Goal: Task Accomplishment & Management: Manage account settings

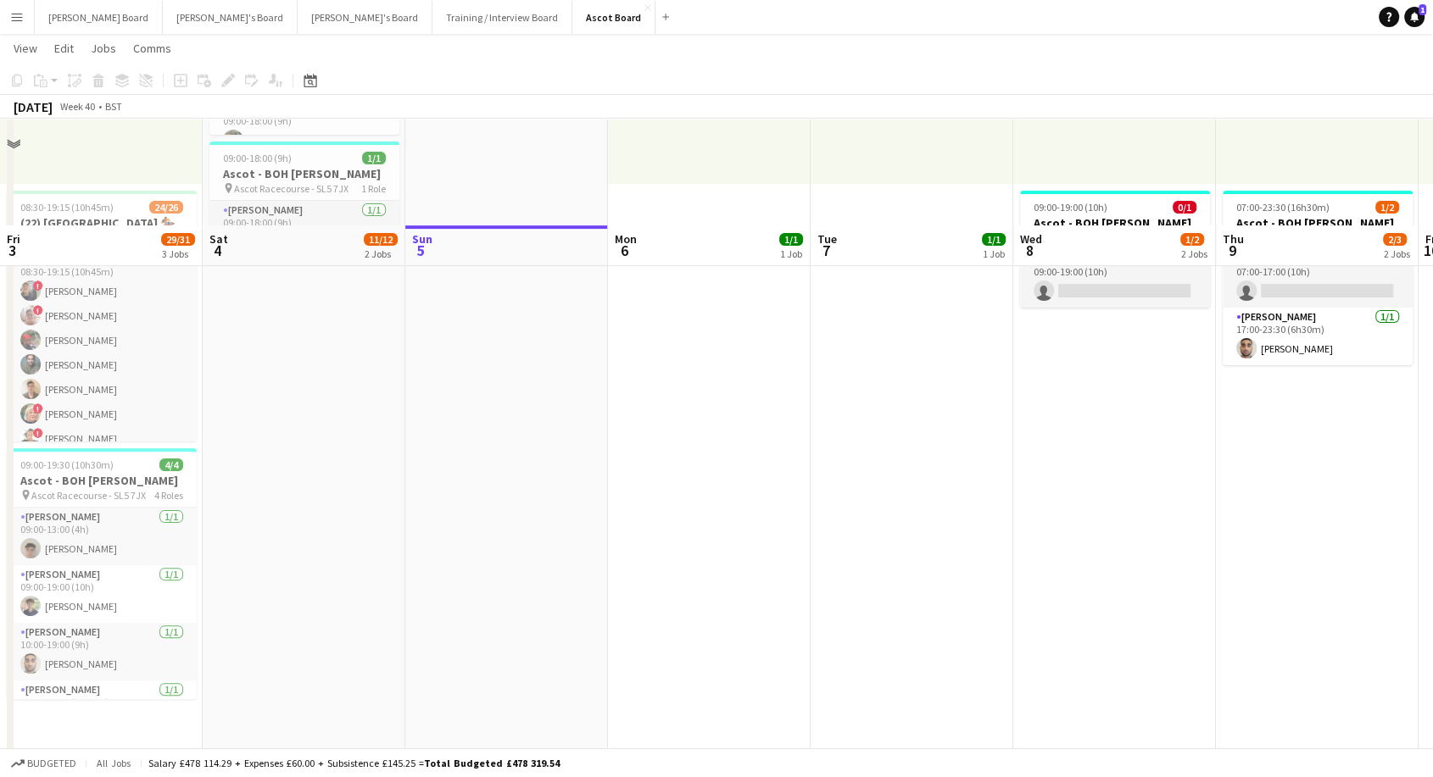
scroll to position [131, 0]
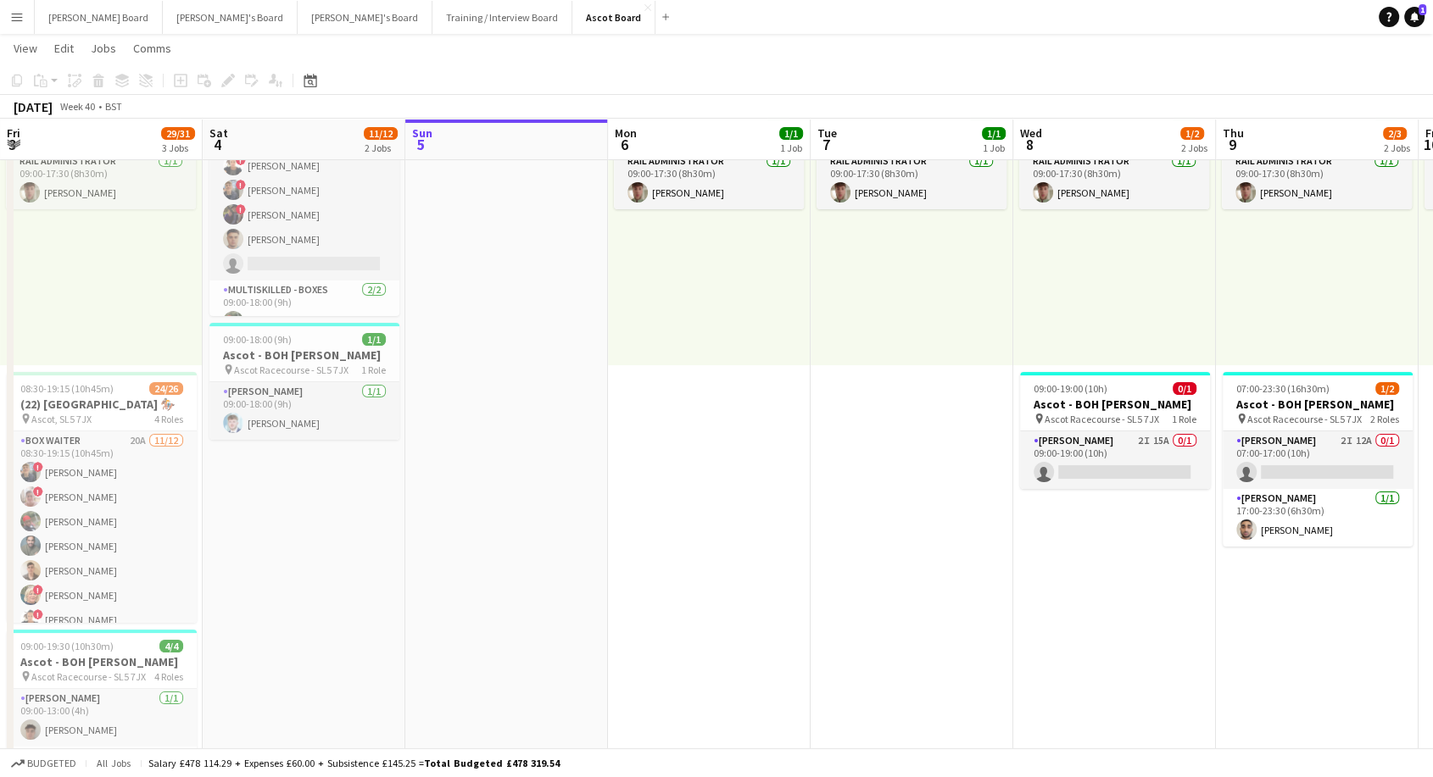
click at [13, 24] on button "Menu" at bounding box center [17, 17] width 34 height 34
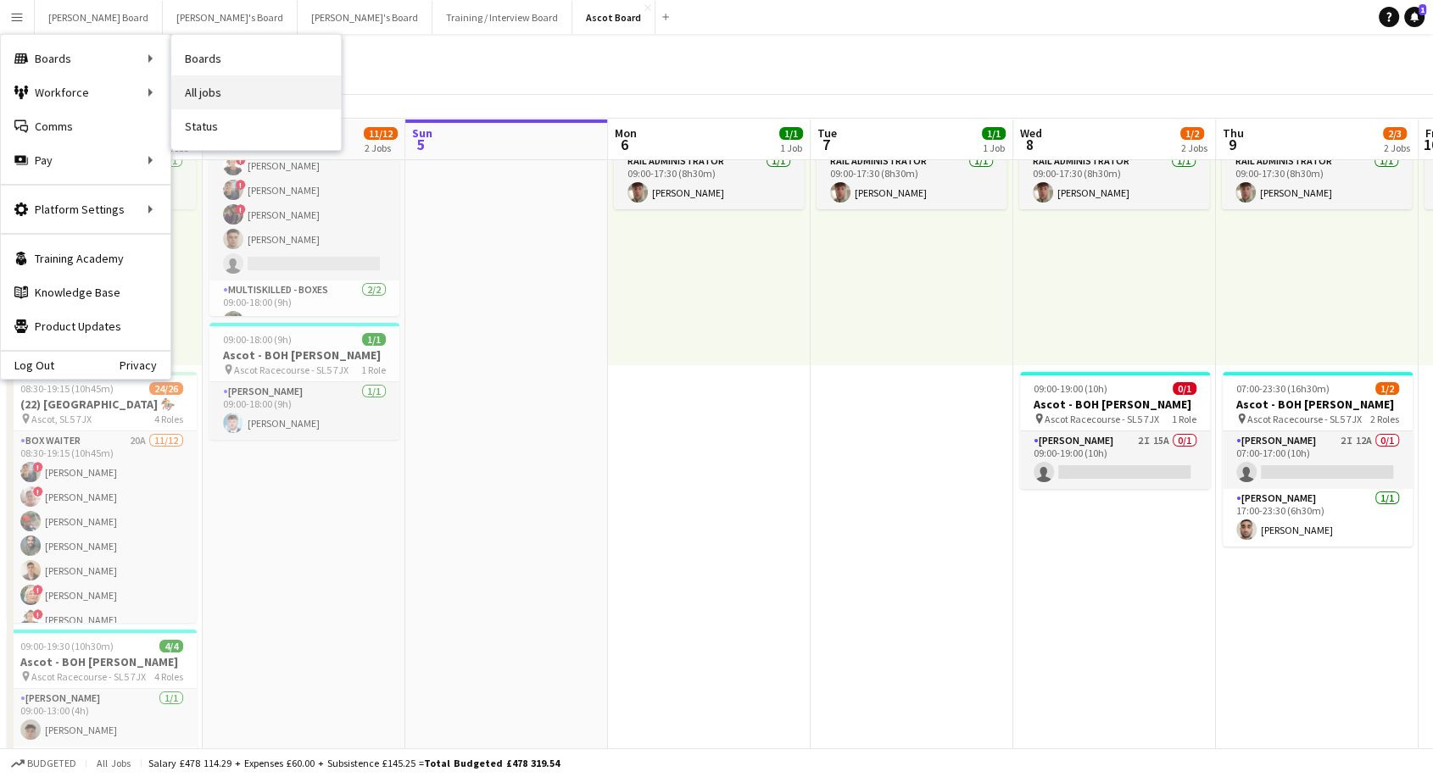
click at [251, 99] on link "All jobs" at bounding box center [256, 92] width 170 height 34
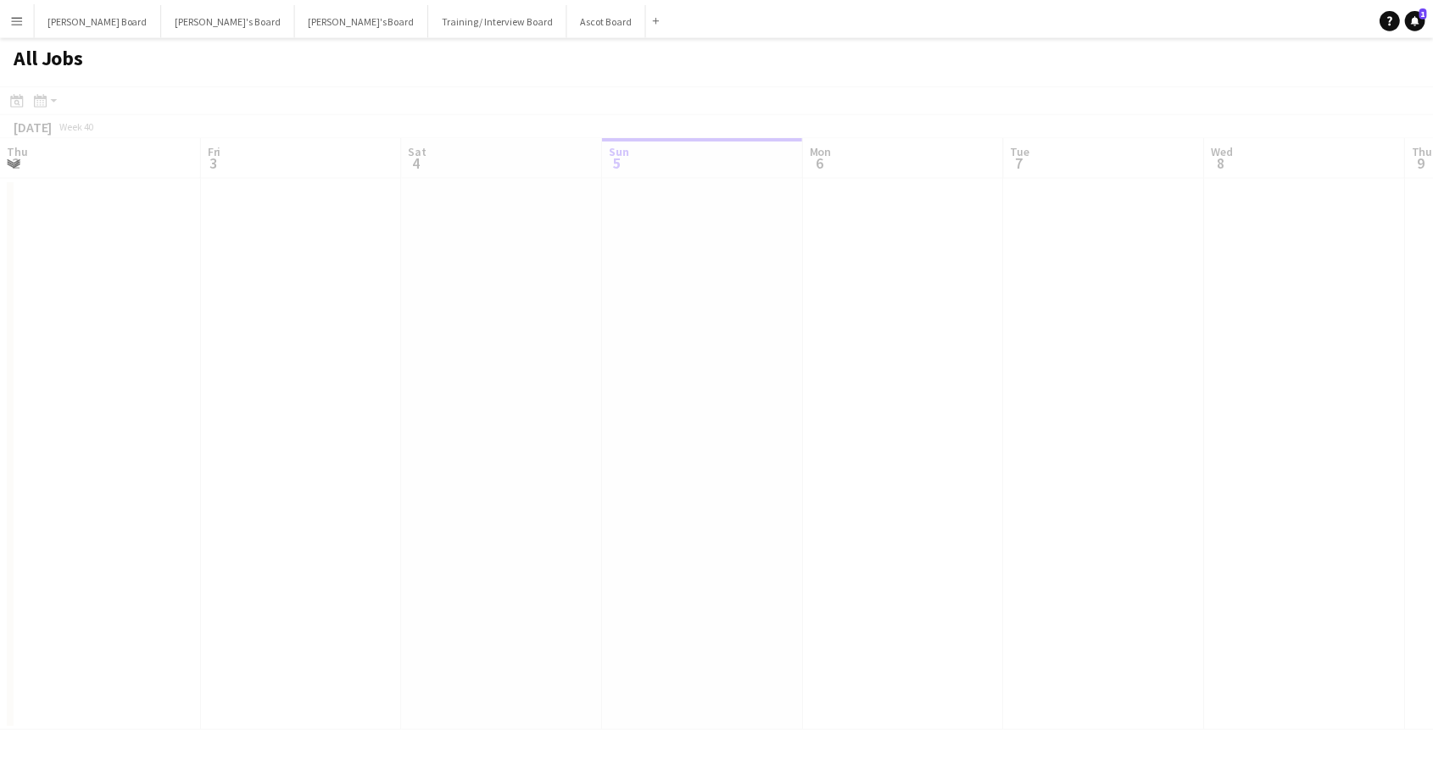
scroll to position [0, 405]
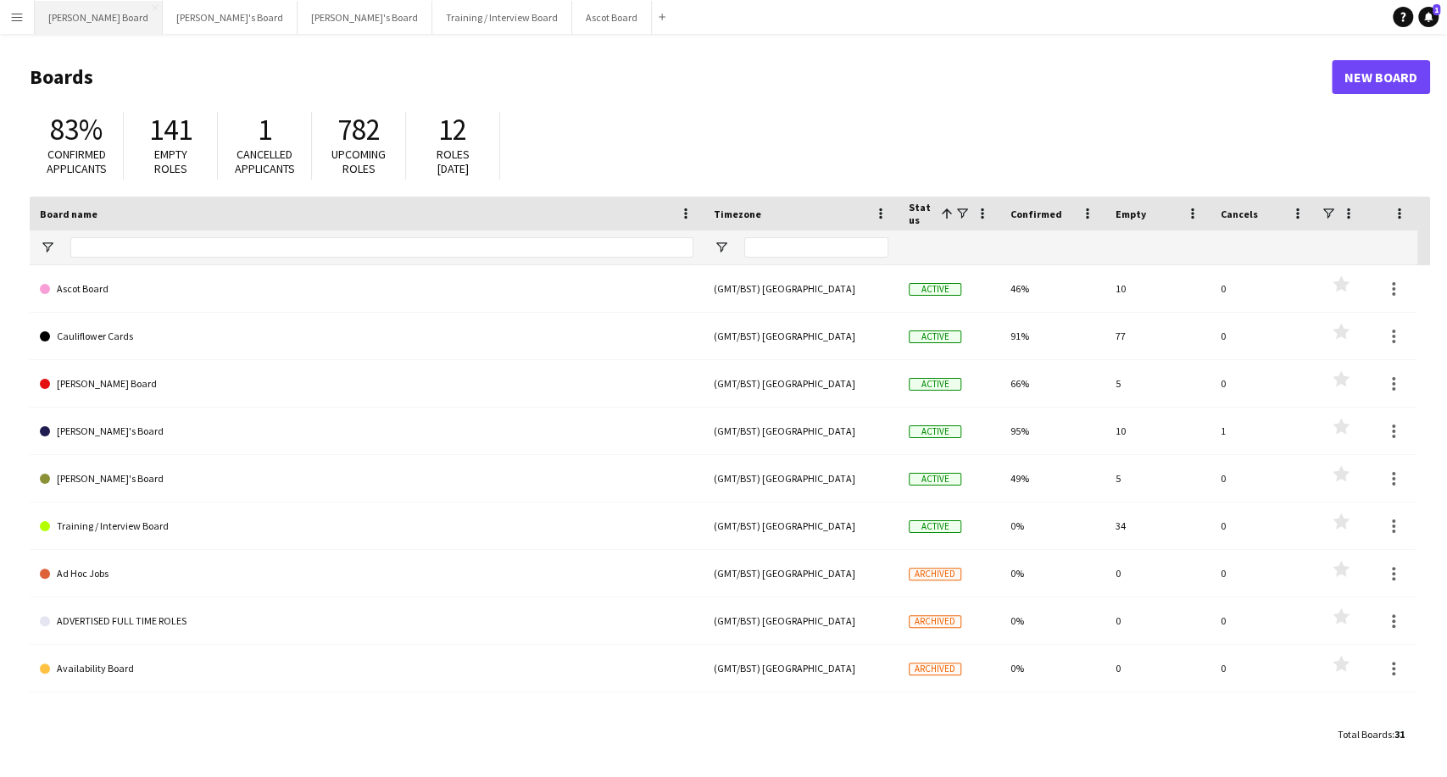
click at [77, 19] on button "Dean's Board Close" at bounding box center [99, 17] width 128 height 33
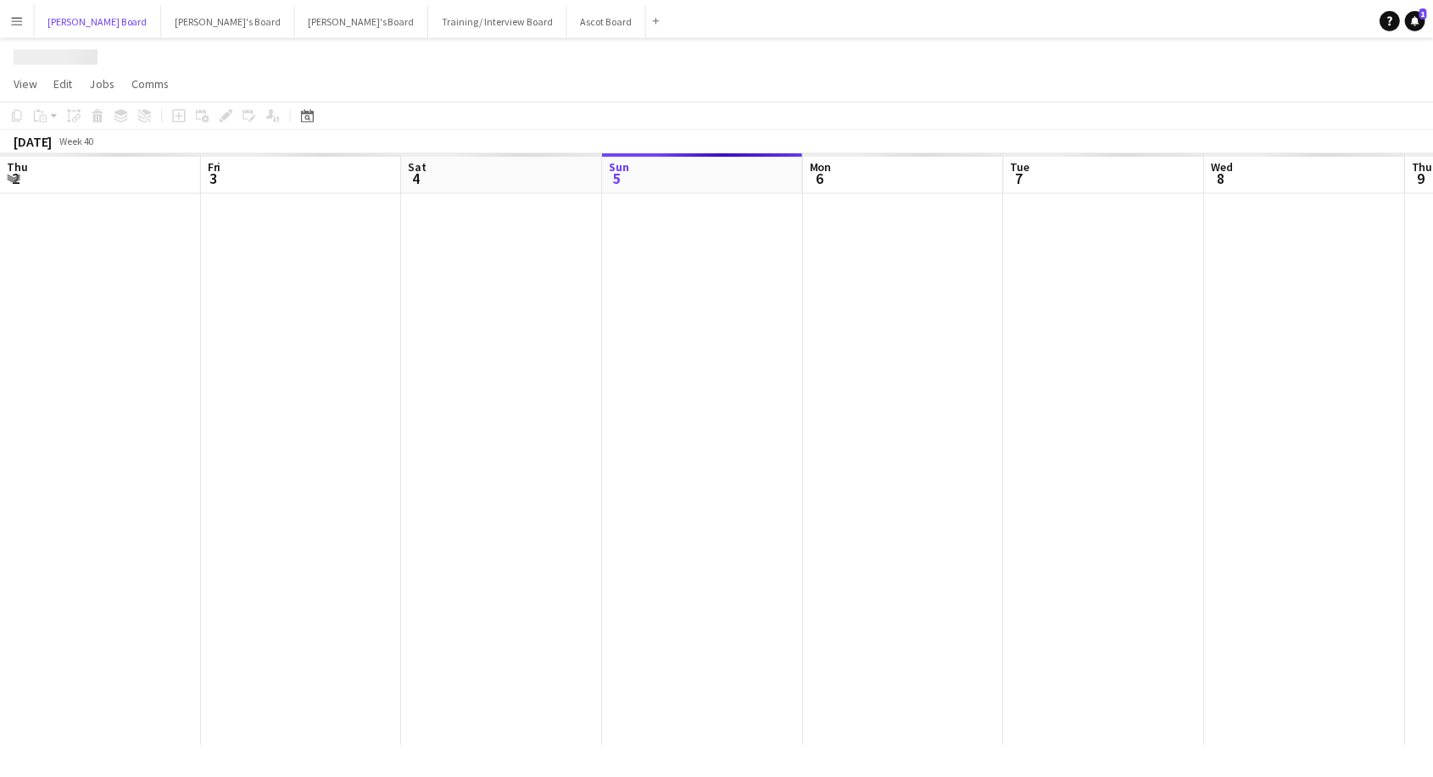
scroll to position [0, 405]
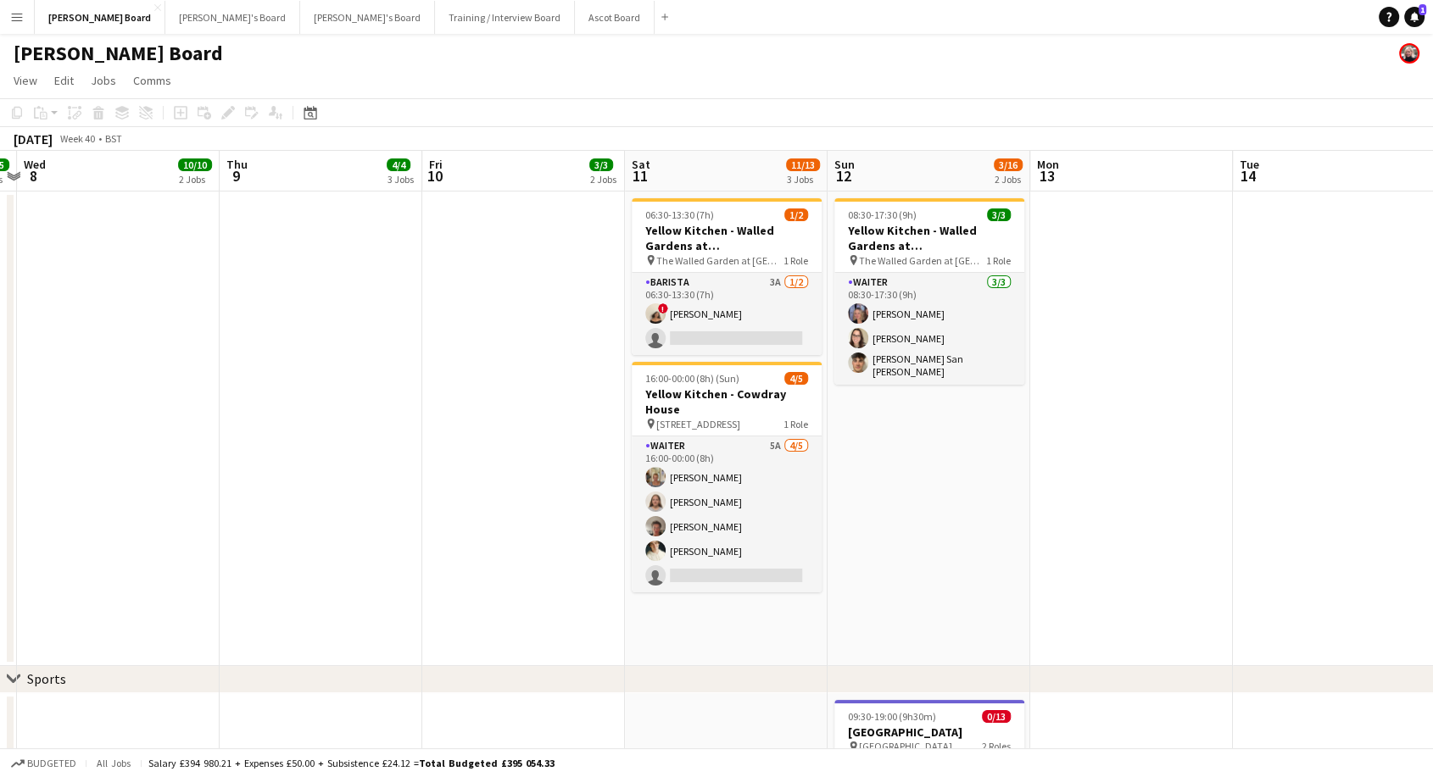
drag, startPoint x: 793, startPoint y: 487, endPoint x: 426, endPoint y: 488, distance: 367.1
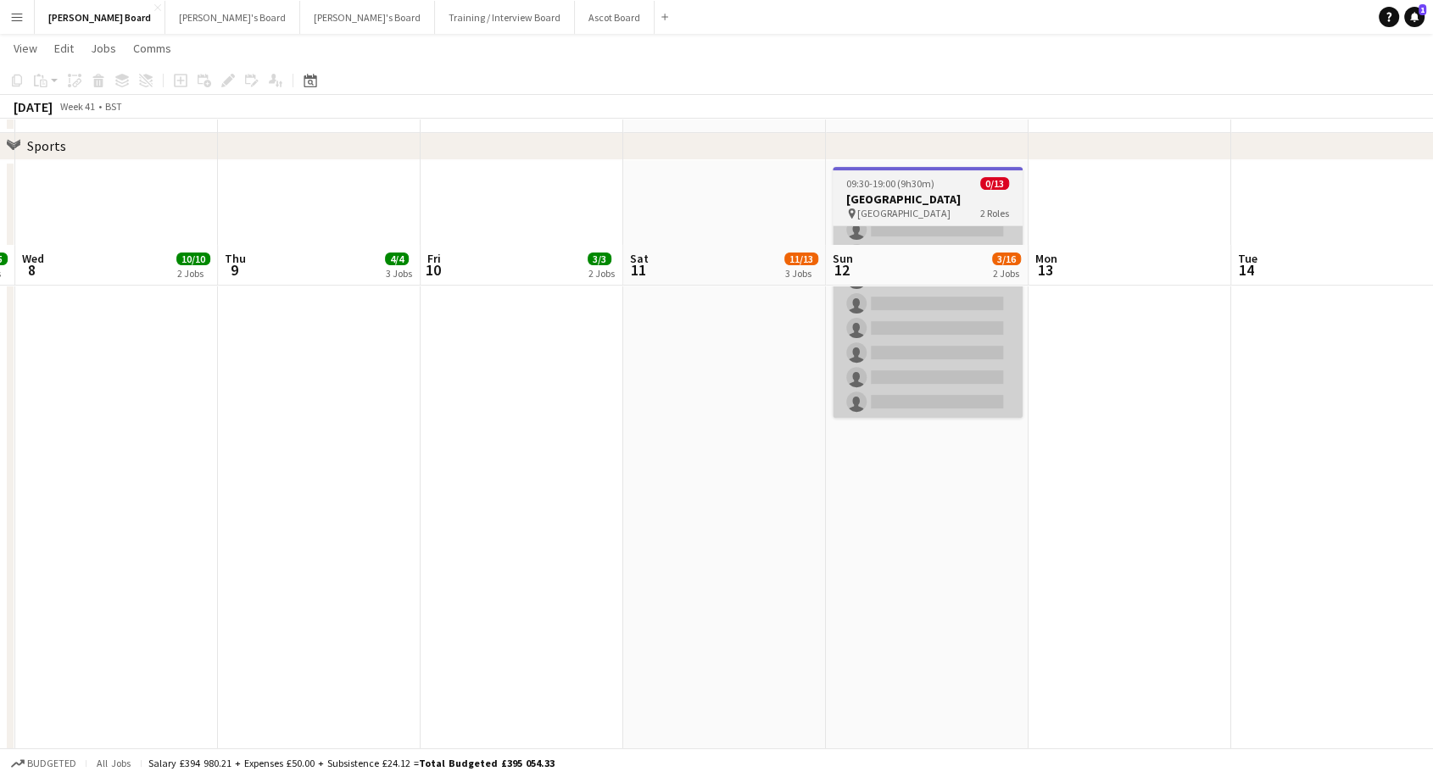
scroll to position [282, 0]
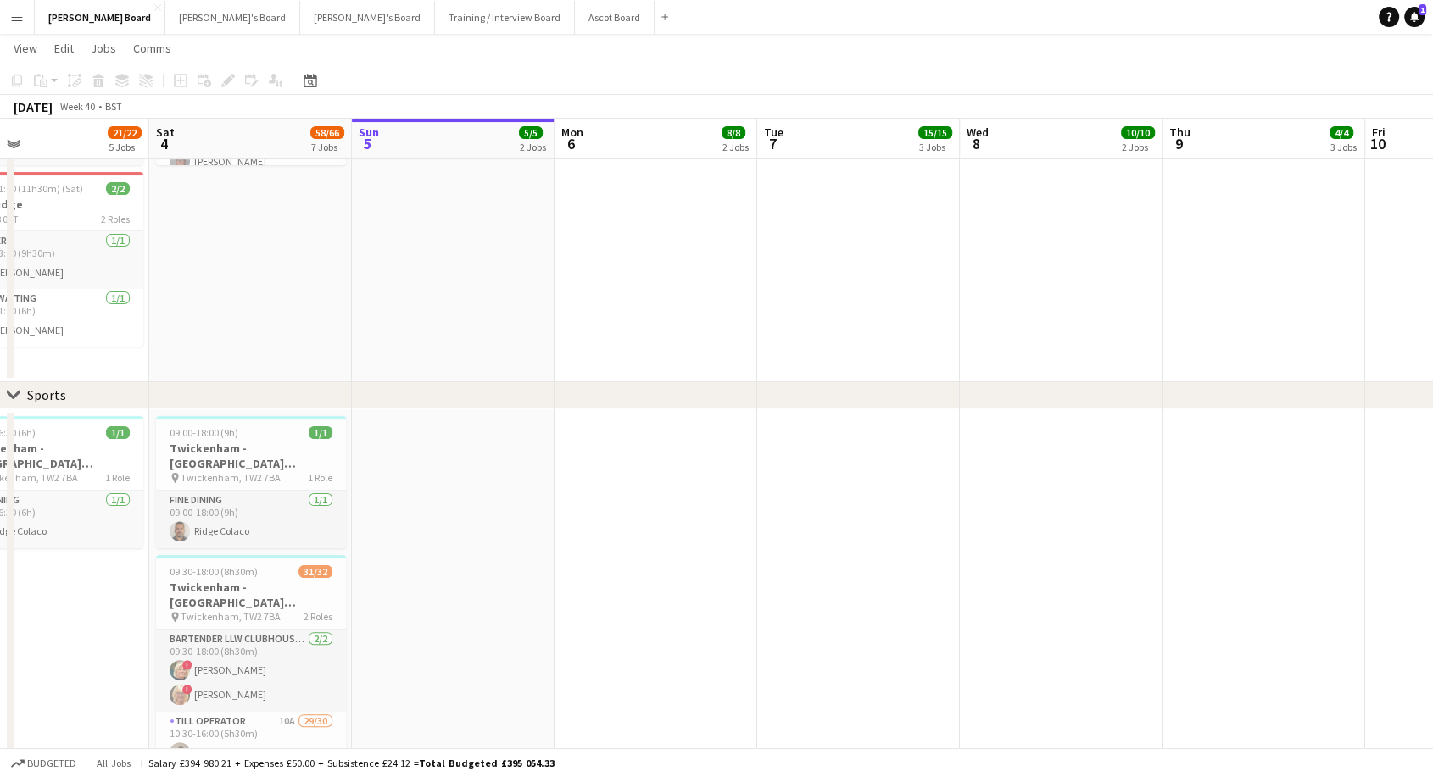
drag, startPoint x: 69, startPoint y: 544, endPoint x: 1036, endPoint y: 526, distance: 967.4
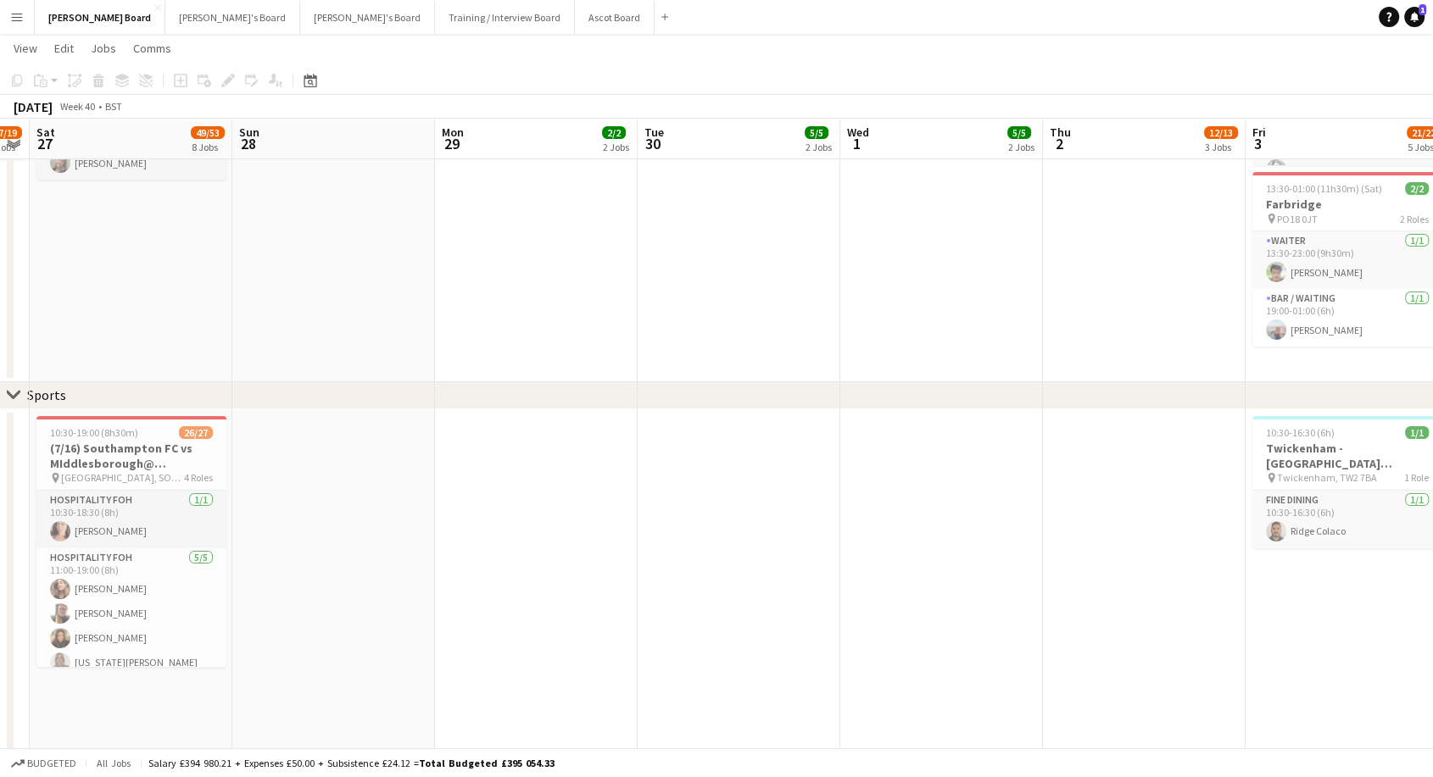
drag, startPoint x: 159, startPoint y: 530, endPoint x: 1355, endPoint y: 542, distance: 1196.2
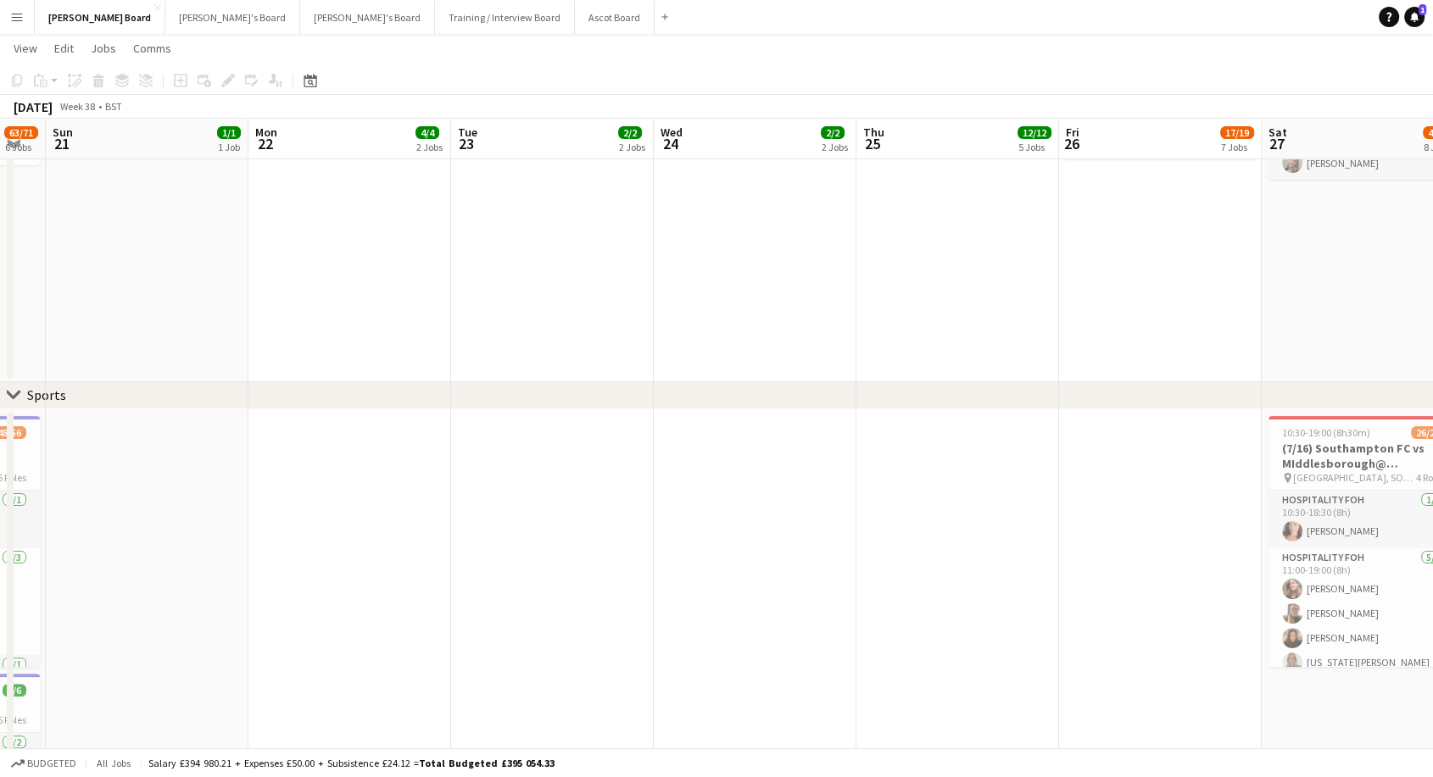
scroll to position [0, 353]
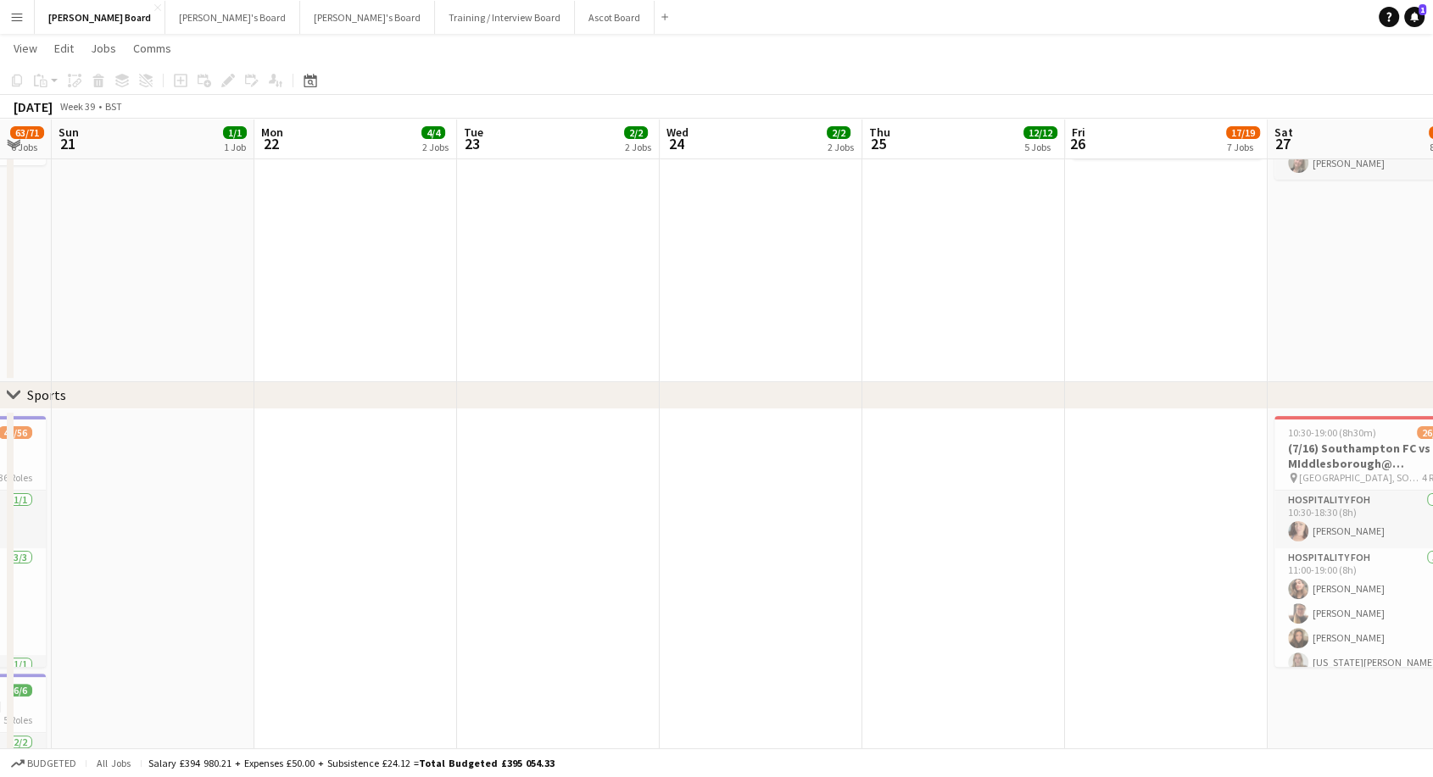
drag, startPoint x: 86, startPoint y: 520, endPoint x: 1295, endPoint y: 513, distance: 1209.7
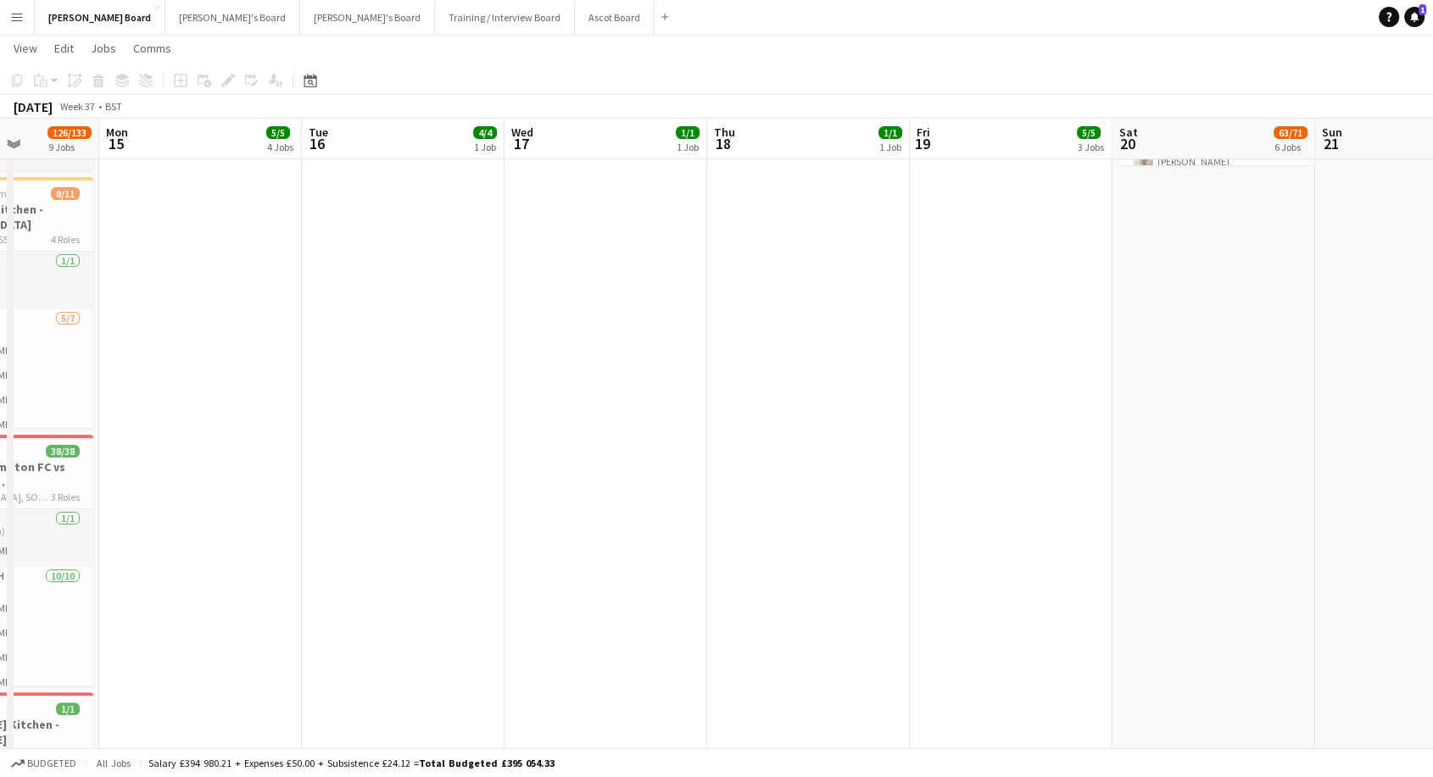
drag, startPoint x: 75, startPoint y: 499, endPoint x: 1271, endPoint y: 516, distance: 1196.2
click at [308, 83] on icon at bounding box center [311, 83] width 6 height 6
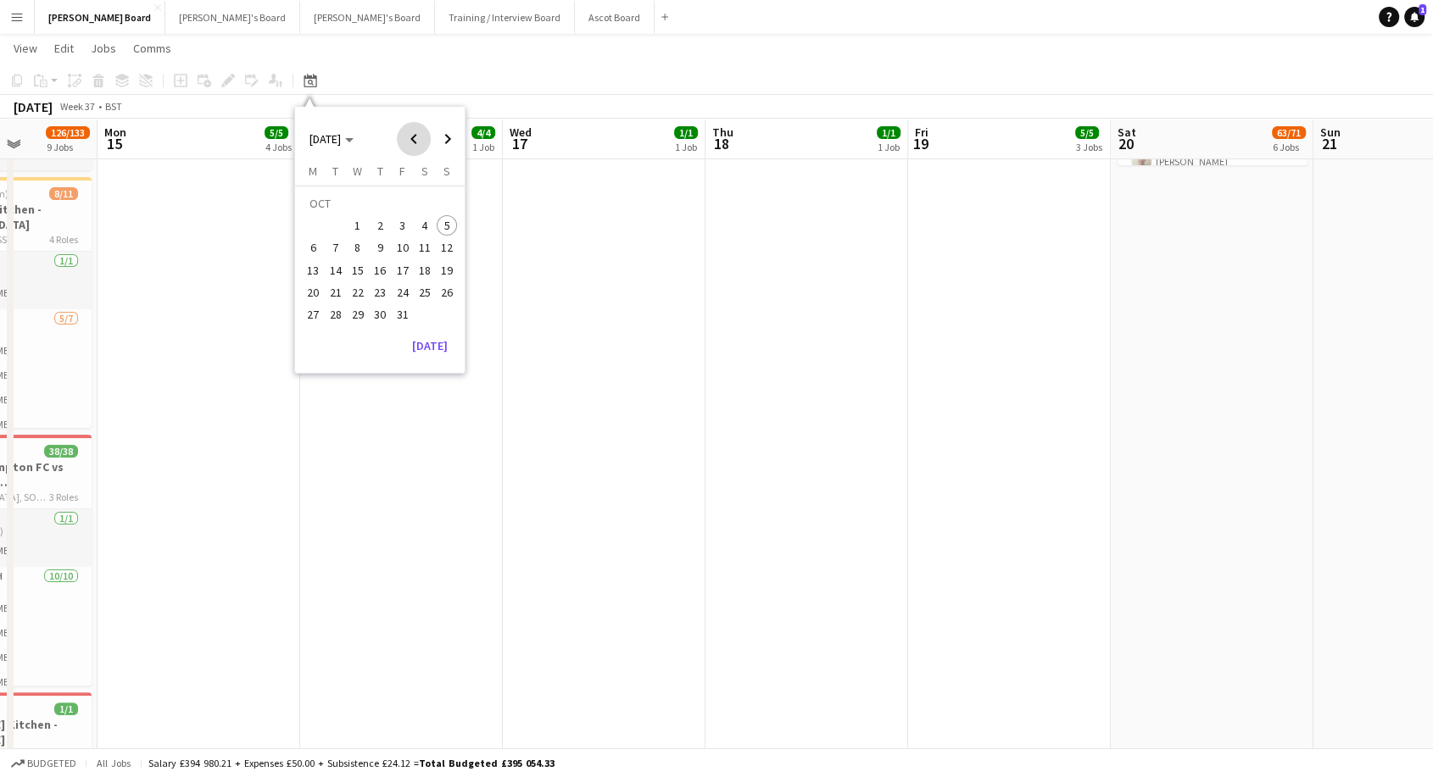
click at [410, 148] on span "Previous month" at bounding box center [414, 139] width 34 height 34
click at [398, 298] on span "29" at bounding box center [402, 297] width 20 height 20
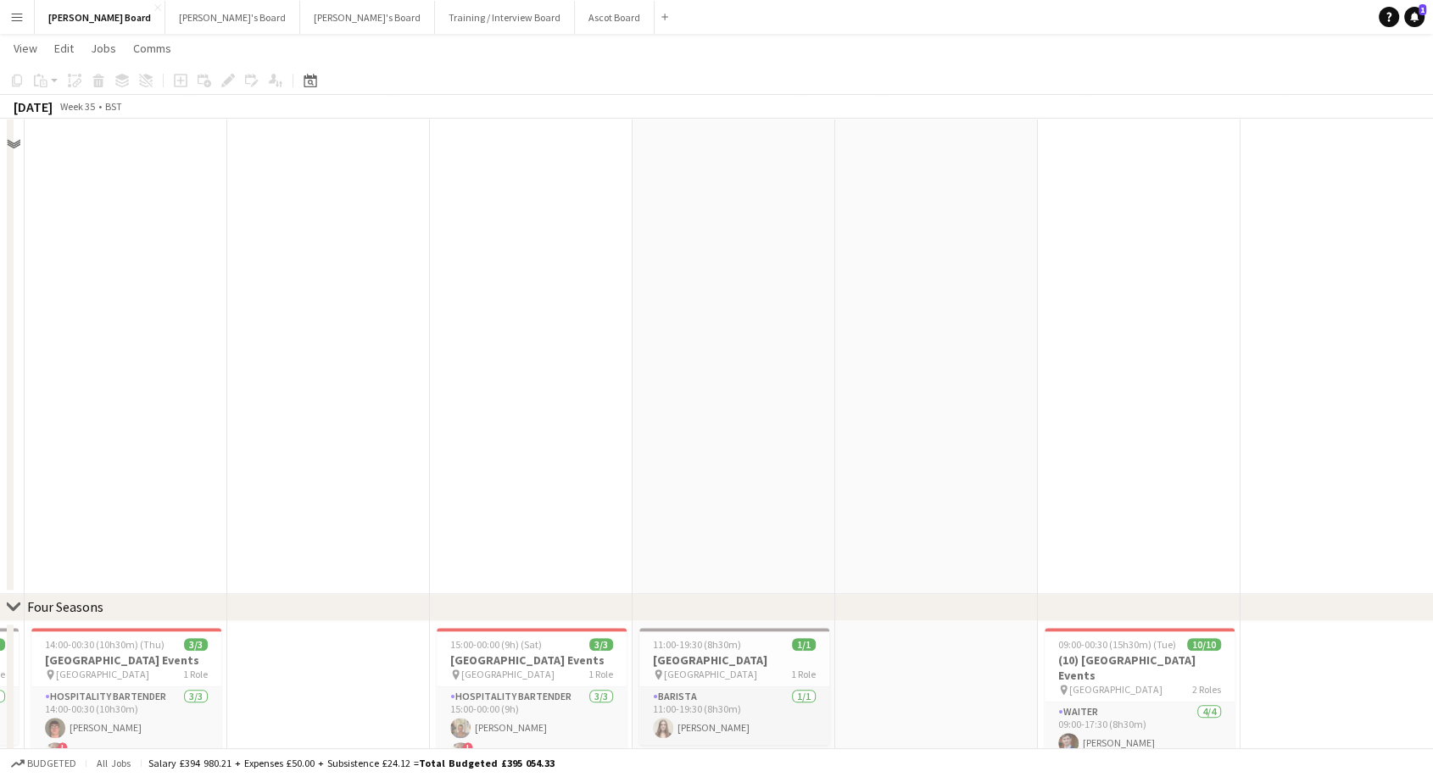
scroll to position [1884, 0]
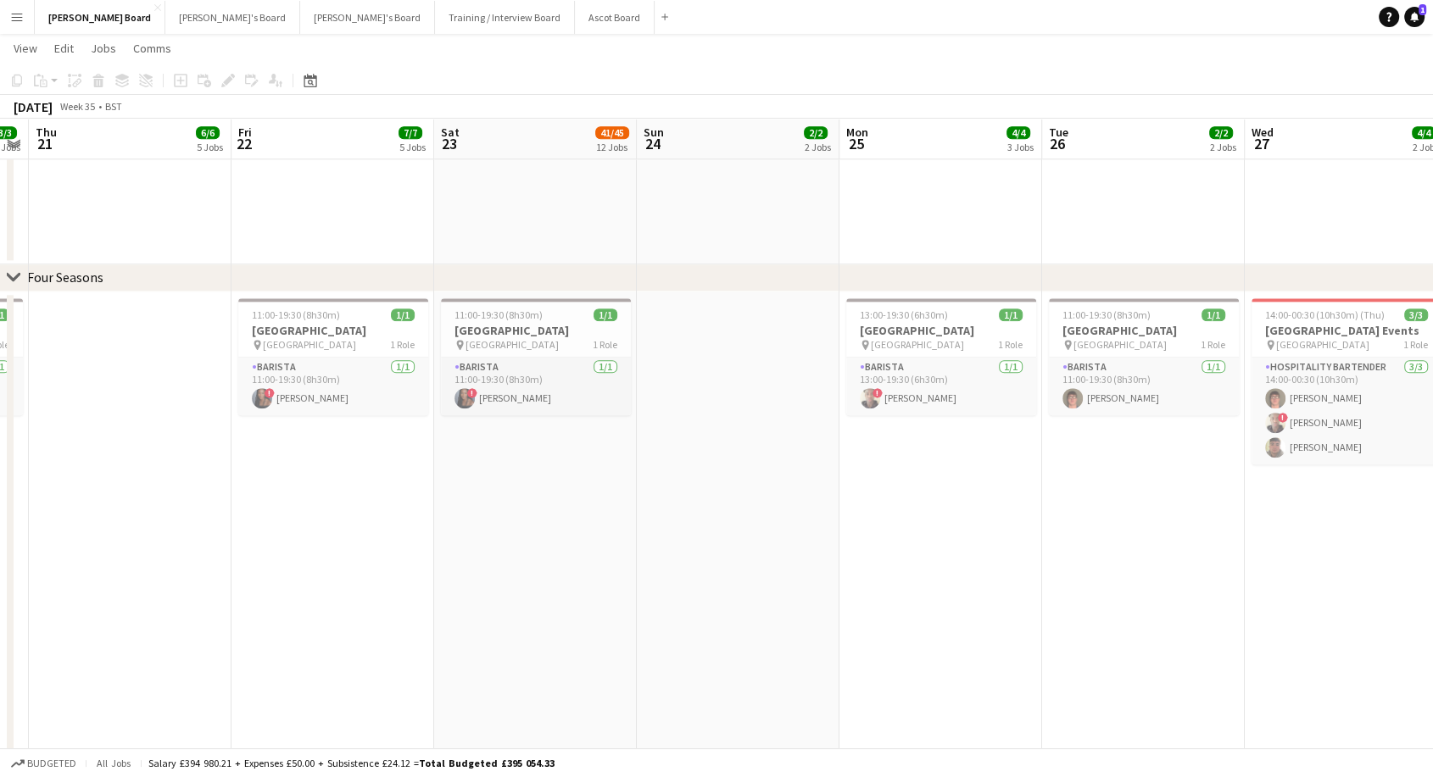
drag, startPoint x: 278, startPoint y: 420, endPoint x: 1445, endPoint y: 454, distance: 1167.8
click at [1433, 454] on html "Menu Boards Boards Boards All jobs Status Workforce Workforce My Workforce Recr…" at bounding box center [716, 152] width 1433 height 4072
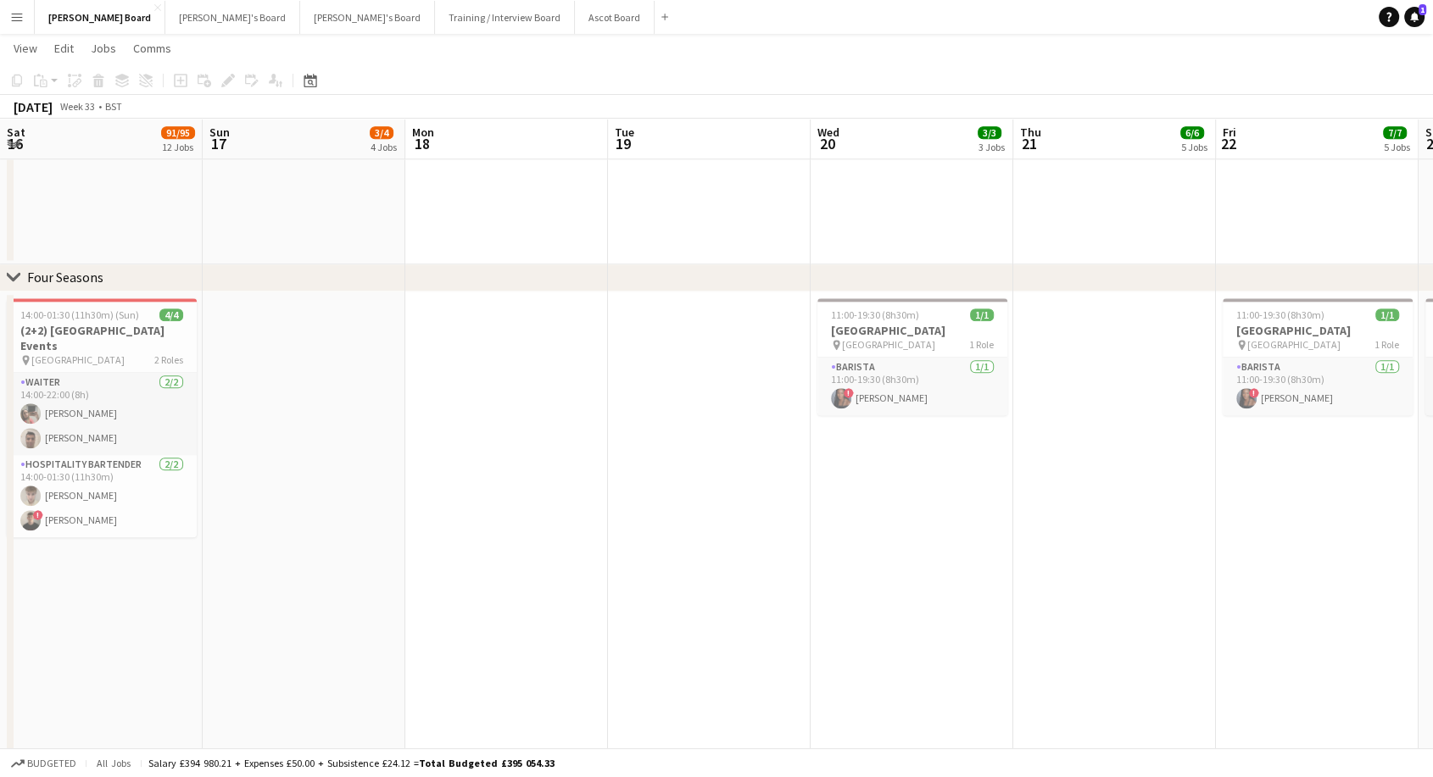
drag, startPoint x: 139, startPoint y: 447, endPoint x: 1445, endPoint y: 463, distance: 1306.4
click at [1433, 463] on html "Menu Boards Boards Boards All jobs Status Workforce Workforce My Workforce Recr…" at bounding box center [716, 152] width 1433 height 4072
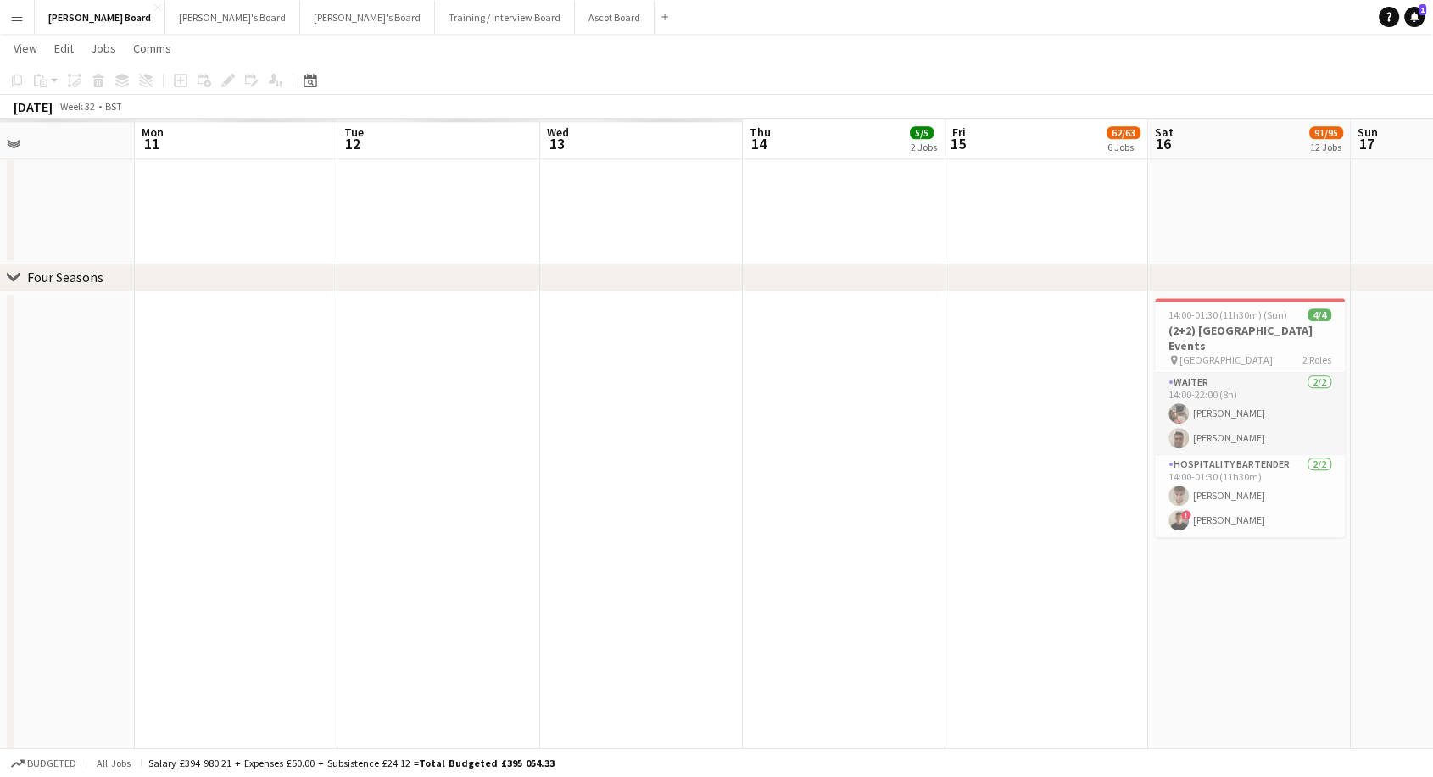
drag, startPoint x: 237, startPoint y: 480, endPoint x: 1445, endPoint y: 459, distance: 1208.2
click at [1433, 459] on html "Menu Boards Boards Boards All jobs Status Workforce Workforce My Workforce Recr…" at bounding box center [716, 152] width 1433 height 4072
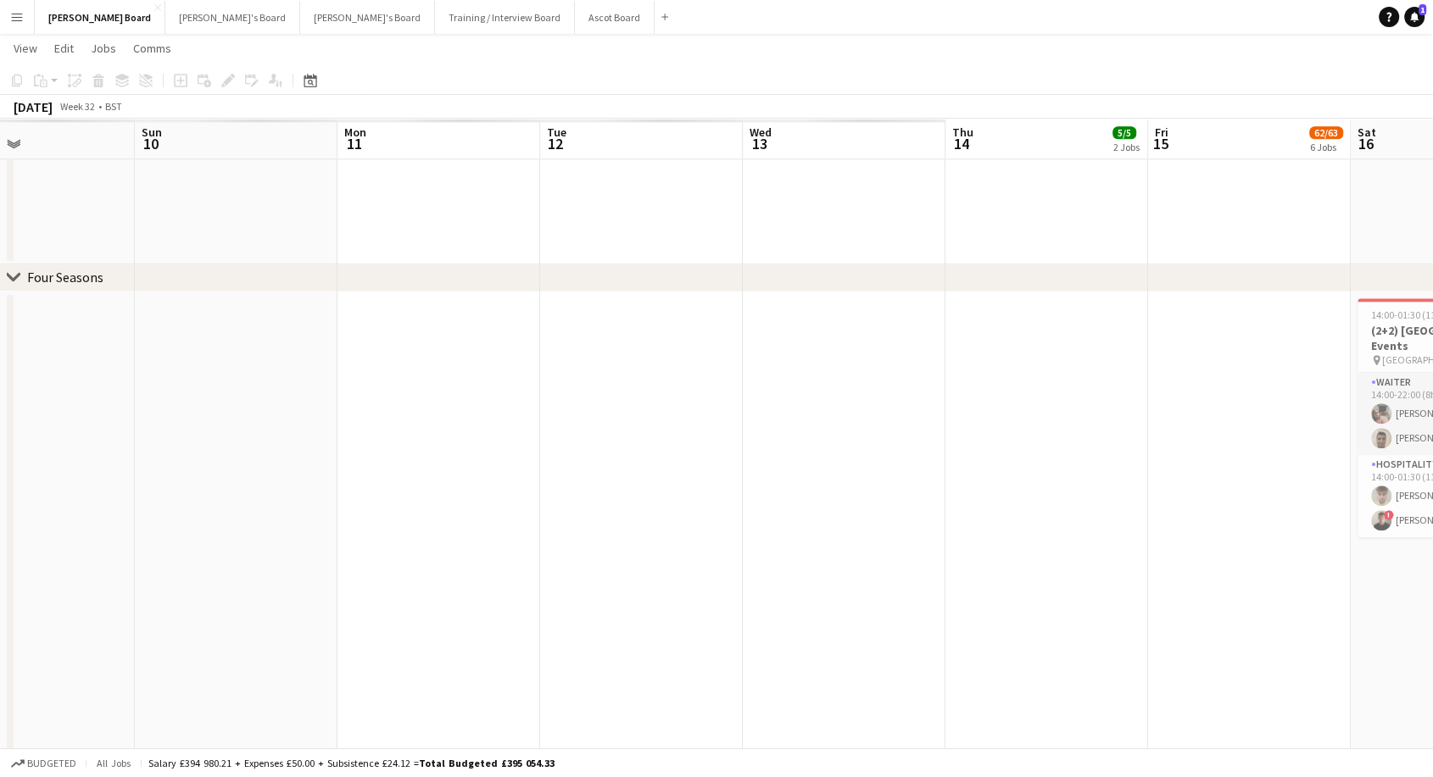
scroll to position [0, 478]
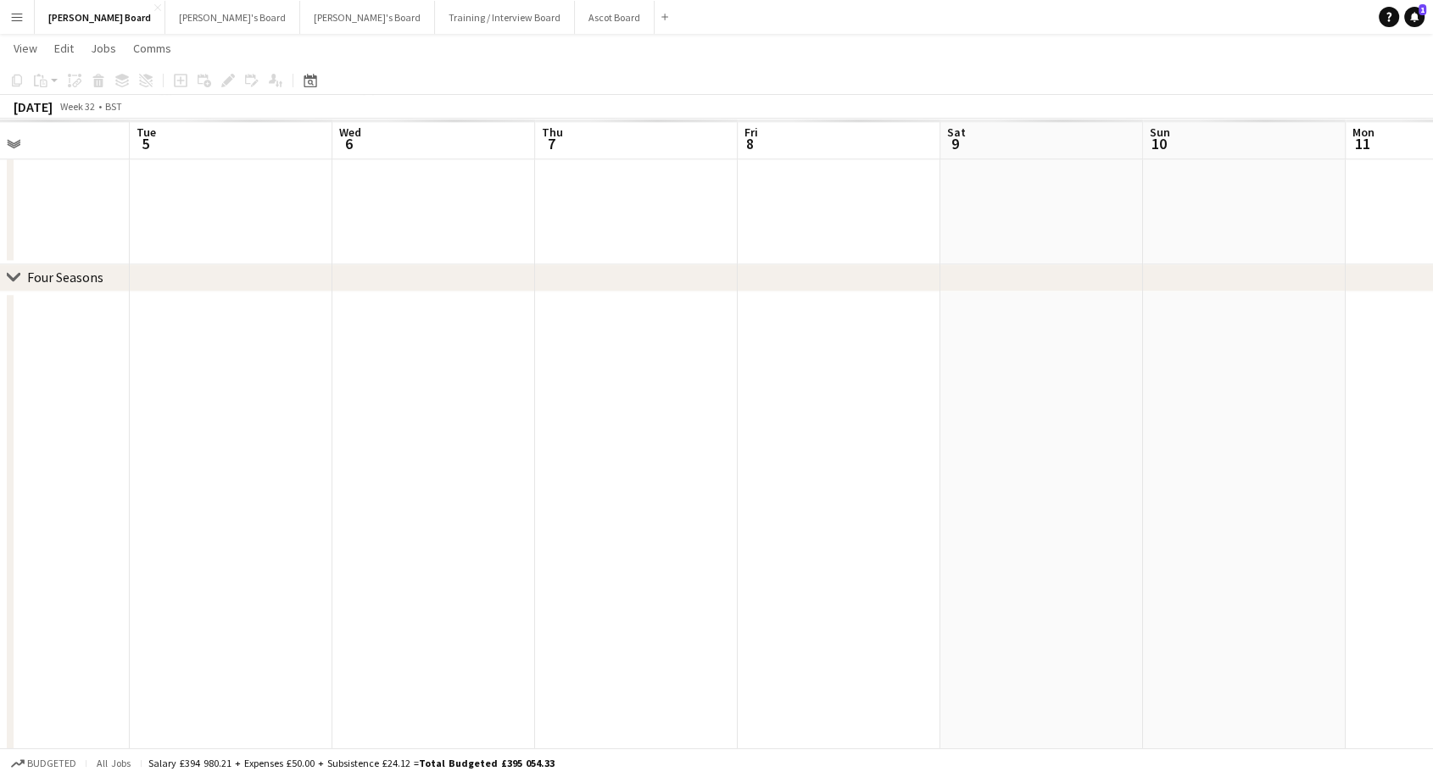
drag, startPoint x: 650, startPoint y: 453, endPoint x: 1445, endPoint y: 465, distance: 795.3
click at [1433, 465] on html "Menu Boards Boards Boards All jobs Status Workforce Workforce My Workforce Recr…" at bounding box center [716, 152] width 1433 height 4072
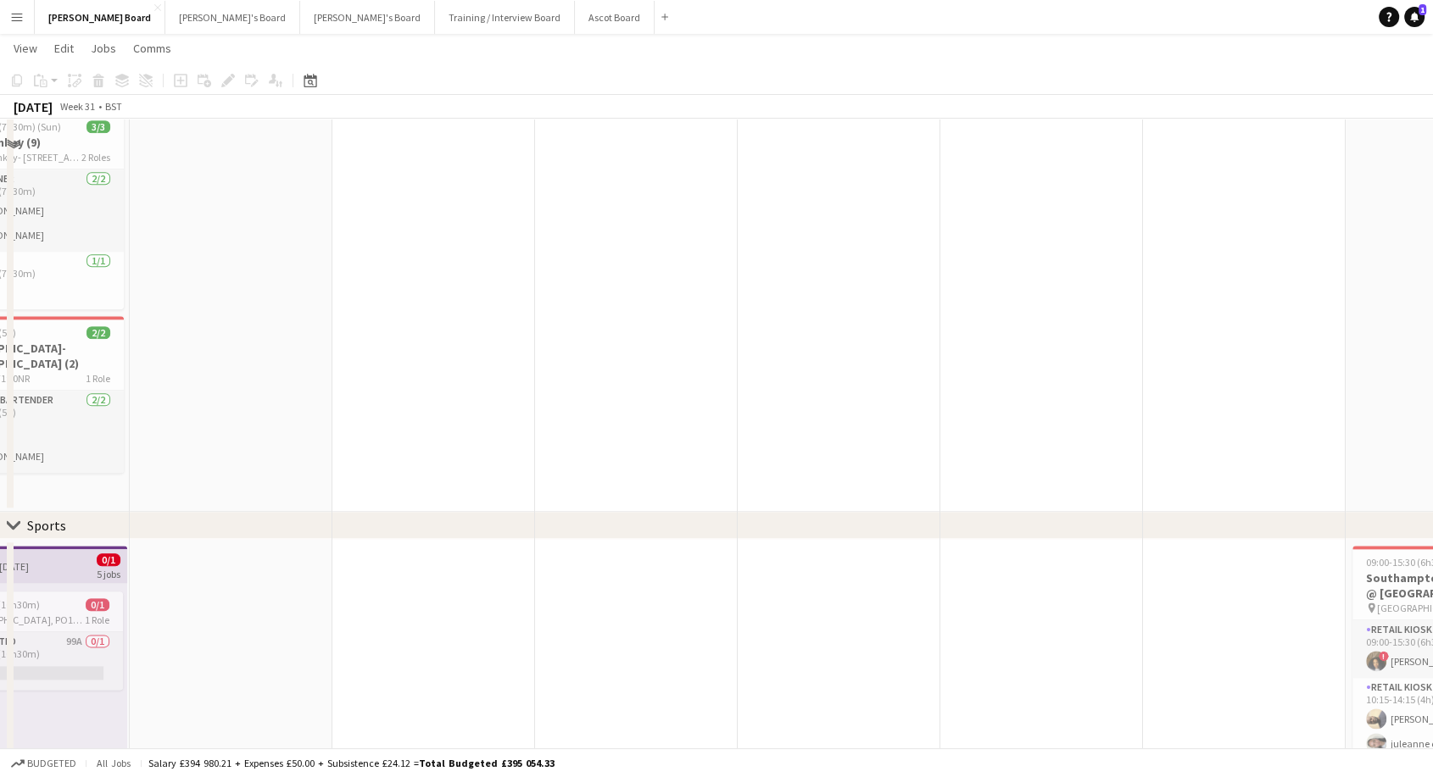
scroll to position [3134, 0]
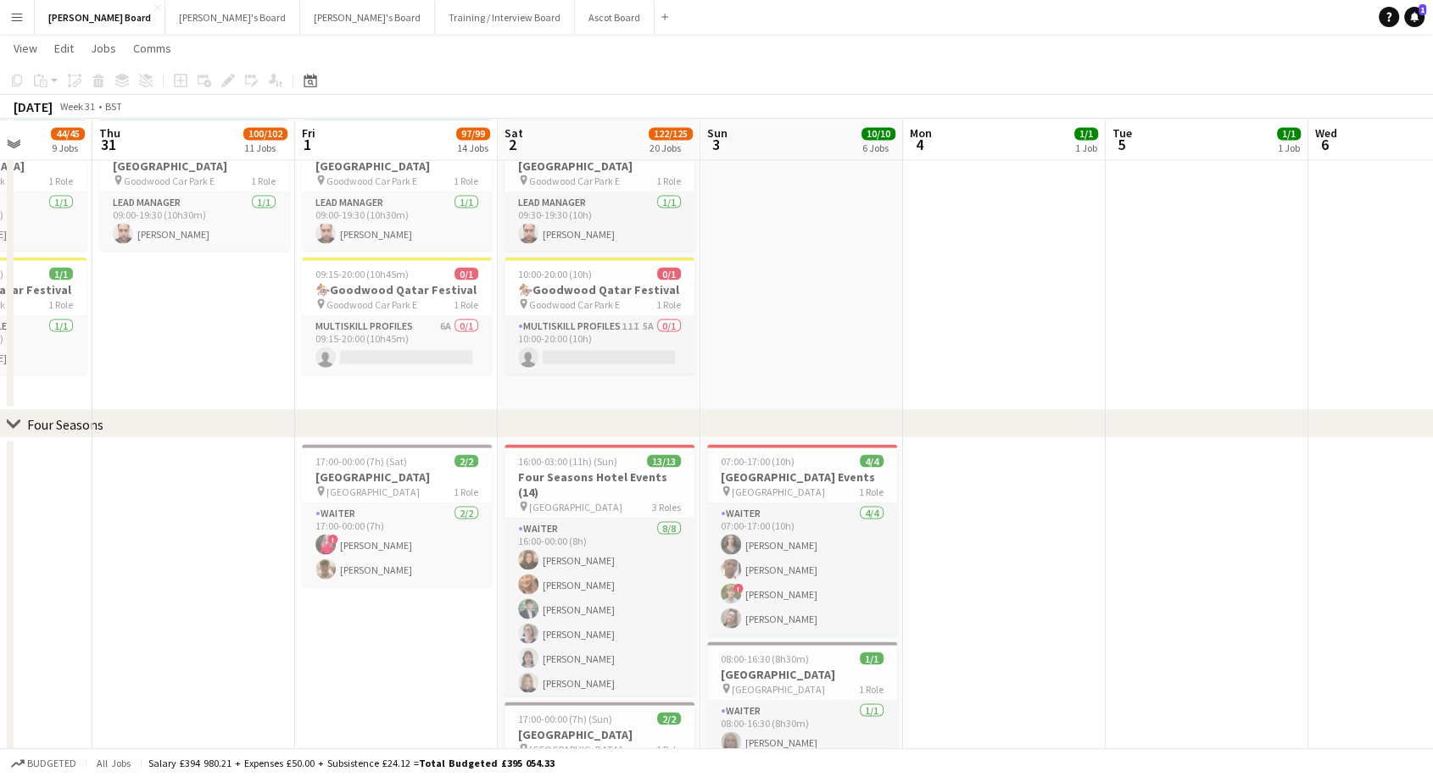
drag, startPoint x: 698, startPoint y: 419, endPoint x: 932, endPoint y: 543, distance: 265.8
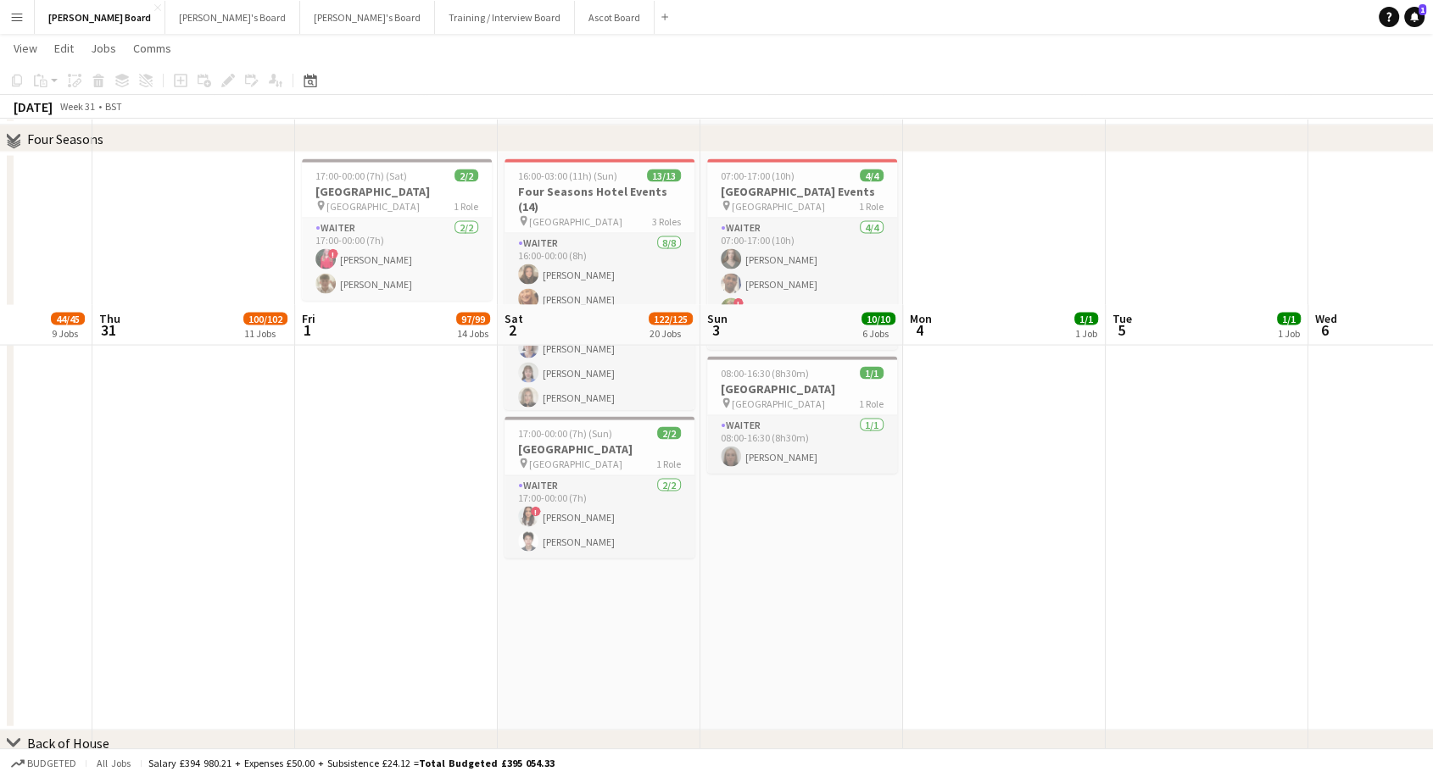
scroll to position [3605, 0]
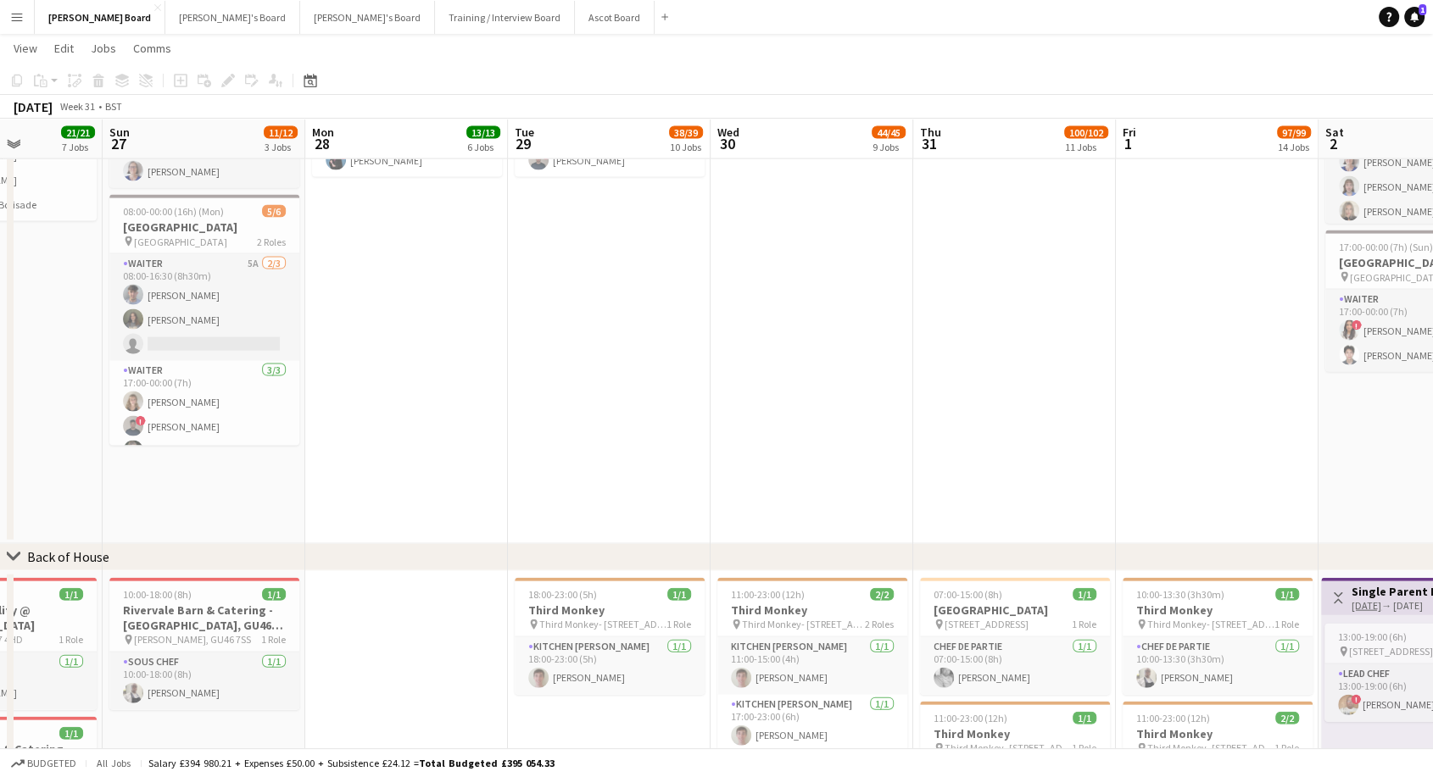
drag, startPoint x: 183, startPoint y: 249, endPoint x: 1116, endPoint y: 350, distance: 937.9
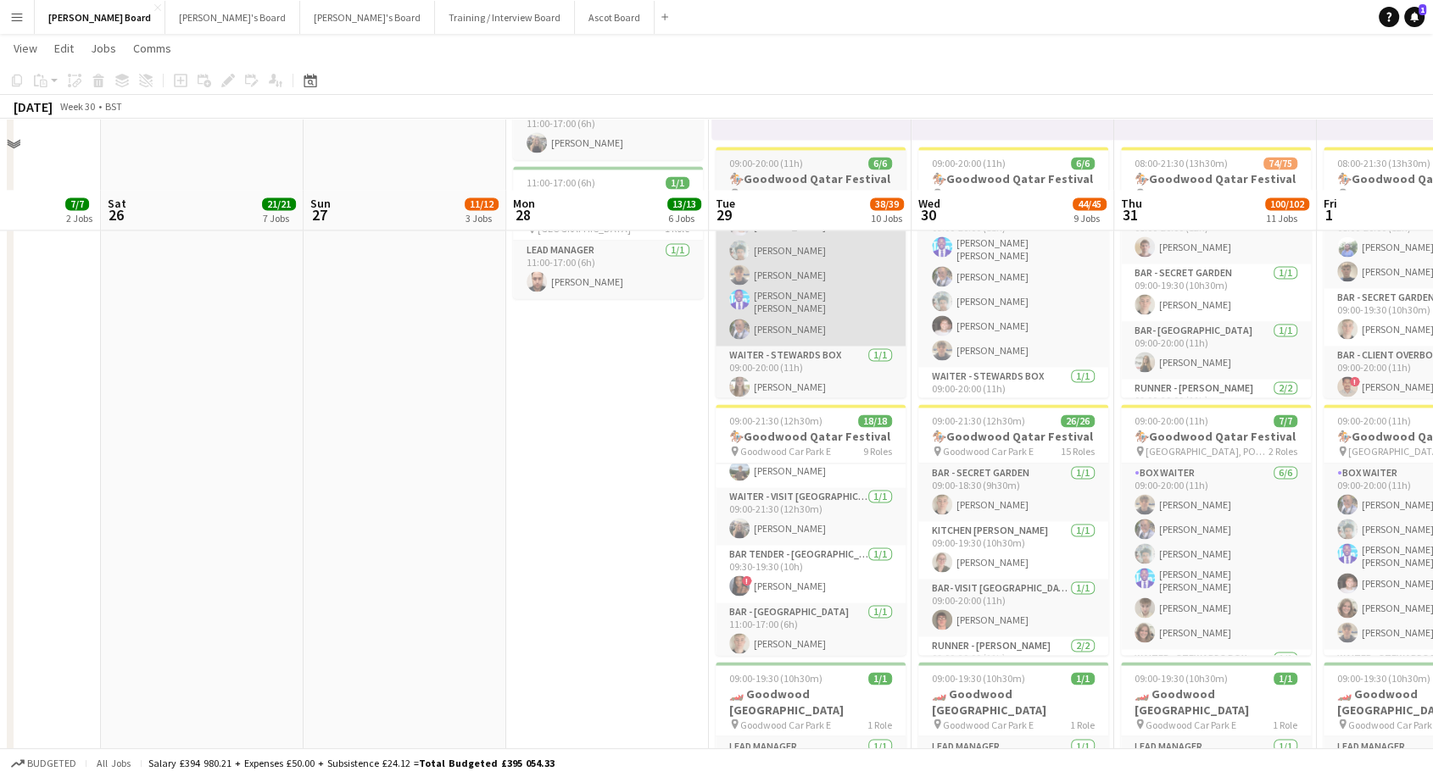
scroll to position [2569, 0]
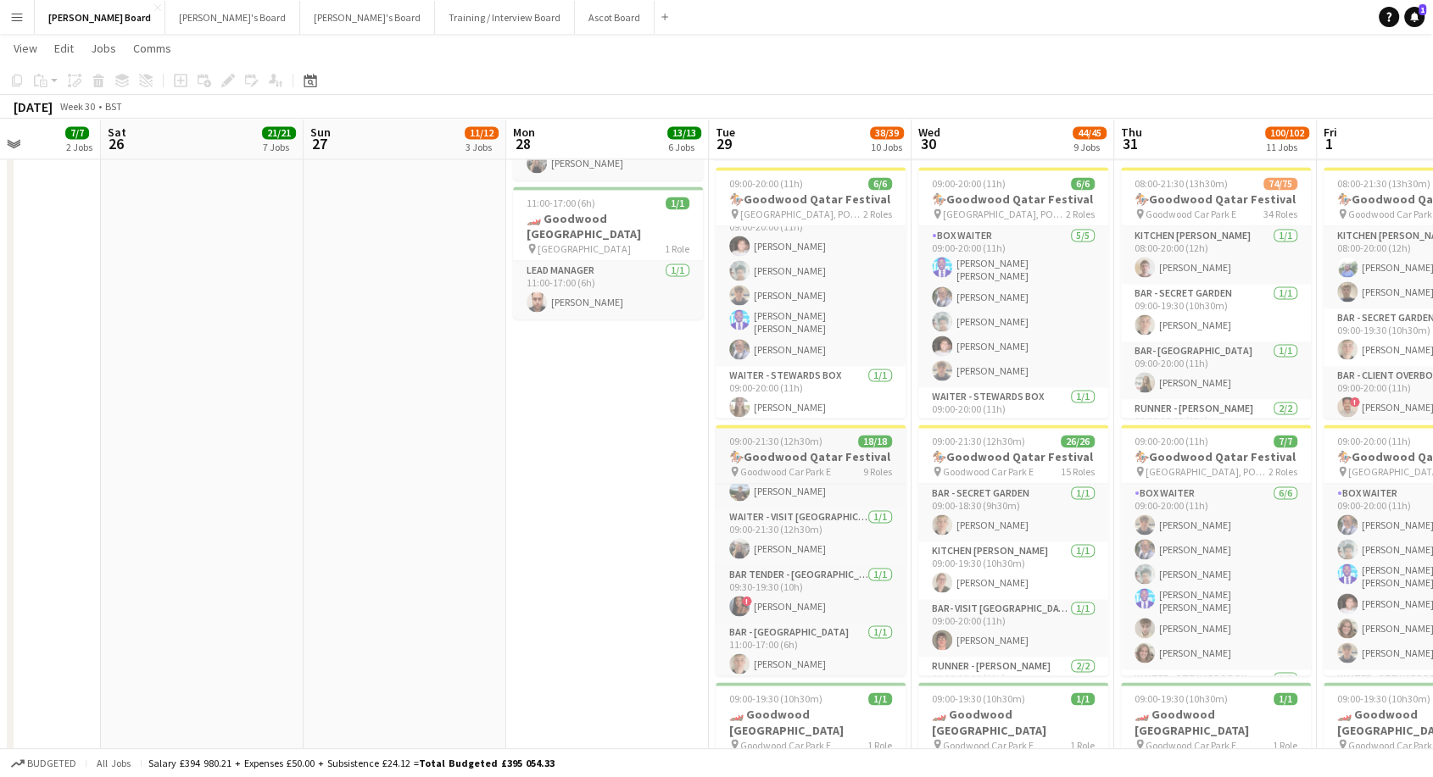
click at [800, 462] on h3 "🏇🏼Goodwood Qatar Festival" at bounding box center [810, 456] width 190 height 15
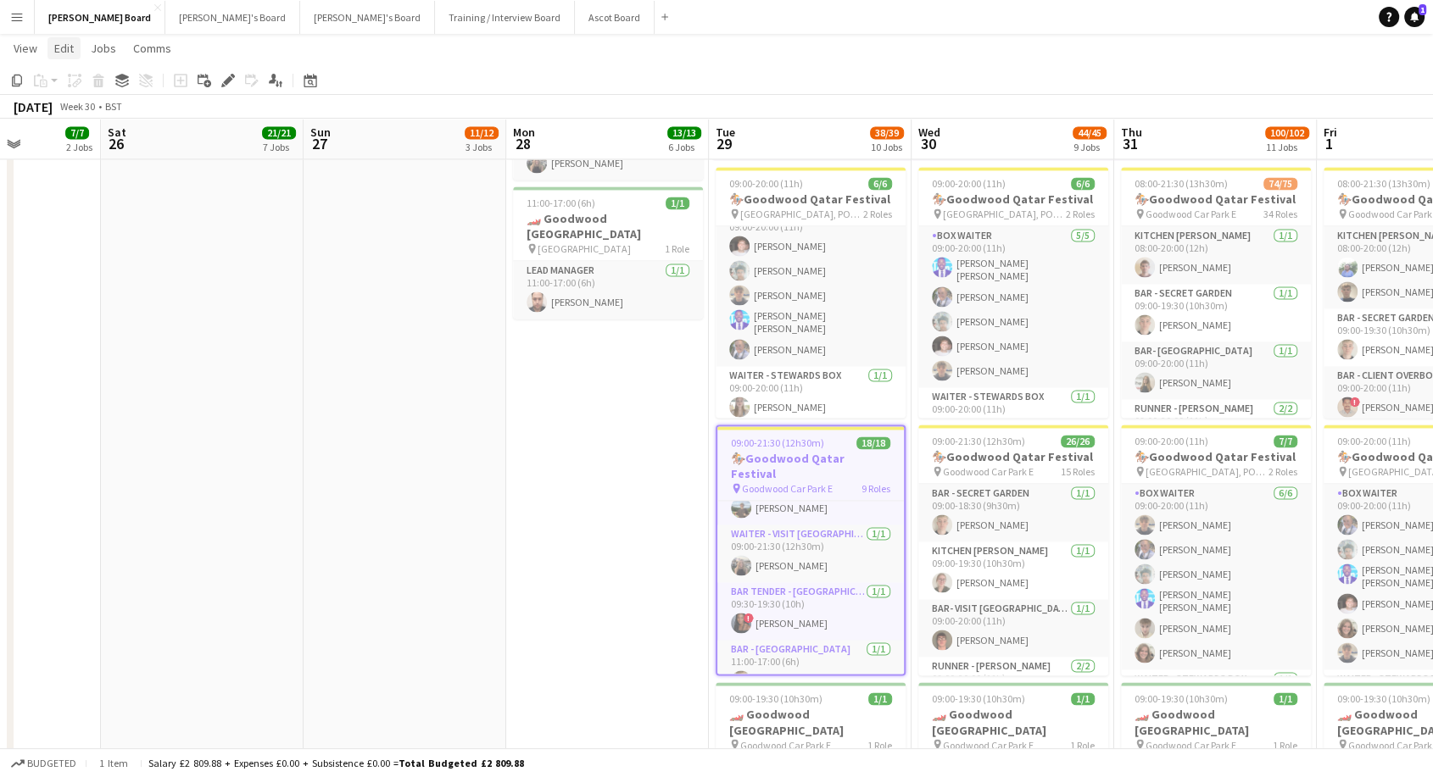
drag, startPoint x: 70, startPoint y: 45, endPoint x: 110, endPoint y: 114, distance: 80.5
click at [70, 45] on span "Edit" at bounding box center [63, 48] width 19 height 15
drag, startPoint x: 67, startPoint y: 84, endPoint x: 90, endPoint y: 85, distance: 22.9
click at [73, 83] on span "Copy Ctrl+C" at bounding box center [90, 84] width 57 height 15
click at [305, 81] on icon "Date picker" at bounding box center [310, 81] width 14 height 14
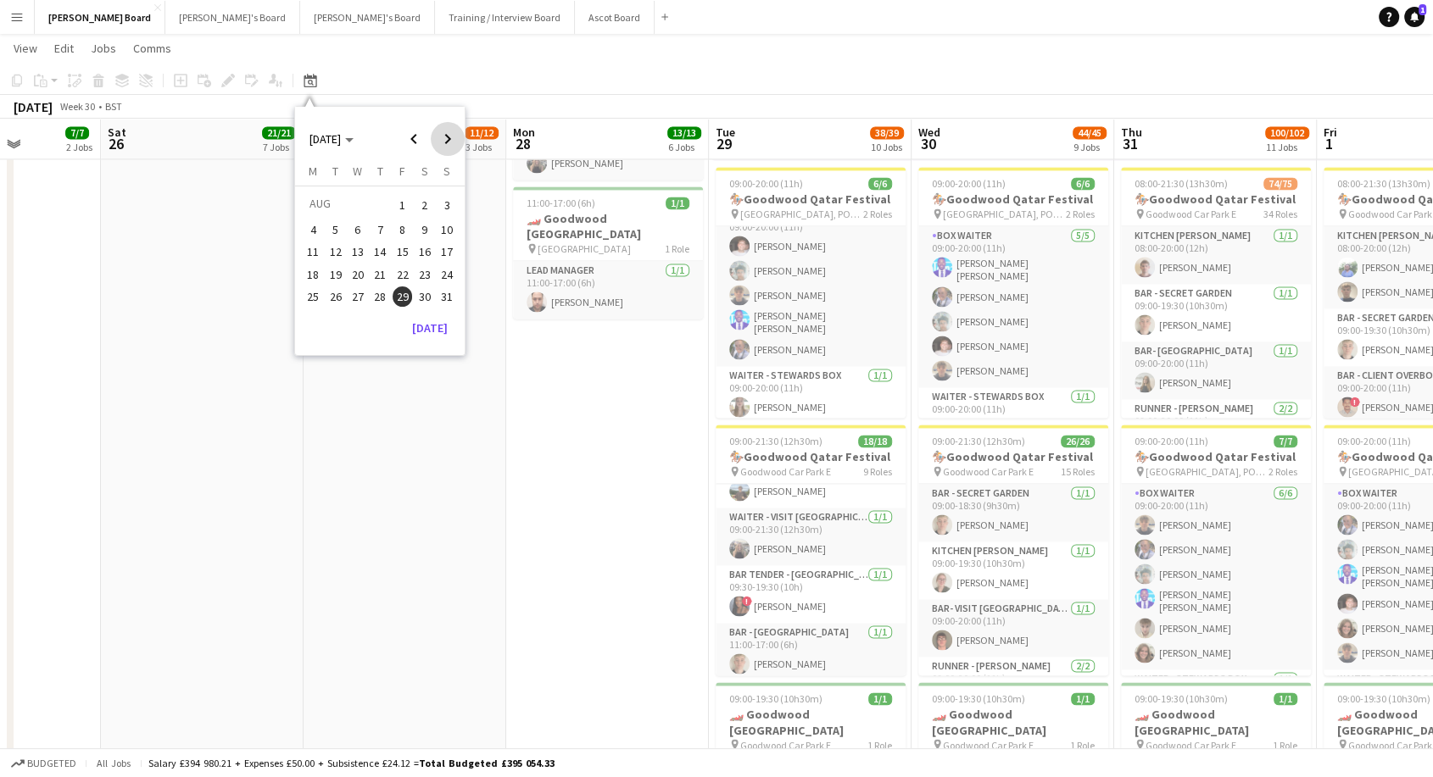
click at [443, 136] on span "Next month" at bounding box center [448, 139] width 34 height 34
click at [454, 242] on span "12" at bounding box center [447, 248] width 20 height 20
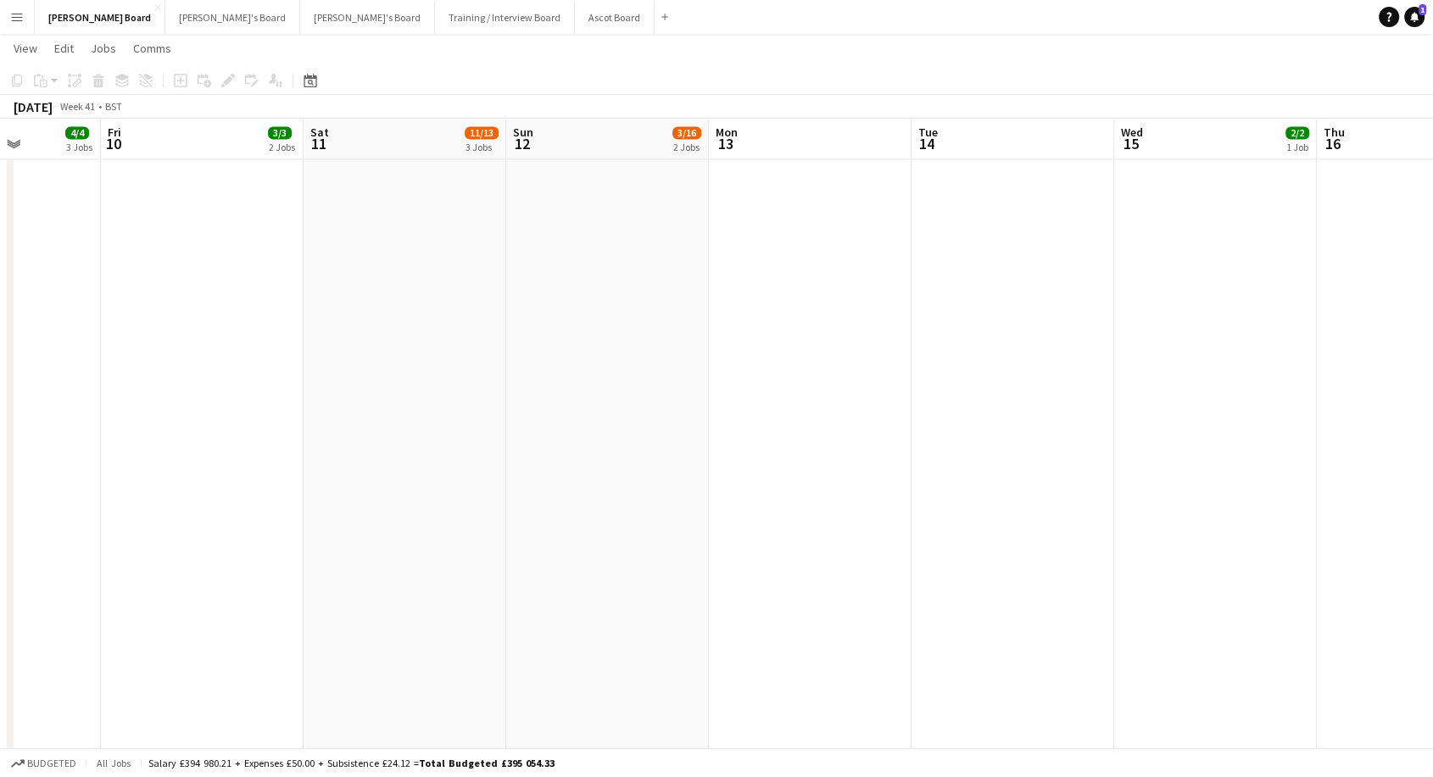
scroll to position [0, 583]
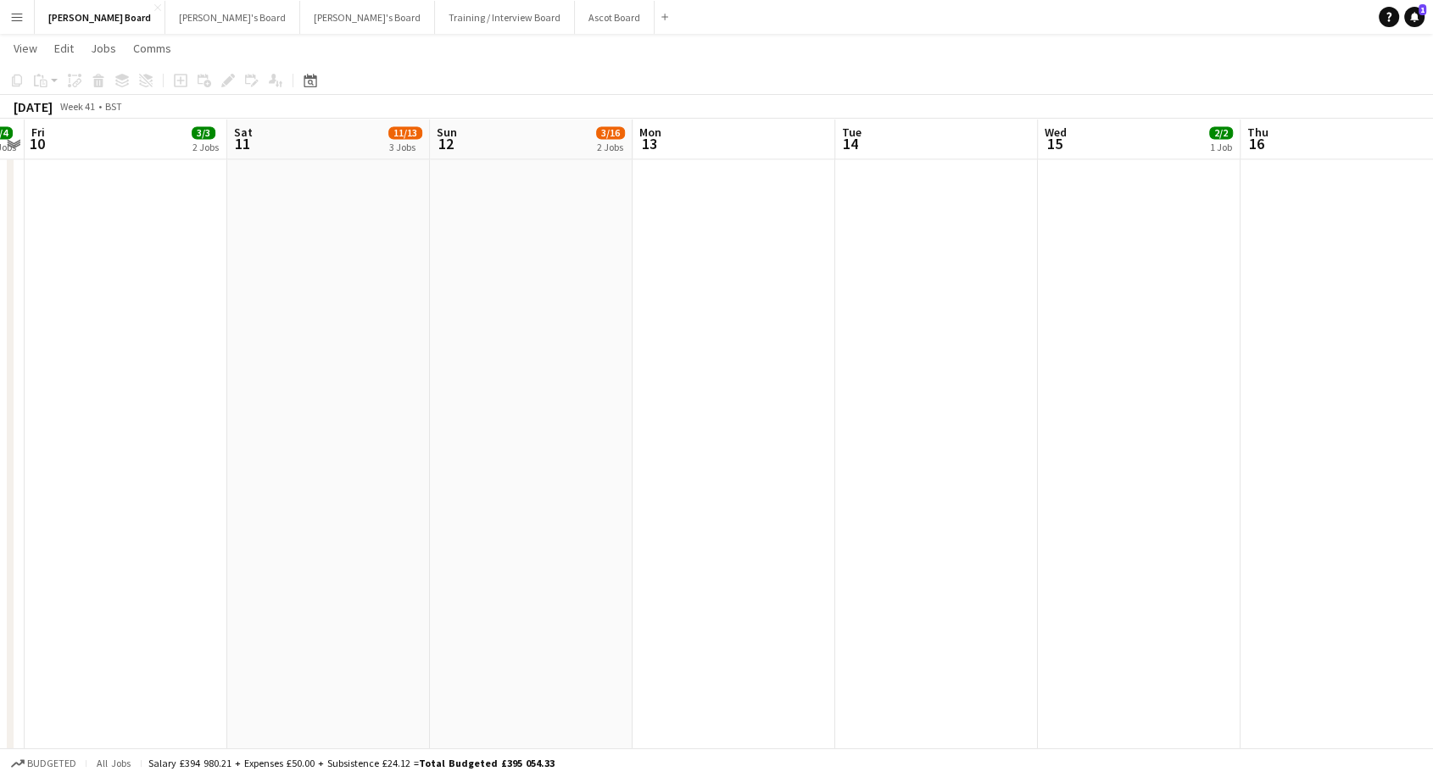
click at [527, 257] on app-date-cell "09:30-19:00 (9h30m) 0/13 Newbury Racecourse pin Newbury Racecourse 2 Roles Bart…" at bounding box center [531, 414] width 203 height 1122
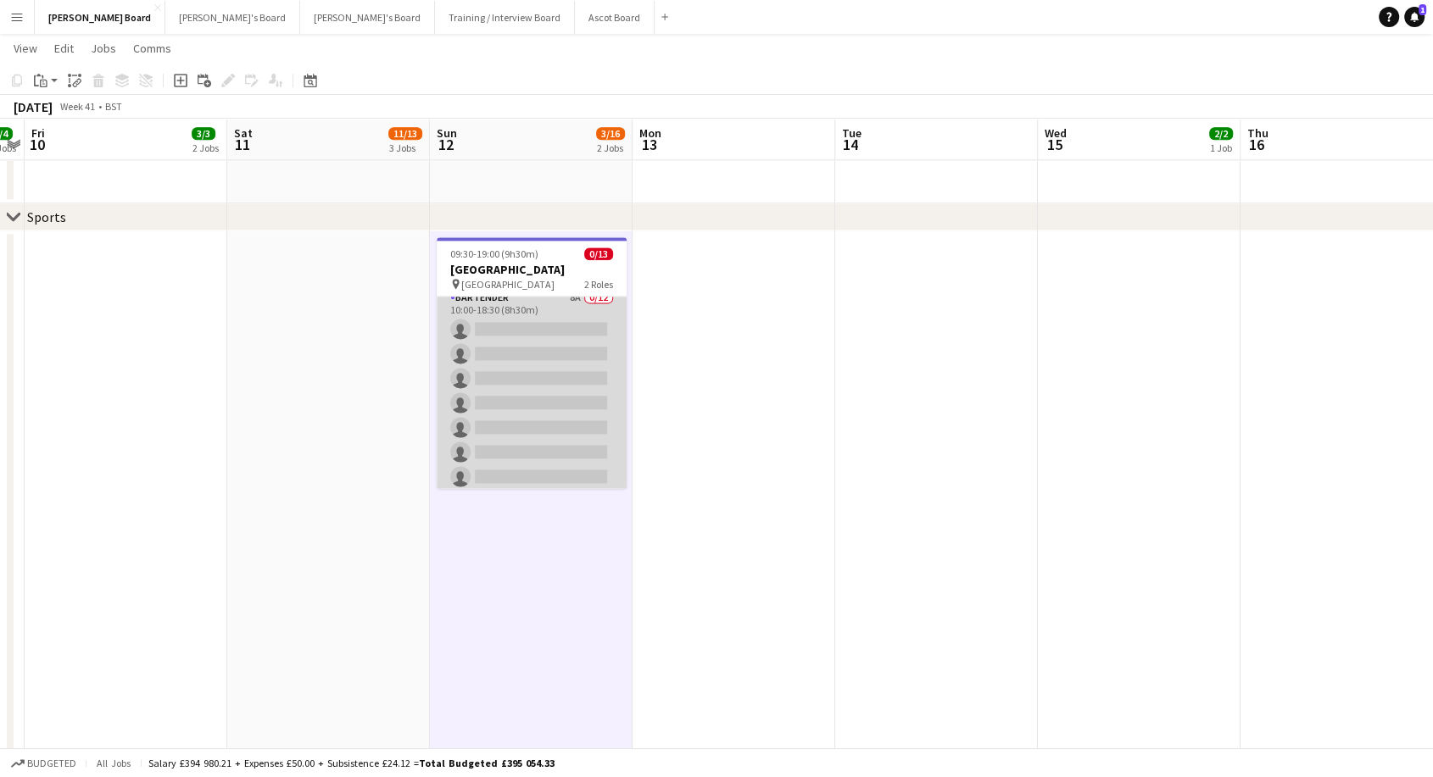
scroll to position [94, 0]
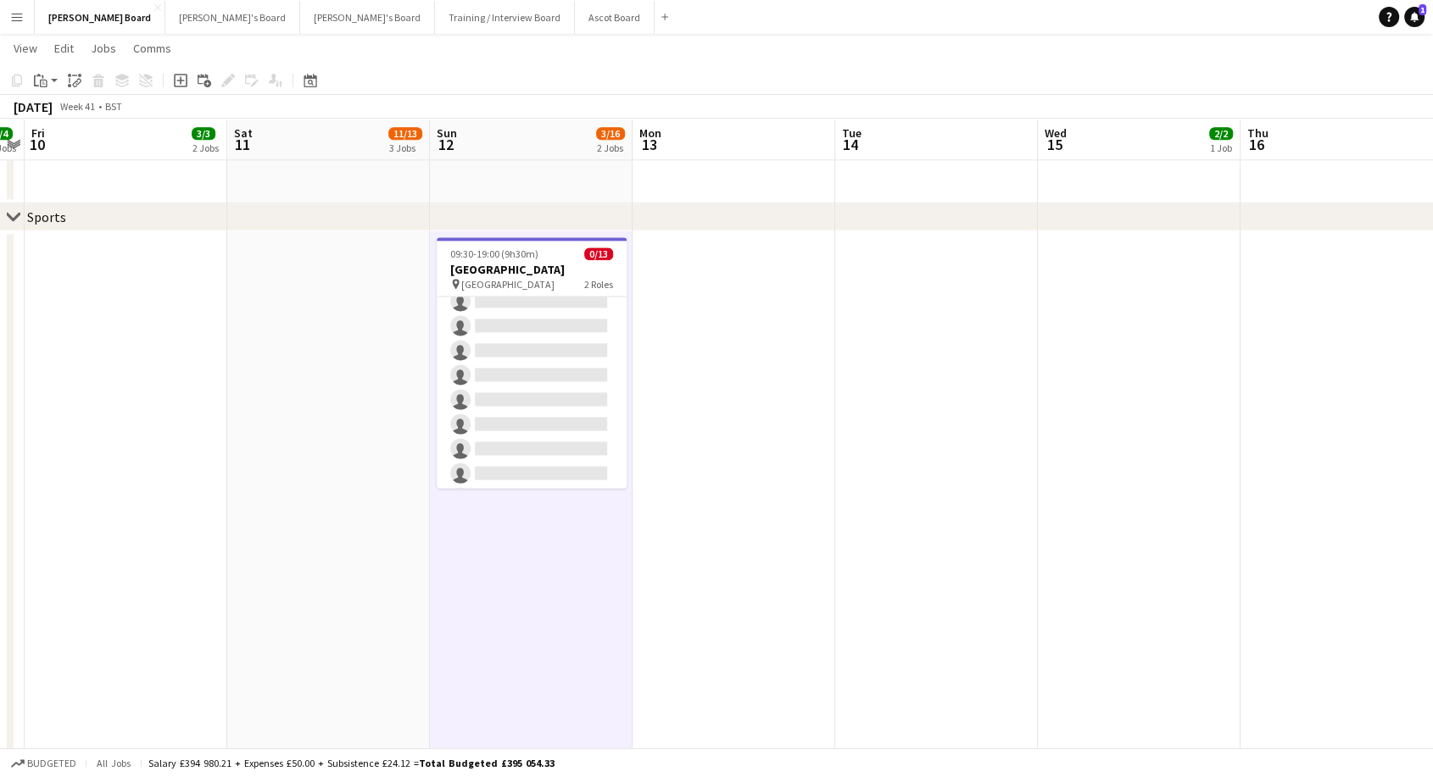
click at [509, 609] on app-date-cell "09:30-19:00 (9h30m) 0/13 Newbury Racecourse pin Newbury Racecourse 2 Roles Bart…" at bounding box center [531, 792] width 203 height 1122
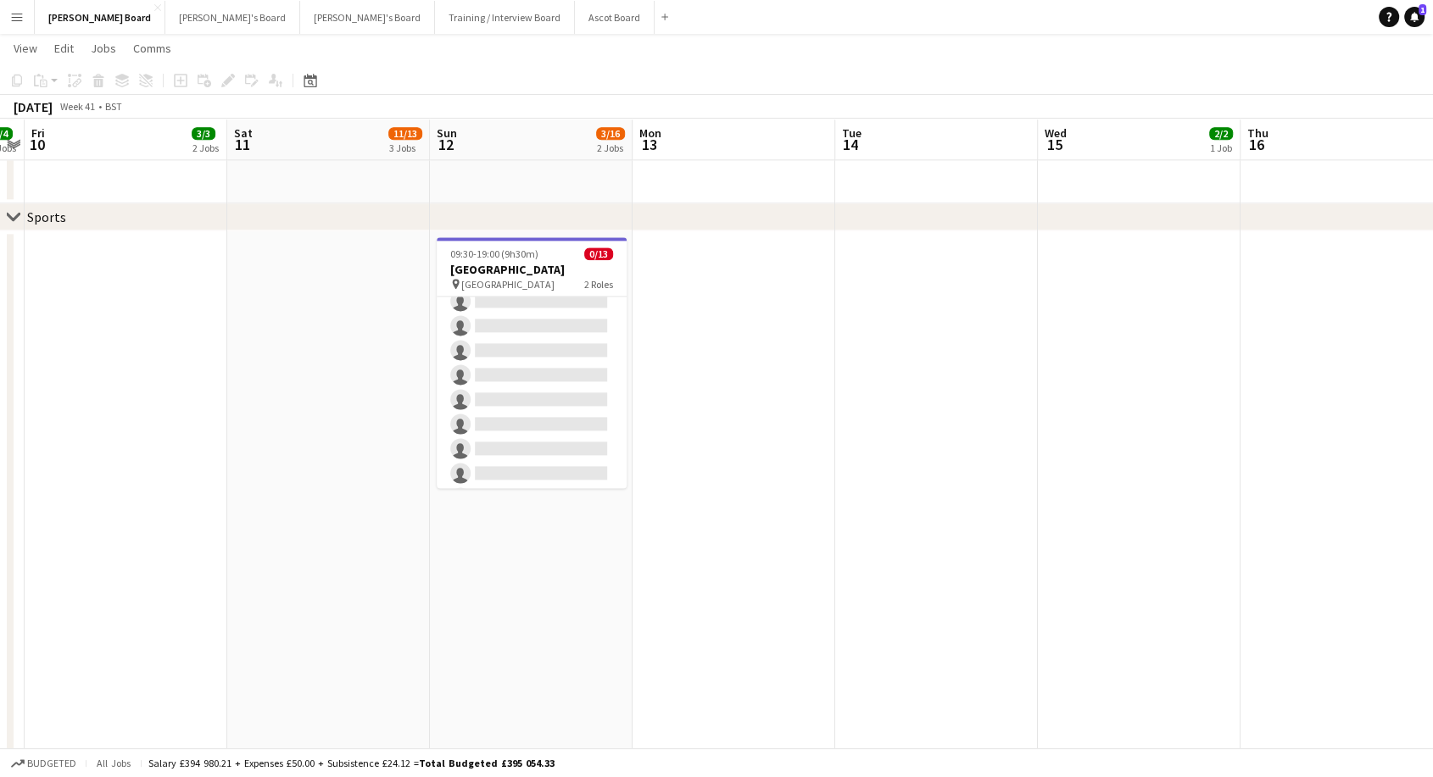
click at [512, 571] on app-date-cell "09:30-19:00 (9h30m) 0/13 Newbury Racecourse pin Newbury Racecourse 2 Roles Bart…" at bounding box center [531, 792] width 203 height 1122
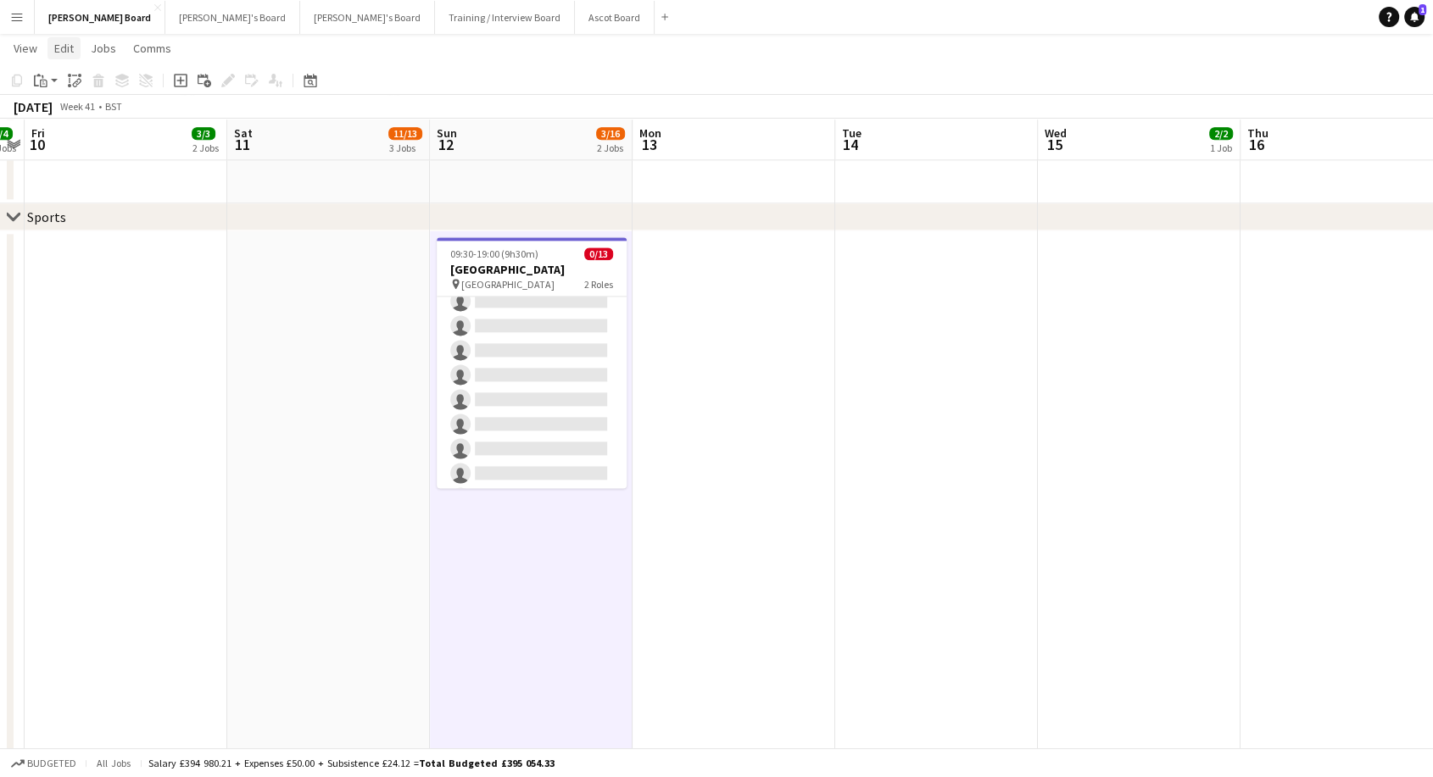
click at [75, 53] on link "Edit" at bounding box center [63, 48] width 33 height 22
drag, startPoint x: 260, startPoint y: 131, endPoint x: 238, endPoint y: 131, distance: 22.1
click at [258, 131] on span "Without Crew Ctrl+V" at bounding box center [230, 127] width 98 height 15
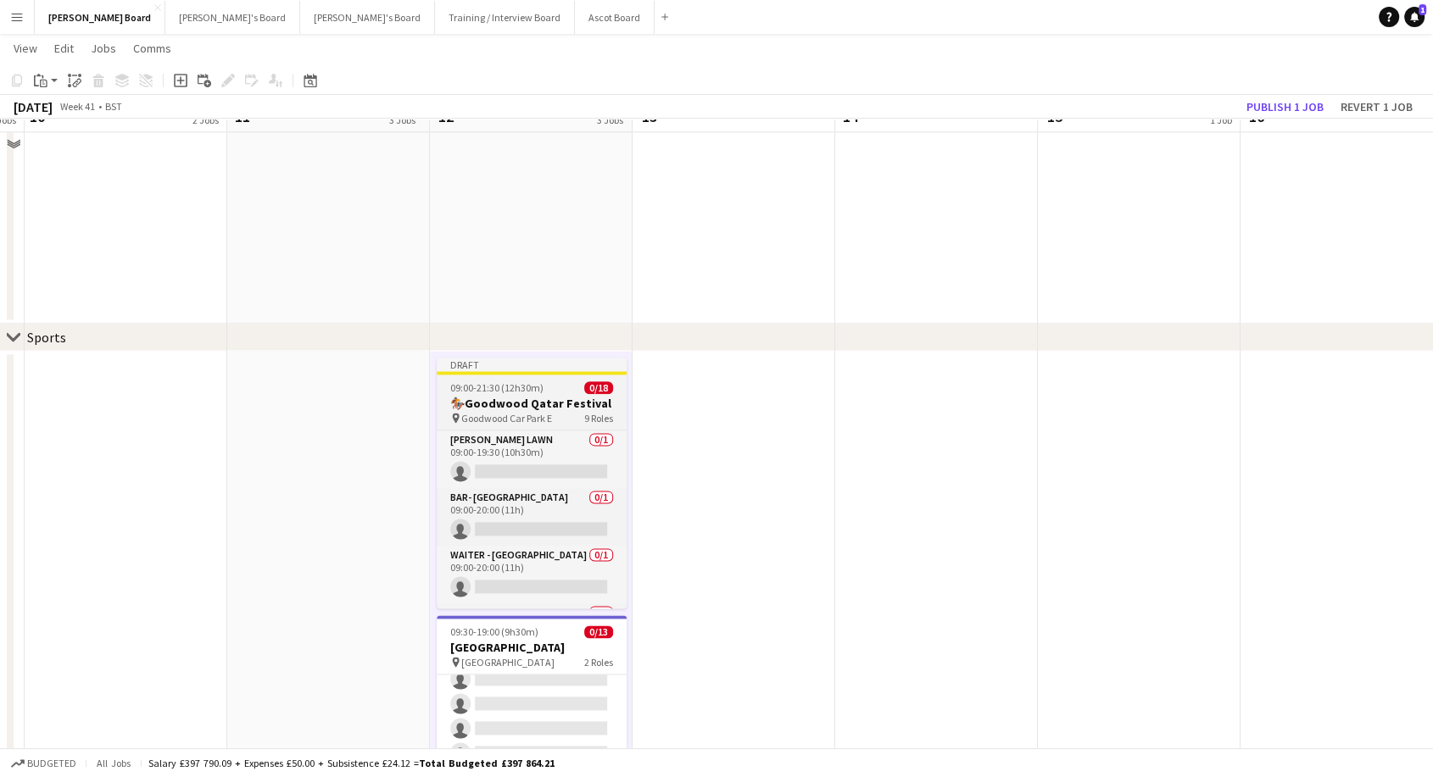
scroll to position [2004, 0]
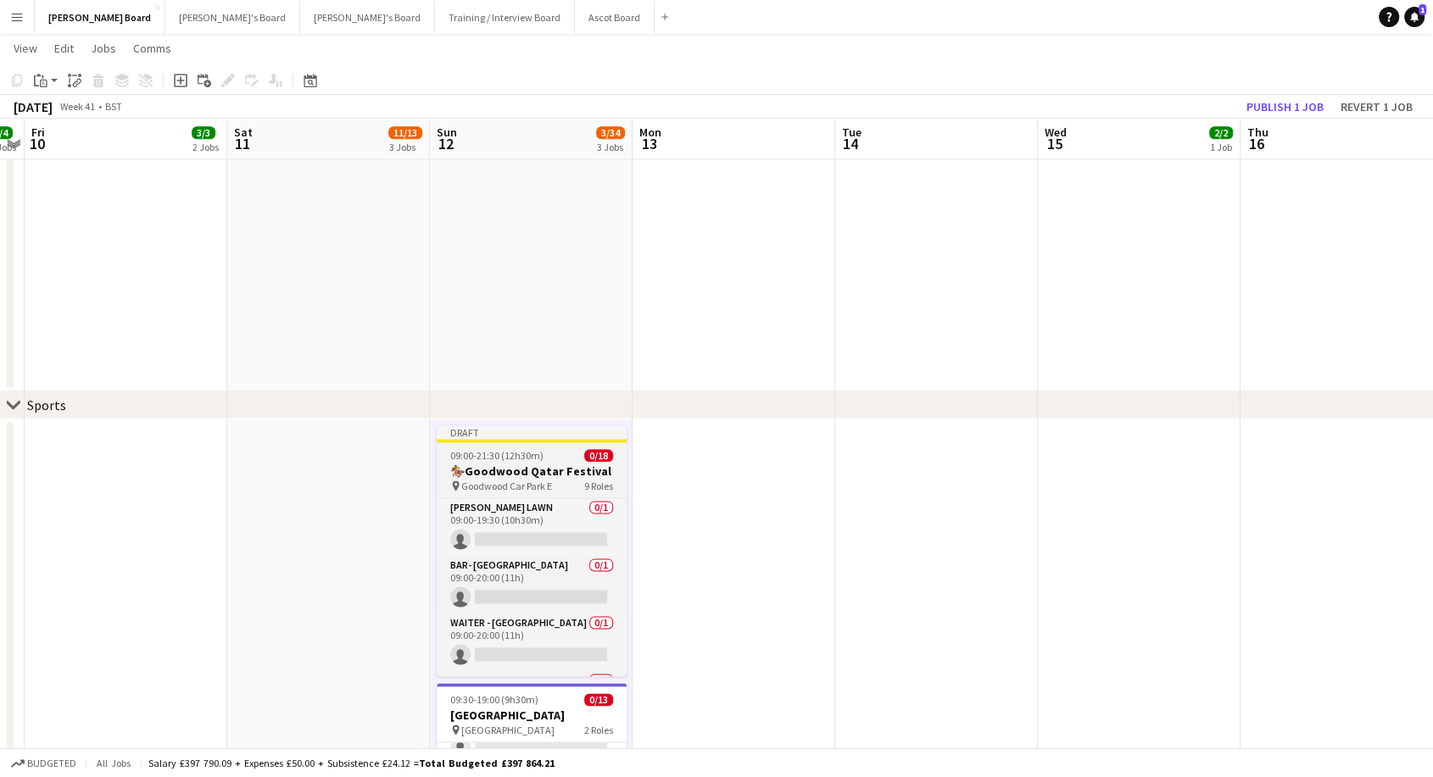
click at [530, 470] on h3 "🏇🏼Goodwood Qatar Festival" at bounding box center [532, 471] width 190 height 15
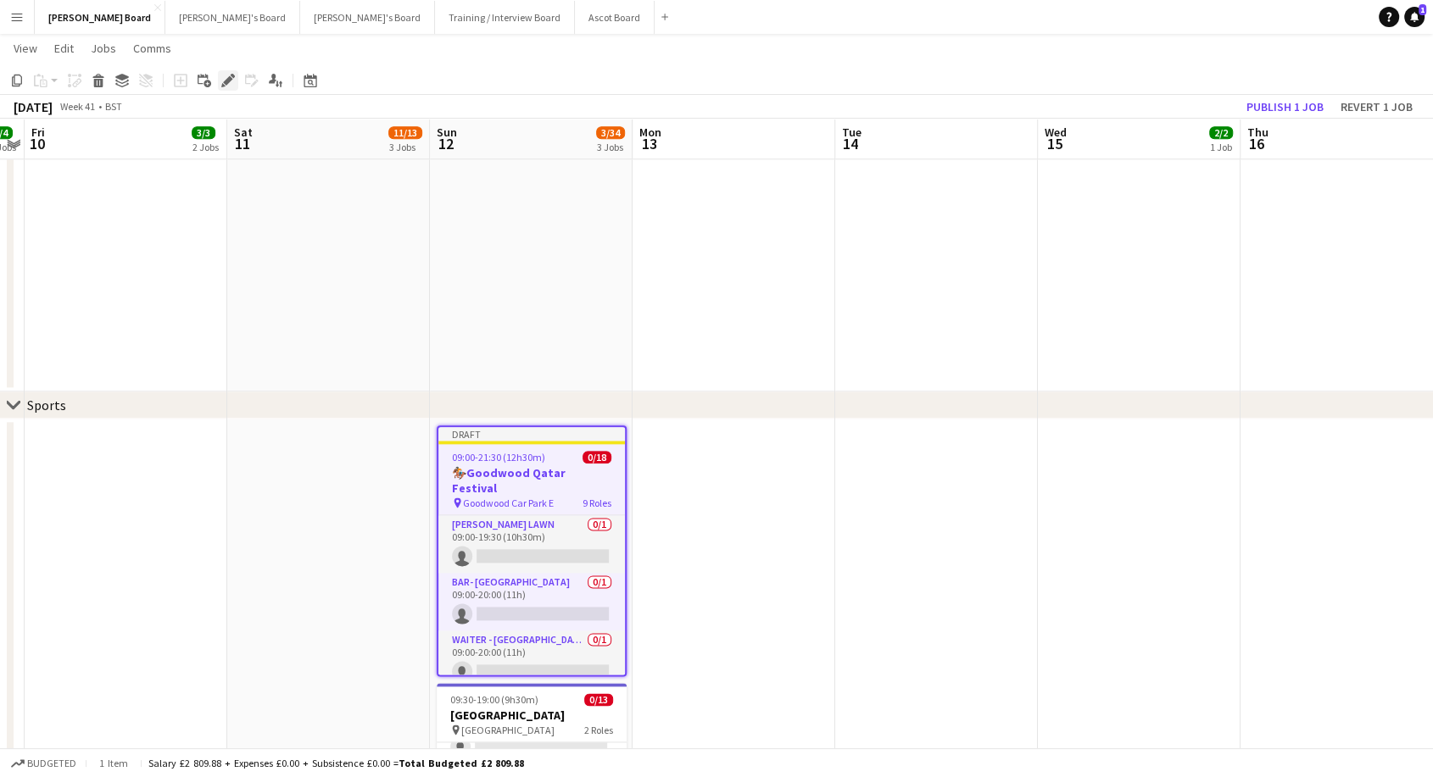
click at [225, 83] on icon at bounding box center [227, 80] width 9 height 9
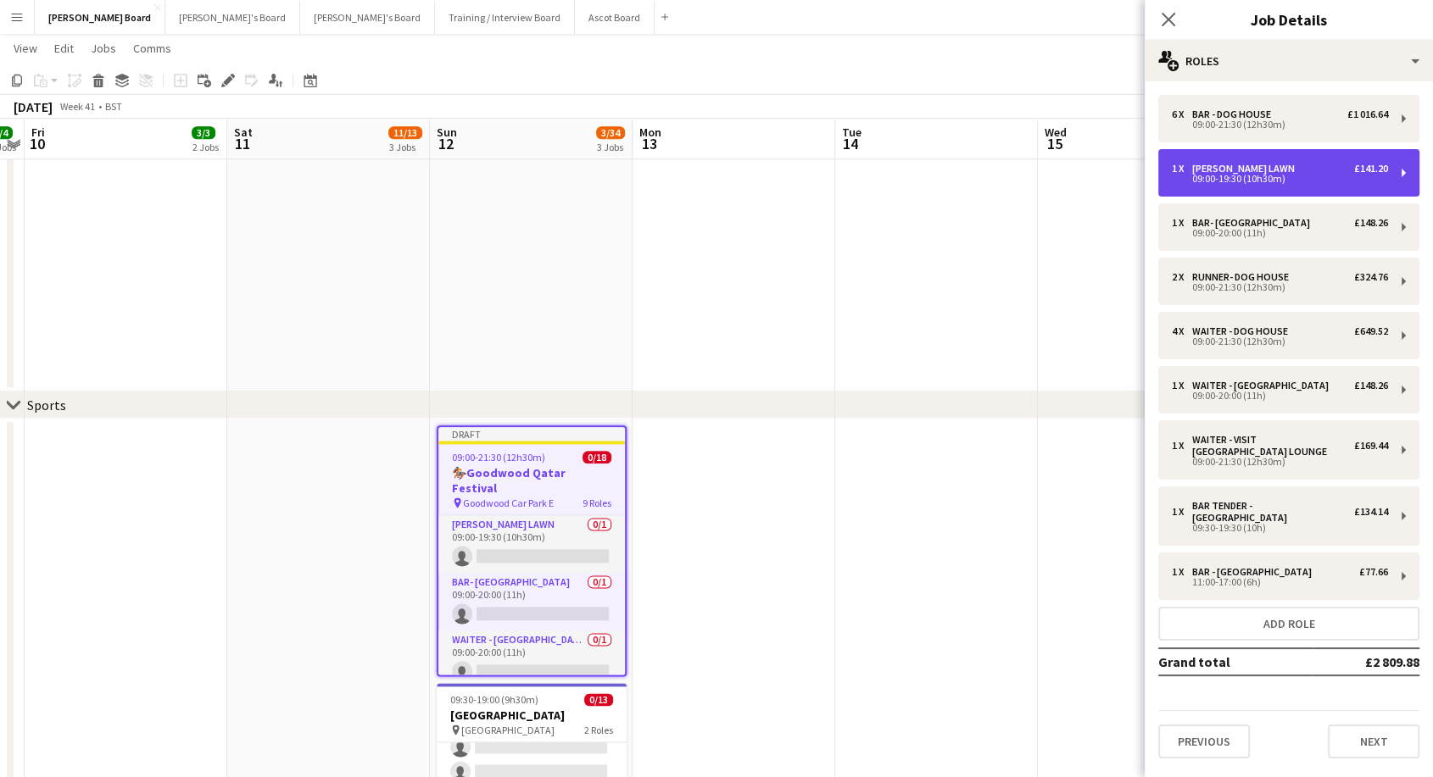
drag, startPoint x: 1253, startPoint y: 180, endPoint x: 1202, endPoint y: 148, distance: 59.8
click at [1252, 180] on div "09:00-19:30 (10h30m)" at bounding box center [1280, 179] width 216 height 8
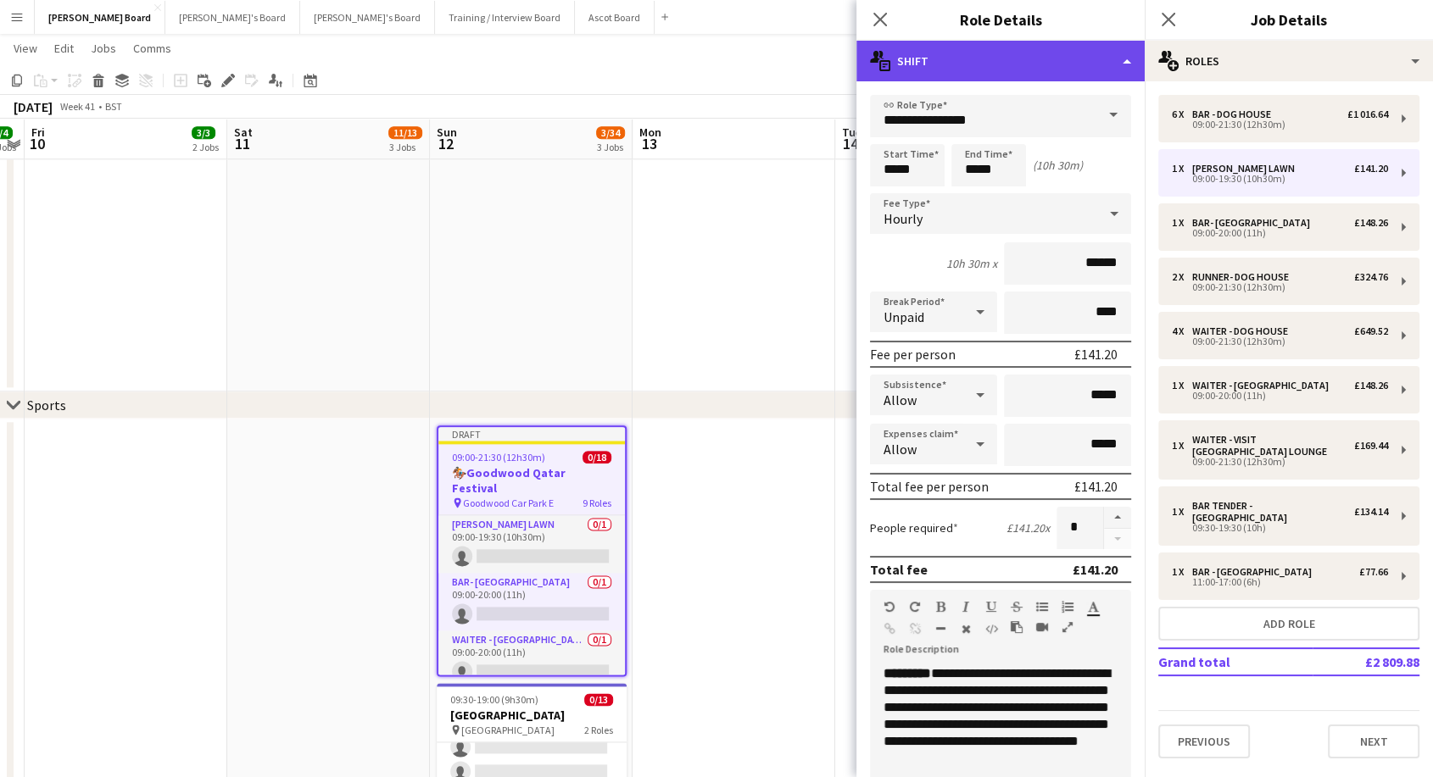
click at [938, 58] on div "multiple-actions-text Shift" at bounding box center [1000, 61] width 288 height 41
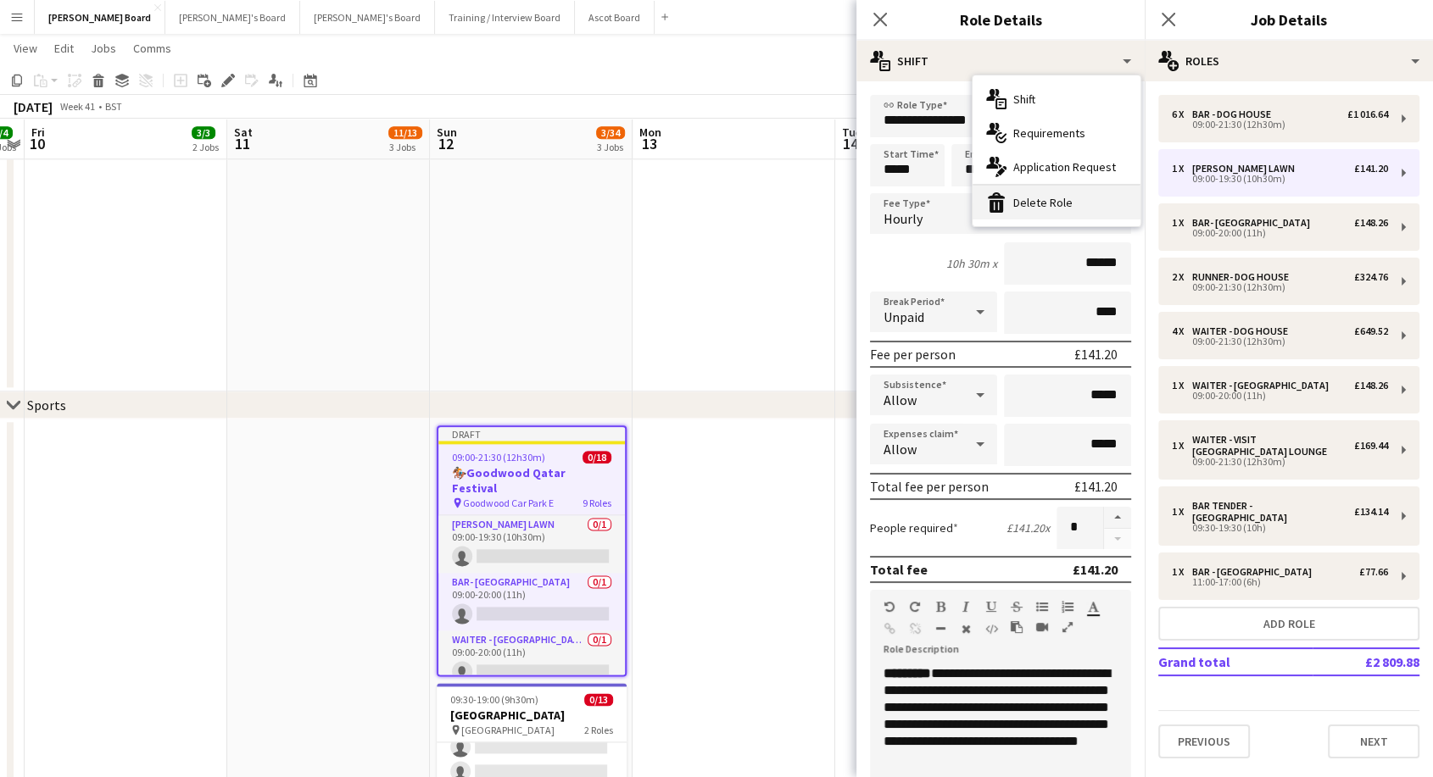
drag, startPoint x: 1029, startPoint y: 201, endPoint x: 1043, endPoint y: 192, distance: 16.5
click at [1030, 200] on div "bin-2 Delete Role" at bounding box center [1056, 203] width 168 height 34
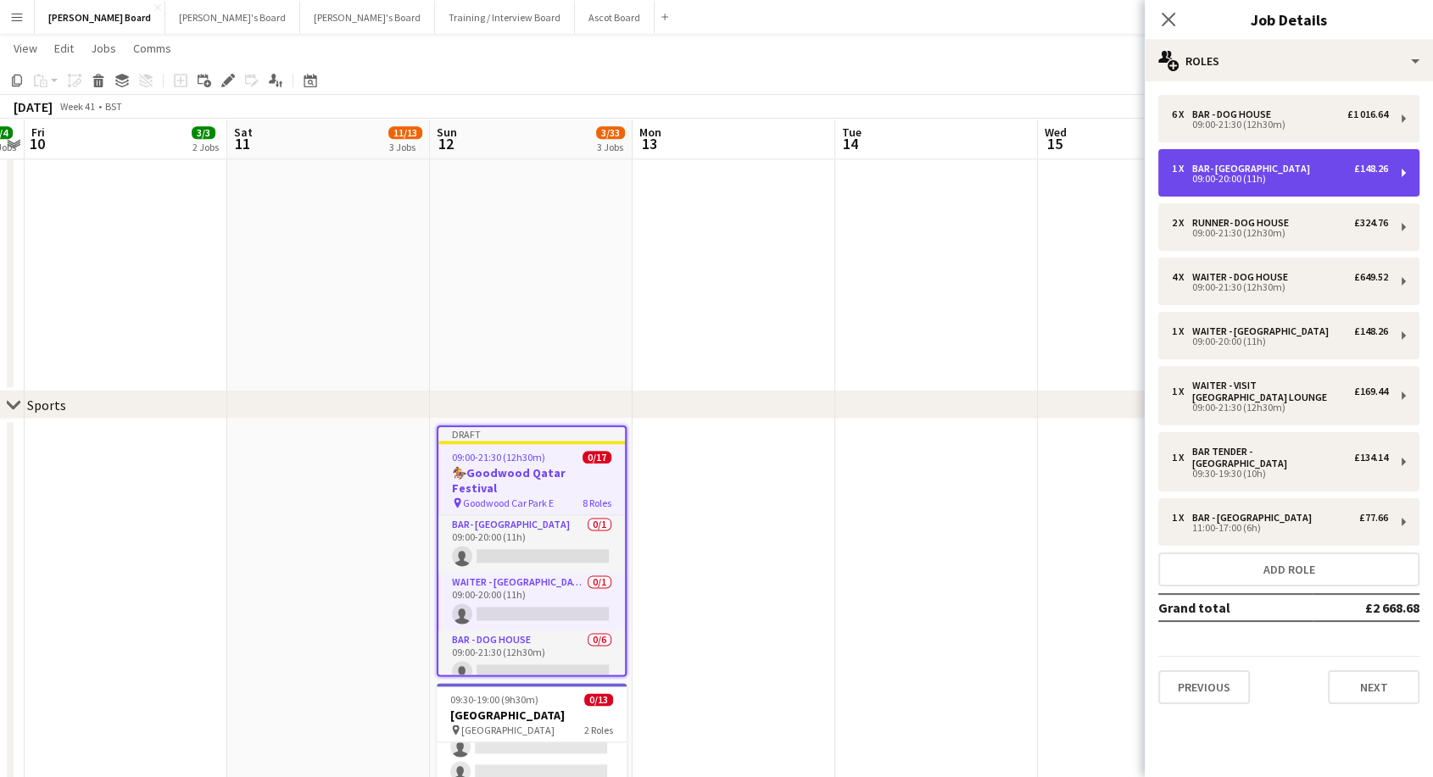
drag, startPoint x: 1237, startPoint y: 170, endPoint x: 1184, endPoint y: 154, distance: 54.7
click at [1236, 170] on div "Bar- Longview" at bounding box center [1254, 169] width 125 height 12
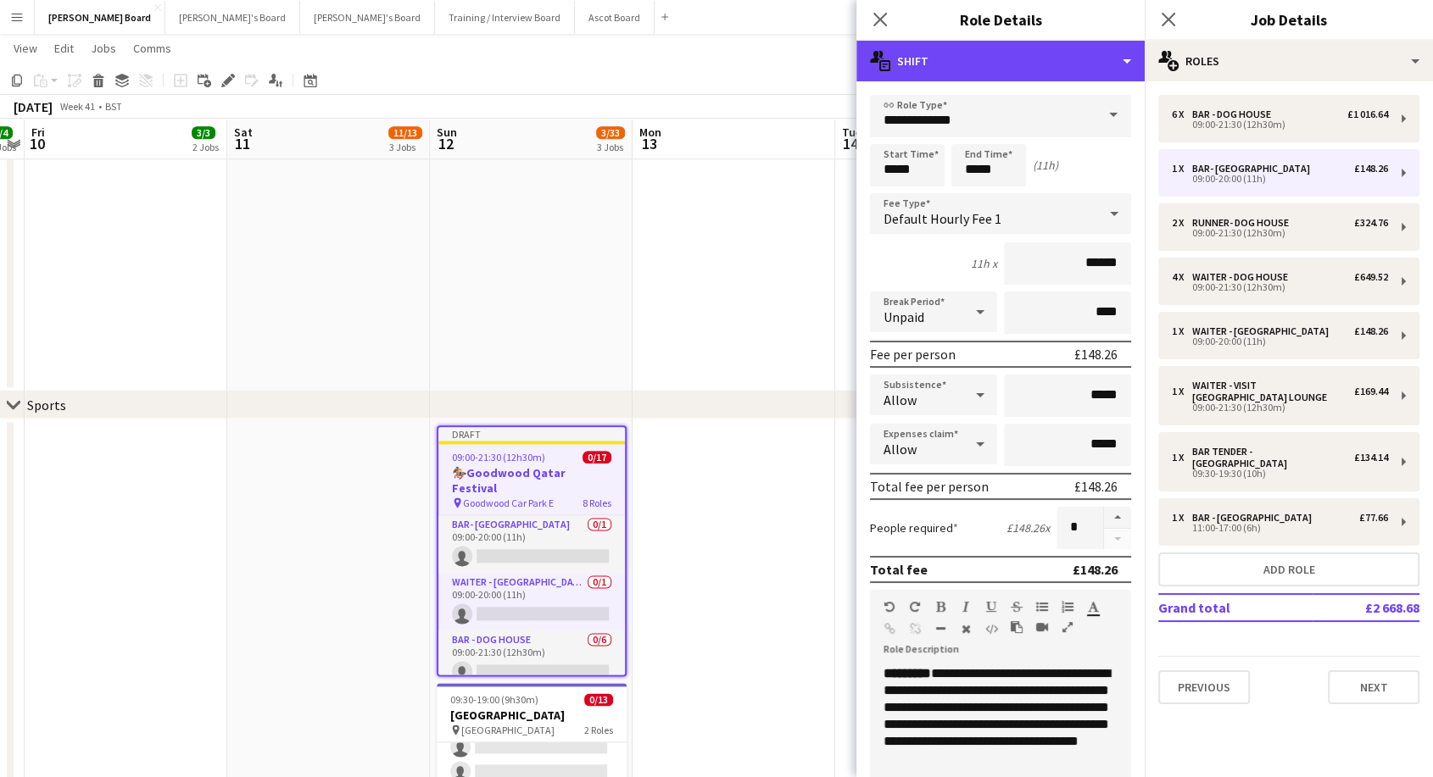
drag, startPoint x: 1015, startPoint y: 60, endPoint x: 1038, endPoint y: 138, distance: 81.3
click at [1015, 61] on div "multiple-actions-text Shift" at bounding box center [1000, 61] width 288 height 41
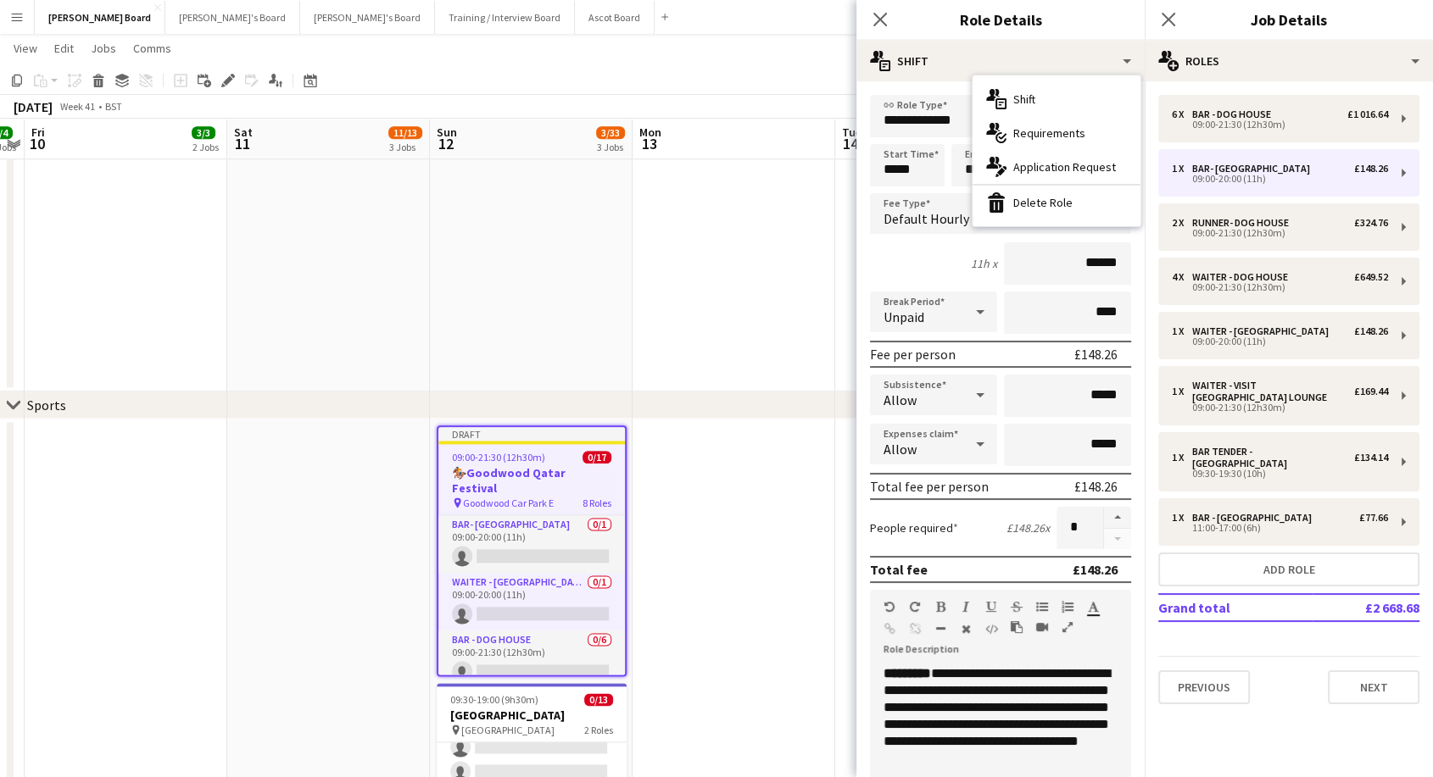
drag, startPoint x: 1055, startPoint y: 205, endPoint x: 1066, endPoint y: 205, distance: 11.9
click at [1058, 205] on div "bin-2 Delete Role" at bounding box center [1056, 203] width 168 height 34
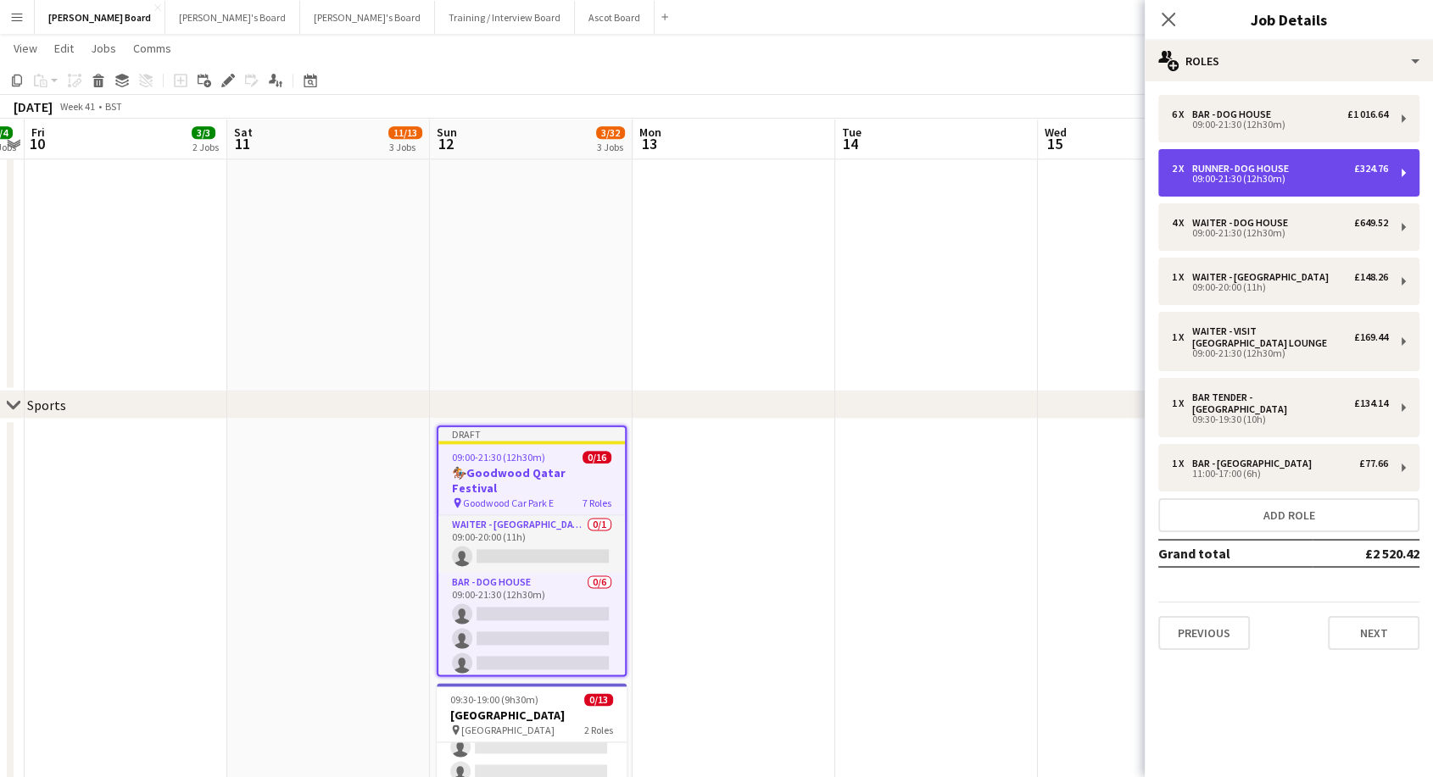
click at [1227, 170] on div "Runner- Dog House" at bounding box center [1243, 169] width 103 height 12
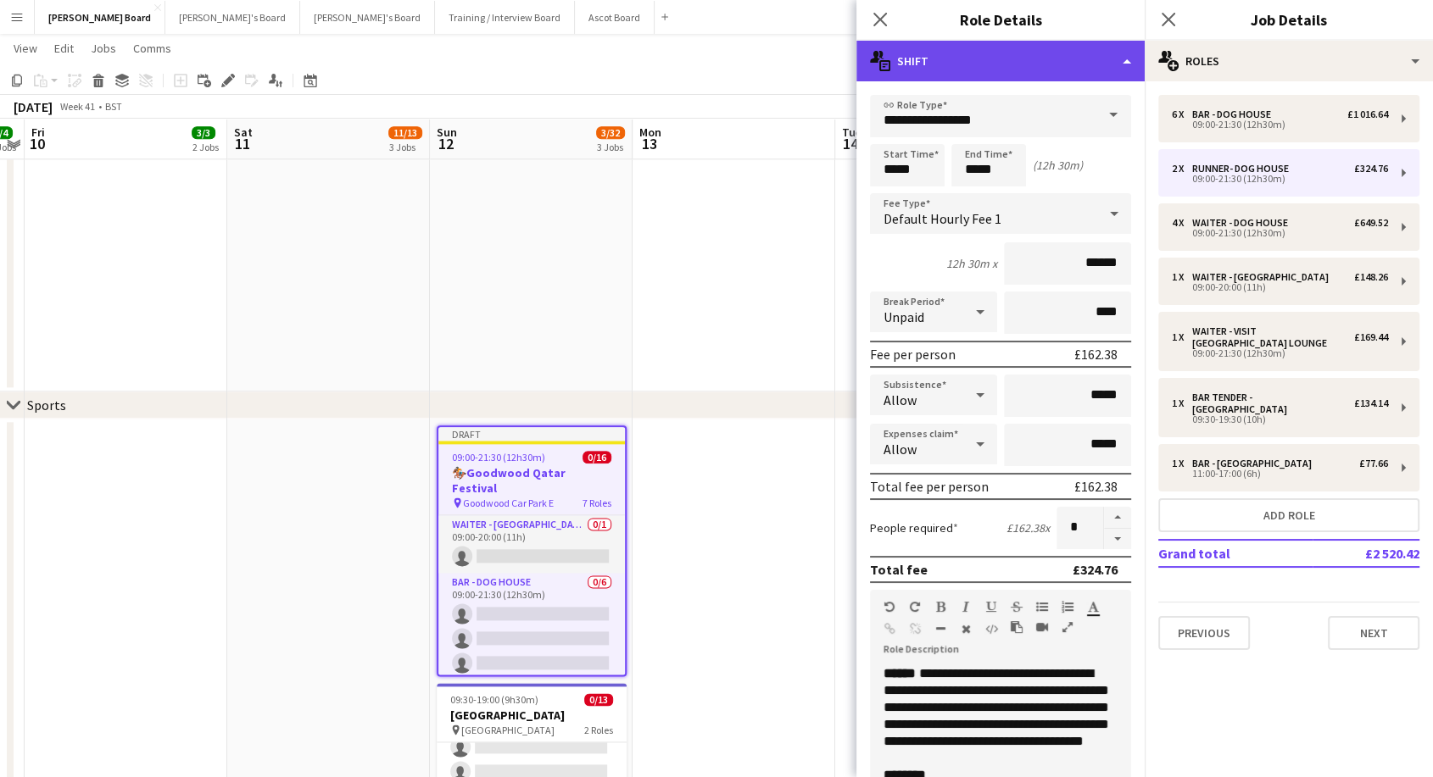
click at [964, 53] on div "multiple-actions-text Shift" at bounding box center [1000, 61] width 288 height 41
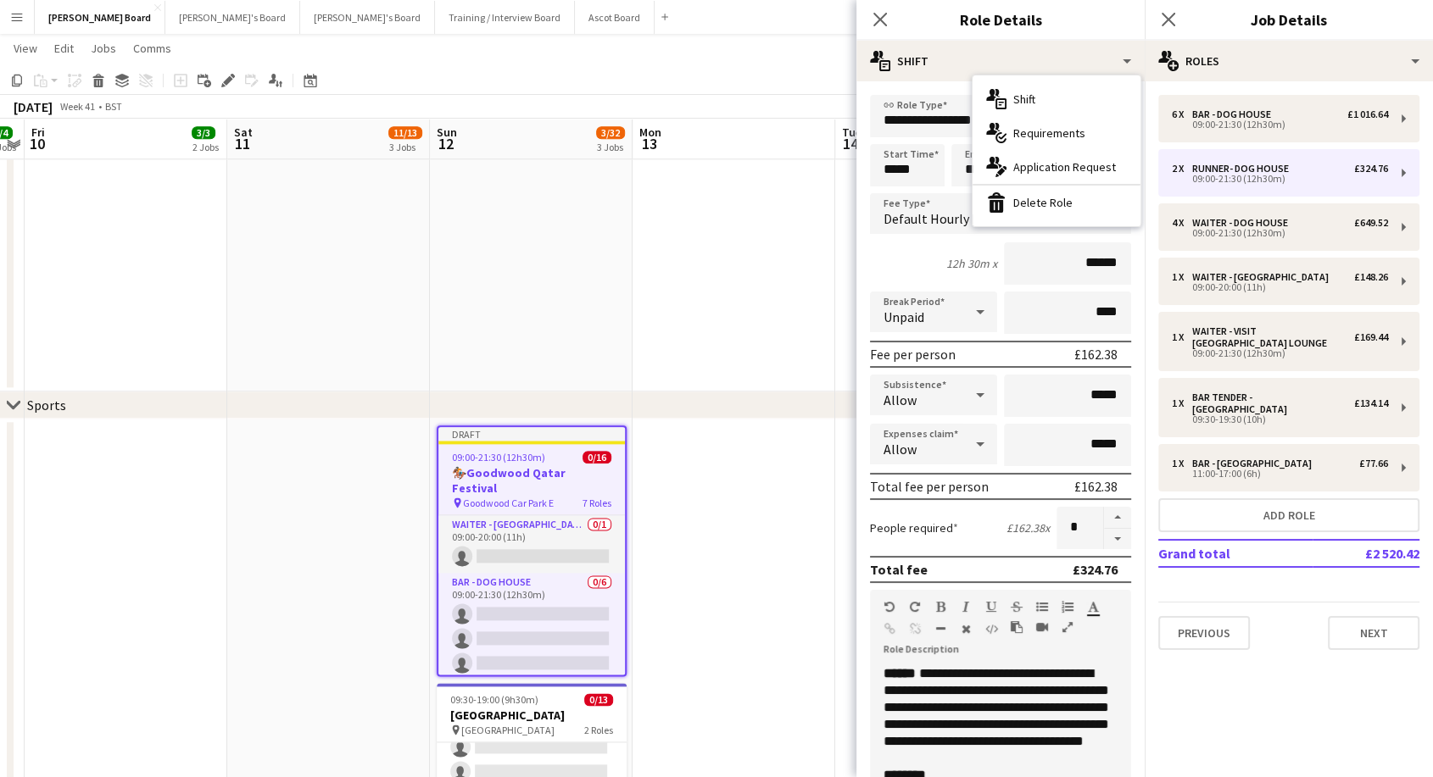
drag, startPoint x: 1035, startPoint y: 212, endPoint x: 1128, endPoint y: 209, distance: 93.3
click at [1036, 212] on div "bin-2 Delete Role" at bounding box center [1056, 203] width 168 height 34
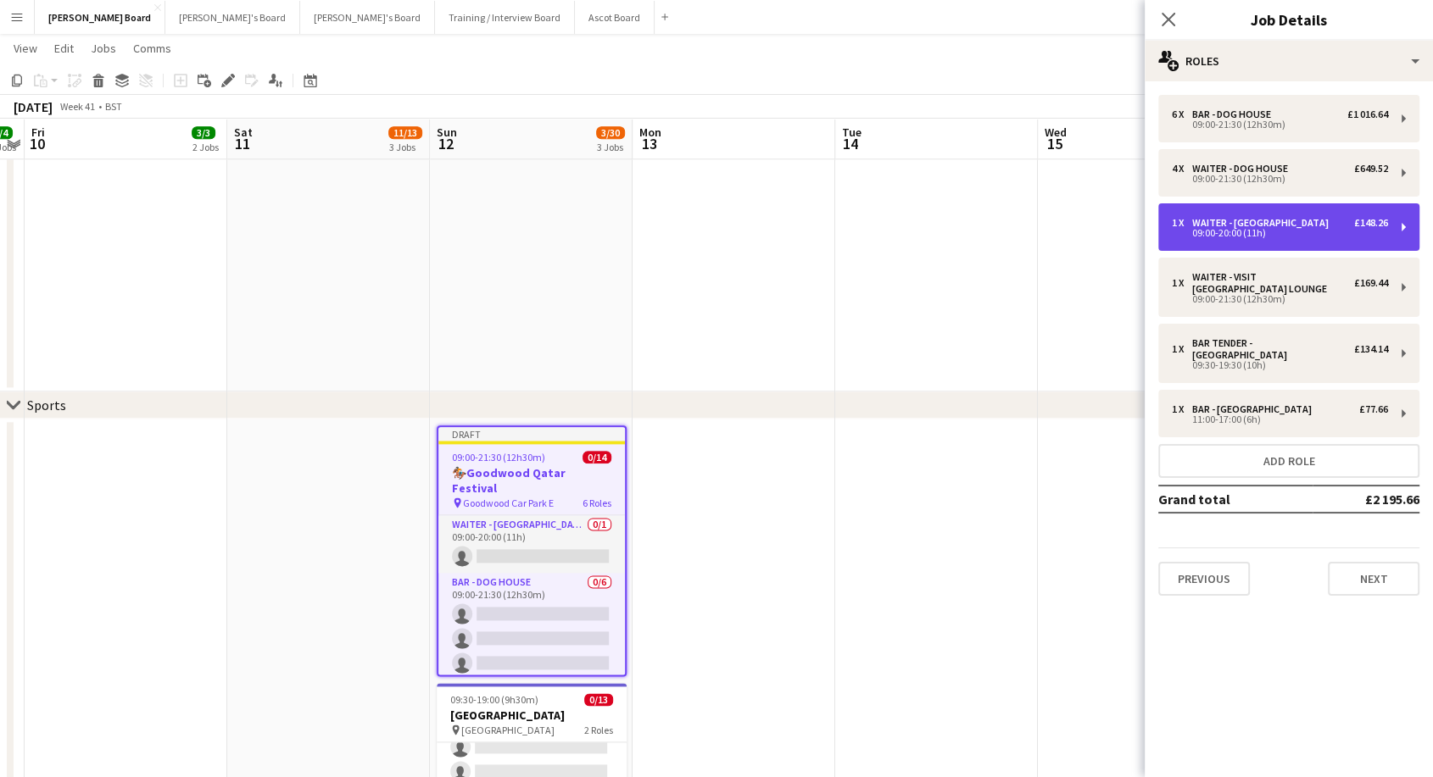
click at [1223, 212] on div "1 x WAITER - LONGVIEW £148.26 09:00-20:00 (11h)" at bounding box center [1288, 226] width 261 height 47
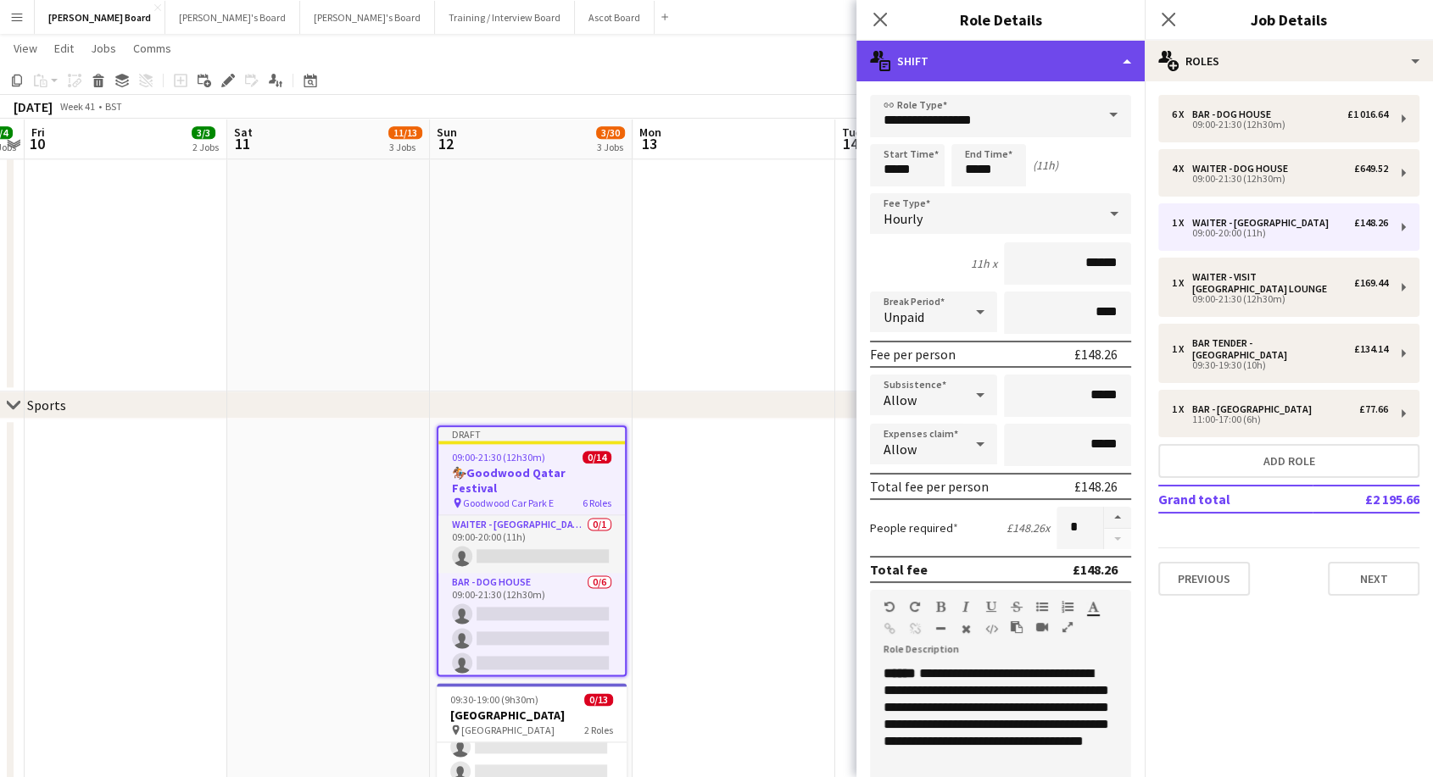
click at [1005, 67] on div "multiple-actions-text Shift" at bounding box center [1000, 61] width 288 height 41
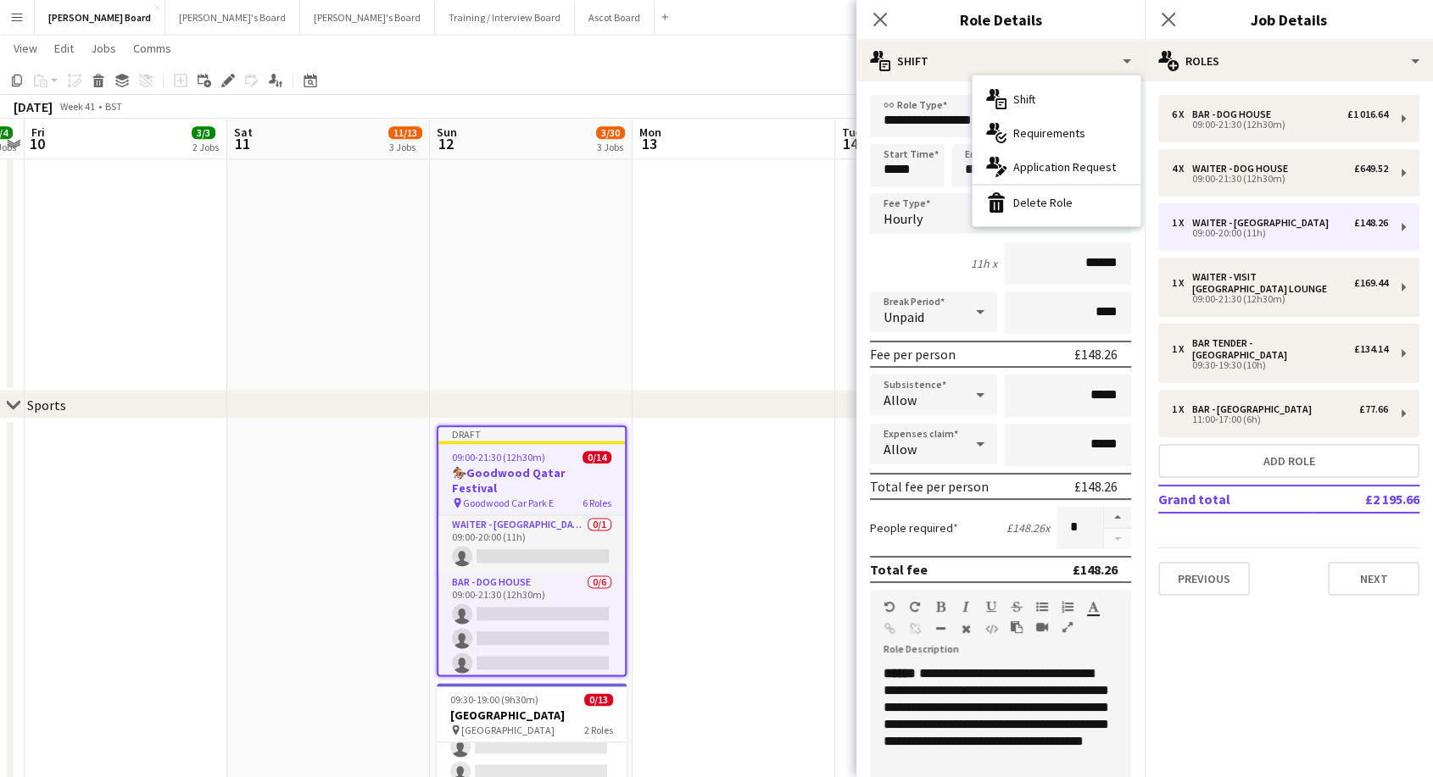
drag, startPoint x: 1030, startPoint y: 208, endPoint x: 1116, endPoint y: 203, distance: 86.6
click at [1033, 208] on div "bin-2 Delete Role" at bounding box center [1056, 203] width 168 height 34
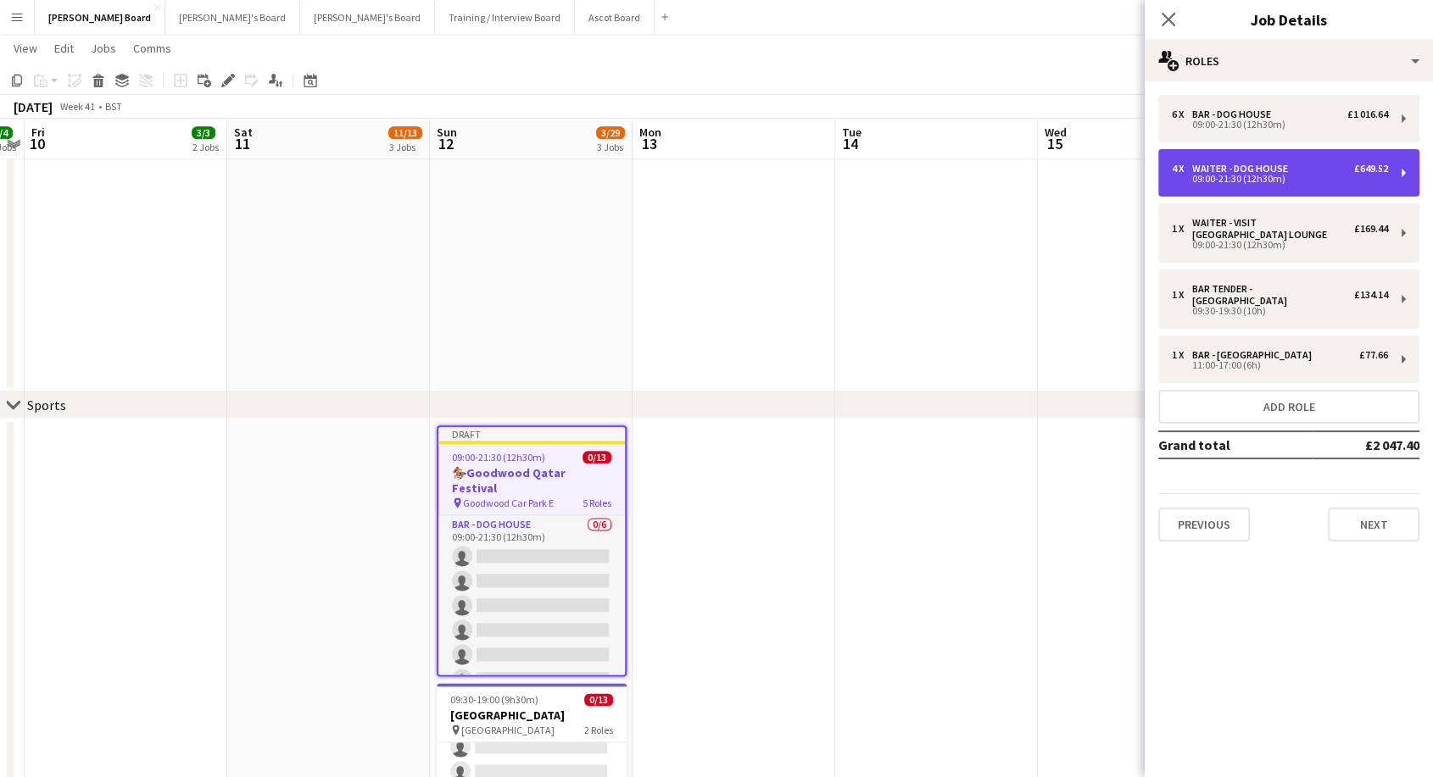
drag, startPoint x: 1214, startPoint y: 175, endPoint x: 1169, endPoint y: 160, distance: 47.2
click at [1213, 175] on div "09:00-21:30 (12h30m)" at bounding box center [1280, 179] width 216 height 8
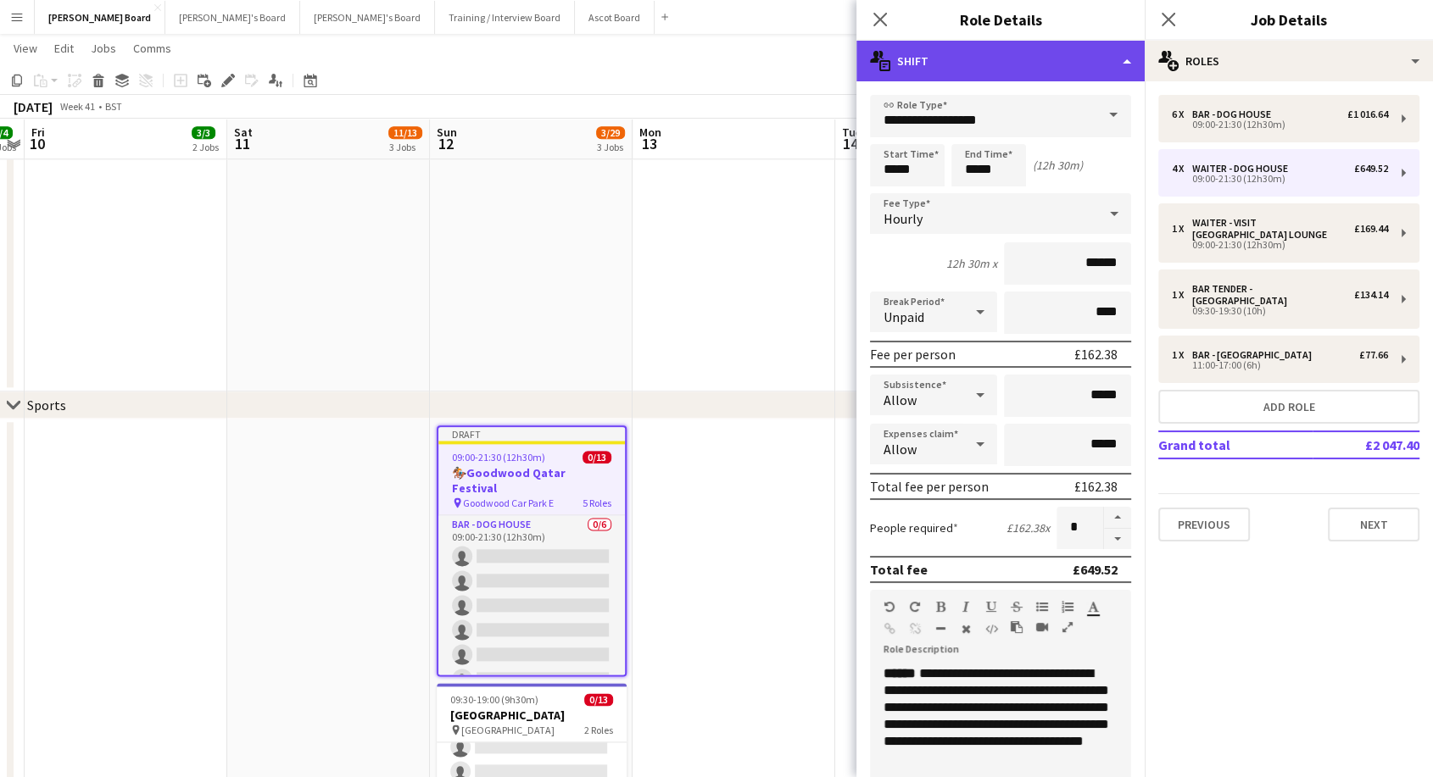
click at [1005, 63] on div "multiple-actions-text Shift" at bounding box center [1000, 61] width 288 height 41
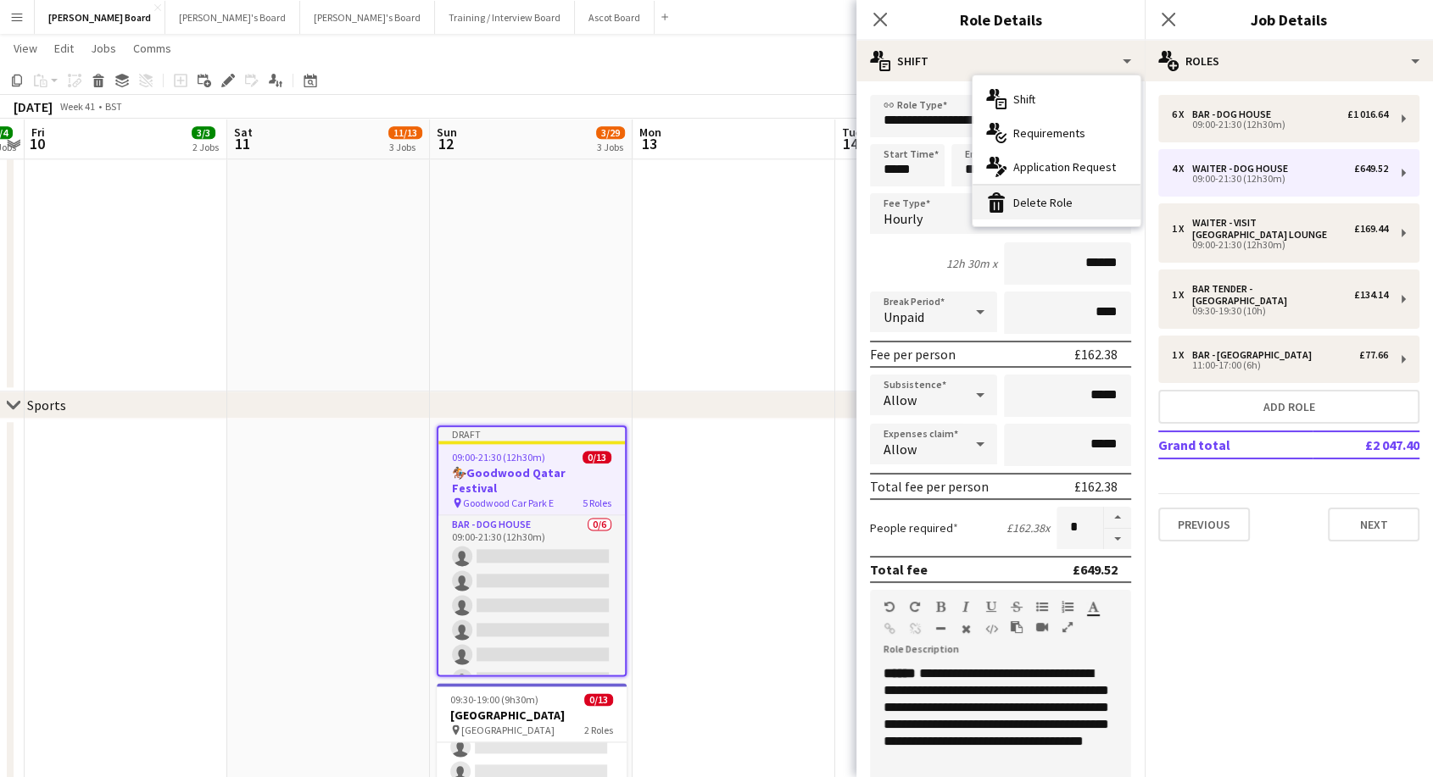
drag, startPoint x: 1039, startPoint y: 205, endPoint x: 1172, endPoint y: 219, distance: 133.8
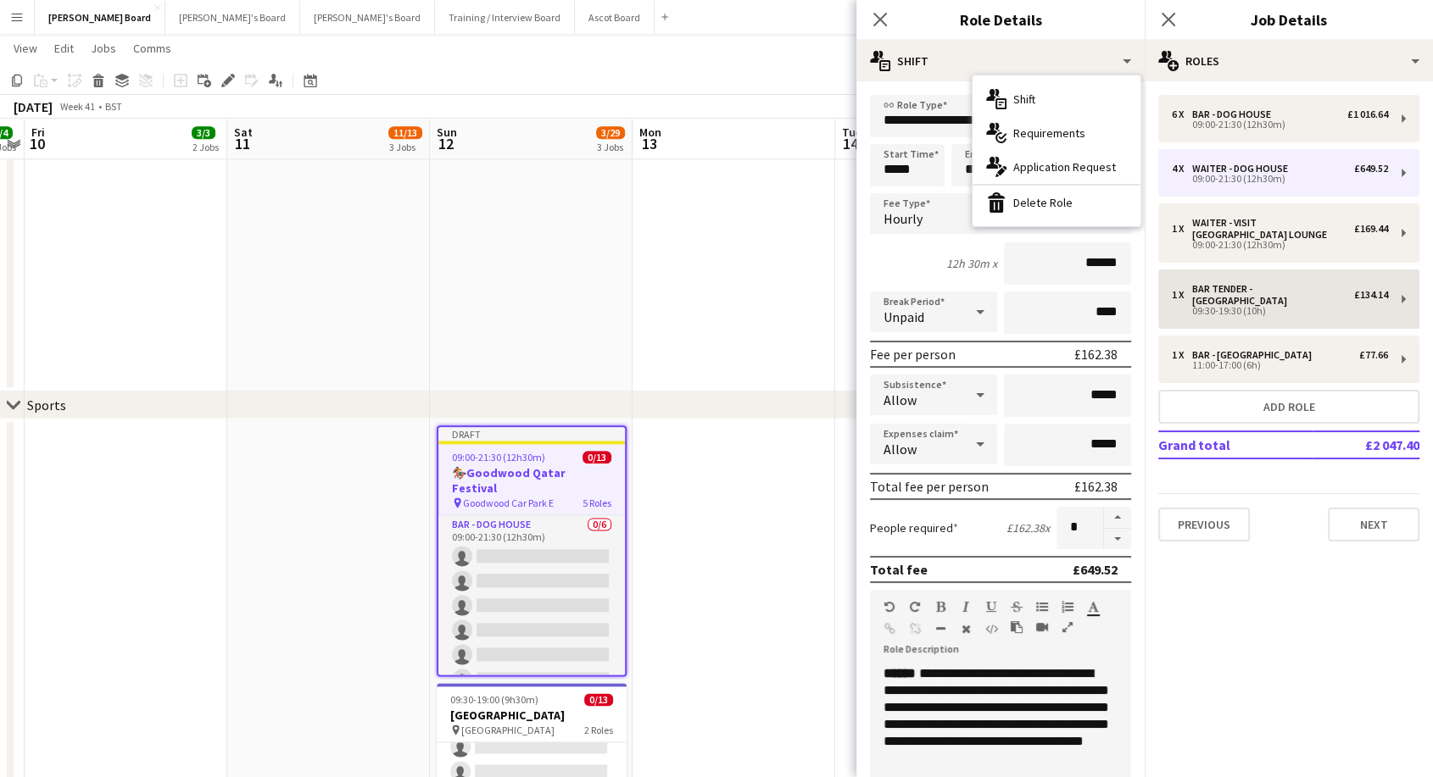
click at [1043, 205] on div "bin-2 Delete Role" at bounding box center [1056, 203] width 168 height 34
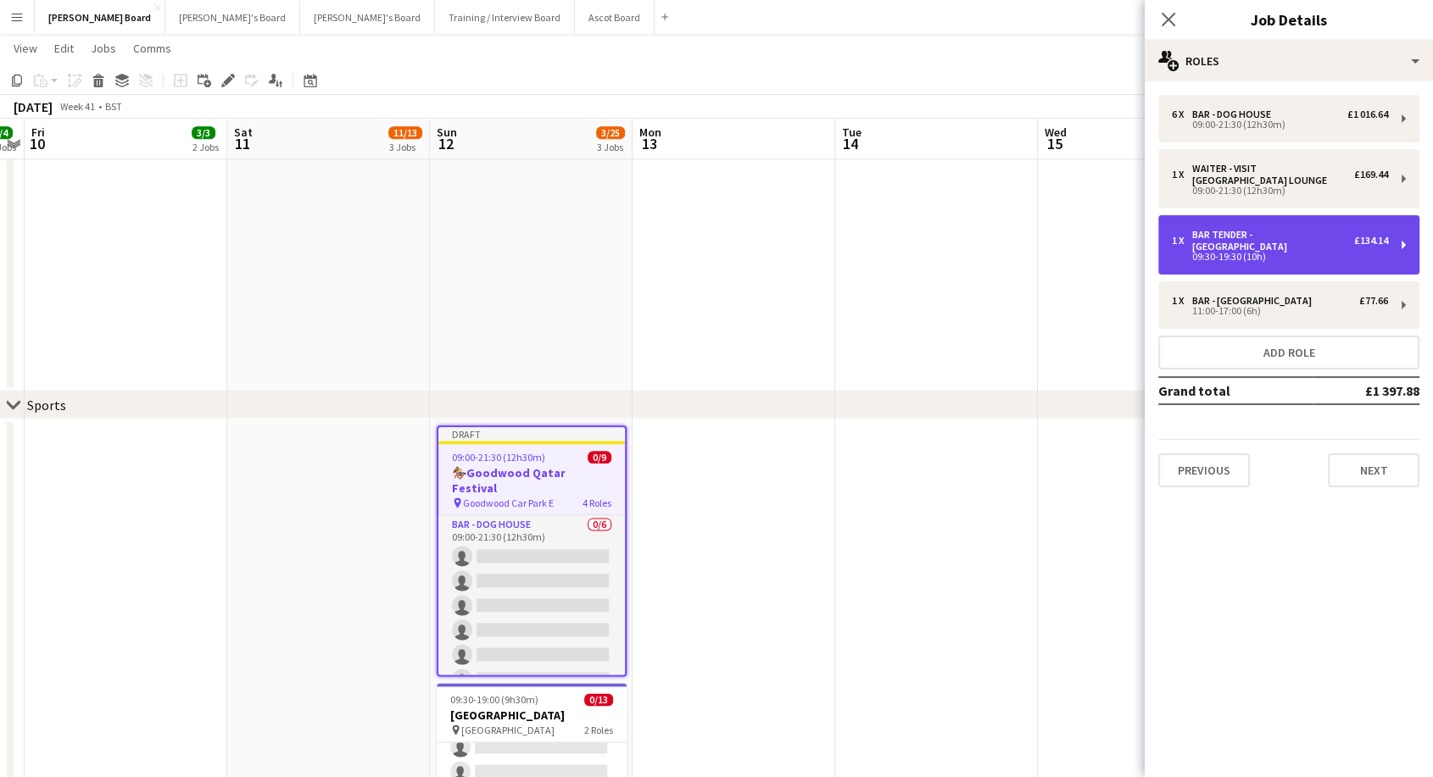
click at [1239, 215] on div "1 x BAR TENDER - SUSSEX ROOF TERRACE £134.14 09:30-19:30 (10h)" at bounding box center [1288, 244] width 261 height 59
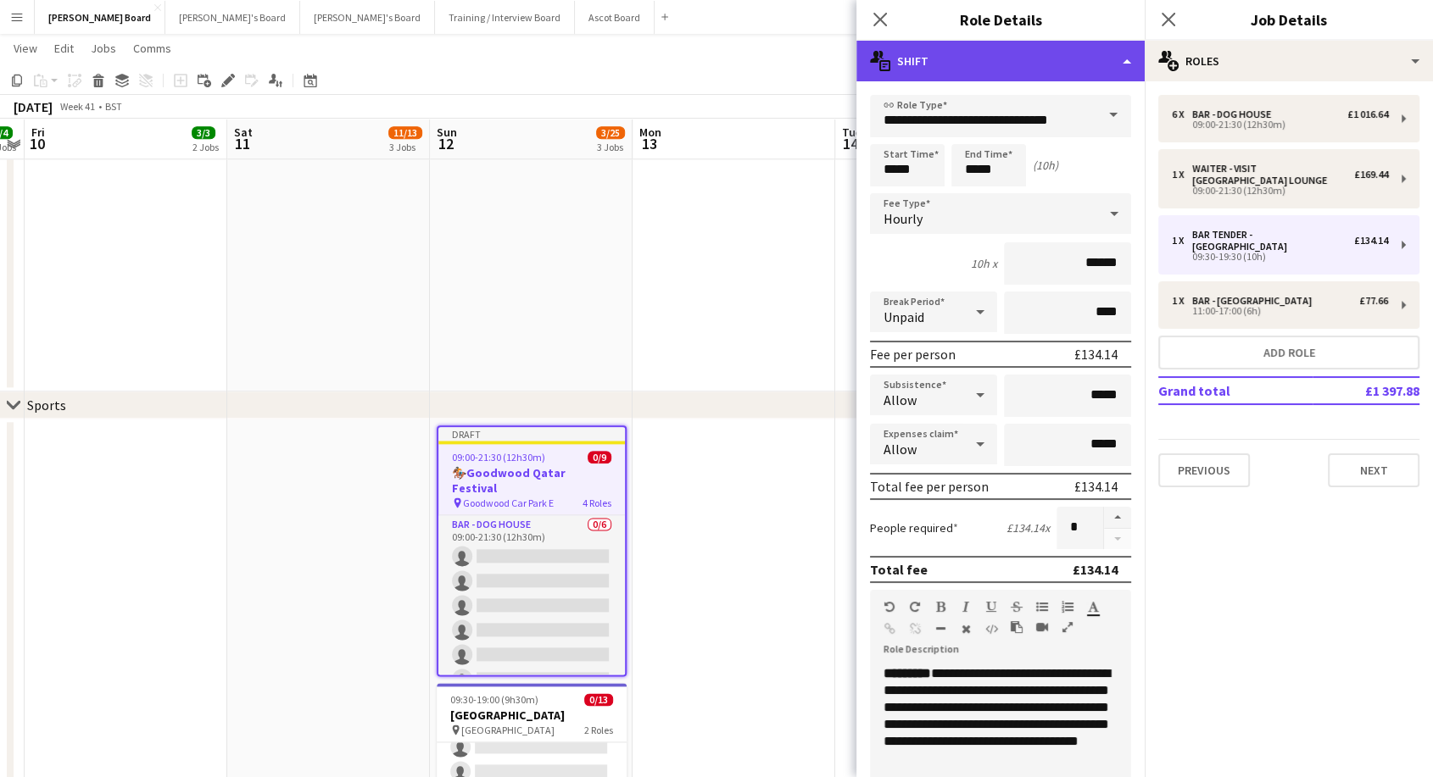
click at [1027, 63] on div "multiple-actions-text Shift" at bounding box center [1000, 61] width 288 height 41
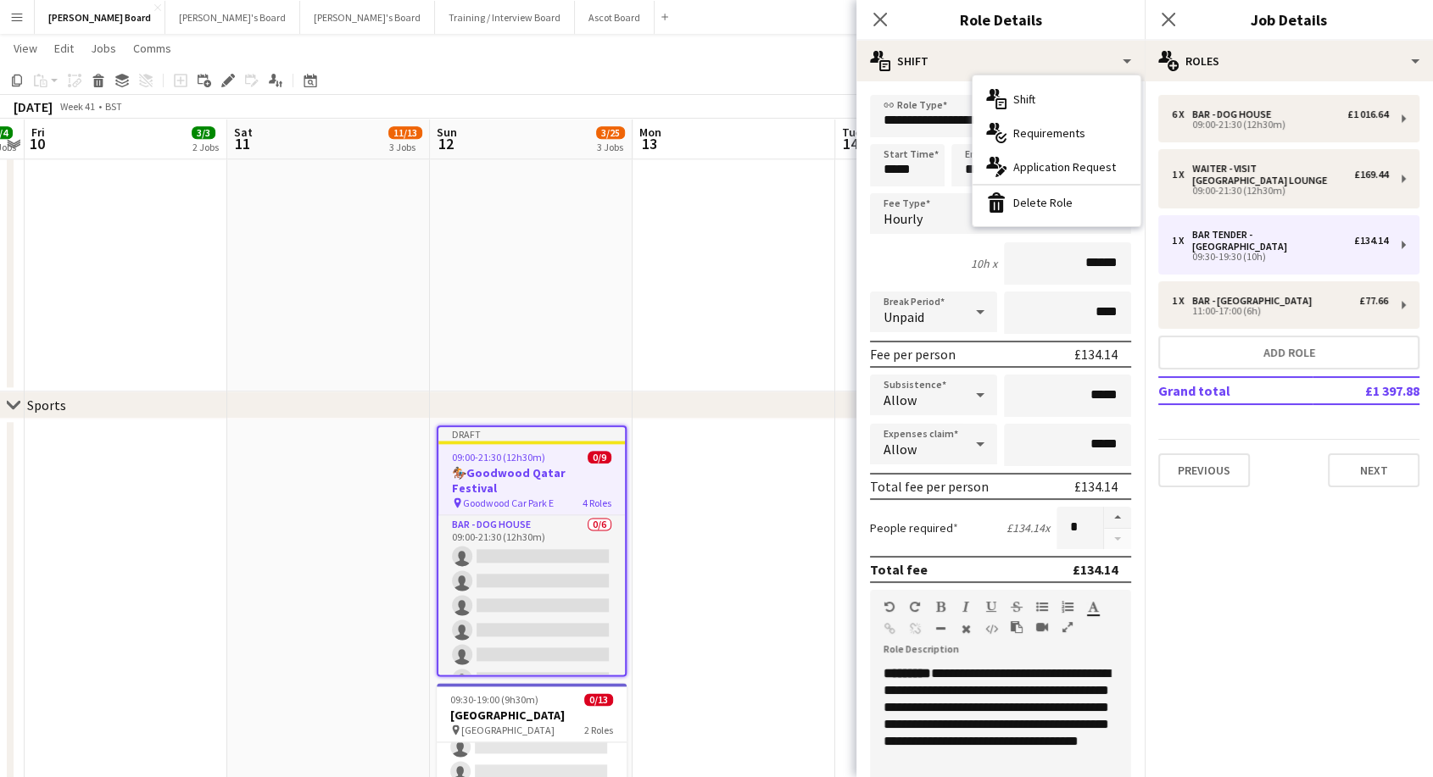
drag, startPoint x: 1059, startPoint y: 199, endPoint x: 1079, endPoint y: 203, distance: 20.8
click at [1064, 201] on div "bin-2 Delete Role" at bounding box center [1056, 203] width 168 height 34
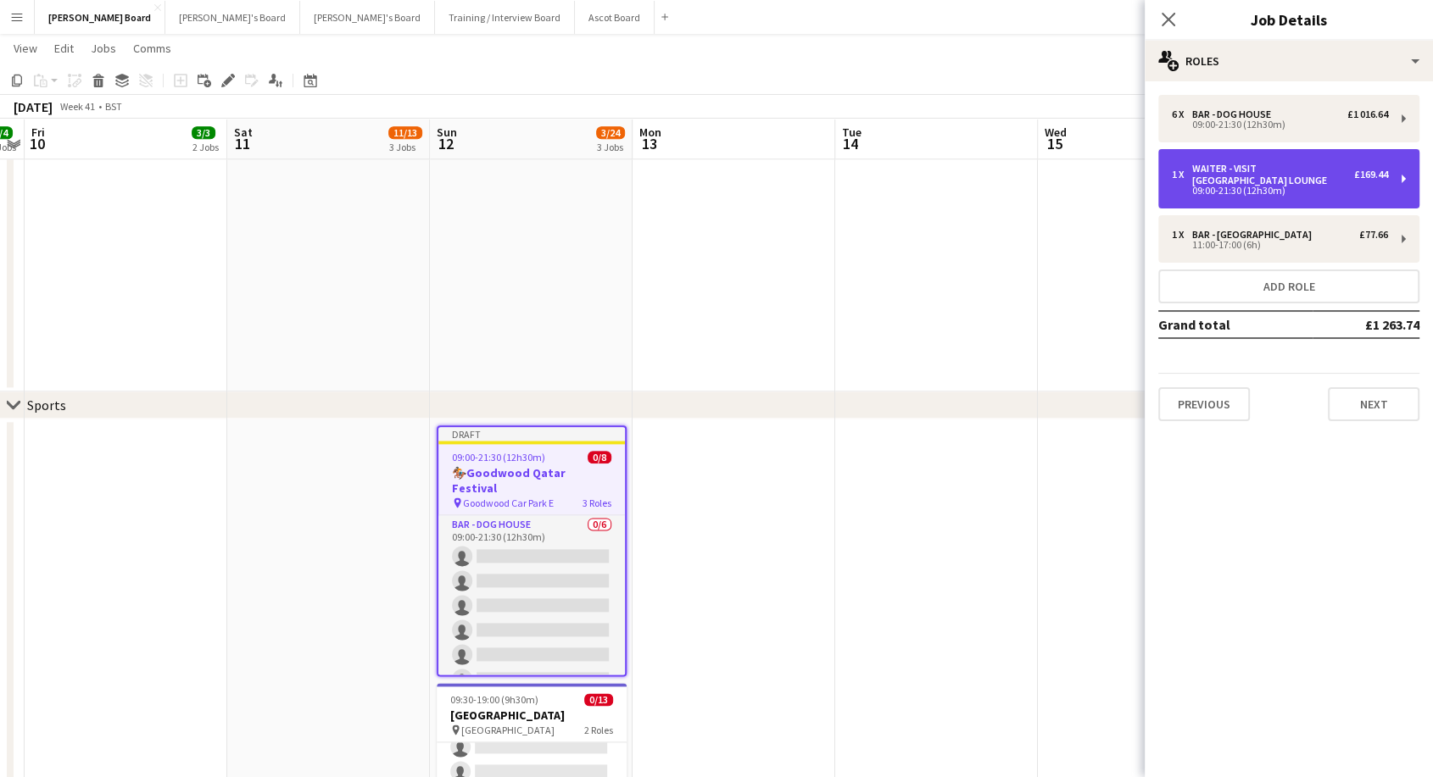
click at [1248, 186] on div "09:00-21:30 (12h30m)" at bounding box center [1280, 190] width 216 height 8
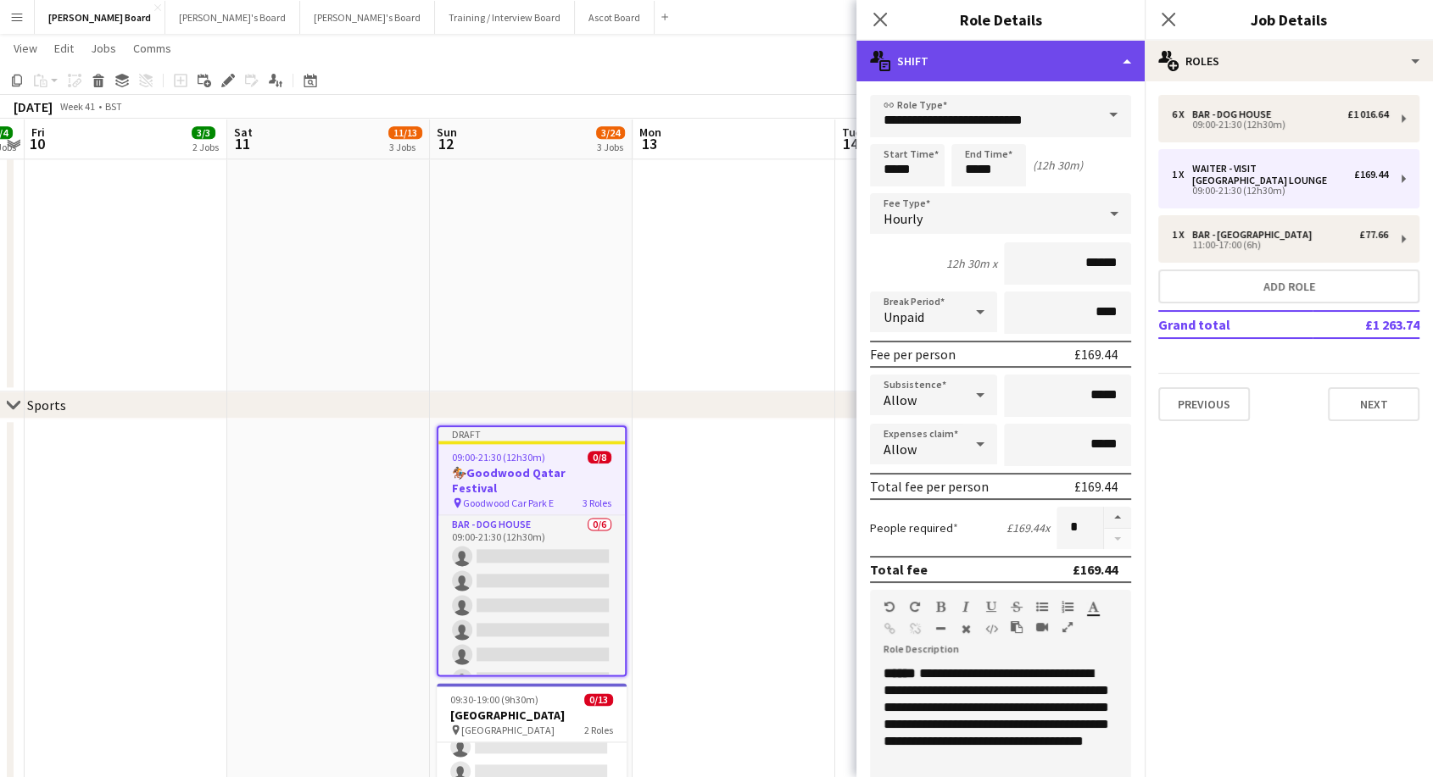
click at [974, 65] on div "multiple-actions-text Shift" at bounding box center [1000, 61] width 288 height 41
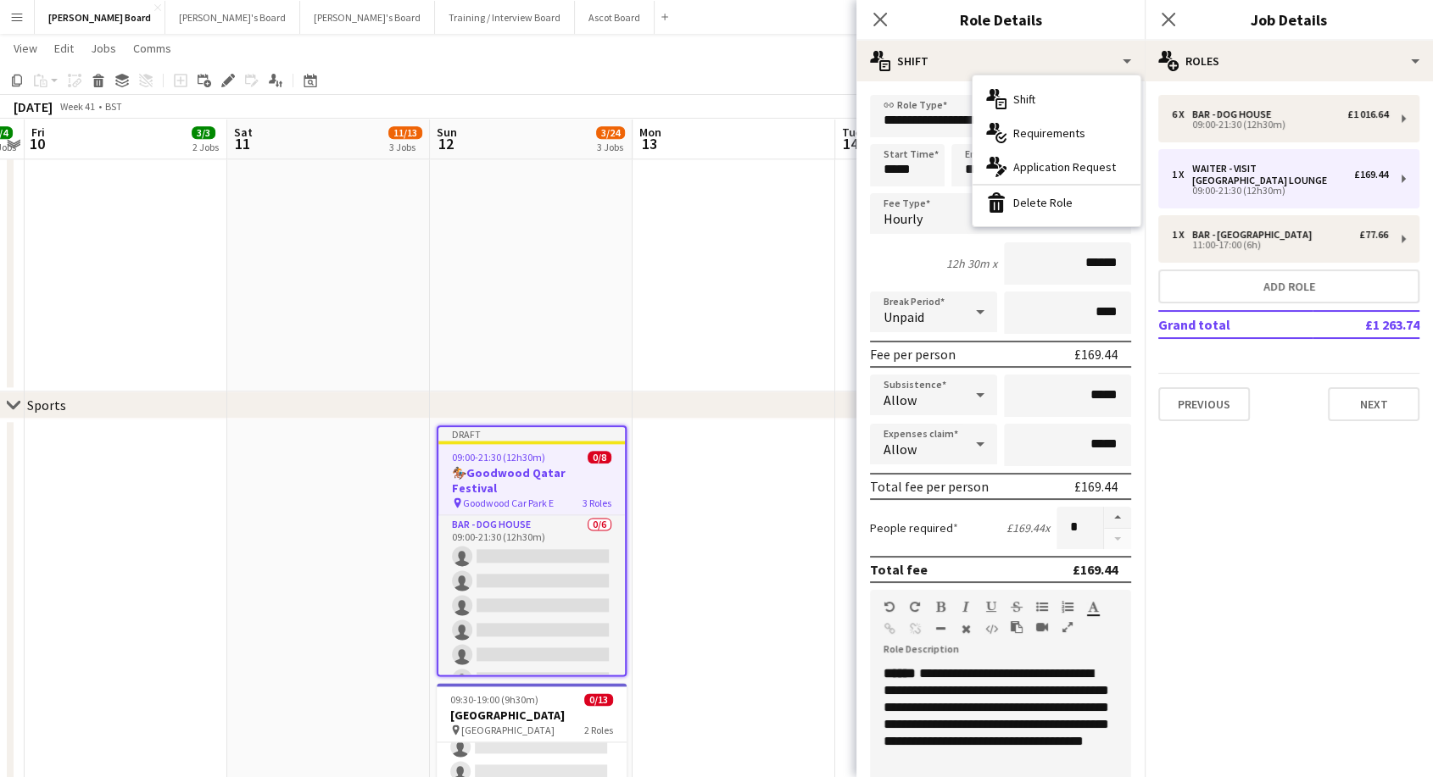
drag, startPoint x: 1017, startPoint y: 198, endPoint x: 1074, endPoint y: 217, distance: 59.8
click at [1027, 202] on div "bin-2 Delete Role" at bounding box center [1056, 203] width 168 height 34
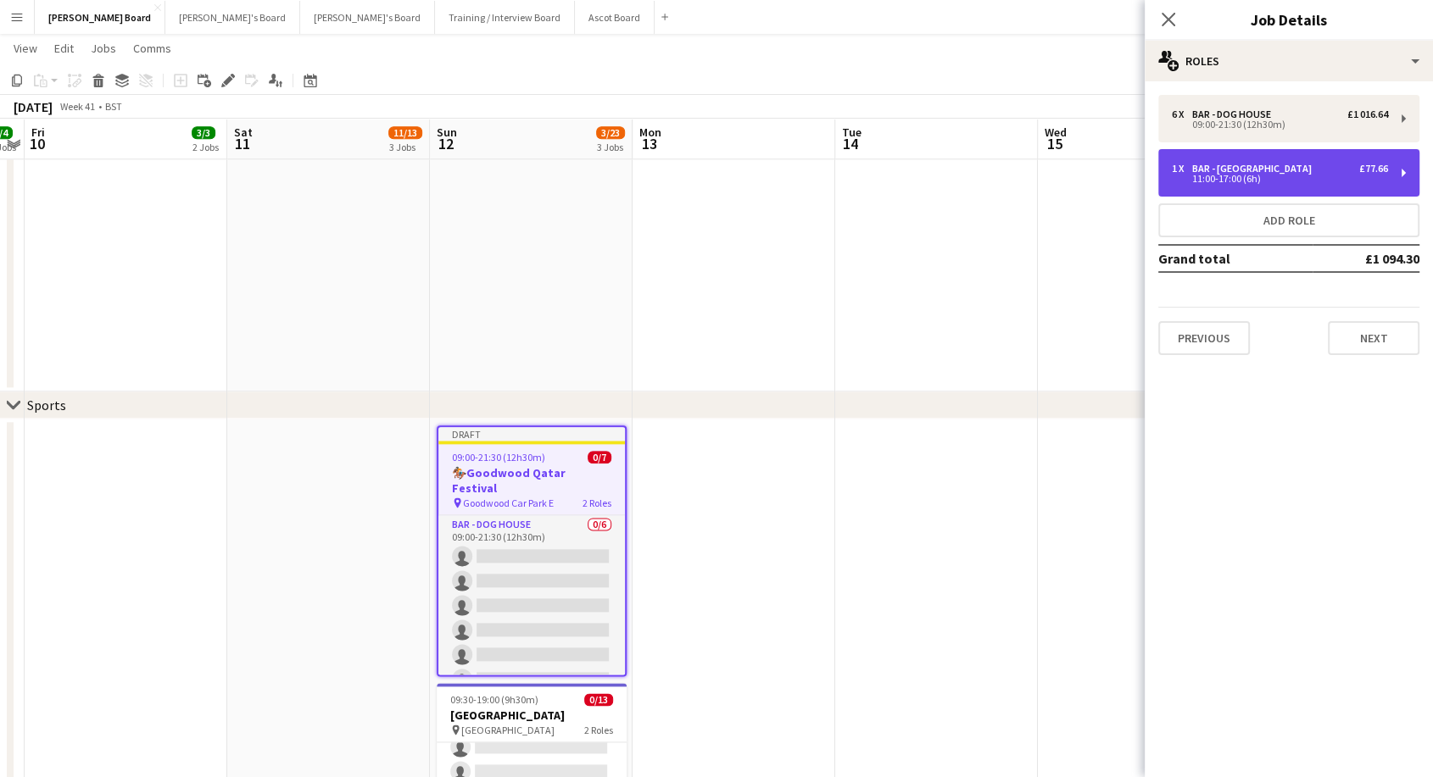
click at [1192, 181] on div "11:00-17:00 (6h)" at bounding box center [1280, 179] width 216 height 8
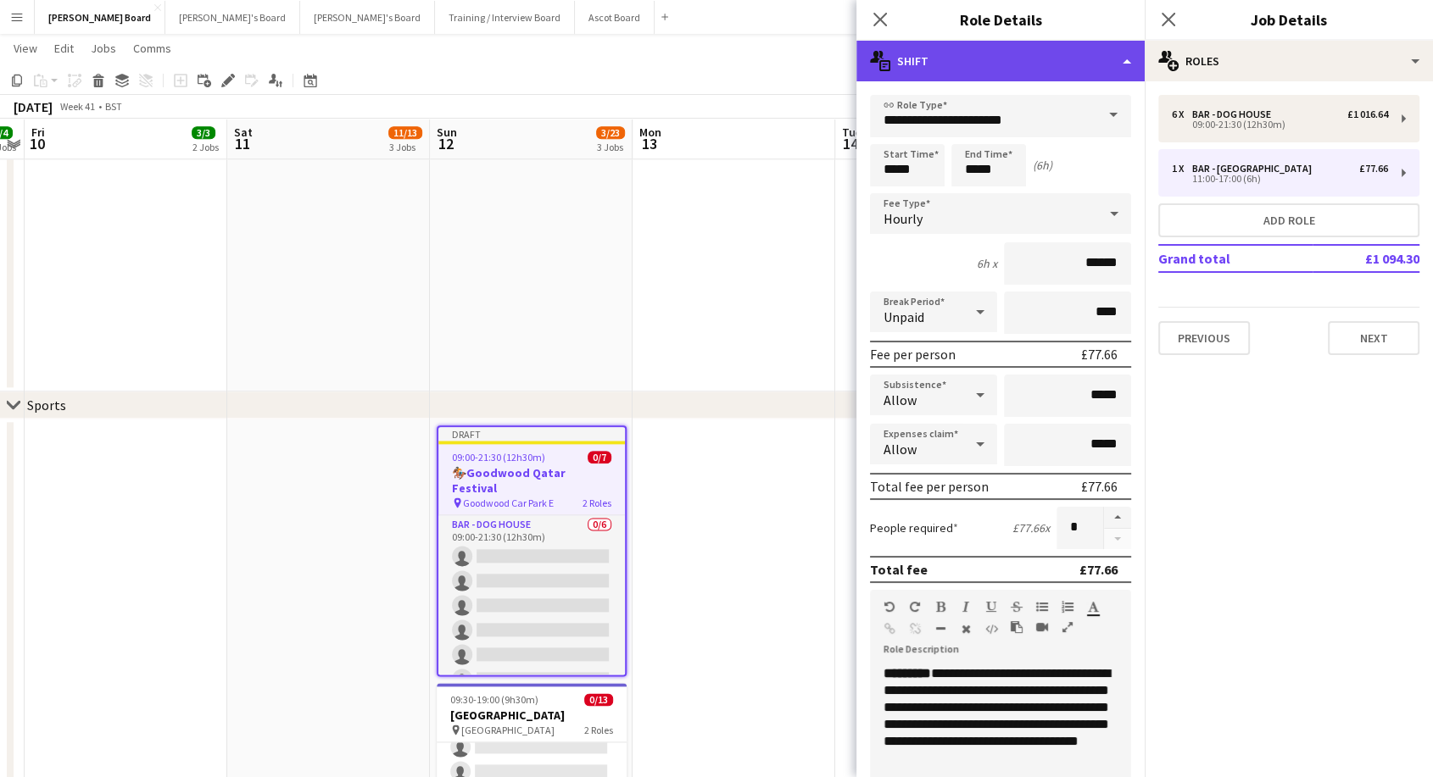
click at [970, 54] on div "multiple-actions-text Shift" at bounding box center [1000, 61] width 288 height 41
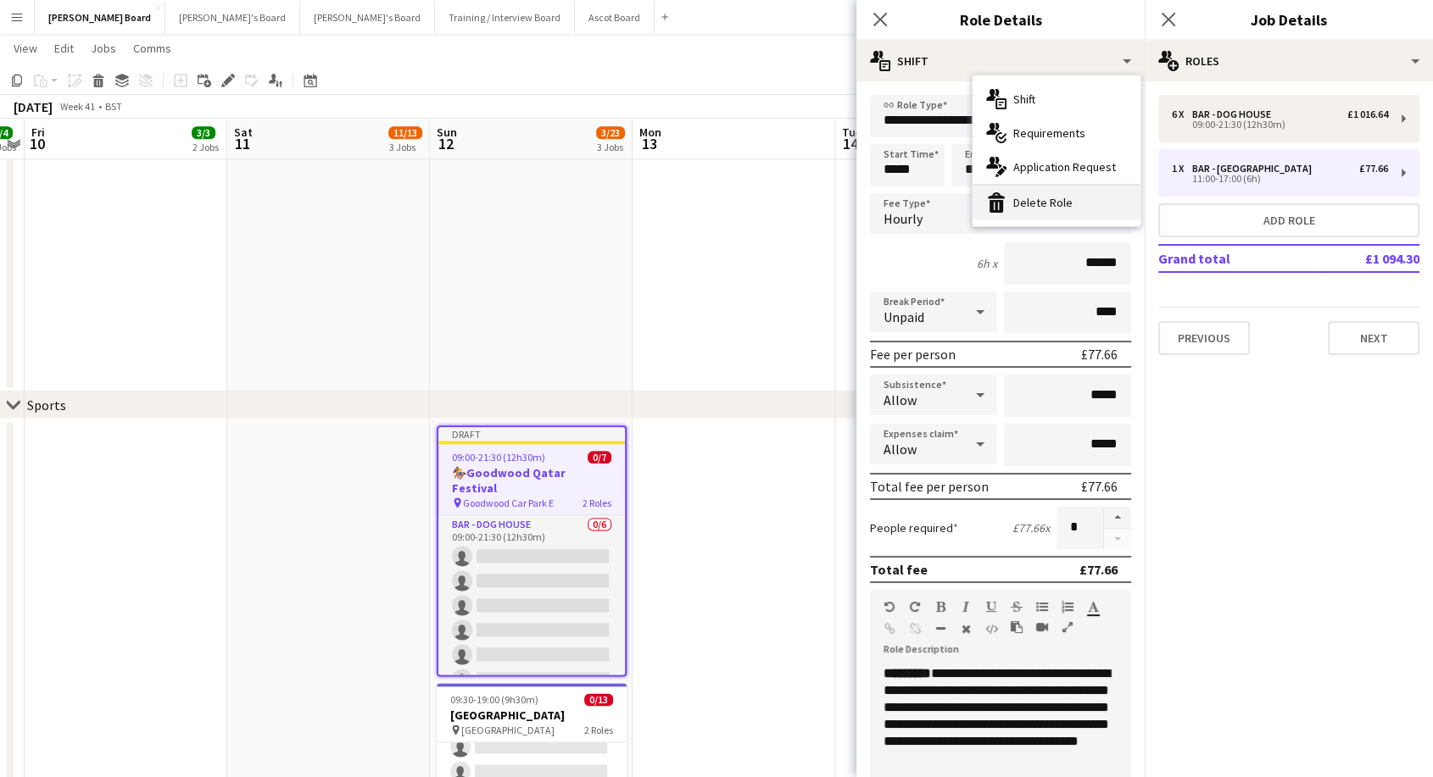
click at [1055, 204] on div "bin-2 Delete Role" at bounding box center [1056, 203] width 168 height 34
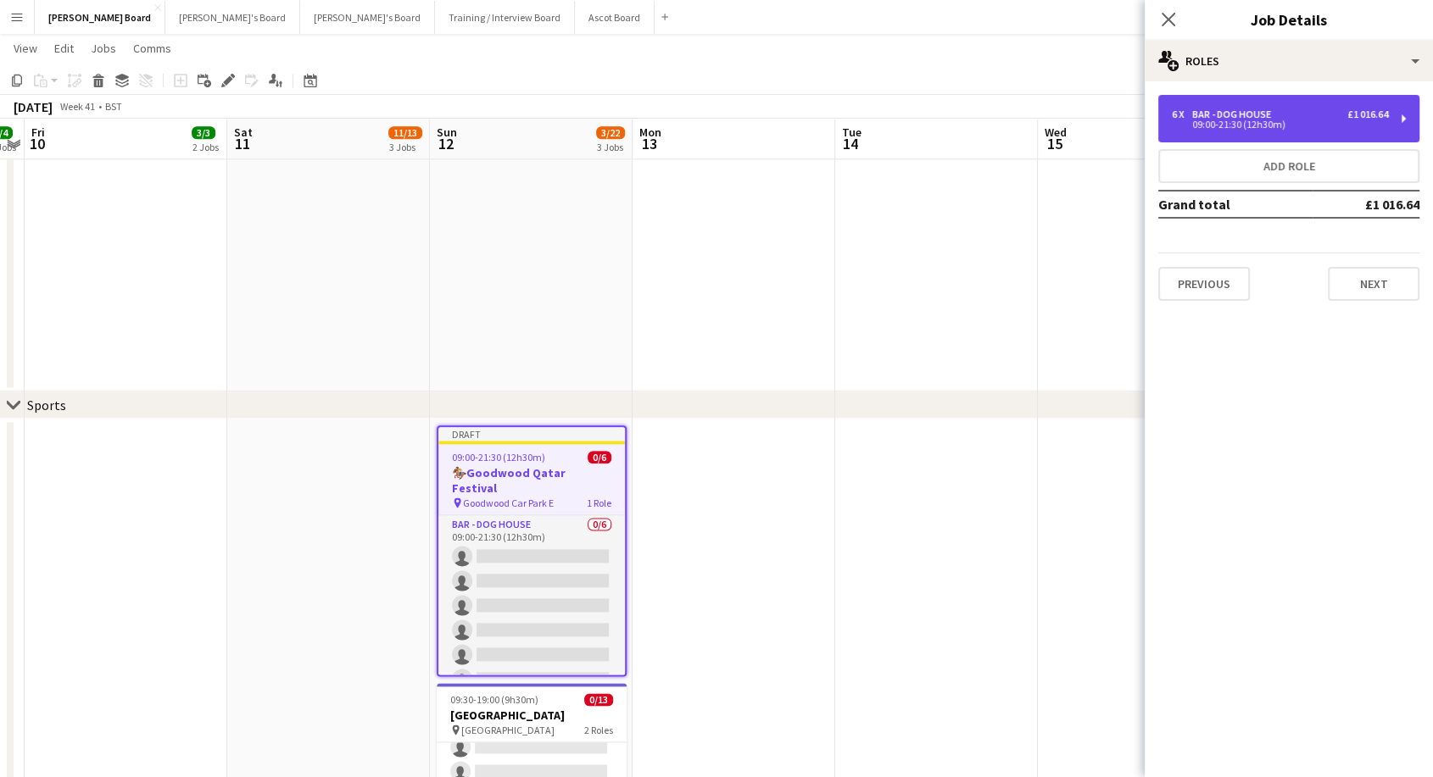
click at [1231, 125] on div "09:00-21:30 (12h30m)" at bounding box center [1280, 124] width 216 height 8
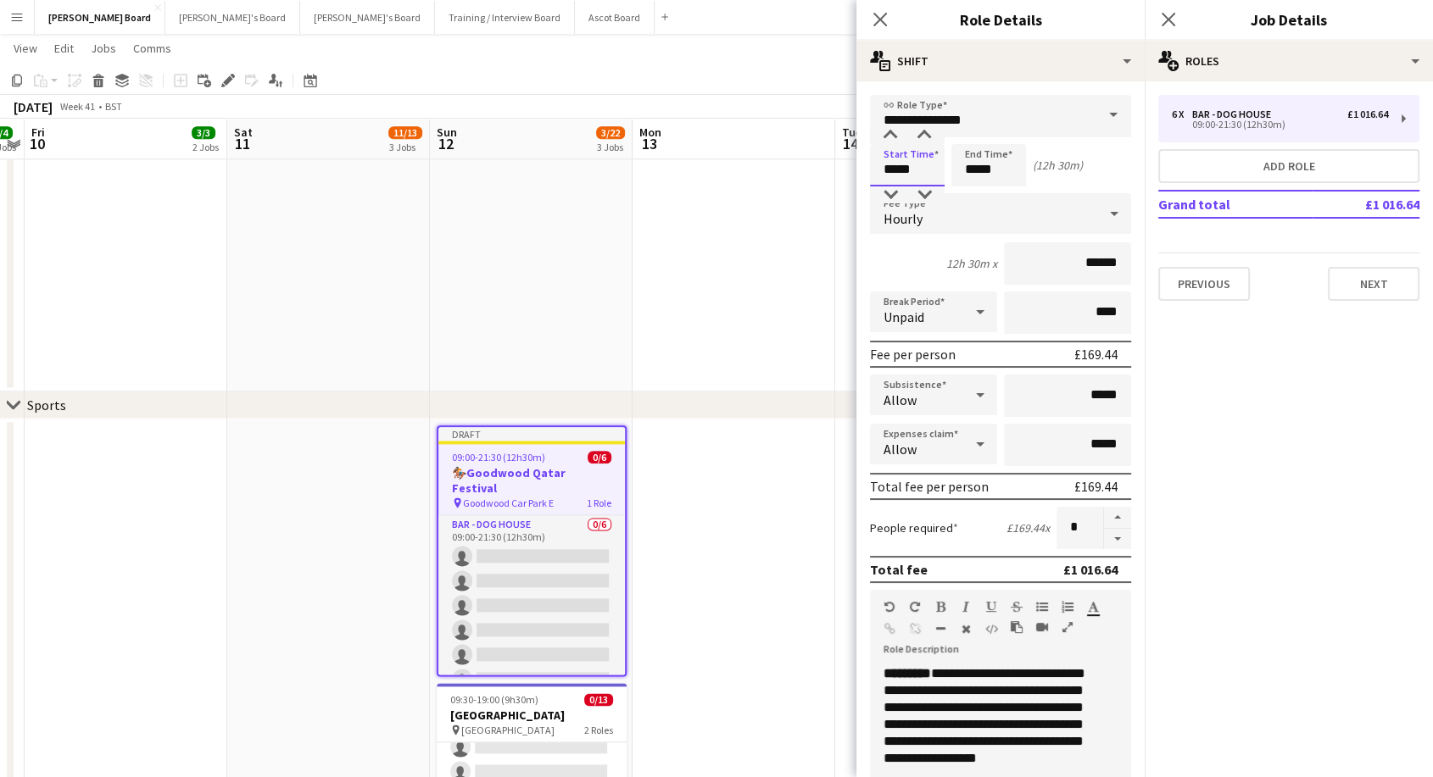
drag, startPoint x: 902, startPoint y: 172, endPoint x: 814, endPoint y: 172, distance: 88.2
click at [814, 172] on body "Menu Boards Boards Boards All jobs Status Workforce Workforce My Workforce Recr…" at bounding box center [716, 730] width 1433 height 5469
type input "*****"
drag, startPoint x: 967, startPoint y: 163, endPoint x: 983, endPoint y: 170, distance: 17.8
click at [983, 170] on input "*****" at bounding box center [988, 165] width 75 height 42
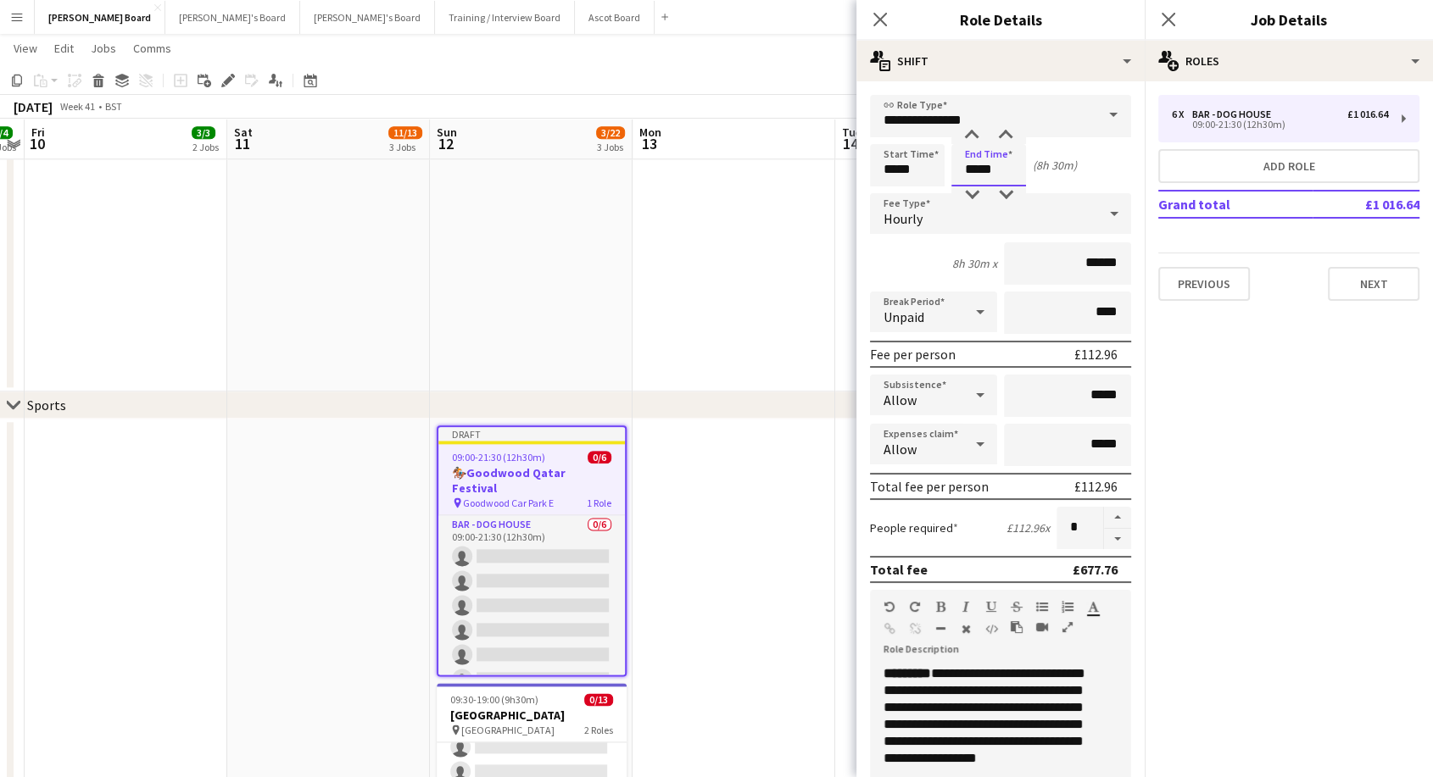
type input "*****"
click at [1012, 116] on input "**********" at bounding box center [1000, 116] width 261 height 42
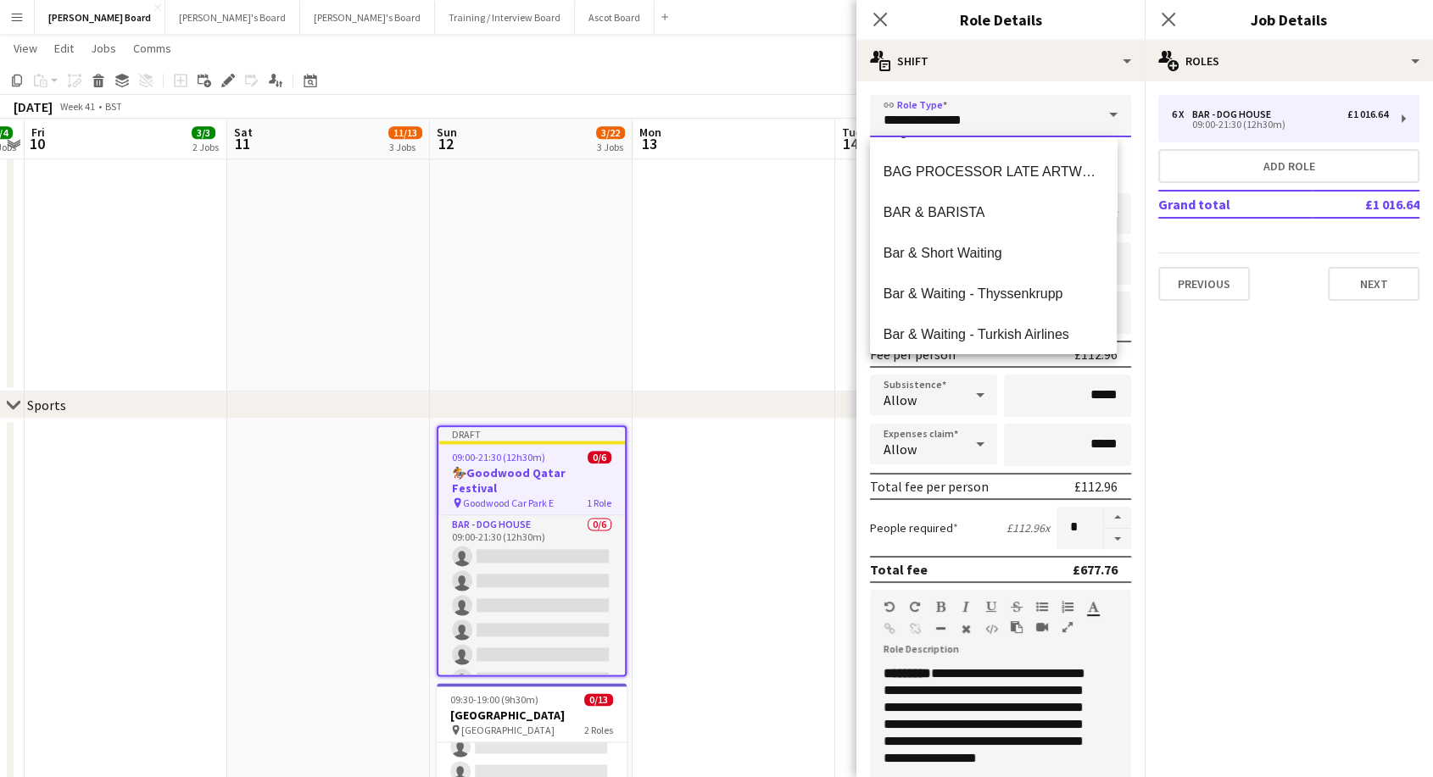
scroll to position [1506, 0]
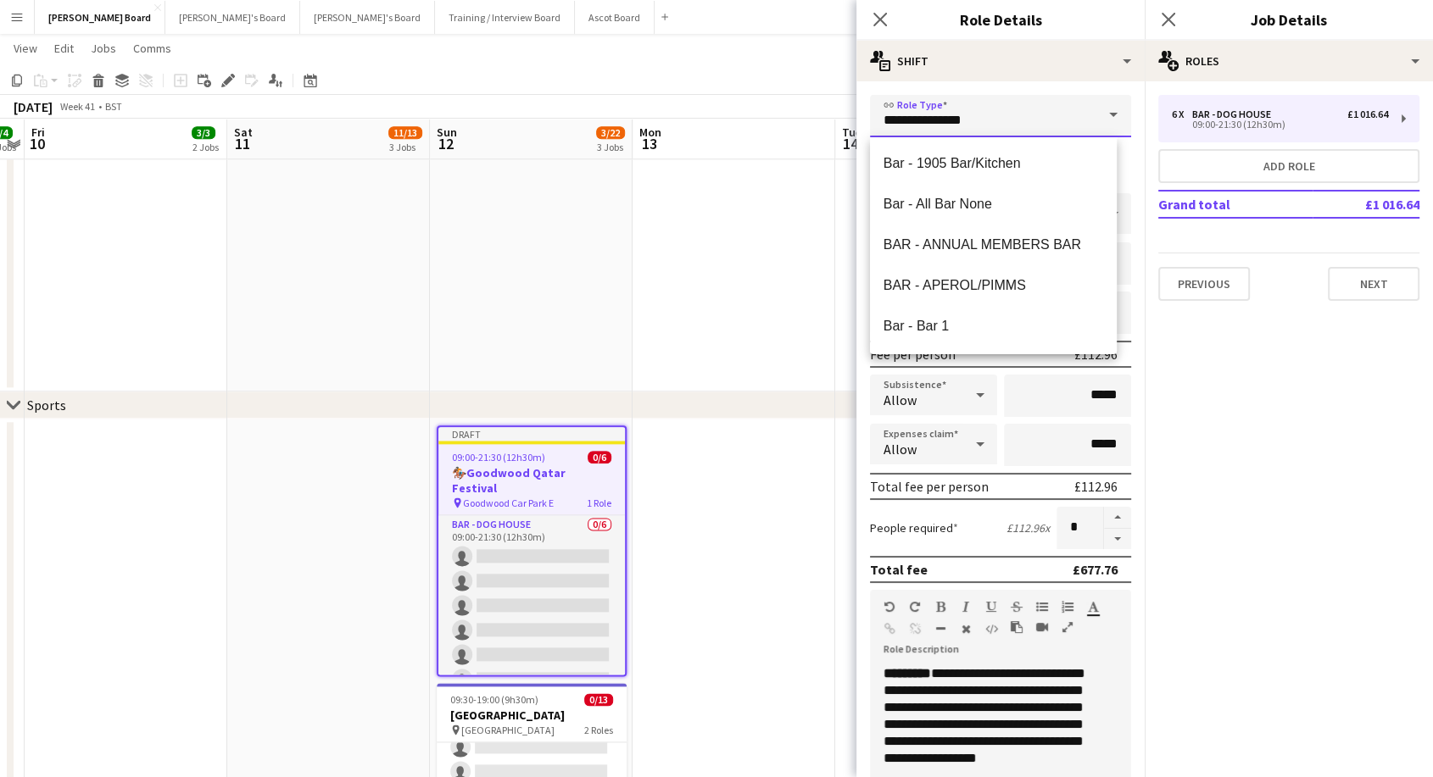
drag, startPoint x: 996, startPoint y: 118, endPoint x: 712, endPoint y: 132, distance: 284.3
click at [712, 132] on body "Menu Boards Boards Boards All jobs Status Workforce Workforce My Workforce Recr…" at bounding box center [716, 730] width 1433 height 5469
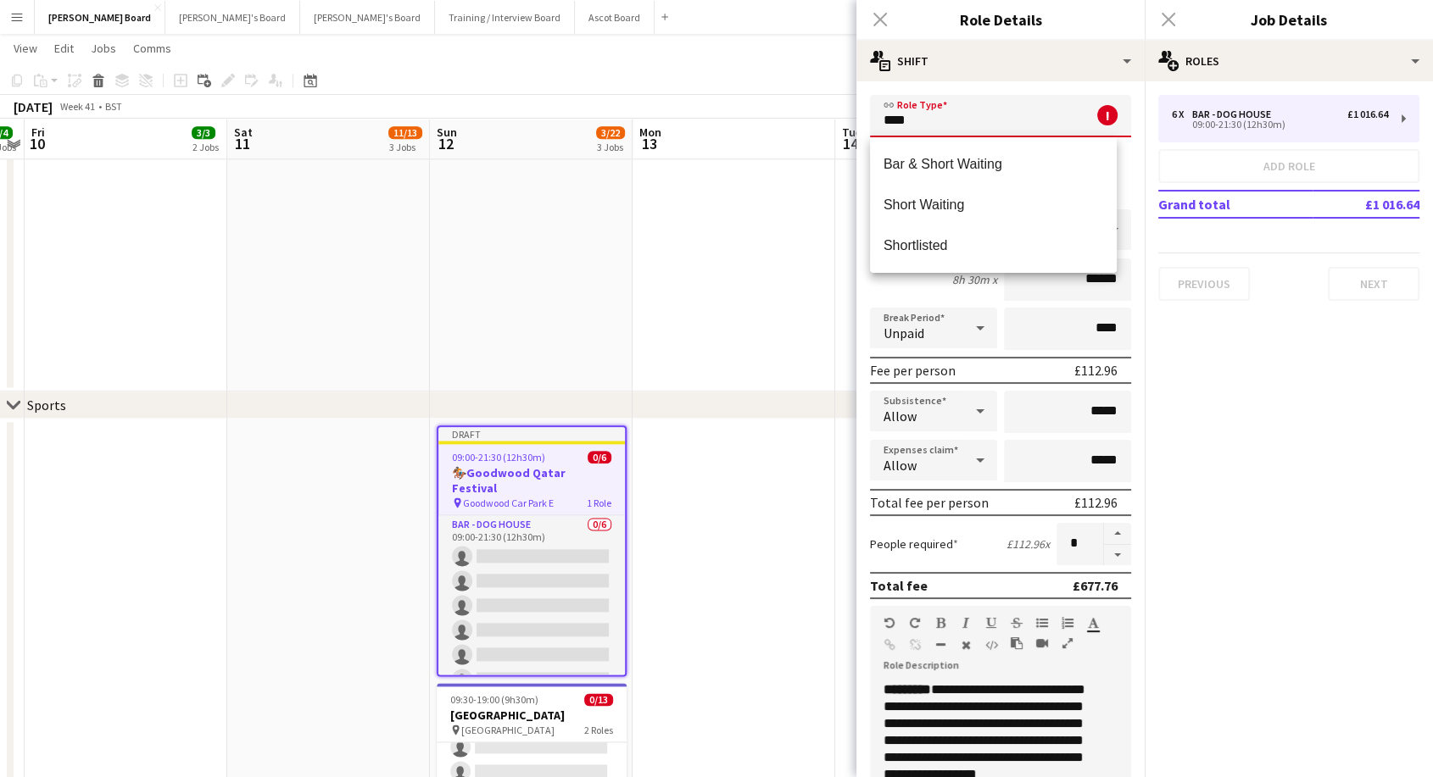
scroll to position [0, 0]
click at [944, 252] on span "Shortlisted" at bounding box center [993, 245] width 220 height 16
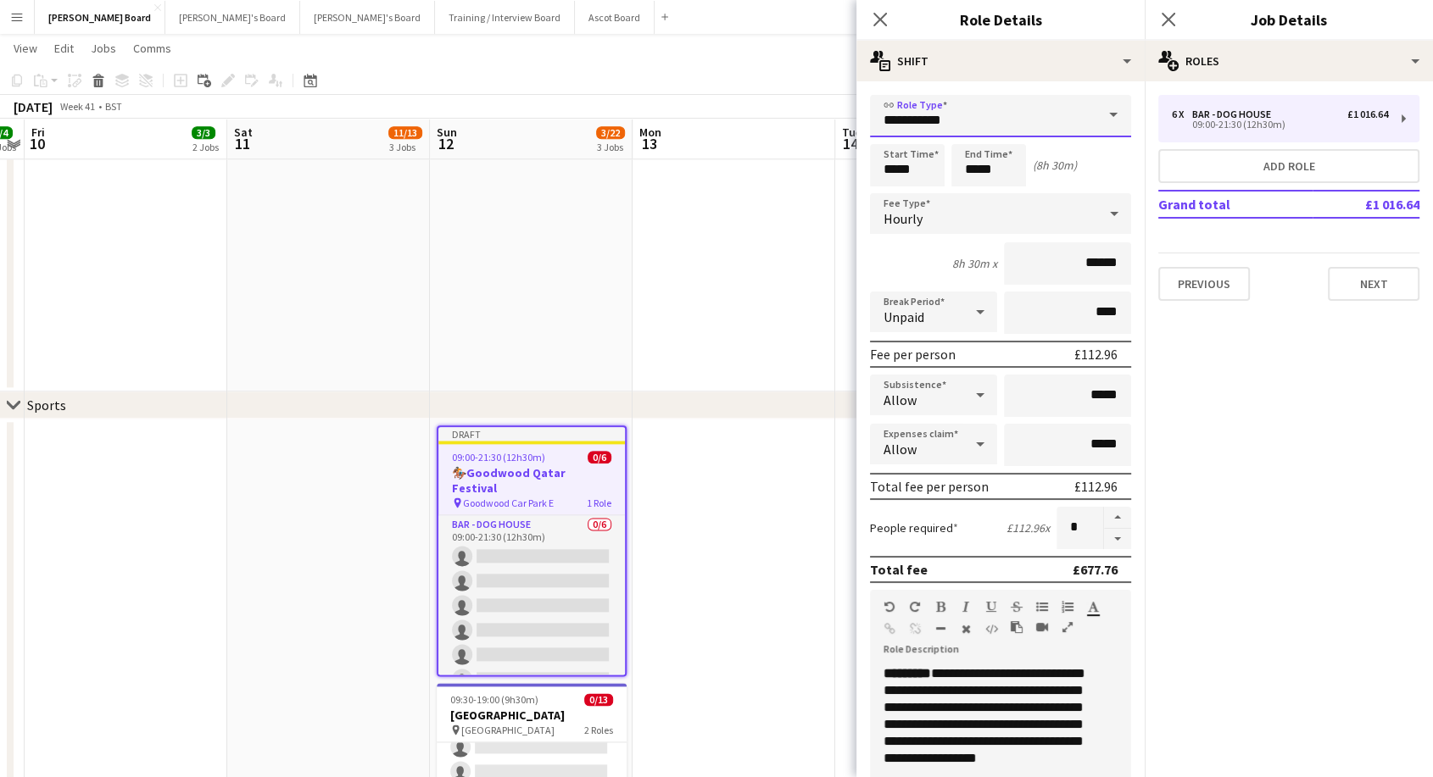
drag, startPoint x: 980, startPoint y: 126, endPoint x: 754, endPoint y: 123, distance: 226.4
click at [773, 127] on body "Menu Boards Boards Boards All jobs Status Workforce Workforce My Workforce Recr…" at bounding box center [716, 730] width 1433 height 5469
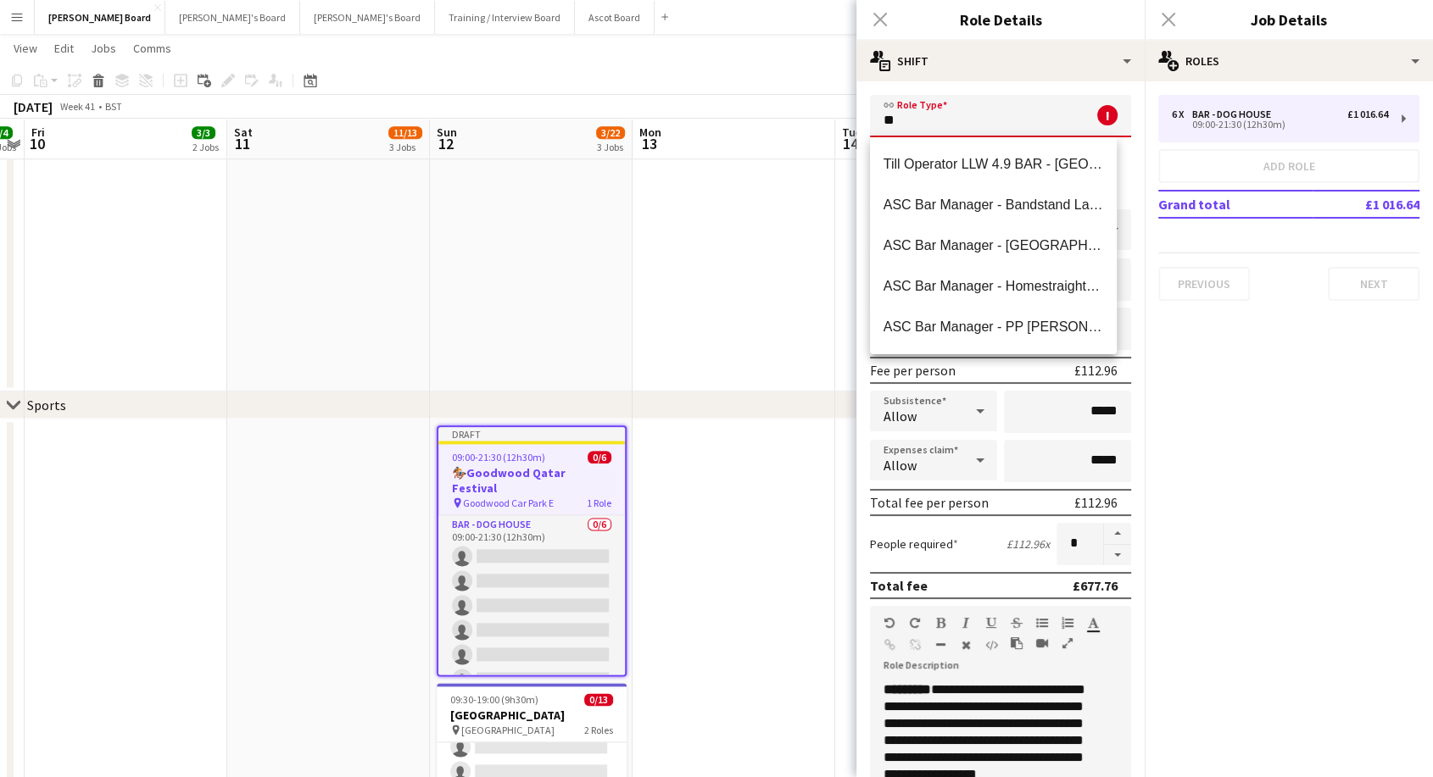
type input "*"
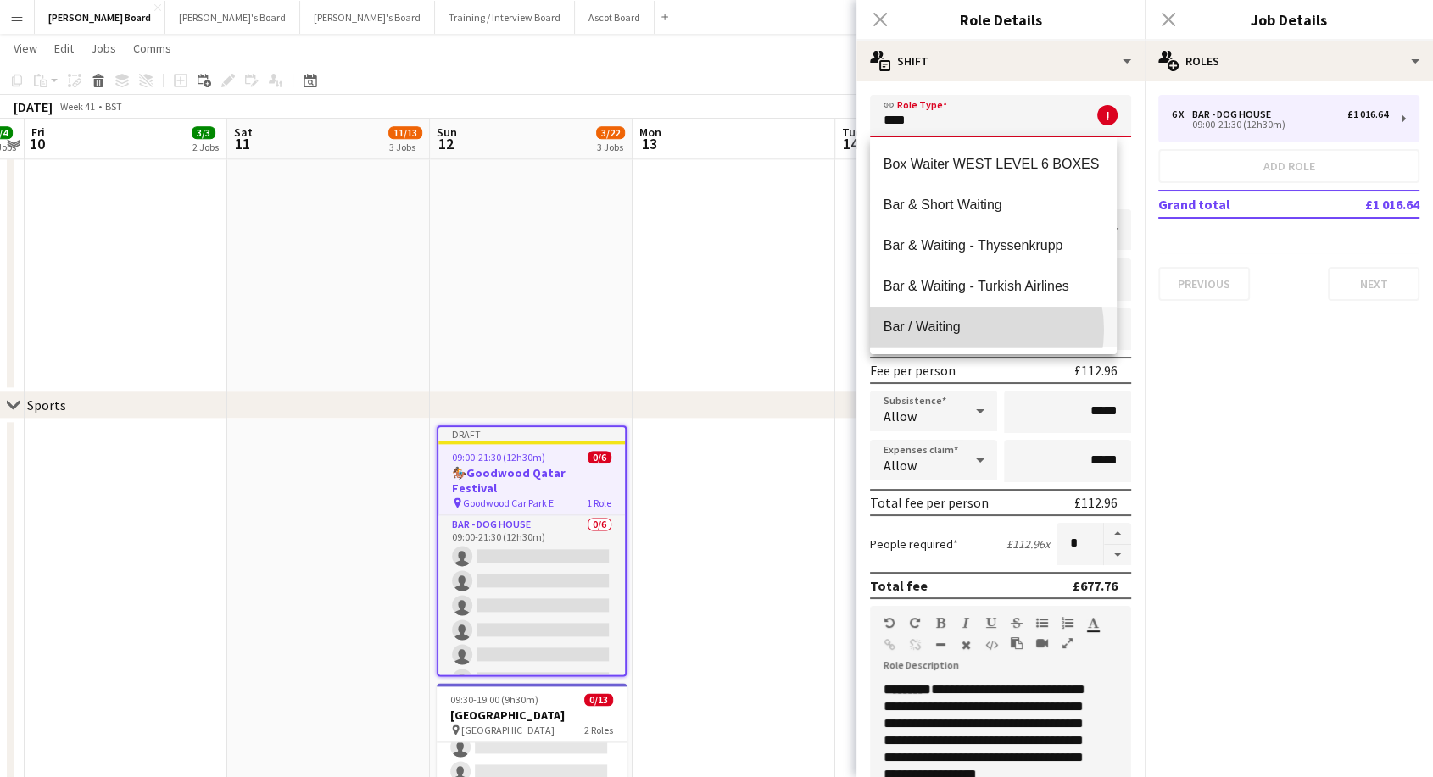
click at [964, 330] on span "Bar / Waiting" at bounding box center [993, 327] width 220 height 16
type input "**********"
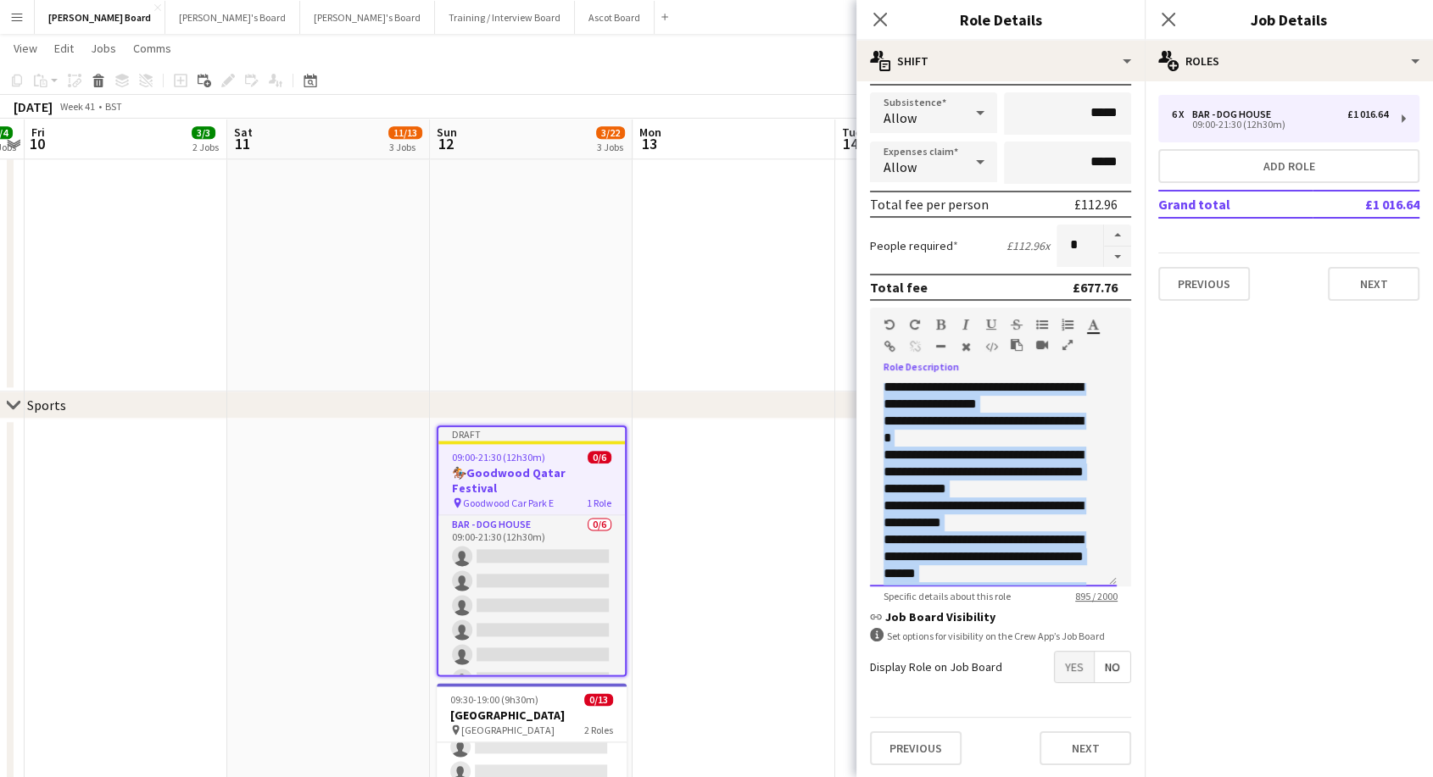
scroll to position [387, 0]
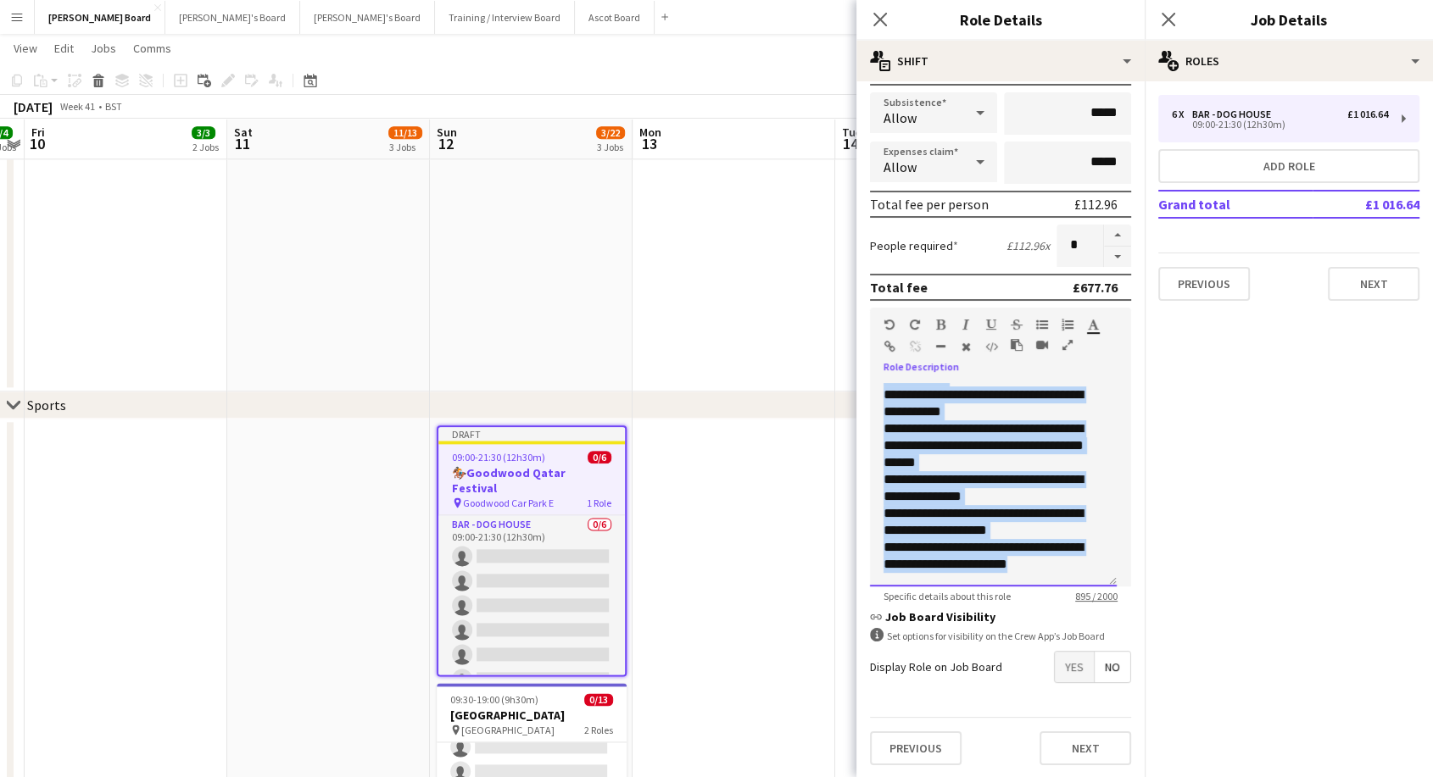
drag, startPoint x: 882, startPoint y: 392, endPoint x: 1062, endPoint y: 576, distance: 257.8
click at [1069, 584] on div "**********" at bounding box center [993, 484] width 247 height 203
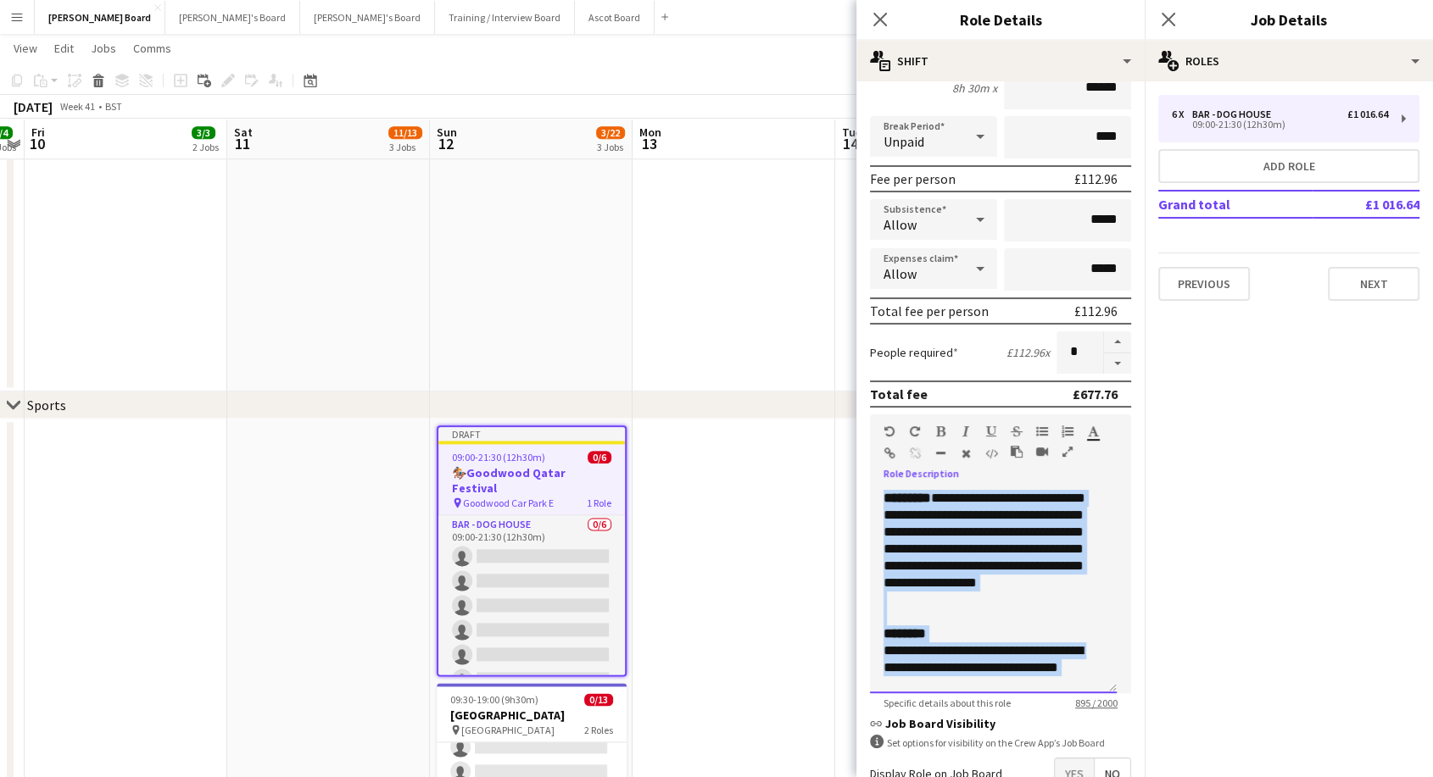
scroll to position [282, 0]
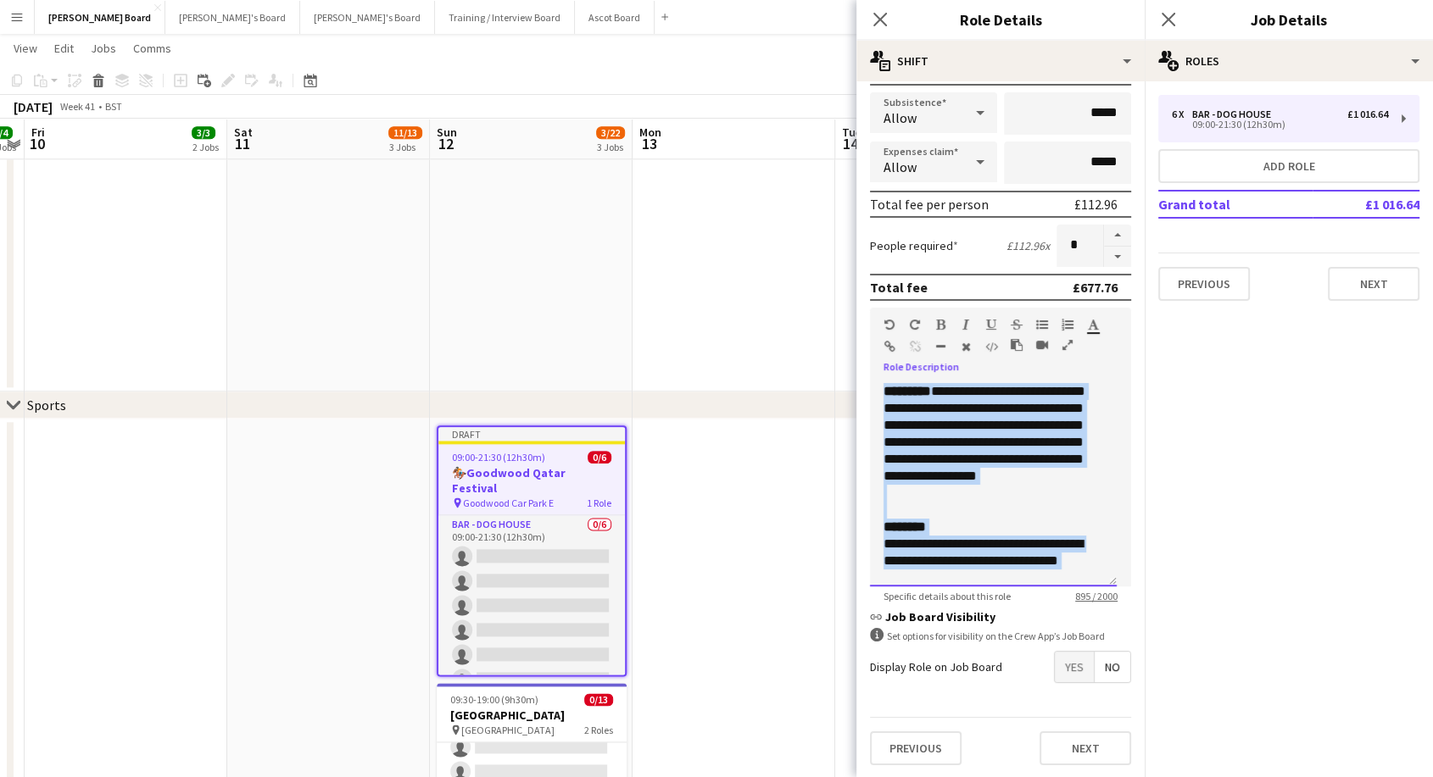
click at [982, 502] on div at bounding box center [993, 493] width 220 height 17
drag, startPoint x: 956, startPoint y: 486, endPoint x: 837, endPoint y: 359, distance: 174.5
click at [837, 359] on body "Menu Boards Boards Boards All jobs Status Workforce Workforce My Workforce Recr…" at bounding box center [716, 730] width 1433 height 5469
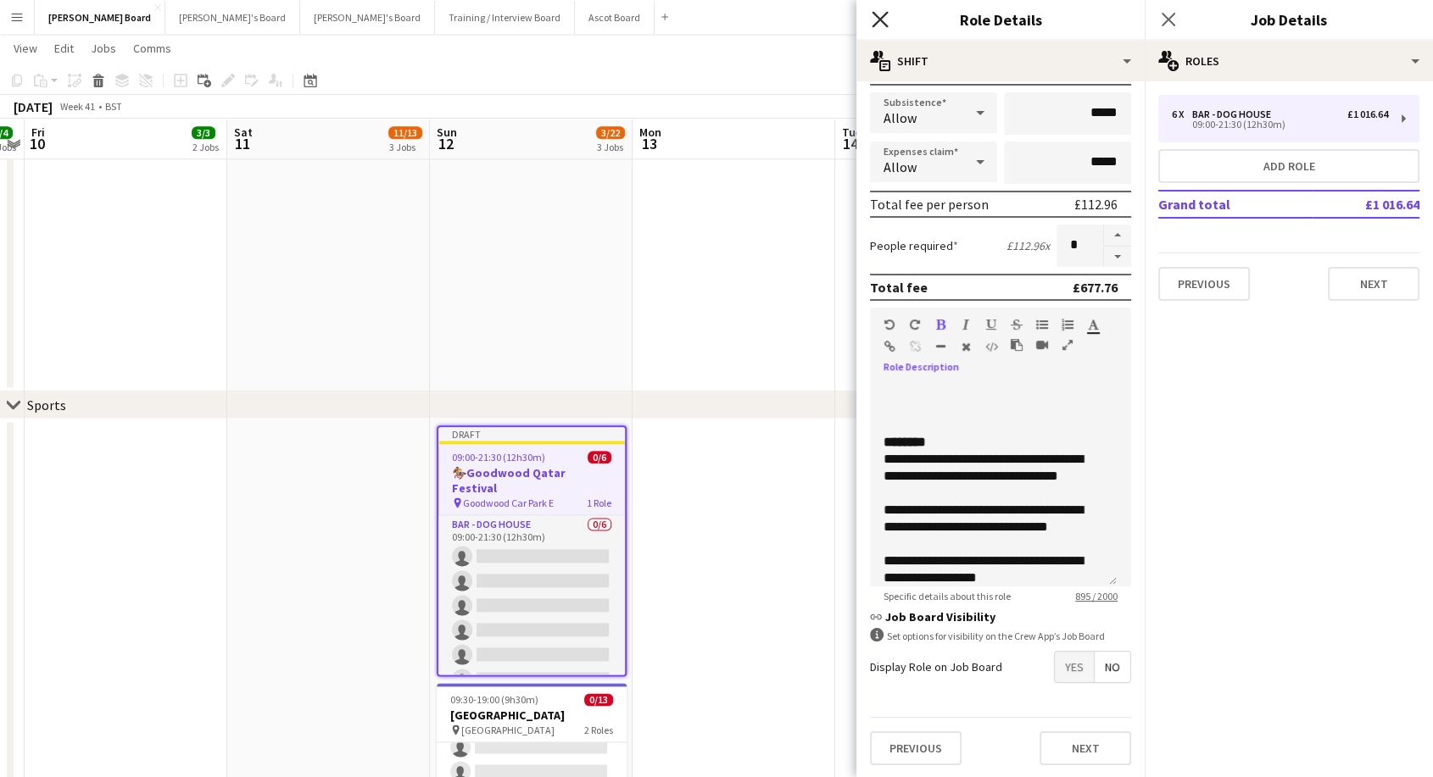
click at [884, 15] on icon at bounding box center [879, 19] width 16 height 16
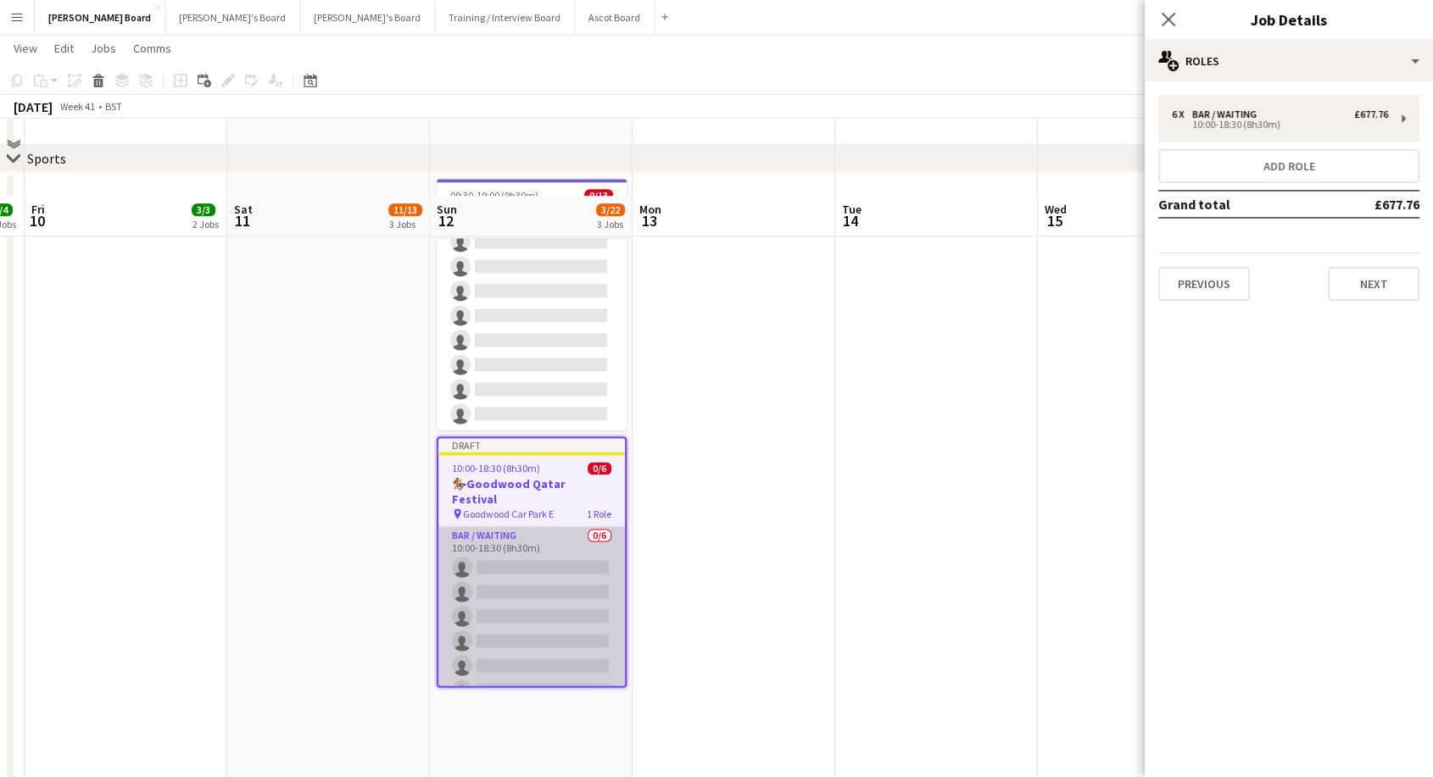
scroll to position [2380, 0]
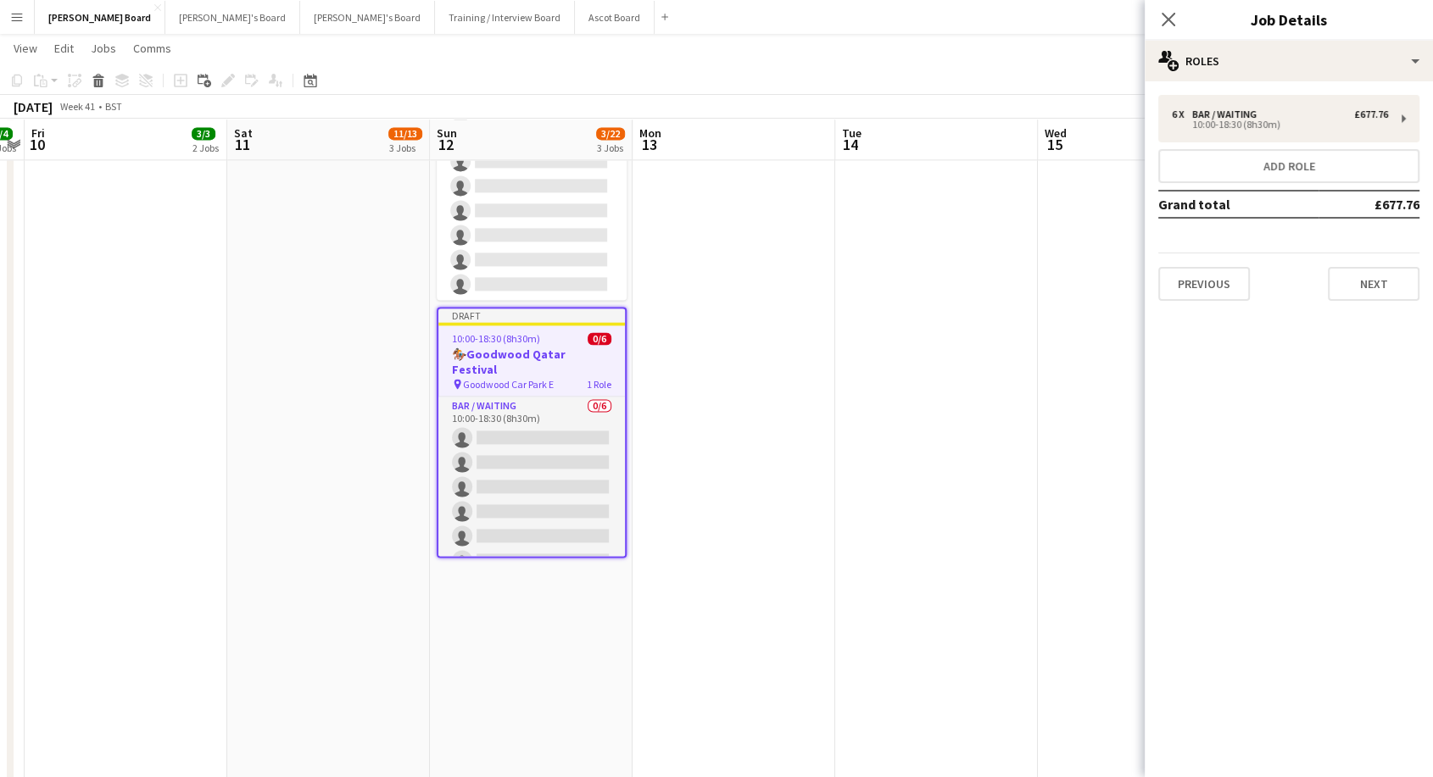
click at [504, 334] on span "10:00-18:30 (8h30m)" at bounding box center [496, 338] width 88 height 13
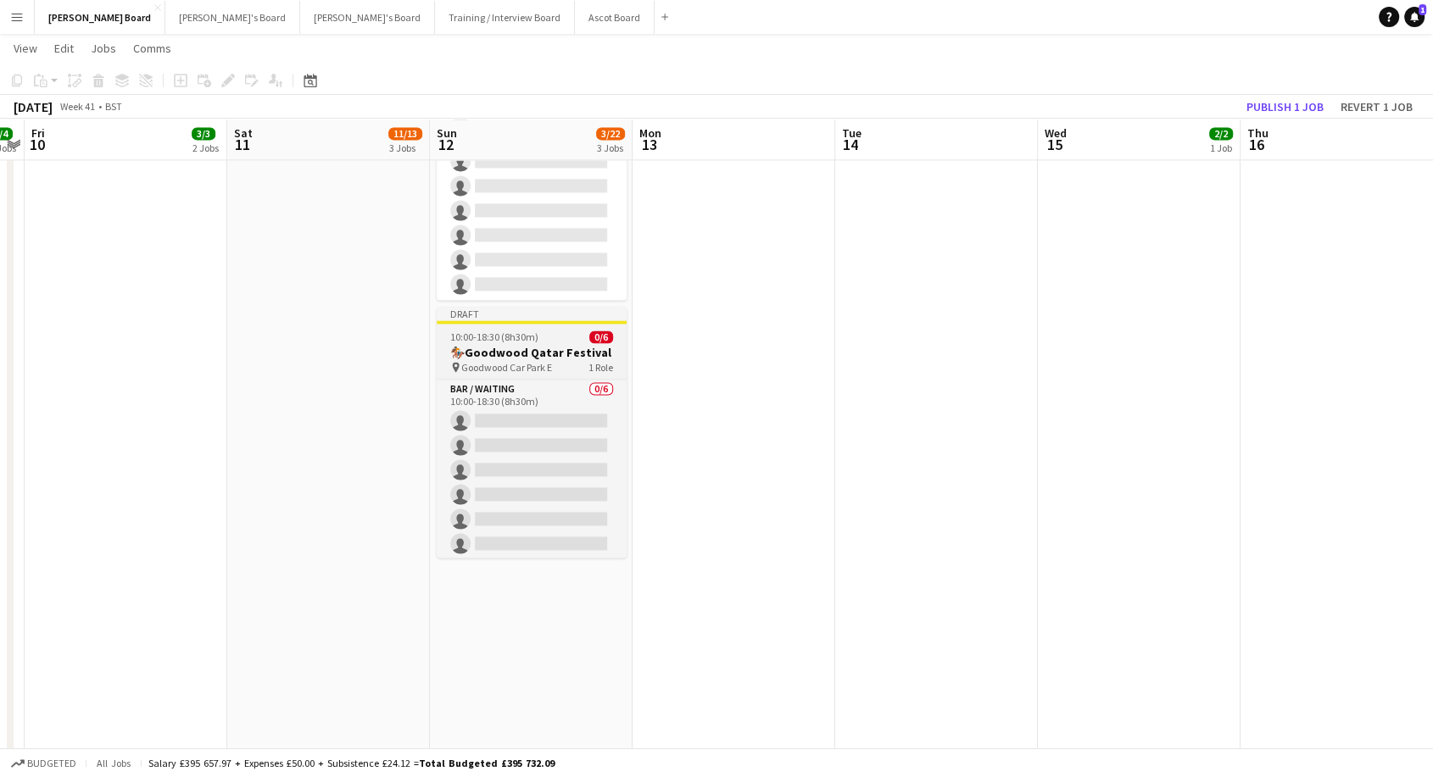
click at [530, 361] on span "Goodwood Car Park E" at bounding box center [506, 367] width 91 height 13
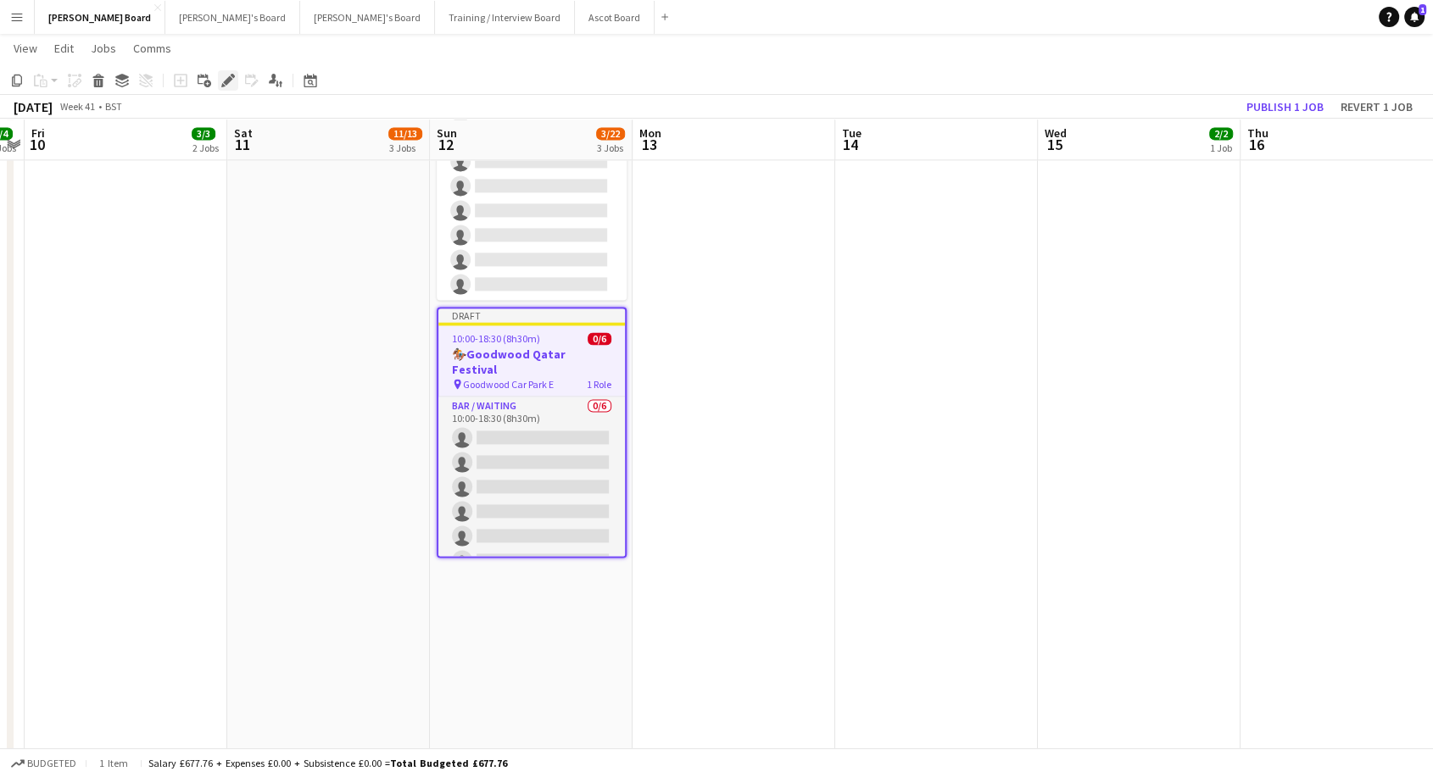
click at [232, 84] on icon "Edit" at bounding box center [228, 81] width 14 height 14
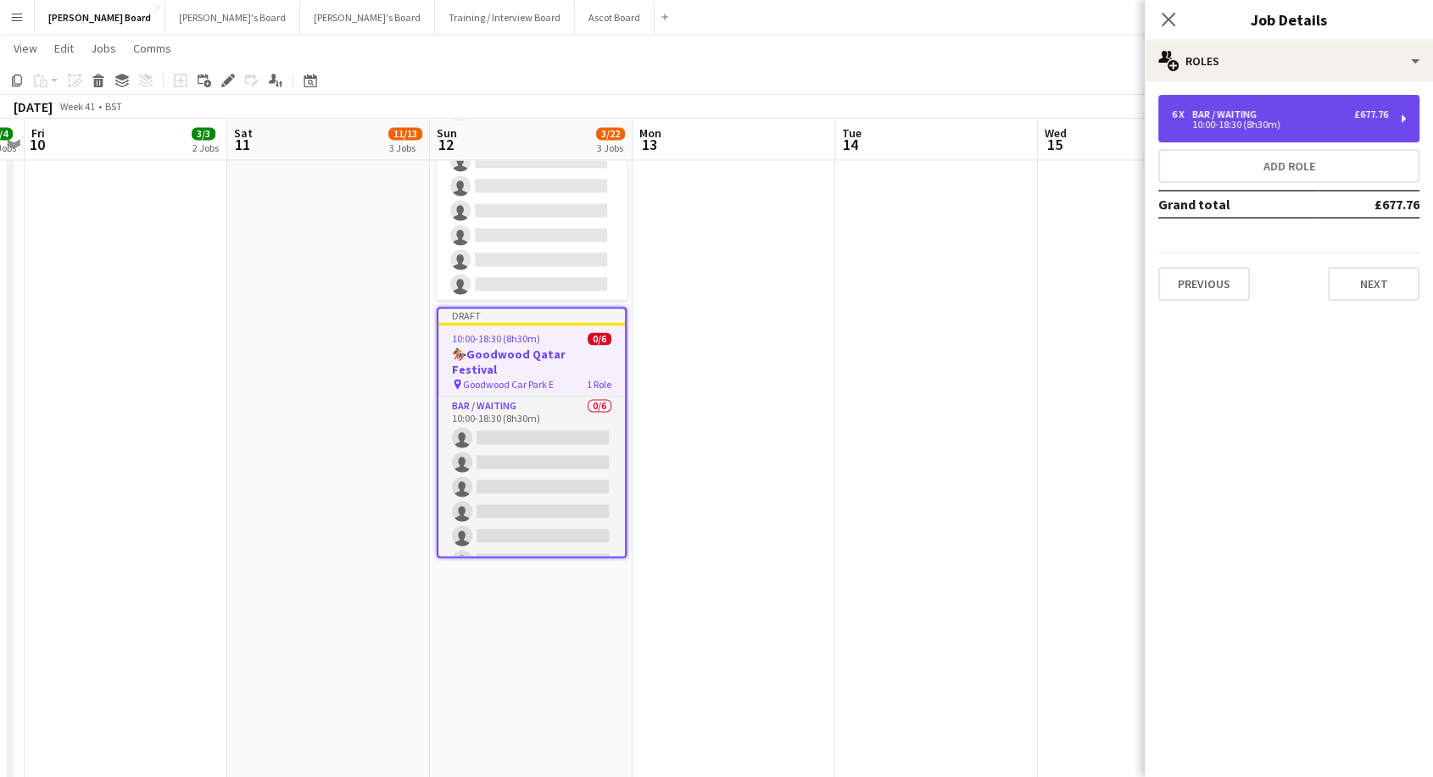
click at [1296, 116] on div "6 x Bar / Waiting £677.76" at bounding box center [1280, 115] width 216 height 12
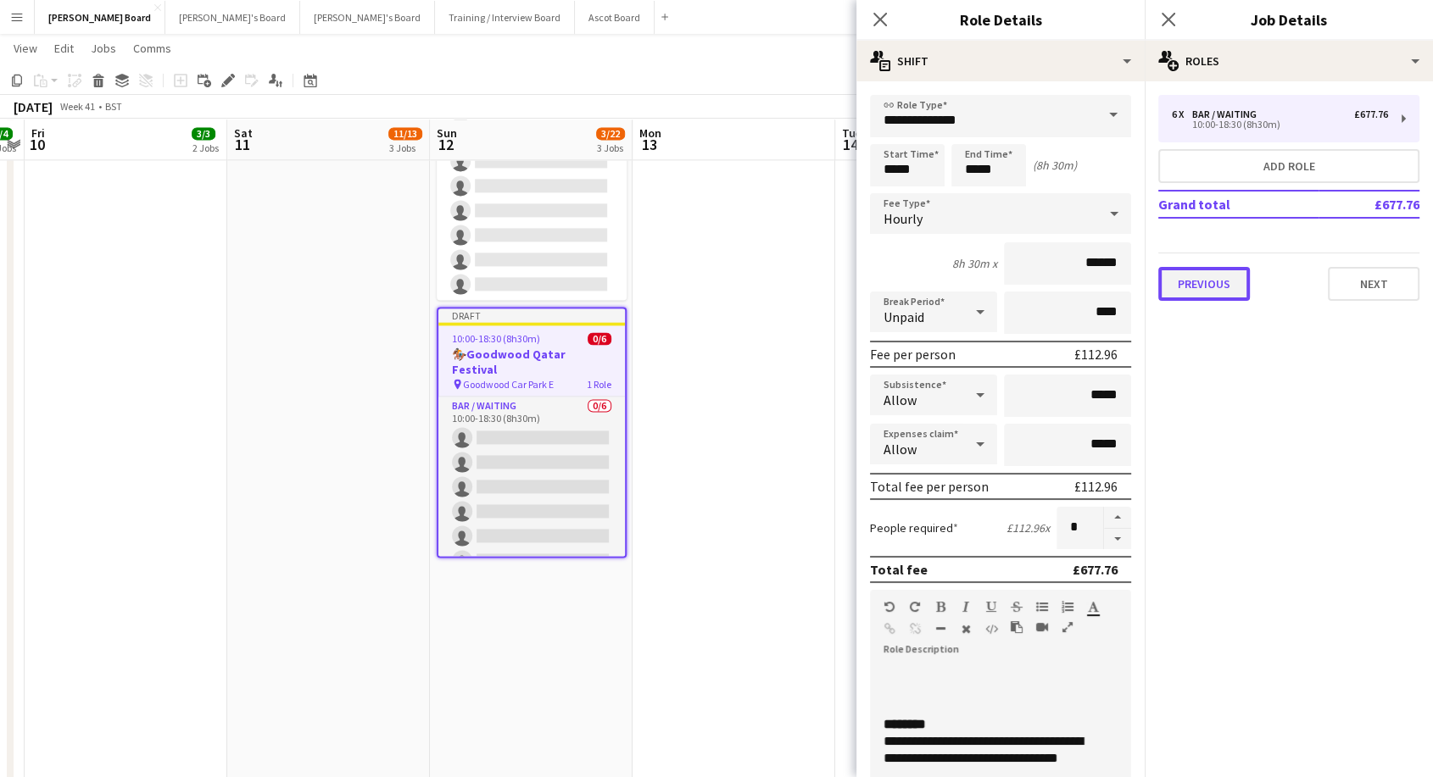
click at [1216, 290] on button "Previous" at bounding box center [1204, 284] width 92 height 34
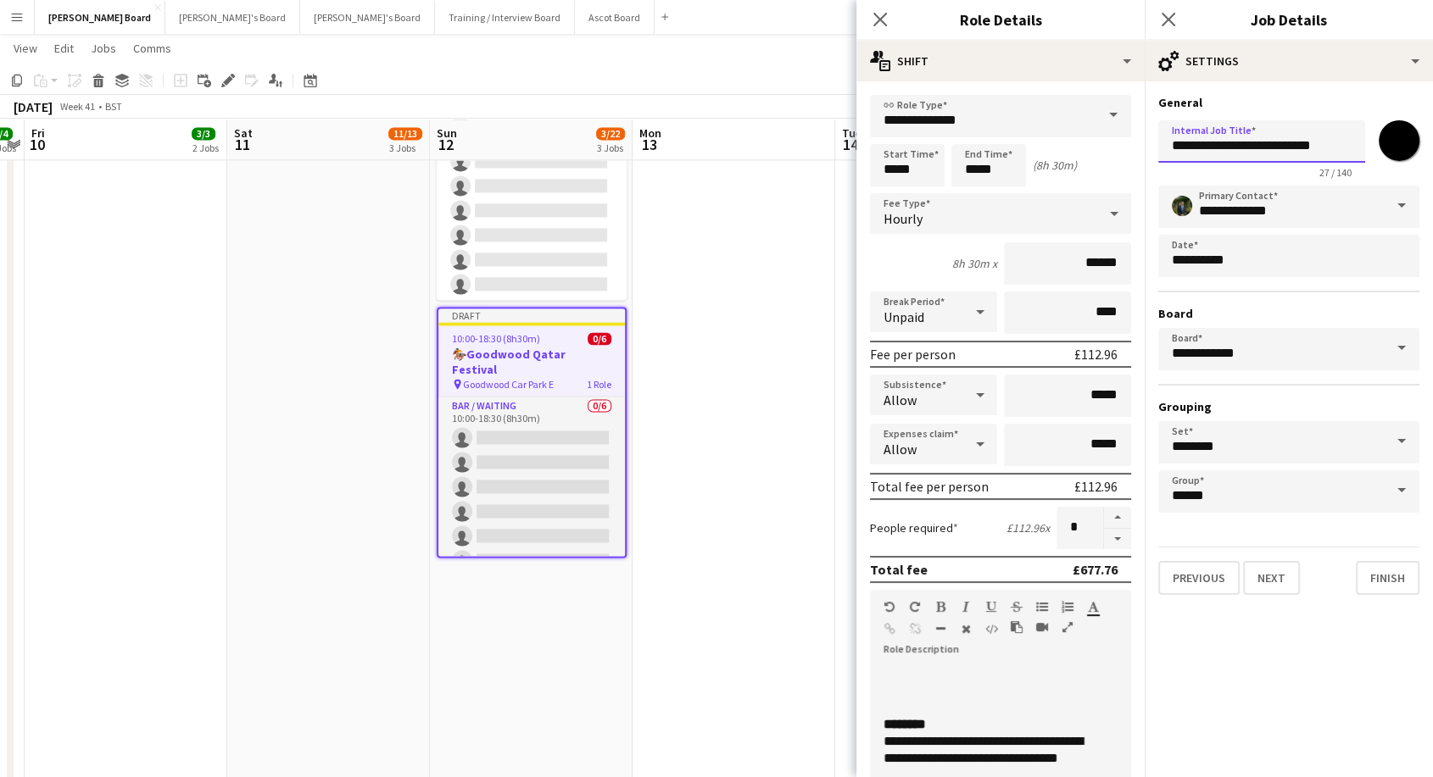
drag, startPoint x: 1255, startPoint y: 149, endPoint x: 1371, endPoint y: 145, distance: 116.2
click at [1370, 146] on div "**********" at bounding box center [1288, 146] width 261 height 65
type input "**********"
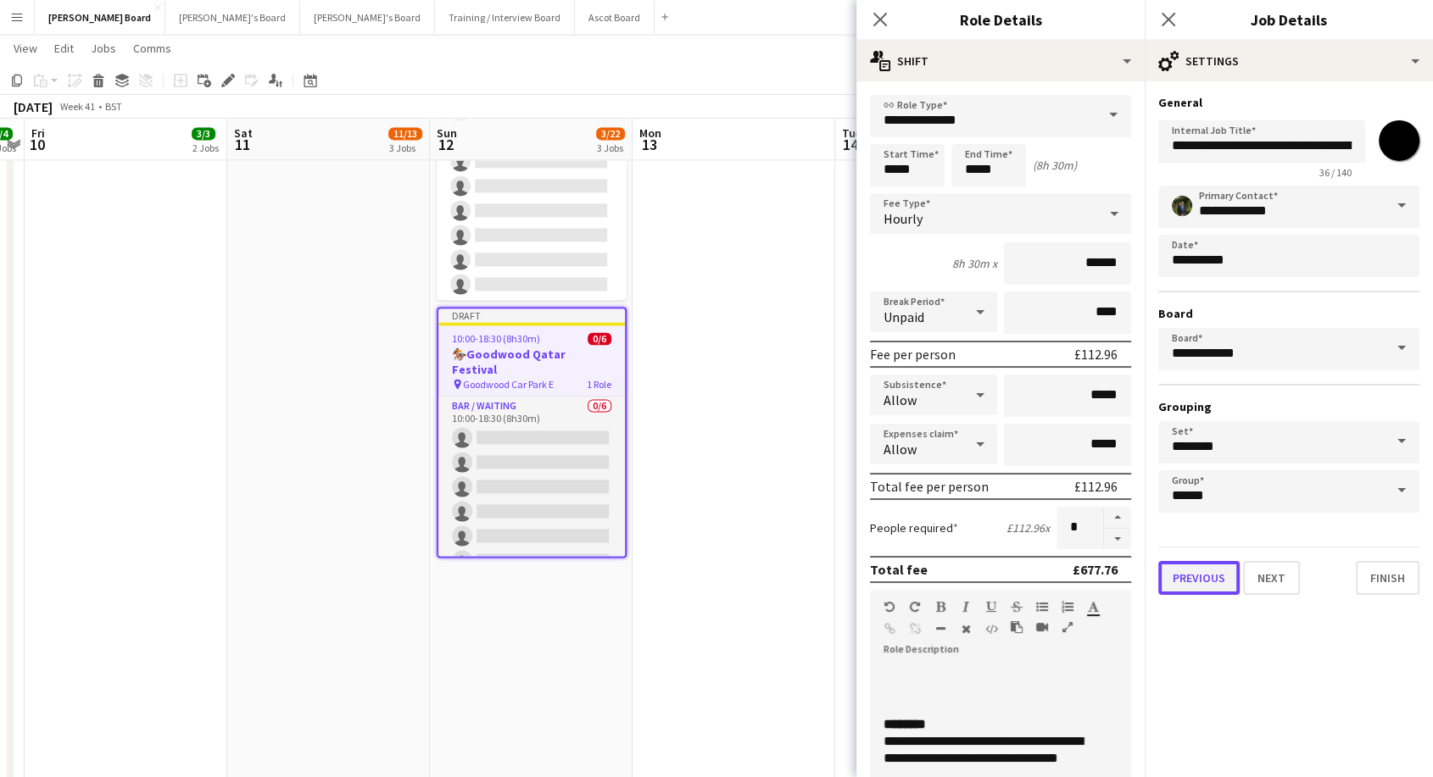
click at [1194, 585] on button "Previous" at bounding box center [1198, 578] width 81 height 34
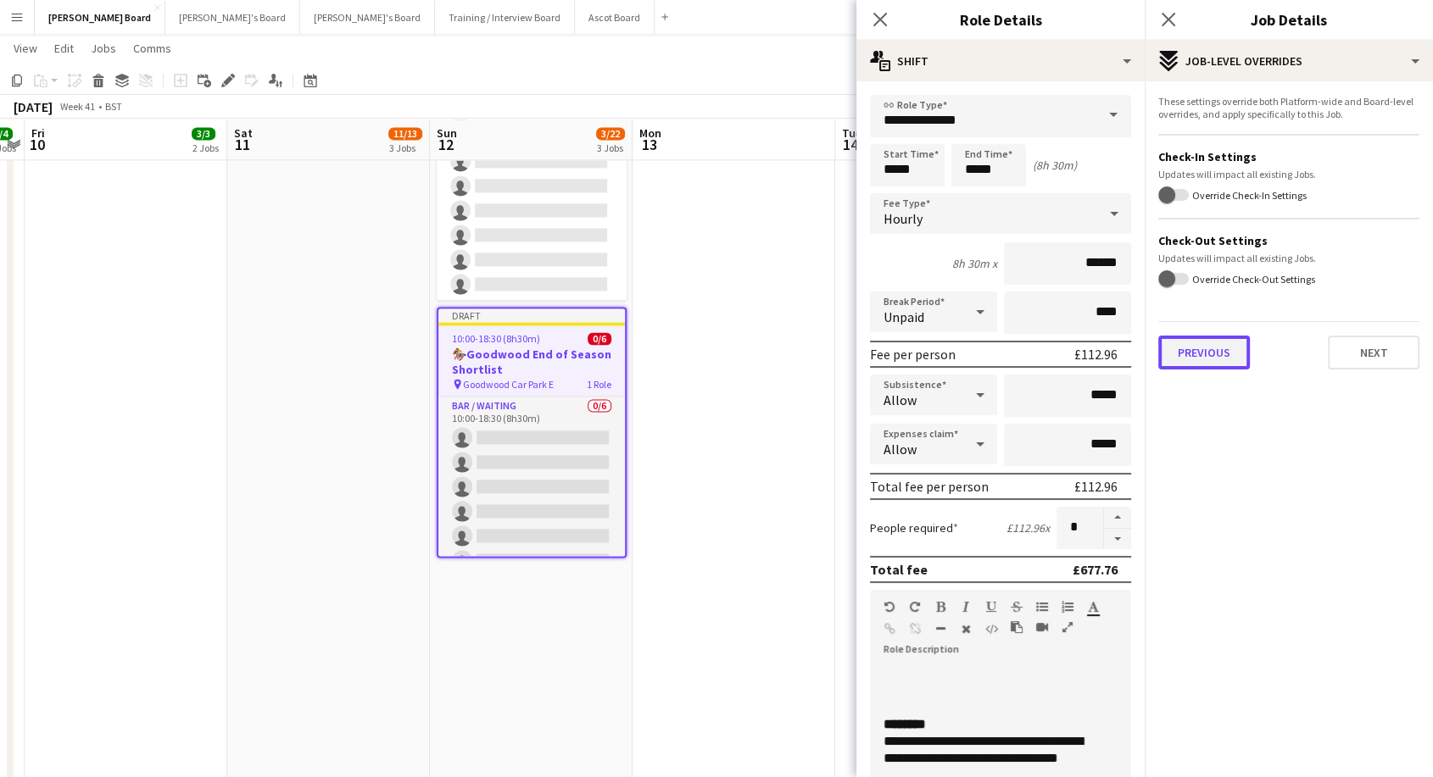
click at [1193, 357] on button "Previous" at bounding box center [1204, 353] width 92 height 34
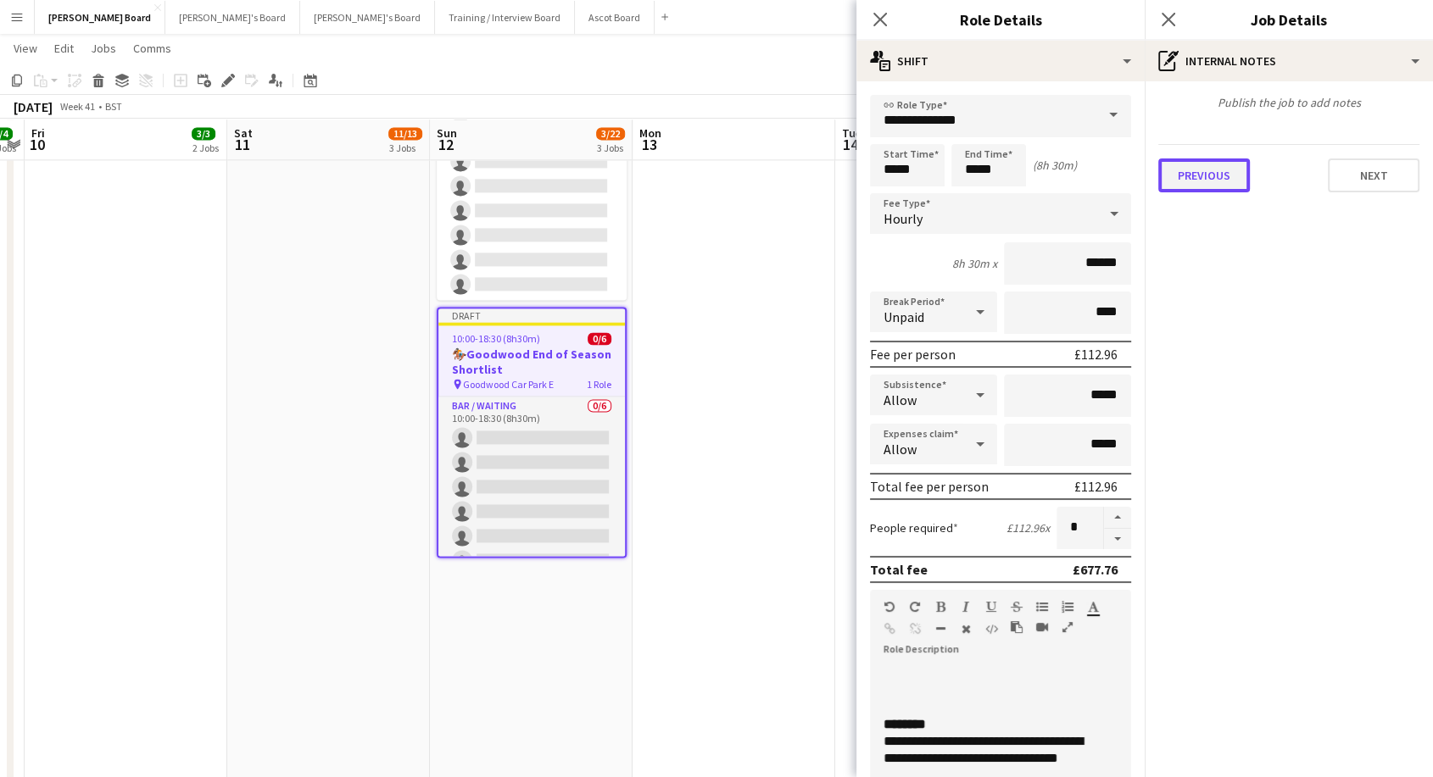
click at [1200, 171] on button "Previous" at bounding box center [1204, 176] width 92 height 34
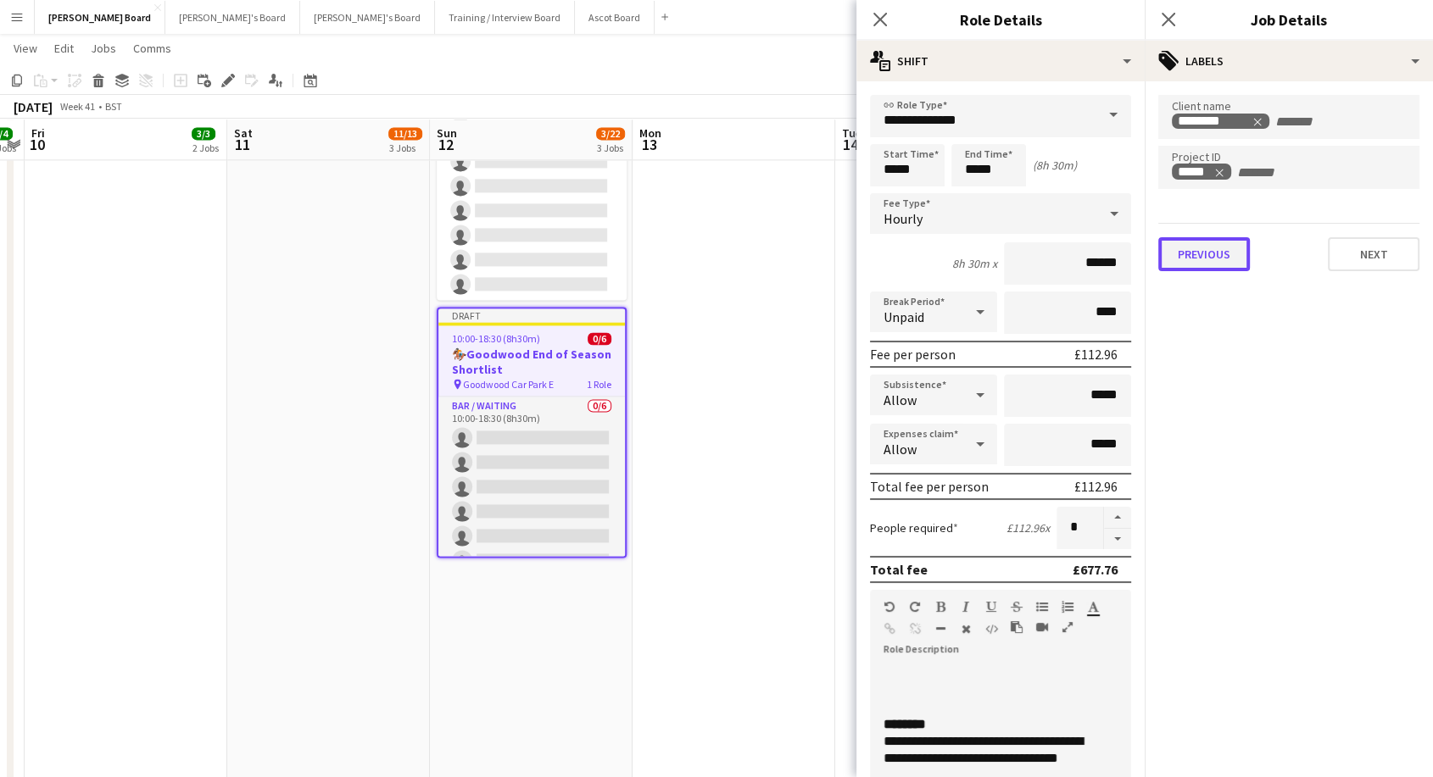
click at [1210, 240] on button "Previous" at bounding box center [1204, 254] width 92 height 34
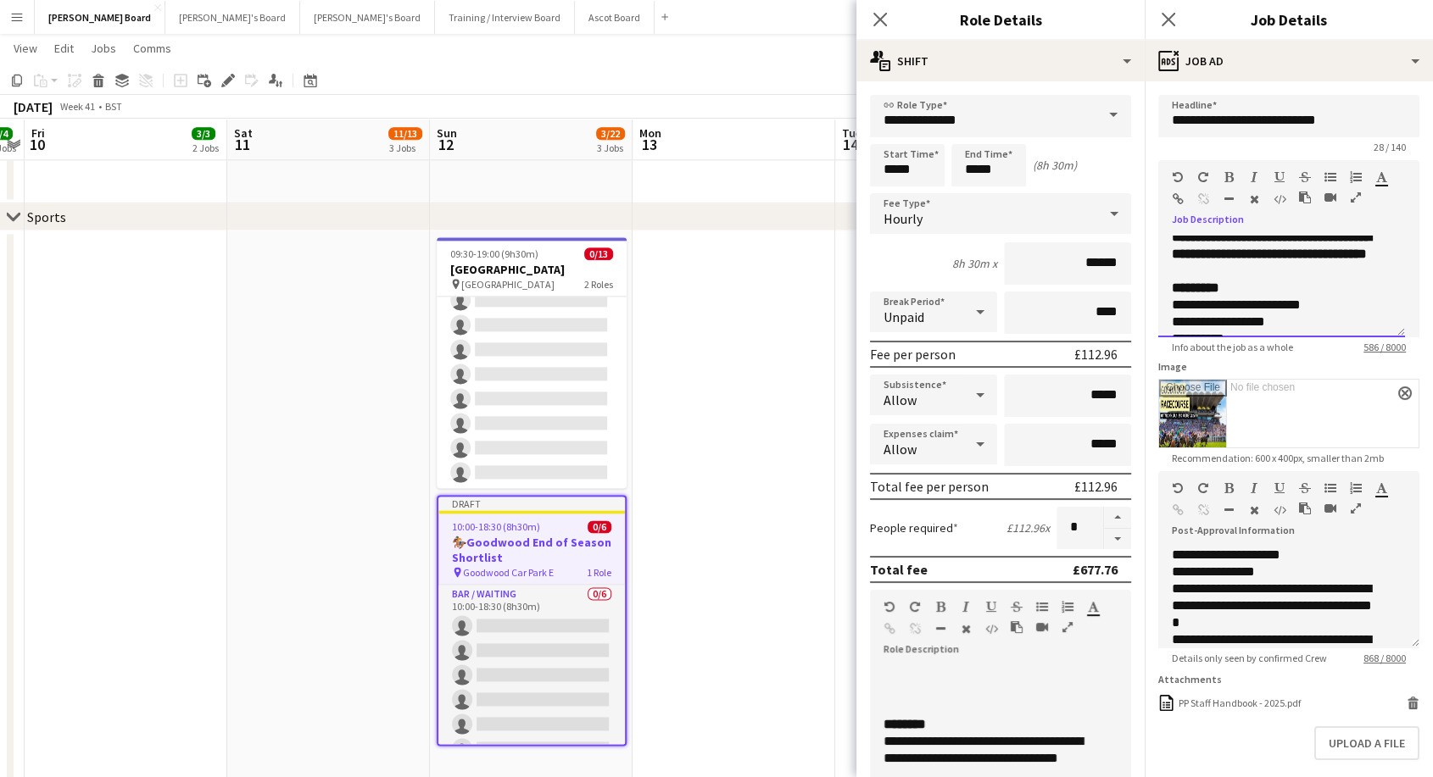
scroll to position [105, 0]
drag, startPoint x: 1166, startPoint y: 291, endPoint x: 1300, endPoint y: 300, distance: 134.3
click at [1300, 300] on div "**********" at bounding box center [1281, 287] width 247 height 102
drag, startPoint x: 1169, startPoint y: 298, endPoint x: 1260, endPoint y: 298, distance: 90.7
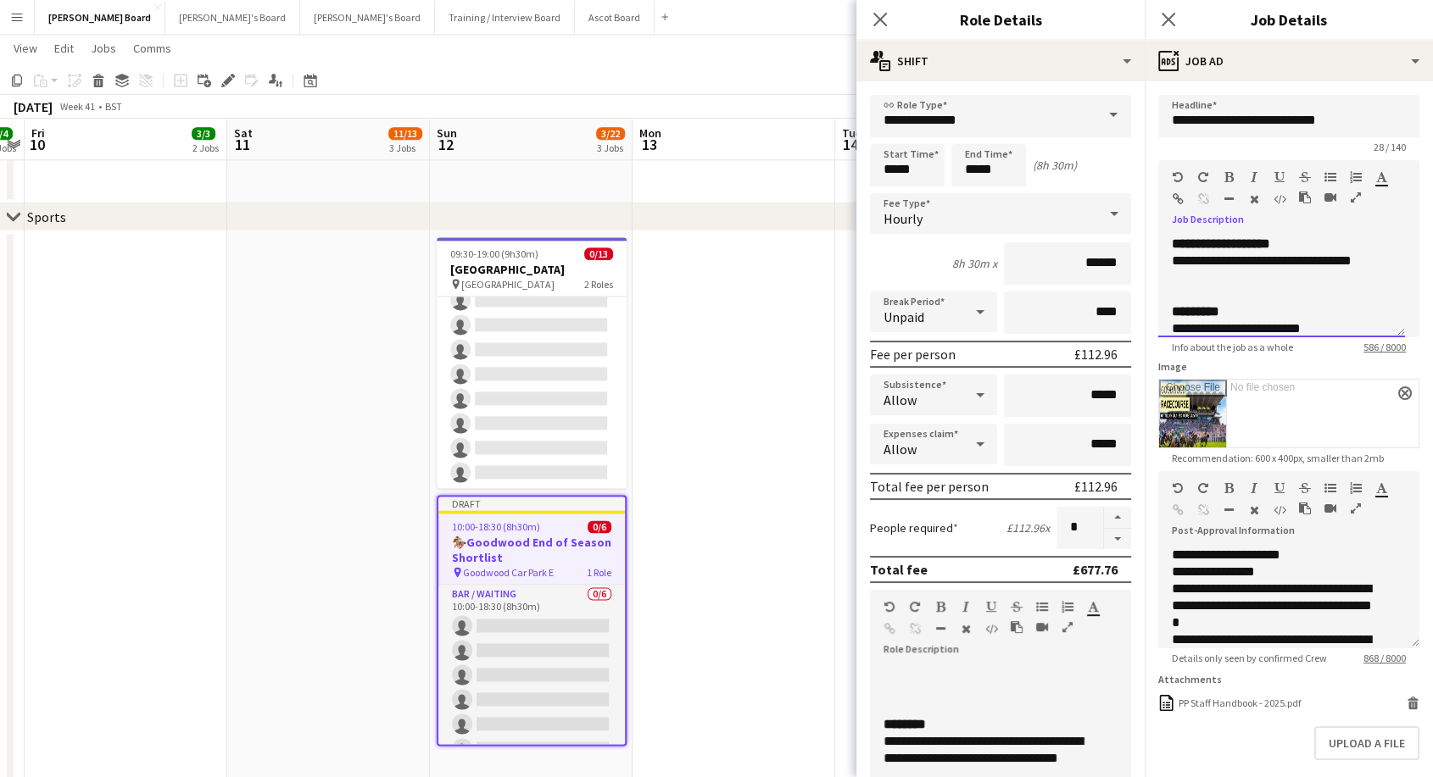
click at [1260, 298] on div "**********" at bounding box center [1281, 287] width 247 height 102
click at [1233, 300] on div "**********" at bounding box center [1282, 302] width 220 height 17
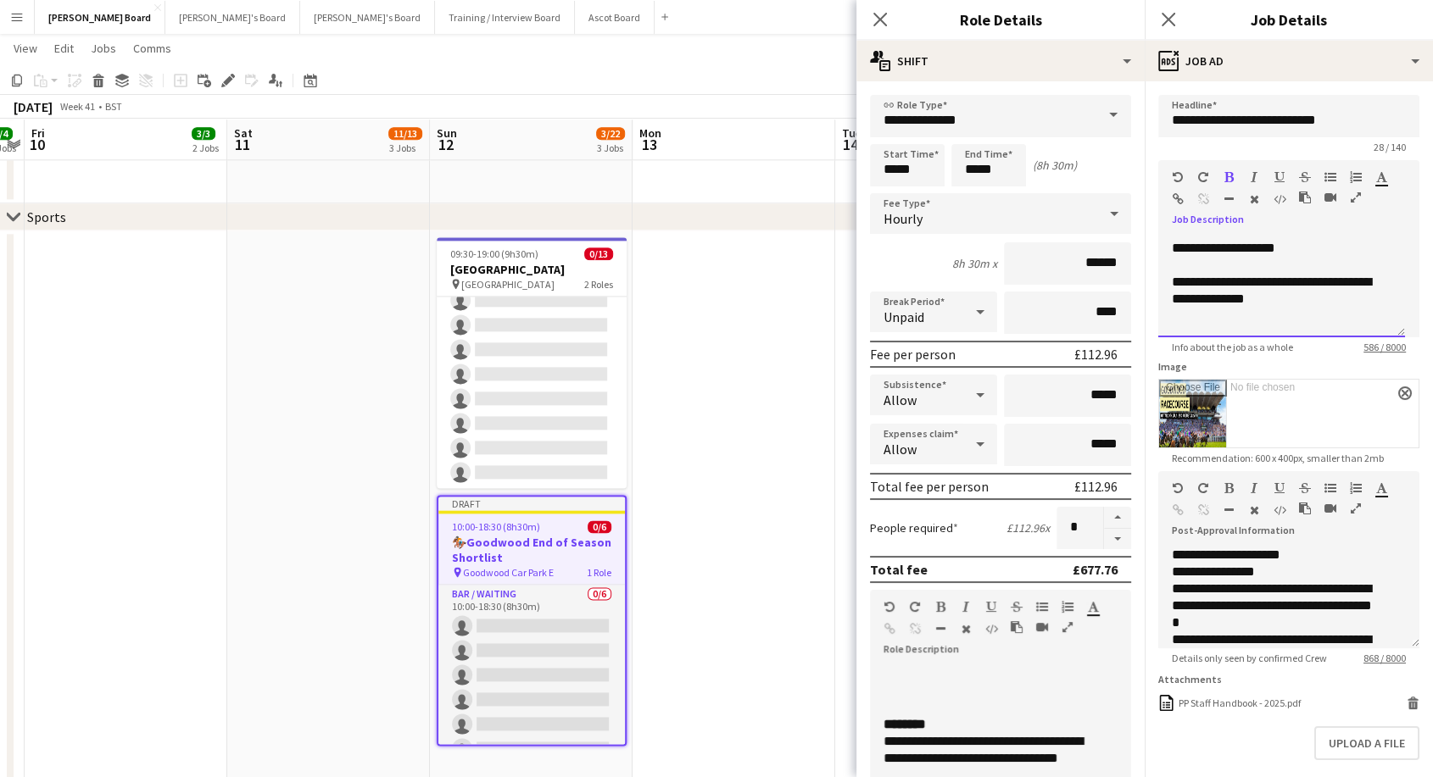
scroll to position [420, 0]
drag, startPoint x: 1170, startPoint y: 280, endPoint x: 1330, endPoint y: 257, distance: 161.8
click at [1330, 257] on div "**********" at bounding box center [1281, 287] width 247 height 102
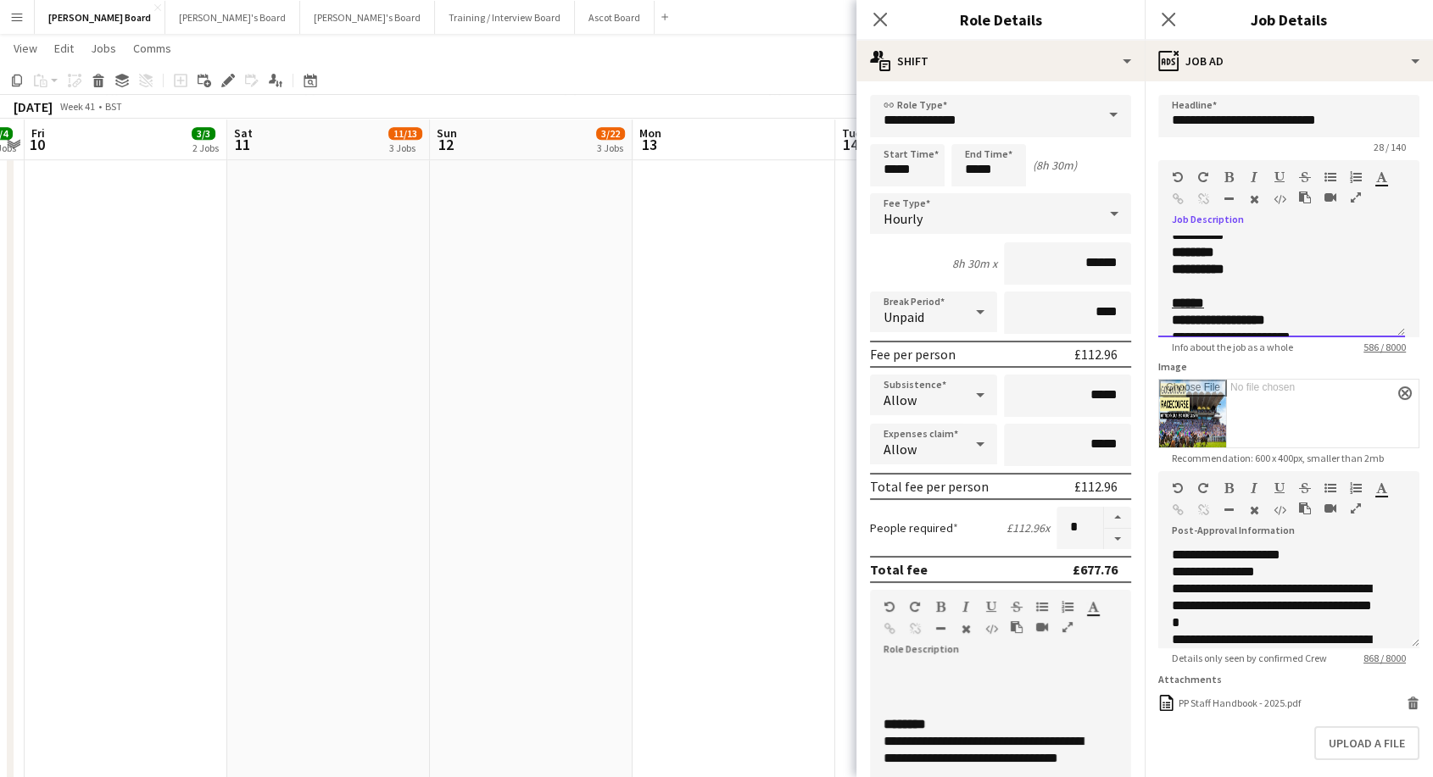
scroll to position [0, 0]
drag, startPoint x: 1241, startPoint y: 237, endPoint x: 1325, endPoint y: 242, distance: 84.0
click at [1325, 242] on div "**********" at bounding box center [1282, 244] width 220 height 17
drag, startPoint x: 1189, startPoint y: 260, endPoint x: 1166, endPoint y: 255, distance: 23.4
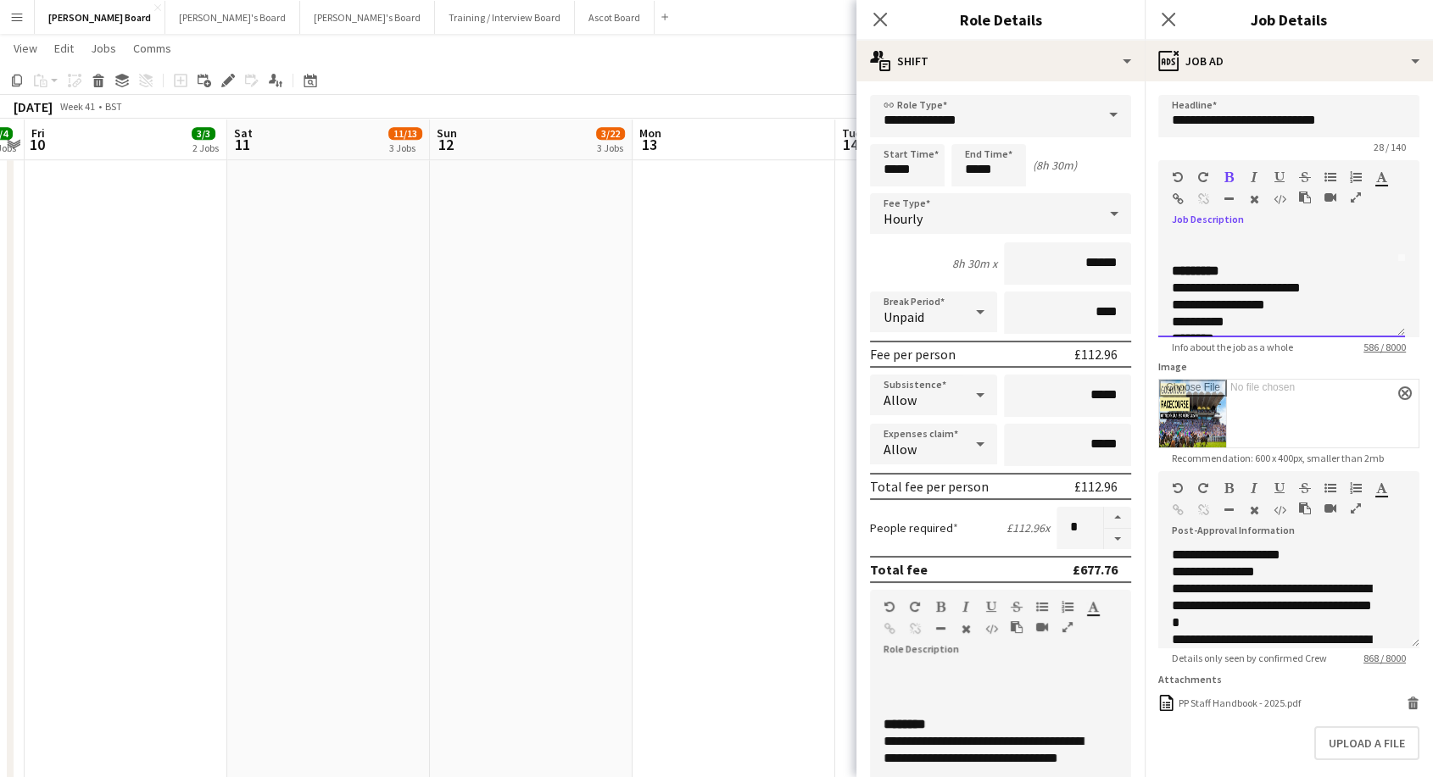
click at [1166, 255] on div "**********" at bounding box center [1281, 287] width 247 height 102
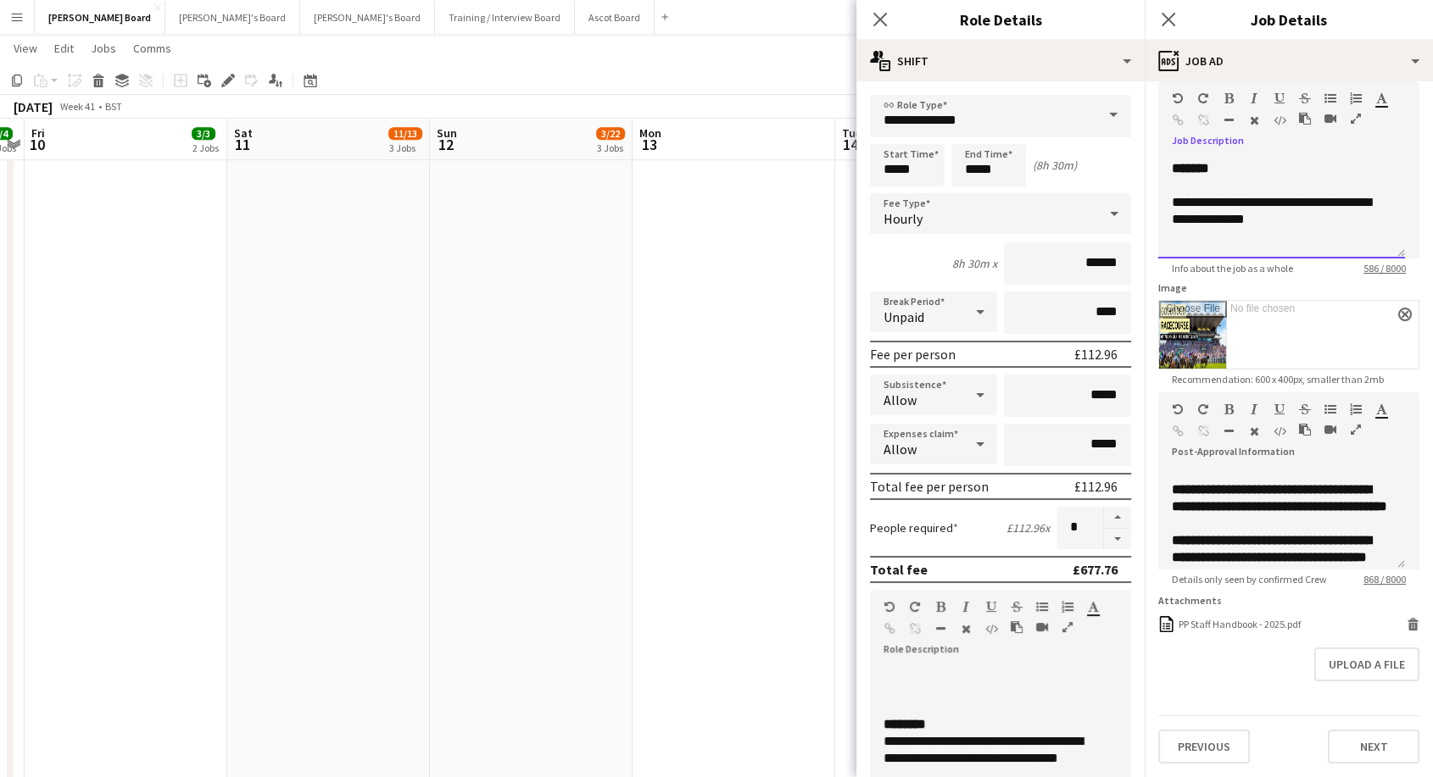
scroll to position [282, 0]
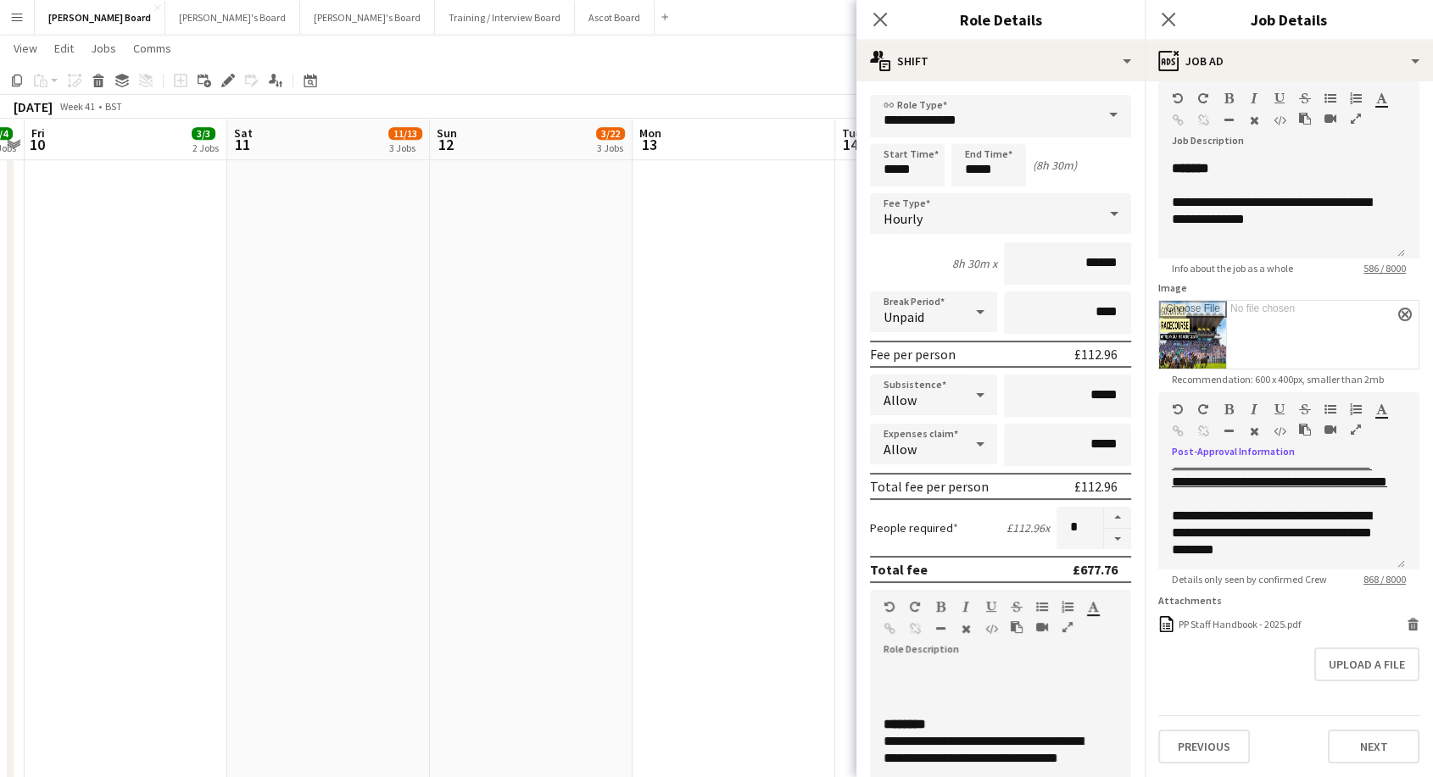
click at [1354, 424] on icon "button" at bounding box center [1355, 430] width 10 height 12
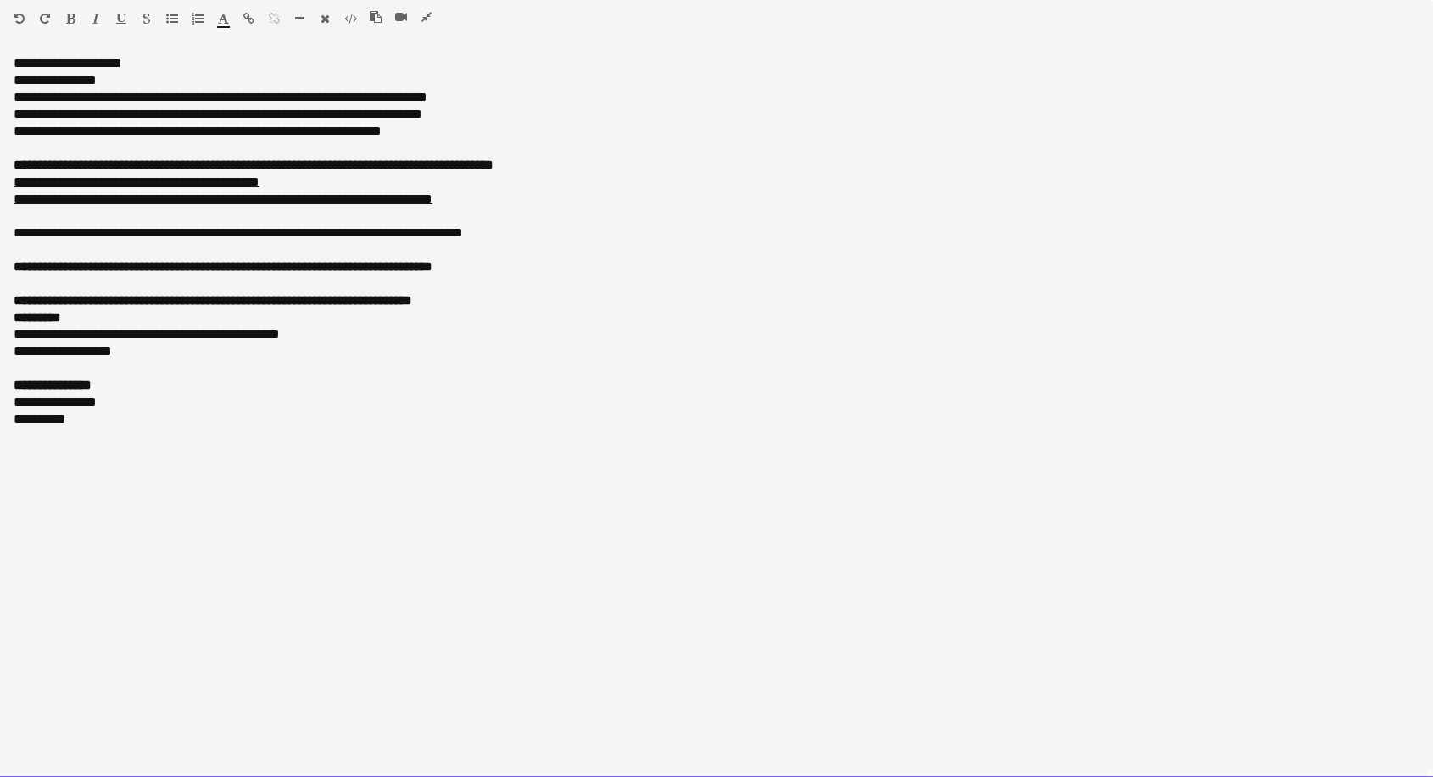
drag, startPoint x: 16, startPoint y: 259, endPoint x: 543, endPoint y: 300, distance: 528.0
click at [543, 300] on div "**********" at bounding box center [717, 284] width 1406 height 51
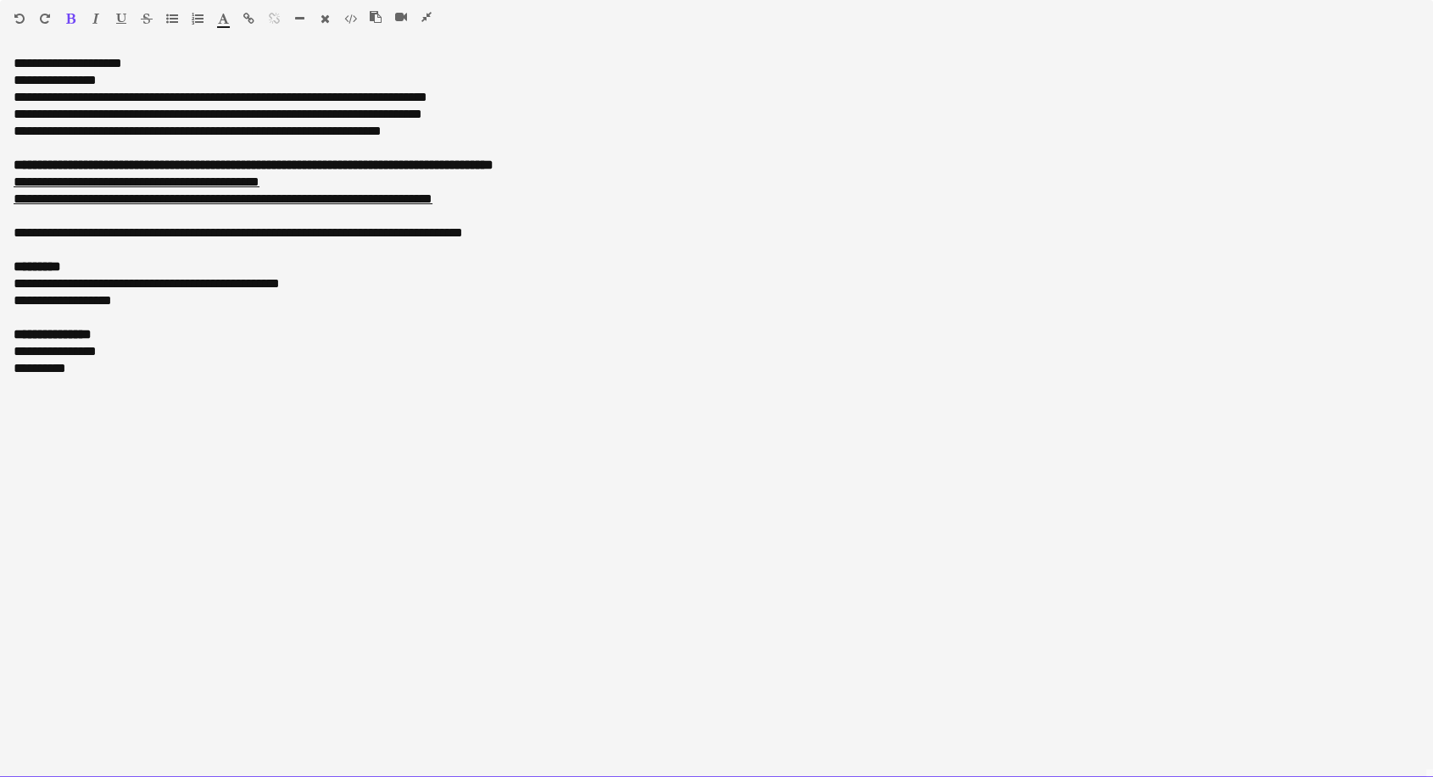
drag, startPoint x: 131, startPoint y: 352, endPoint x: 3, endPoint y: 353, distance: 128.9
click at [3, 353] on div "**********" at bounding box center [716, 416] width 1433 height 723
click at [95, 352] on div "**********" at bounding box center [717, 351] width 1406 height 17
click at [426, 19] on icon "button" at bounding box center [426, 17] width 10 height 12
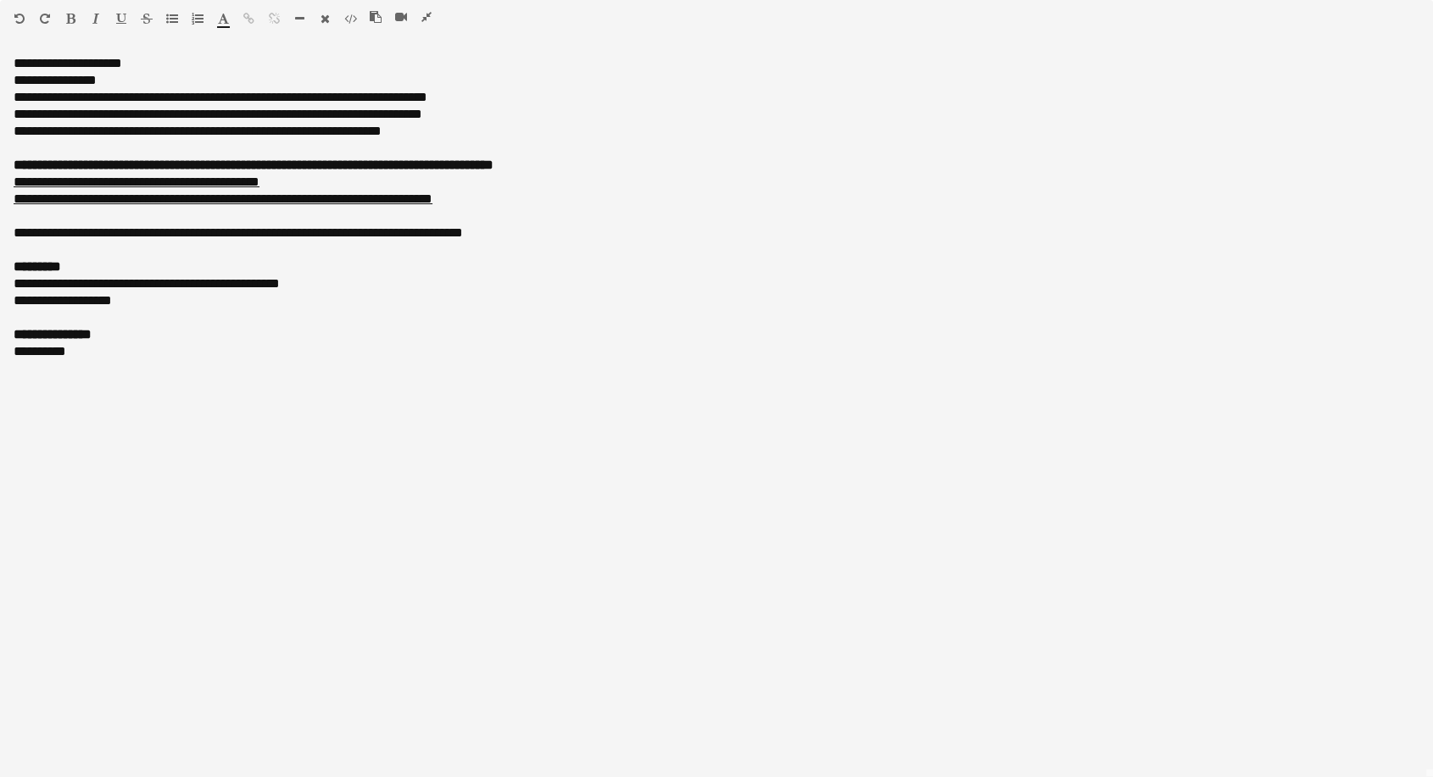
scroll to position [301, 0]
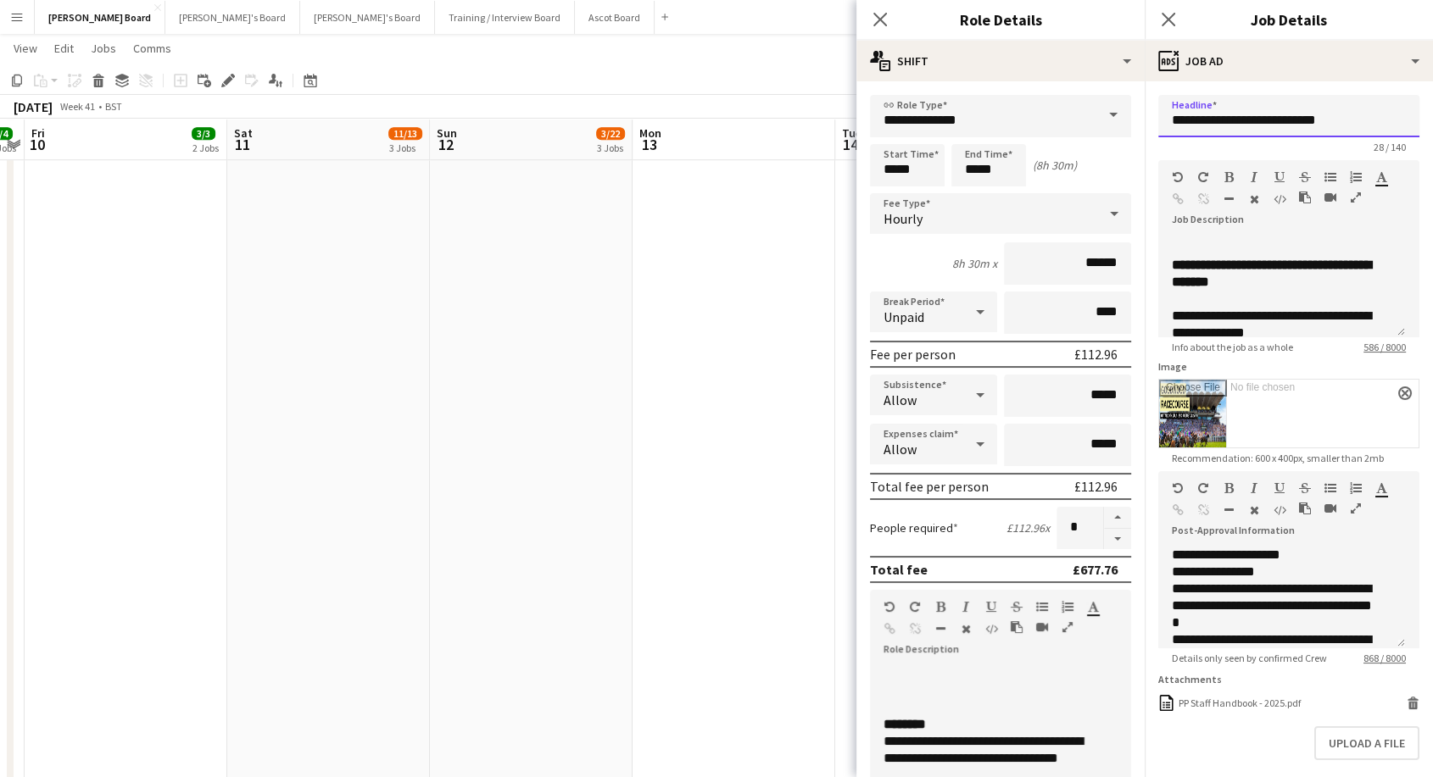
drag, startPoint x: 1262, startPoint y: 114, endPoint x: 1291, endPoint y: 117, distance: 28.9
click at [1291, 117] on input "**********" at bounding box center [1288, 116] width 261 height 42
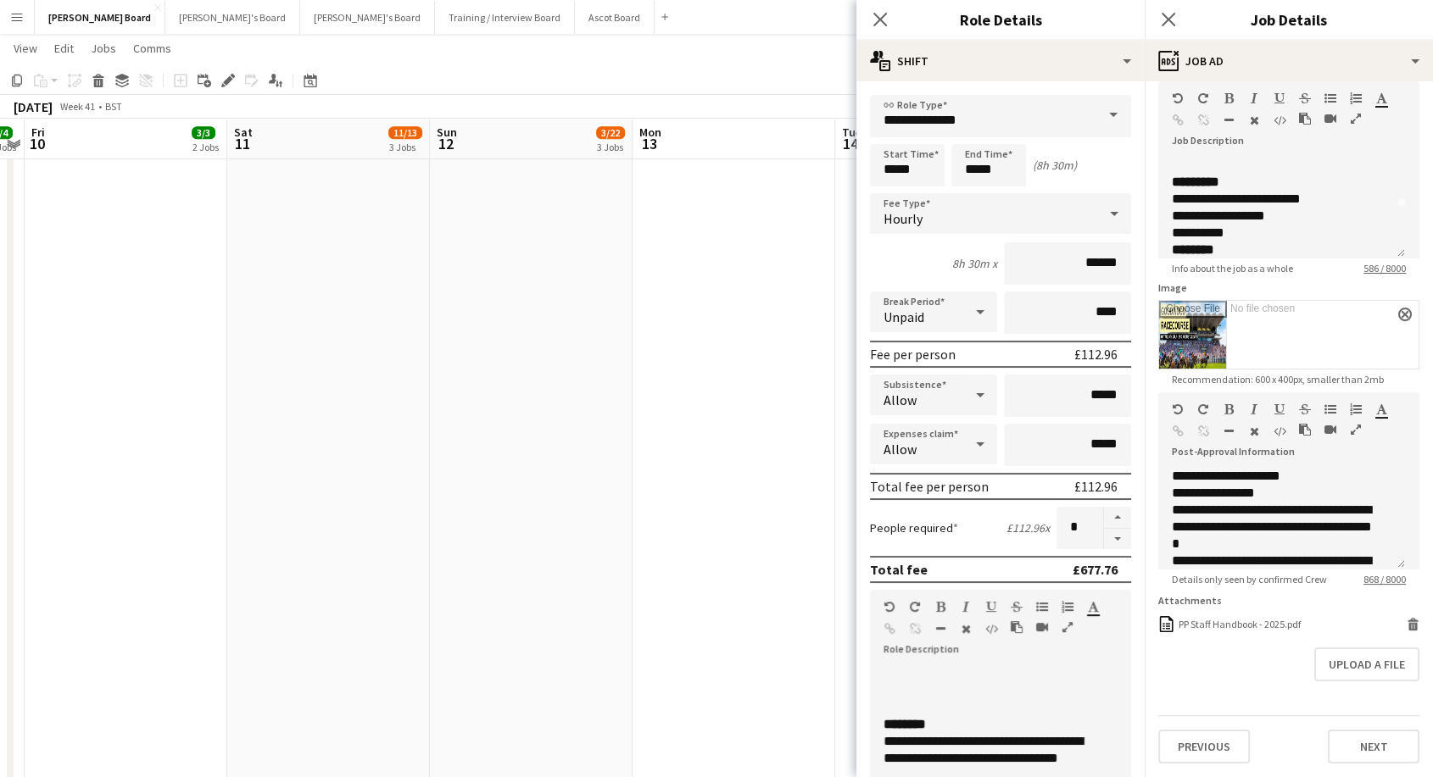
scroll to position [0, 0]
type input "**********"
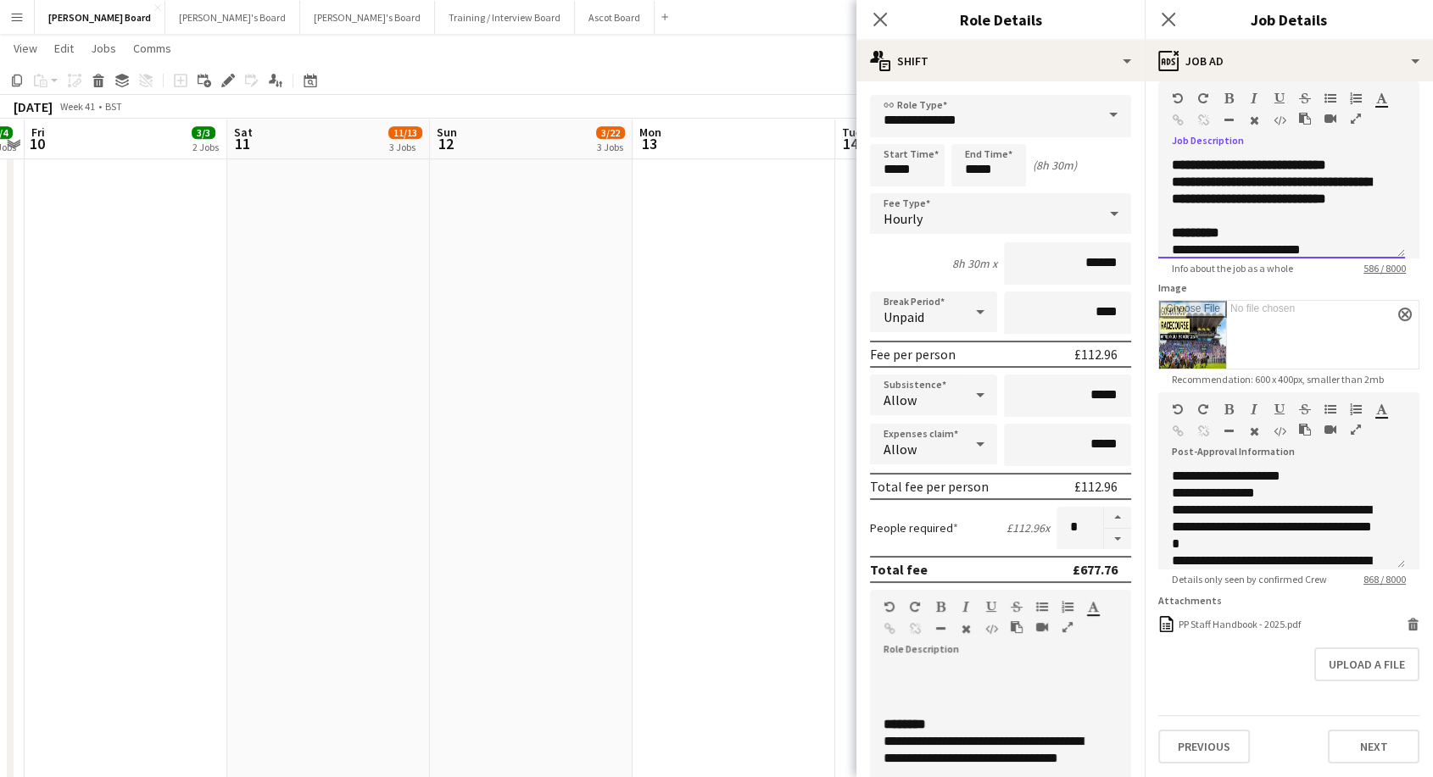
drag, startPoint x: 1226, startPoint y: 171, endPoint x: 1300, endPoint y: 170, distance: 73.8
click at [1227, 170] on div "**********" at bounding box center [1282, 165] width 220 height 17
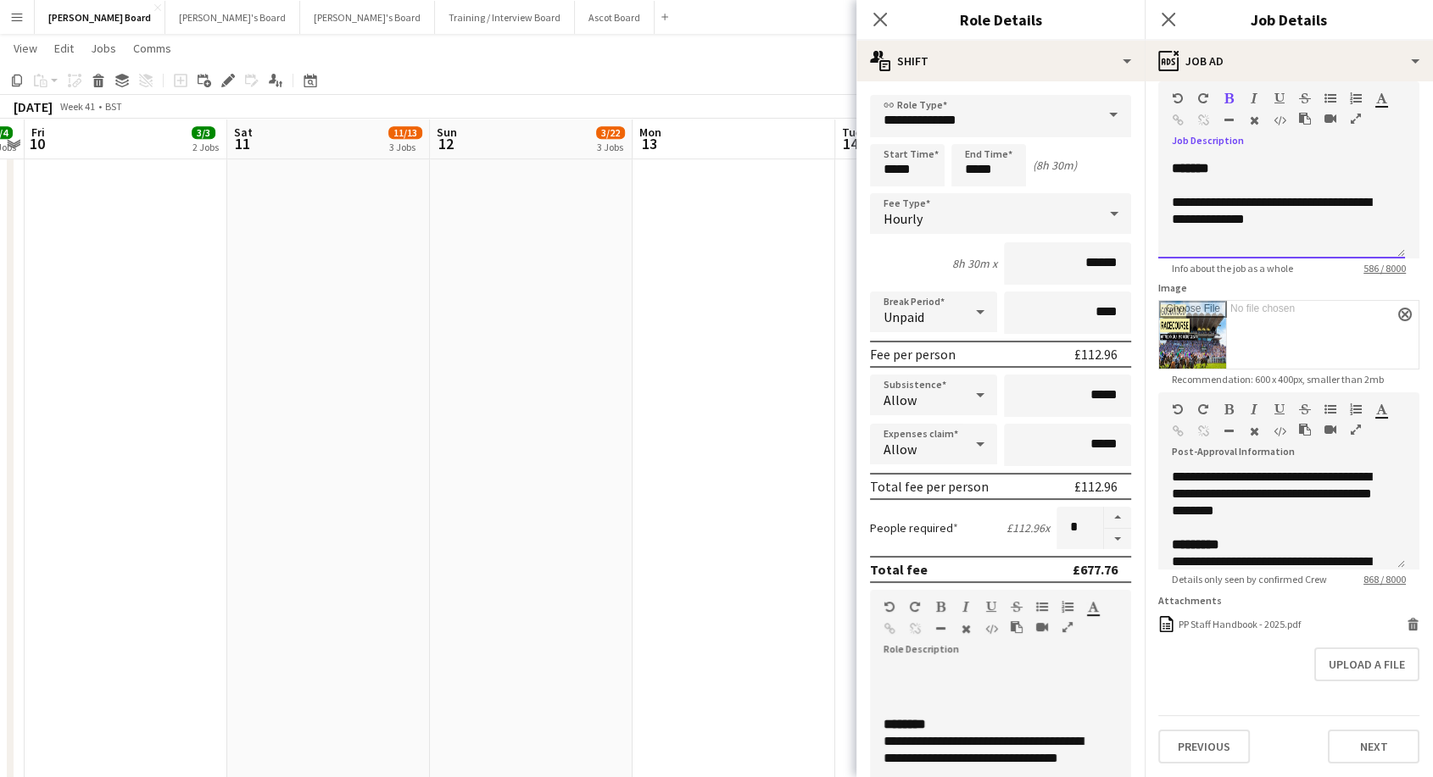
scroll to position [376, 0]
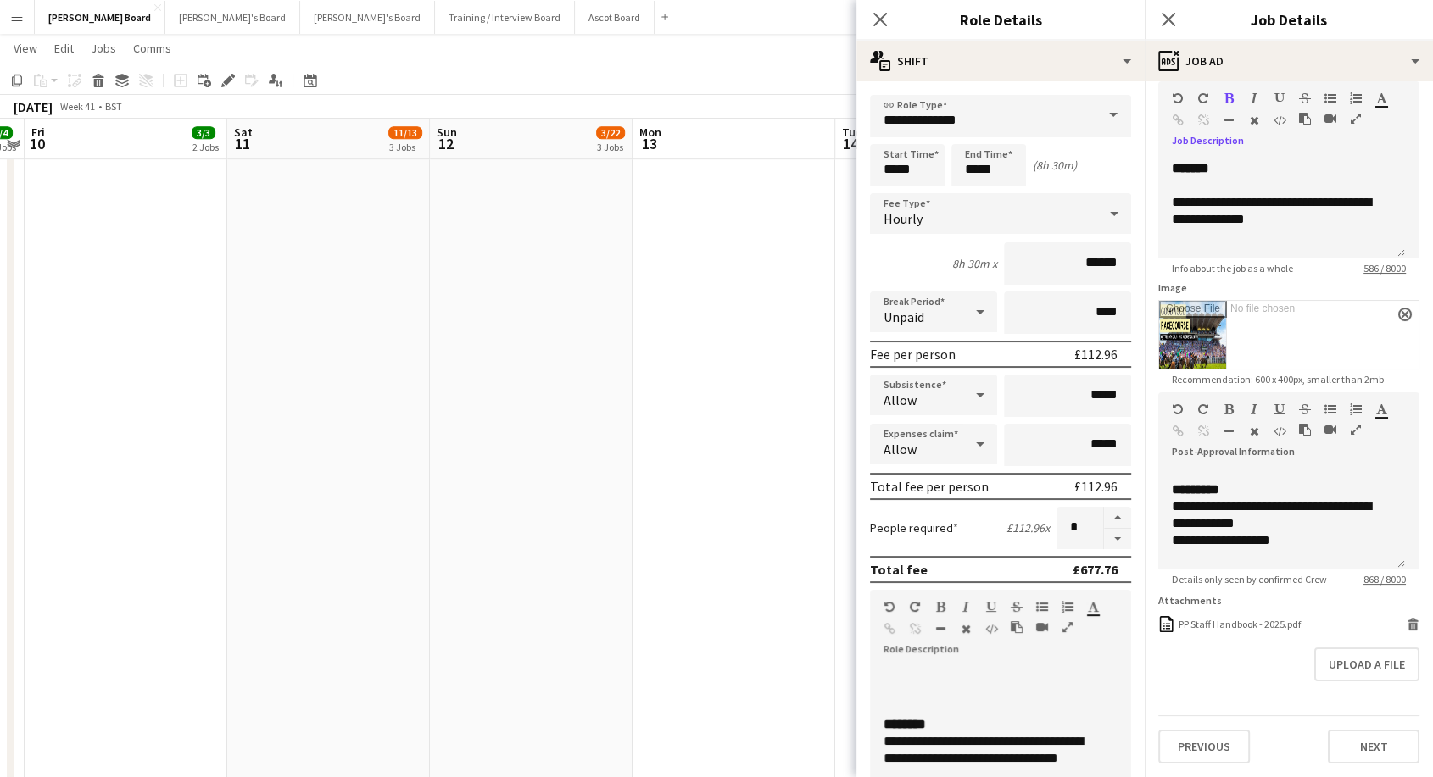
click at [923, 670] on div "**********" at bounding box center [1000, 766] width 261 height 203
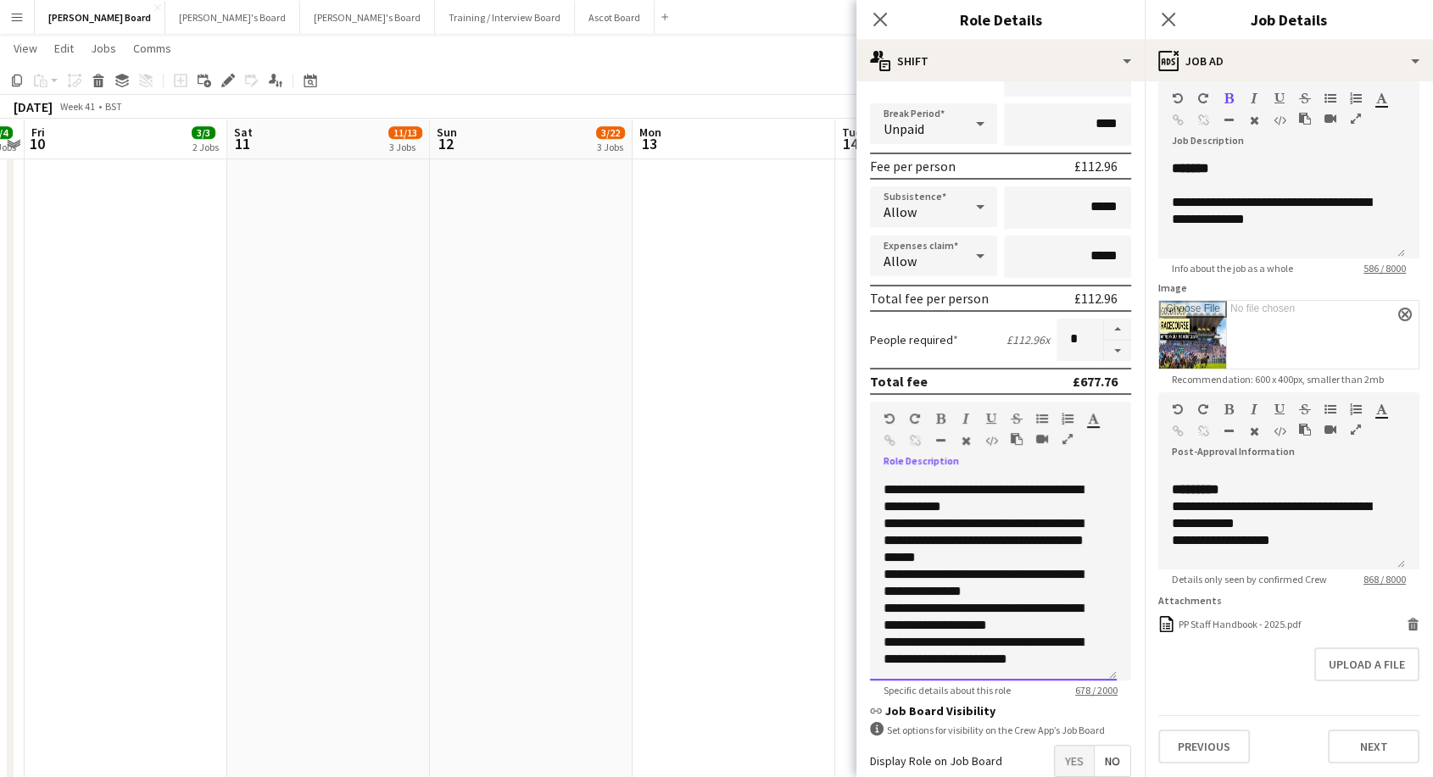
scroll to position [282, 0]
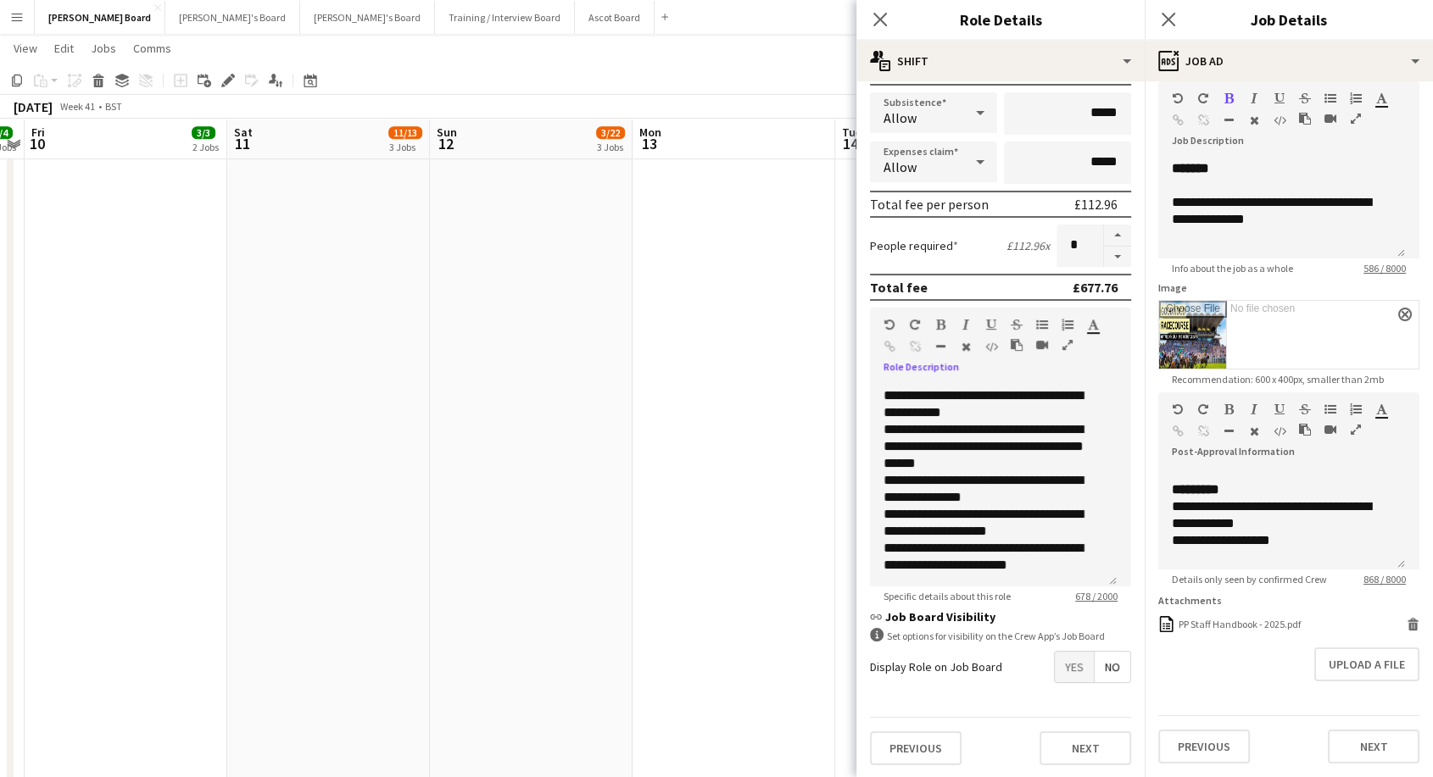
click at [1058, 668] on span "Yes" at bounding box center [1074, 667] width 39 height 31
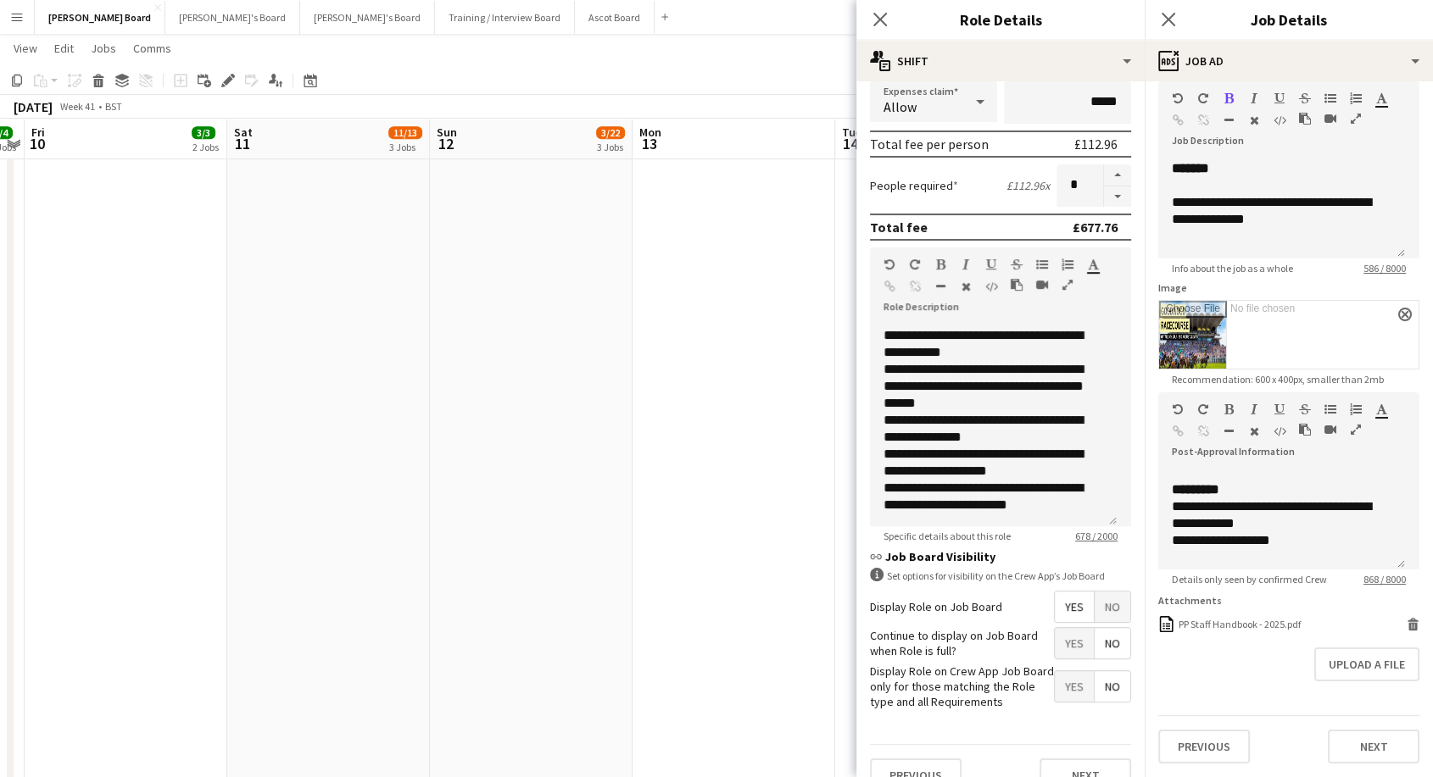
scroll to position [369, 0]
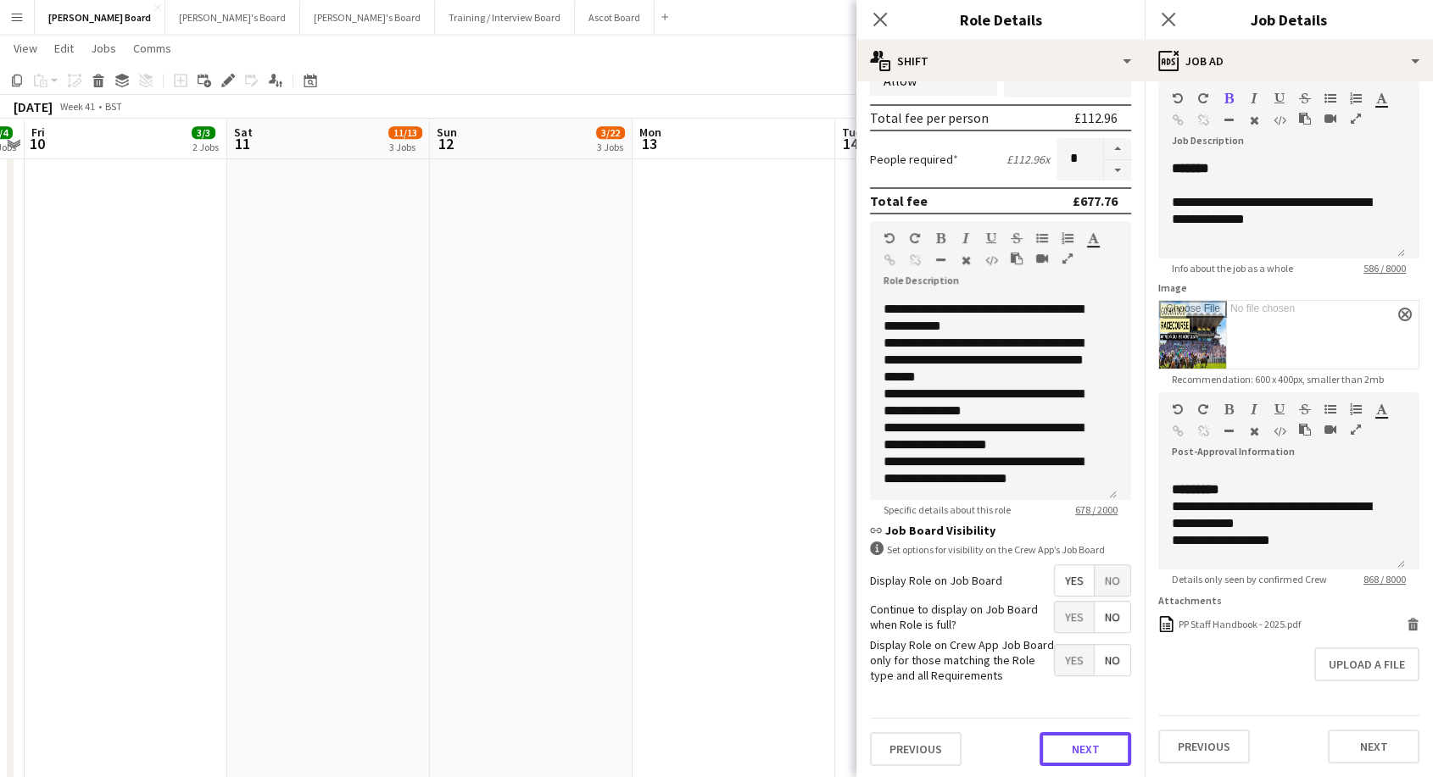
click at [1067, 736] on button "Next" at bounding box center [1085, 749] width 92 height 34
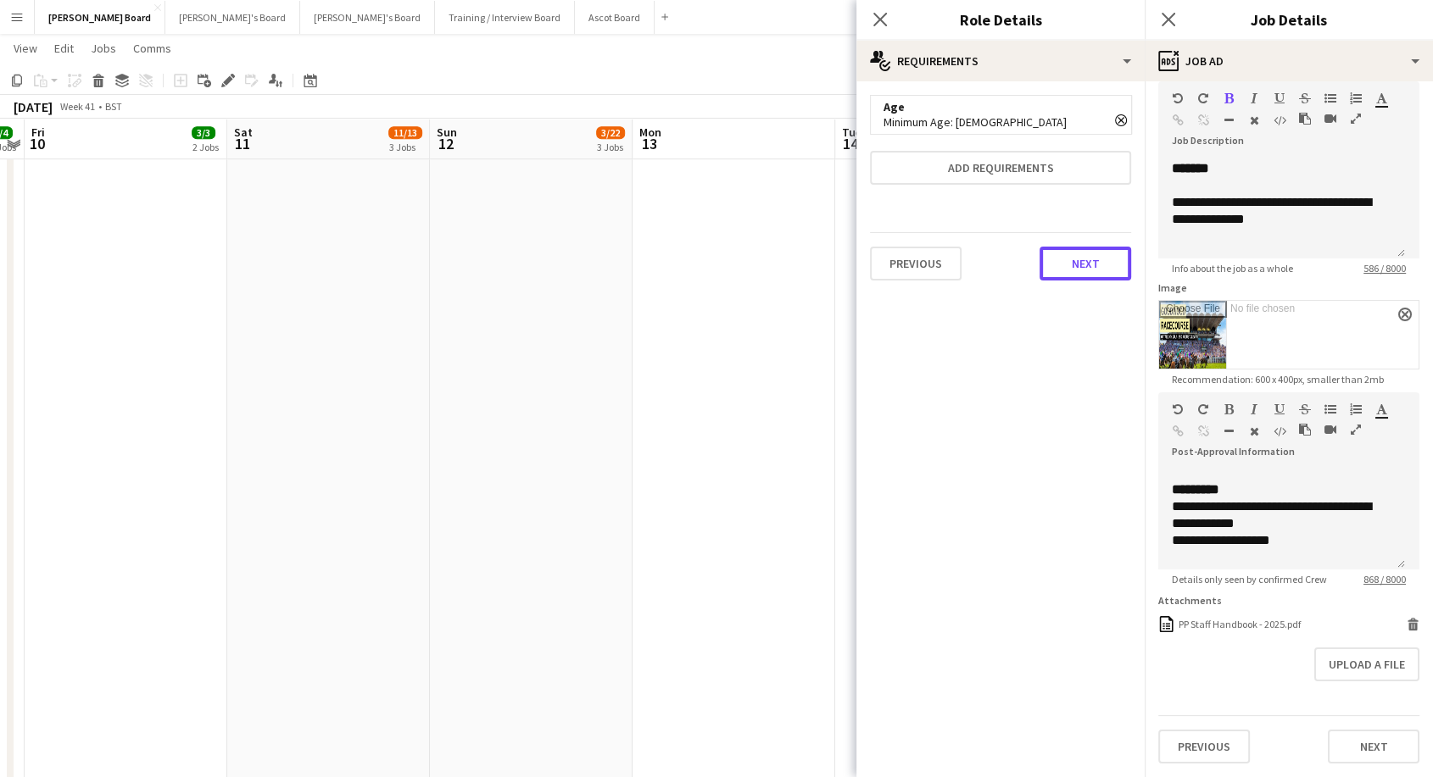
click at [1084, 256] on button "Next" at bounding box center [1085, 264] width 92 height 34
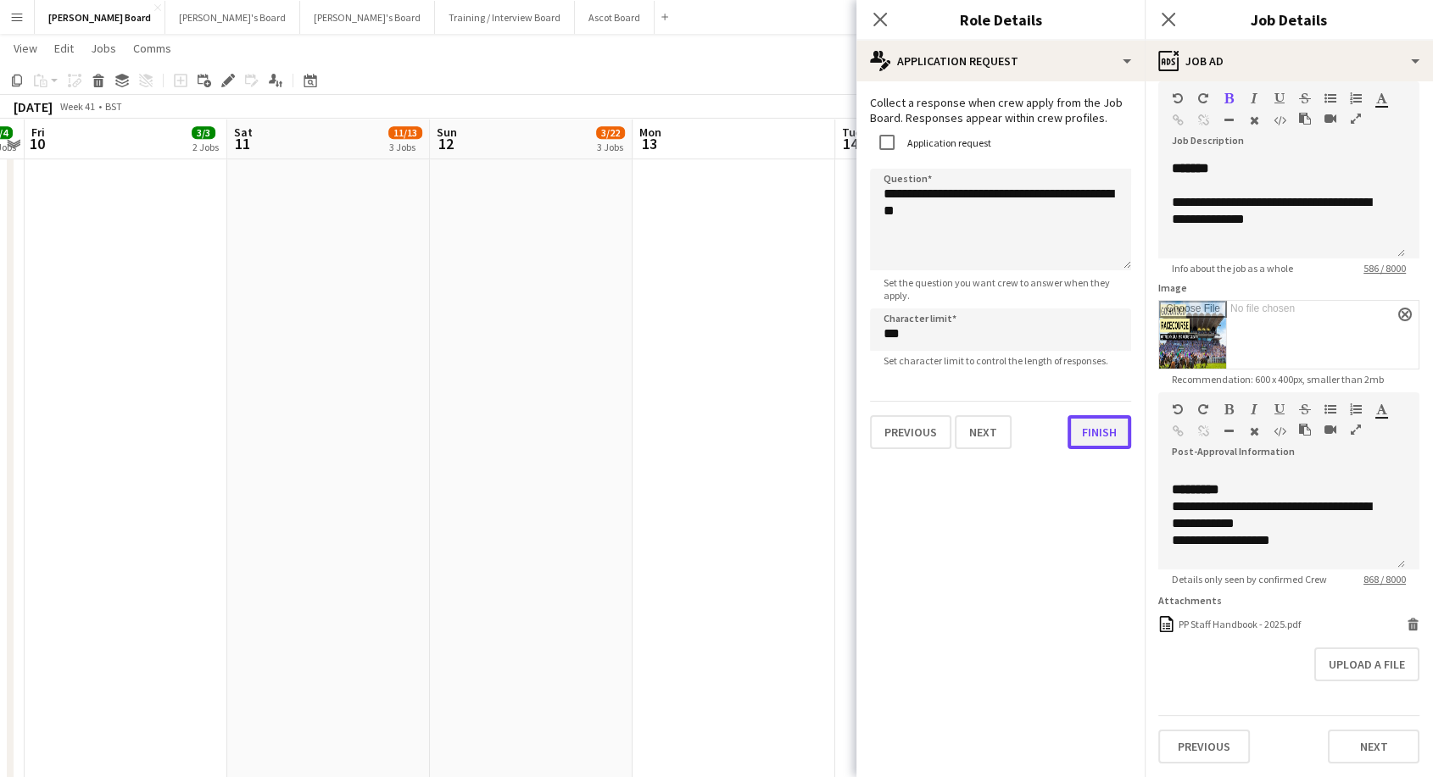
click at [1093, 447] on button "Finish" at bounding box center [1099, 432] width 64 height 34
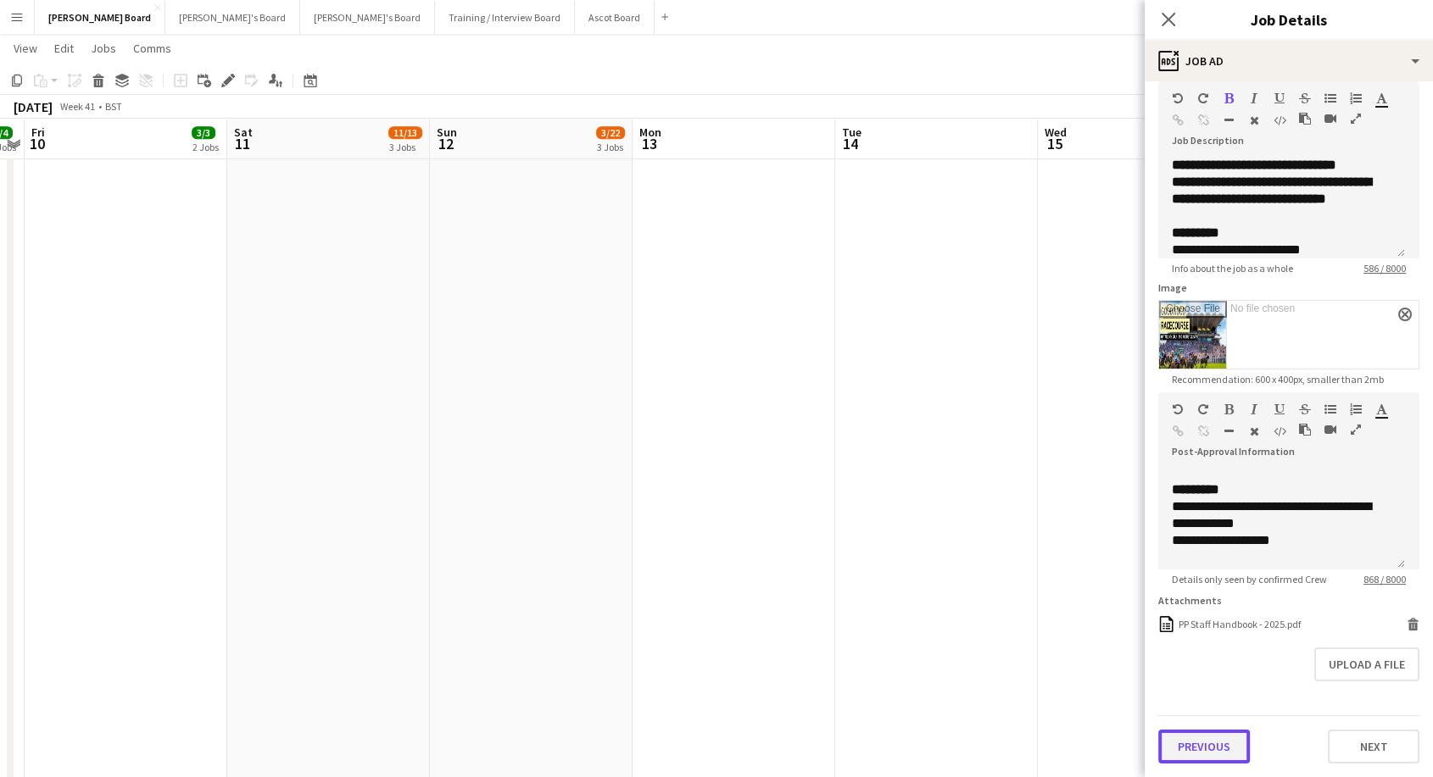
click at [1194, 759] on button "Previous" at bounding box center [1204, 747] width 92 height 34
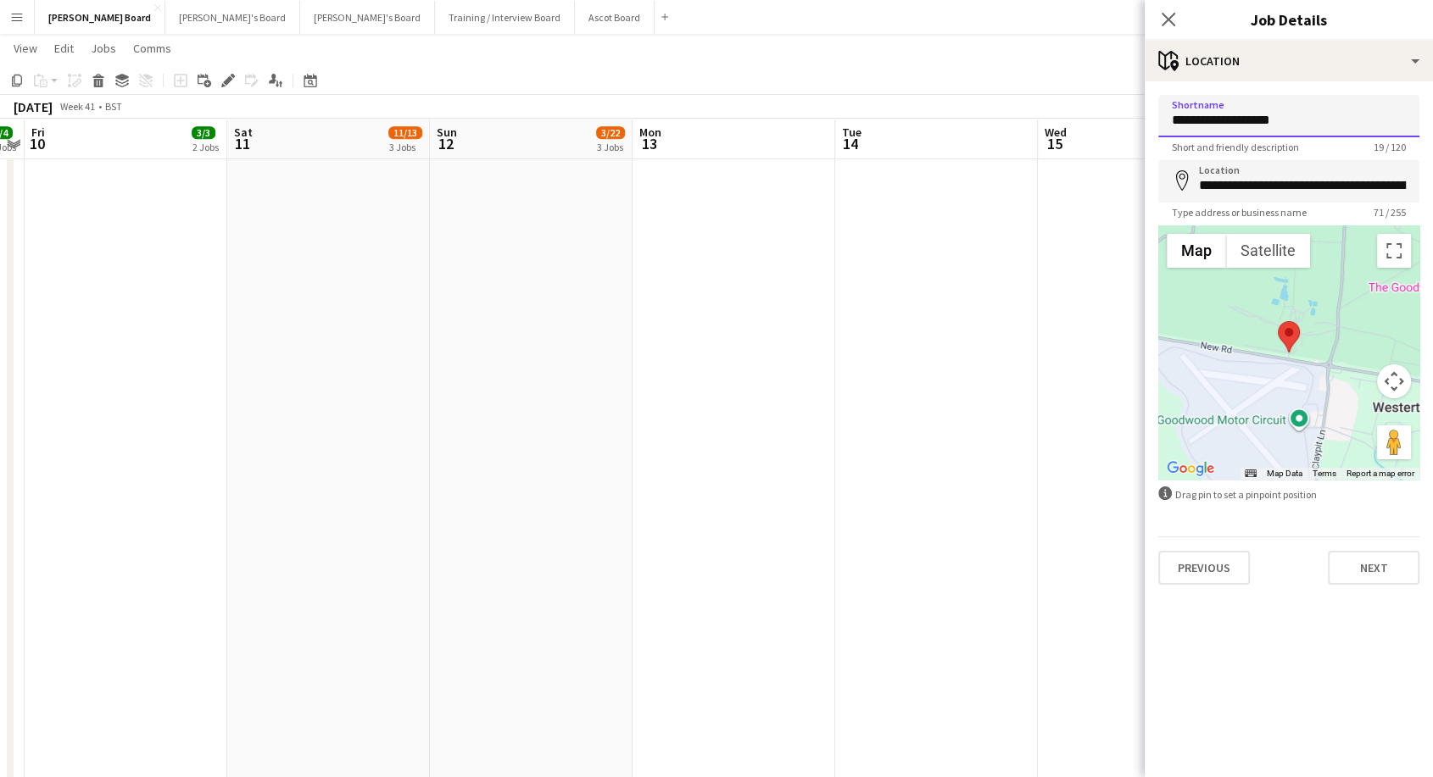
drag, startPoint x: 1289, startPoint y: 122, endPoint x: 1308, endPoint y: 125, distance: 19.7
click at [1308, 125] on input "**********" at bounding box center [1288, 116] width 261 height 42
type input "**********"
click at [1207, 253] on button "Map" at bounding box center [1195, 251] width 59 height 34
drag, startPoint x: 1289, startPoint y: 341, endPoint x: 1298, endPoint y: 414, distance: 73.5
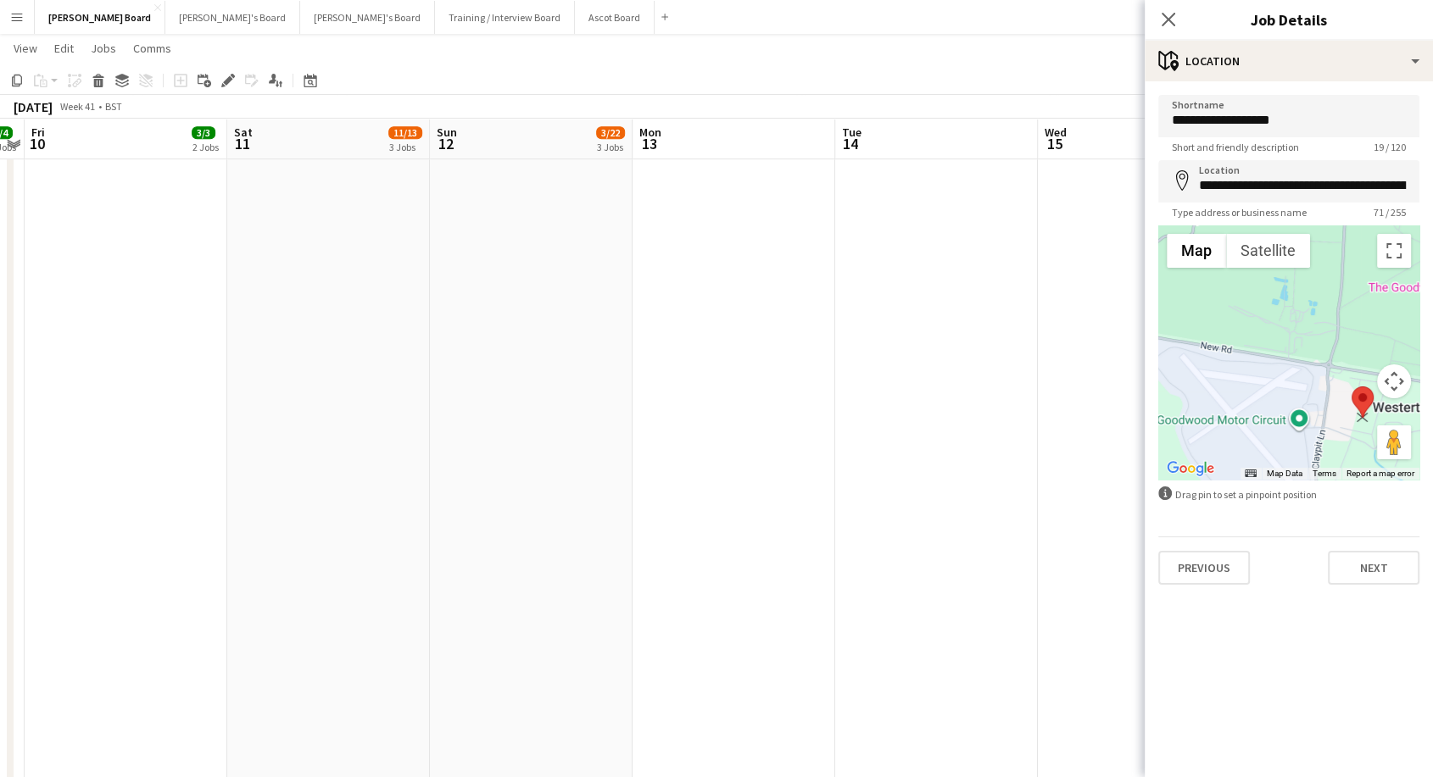
click at [1351, 387] on area at bounding box center [1351, 387] width 0 height 0
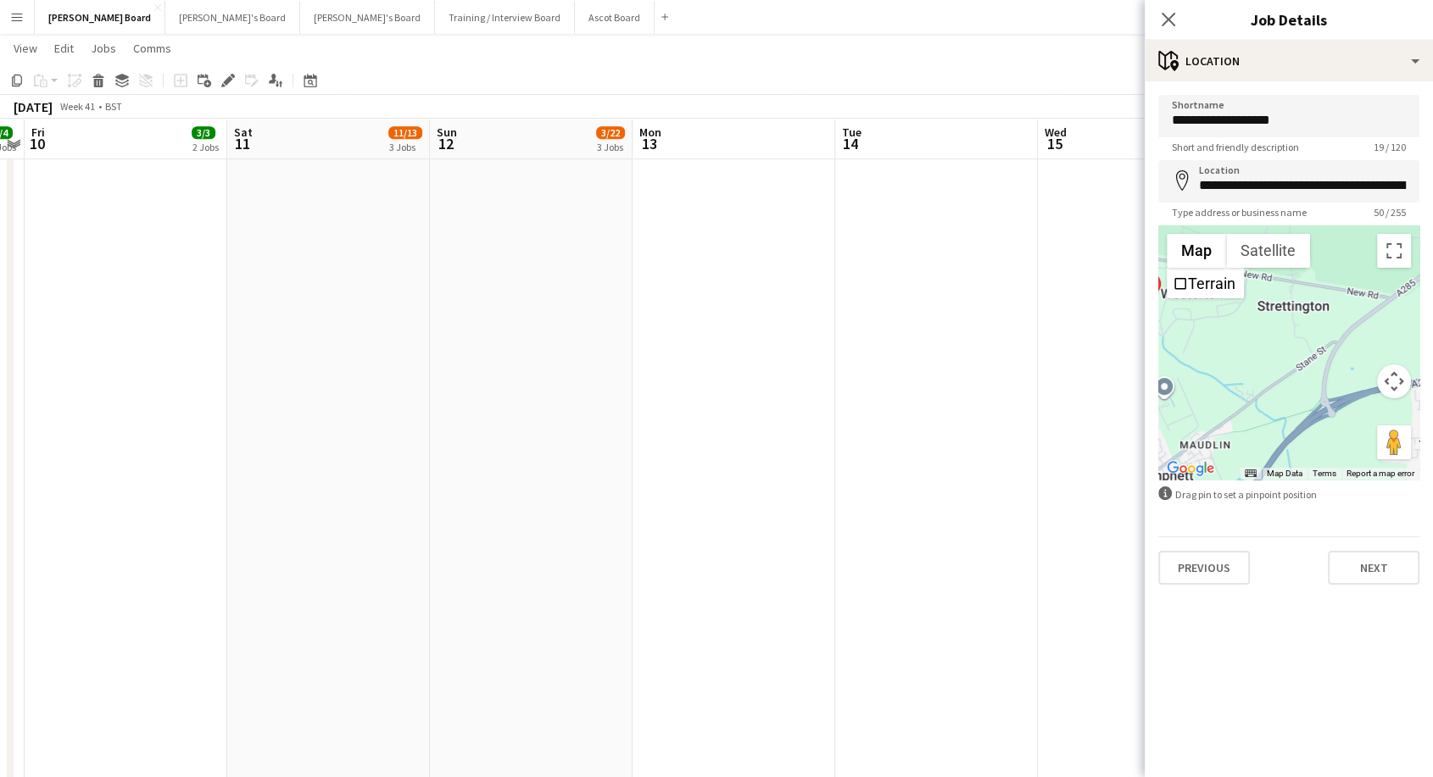
drag, startPoint x: 1287, startPoint y: 368, endPoint x: 1067, endPoint y: 256, distance: 246.4
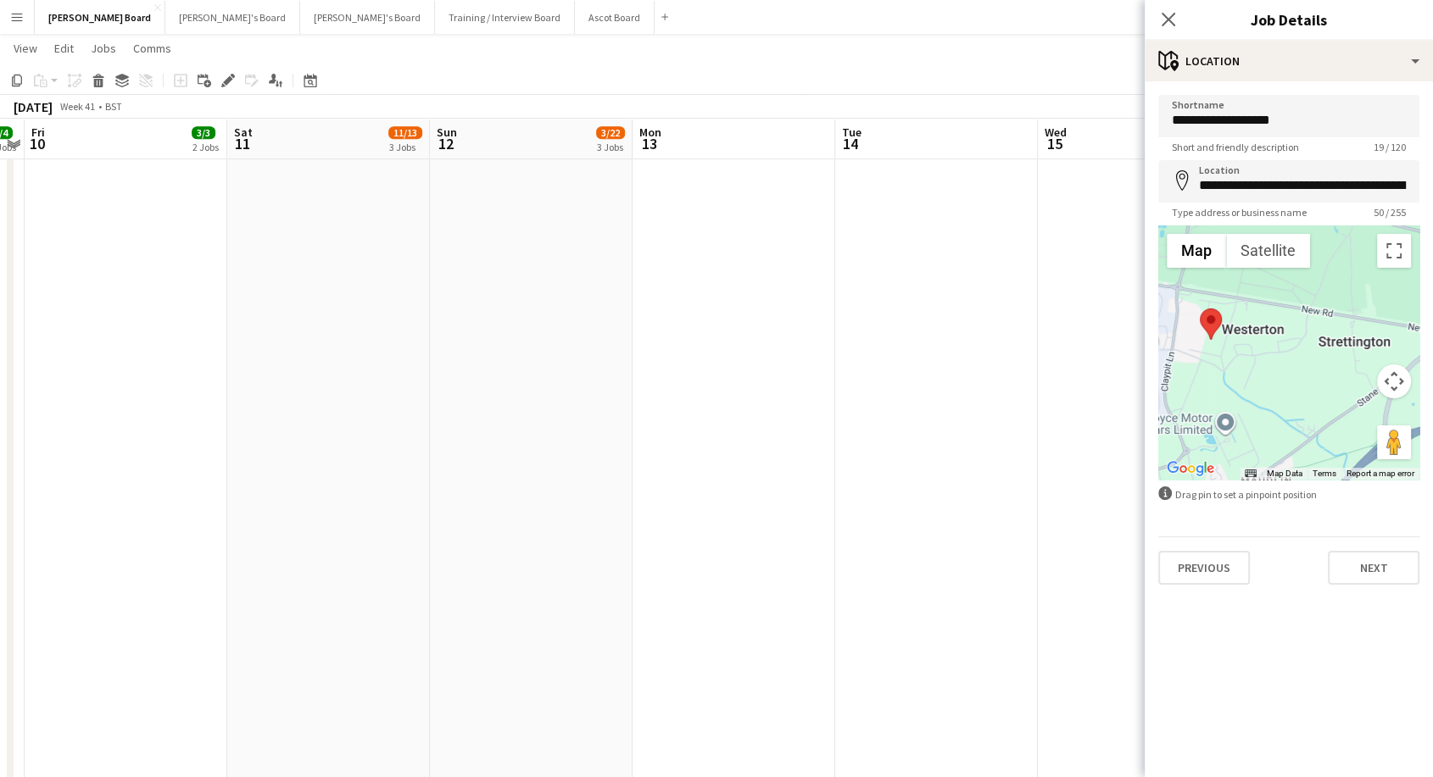
drag, startPoint x: 1289, startPoint y: 354, endPoint x: 1327, endPoint y: 369, distance: 40.8
click at [1340, 370] on div at bounding box center [1288, 352] width 261 height 254
drag, startPoint x: 1200, startPoint y: 320, endPoint x: 1370, endPoint y: 336, distance: 170.2
click at [1361, 321] on area at bounding box center [1361, 321] width 0 height 0
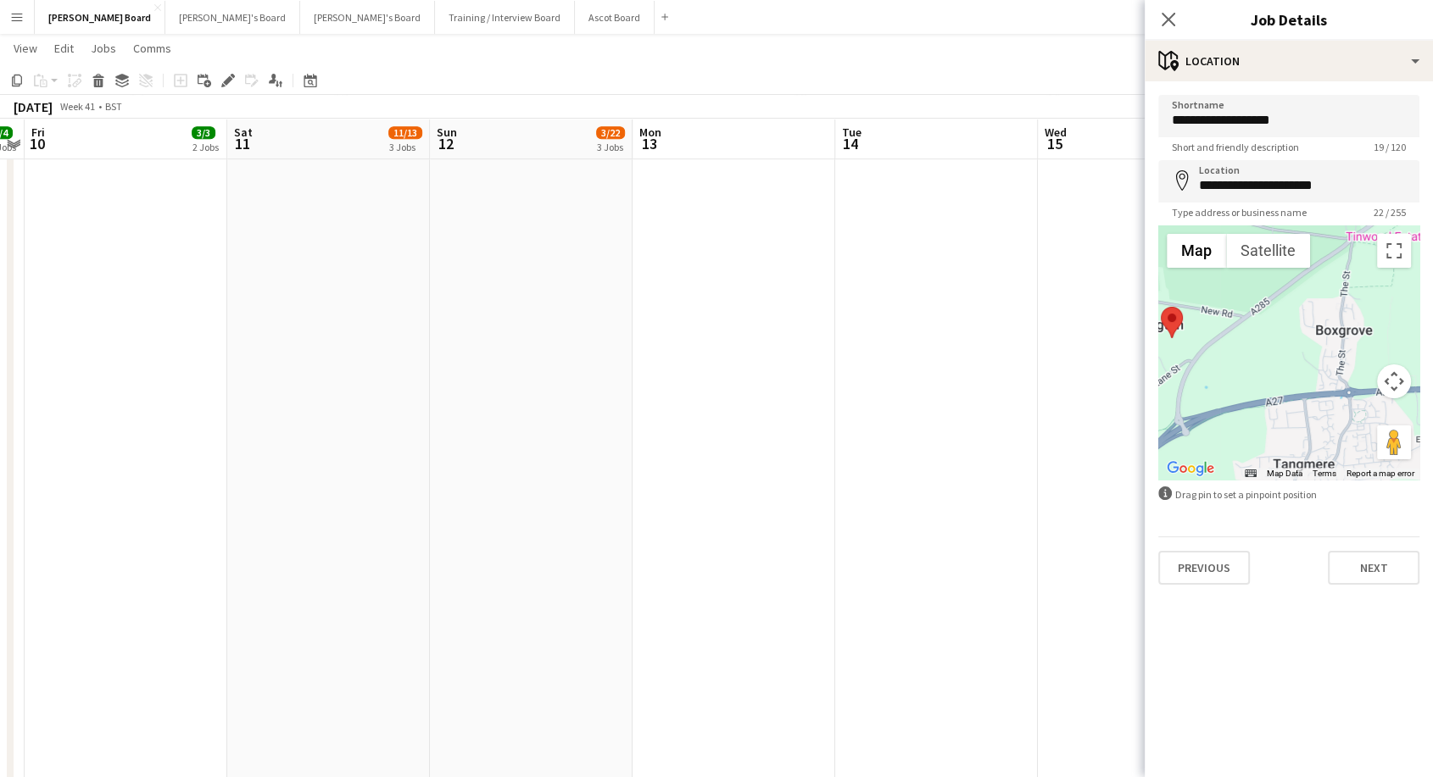
drag, startPoint x: 1295, startPoint y: 371, endPoint x: 1093, endPoint y: 357, distance: 203.1
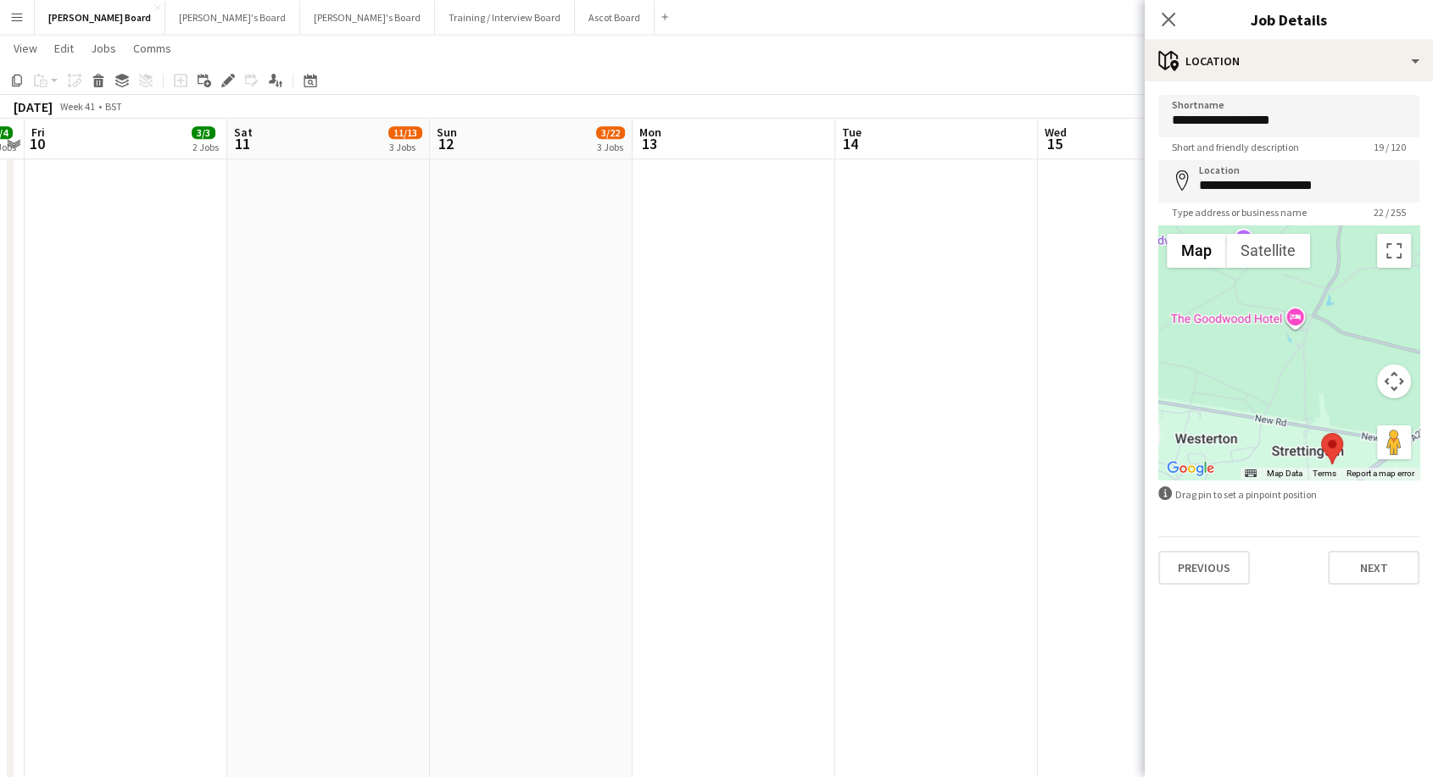
drag, startPoint x: 1226, startPoint y: 354, endPoint x: 1384, endPoint y: 474, distance: 198.5
click at [1385, 475] on div "Map Terrain Satellite Labels Map Data Map data ©2025 Google Map data ©2025 Goog…" at bounding box center [1288, 352] width 261 height 254
drag, startPoint x: 1328, startPoint y: 434, endPoint x: 1359, endPoint y: 270, distance: 166.4
click at [1346, 269] on area at bounding box center [1346, 269] width 0 height 0
type input "**********"
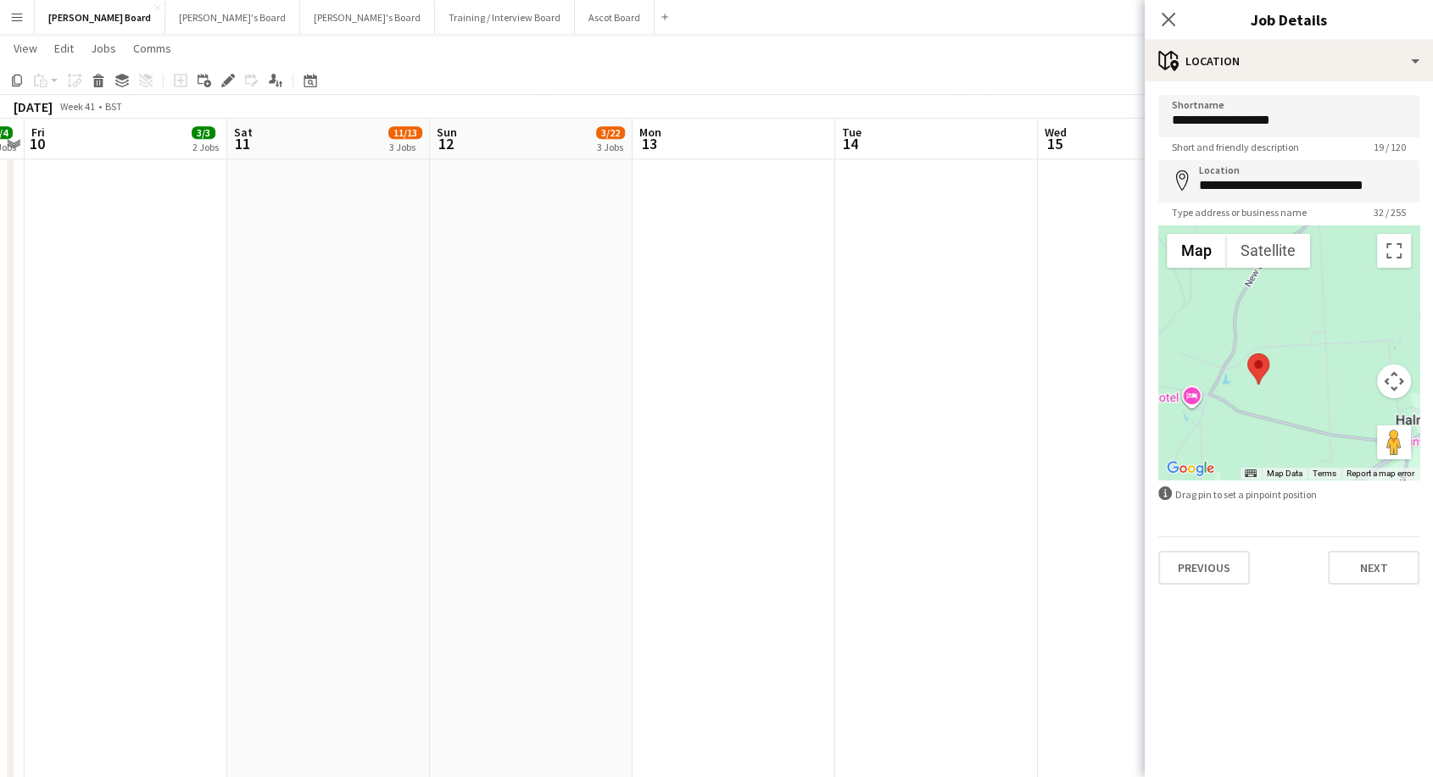
drag, startPoint x: 1338, startPoint y: 363, endPoint x: 1228, endPoint y: 448, distance: 138.9
click at [1230, 448] on div at bounding box center [1288, 352] width 261 height 254
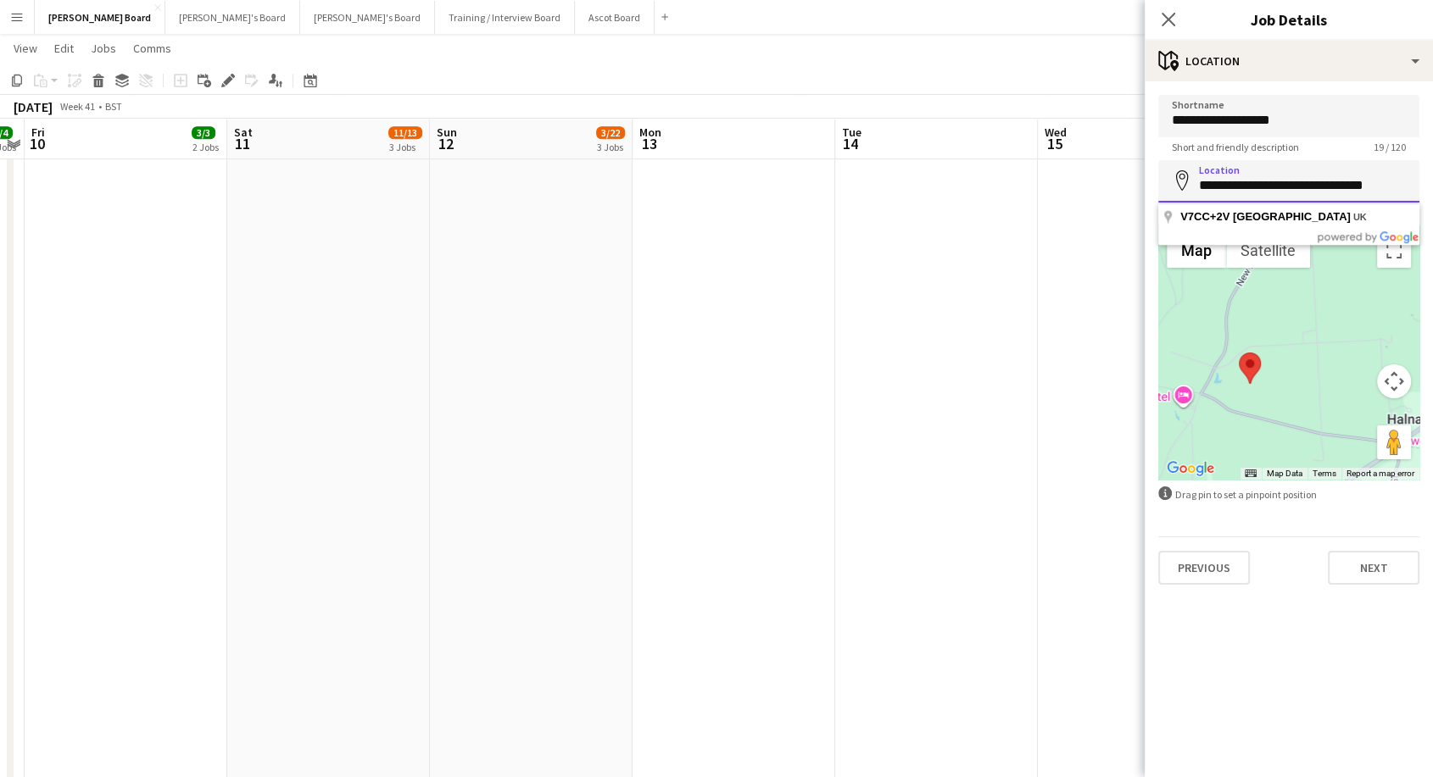
drag, startPoint x: 1392, startPoint y: 182, endPoint x: 1094, endPoint y: 220, distance: 300.0
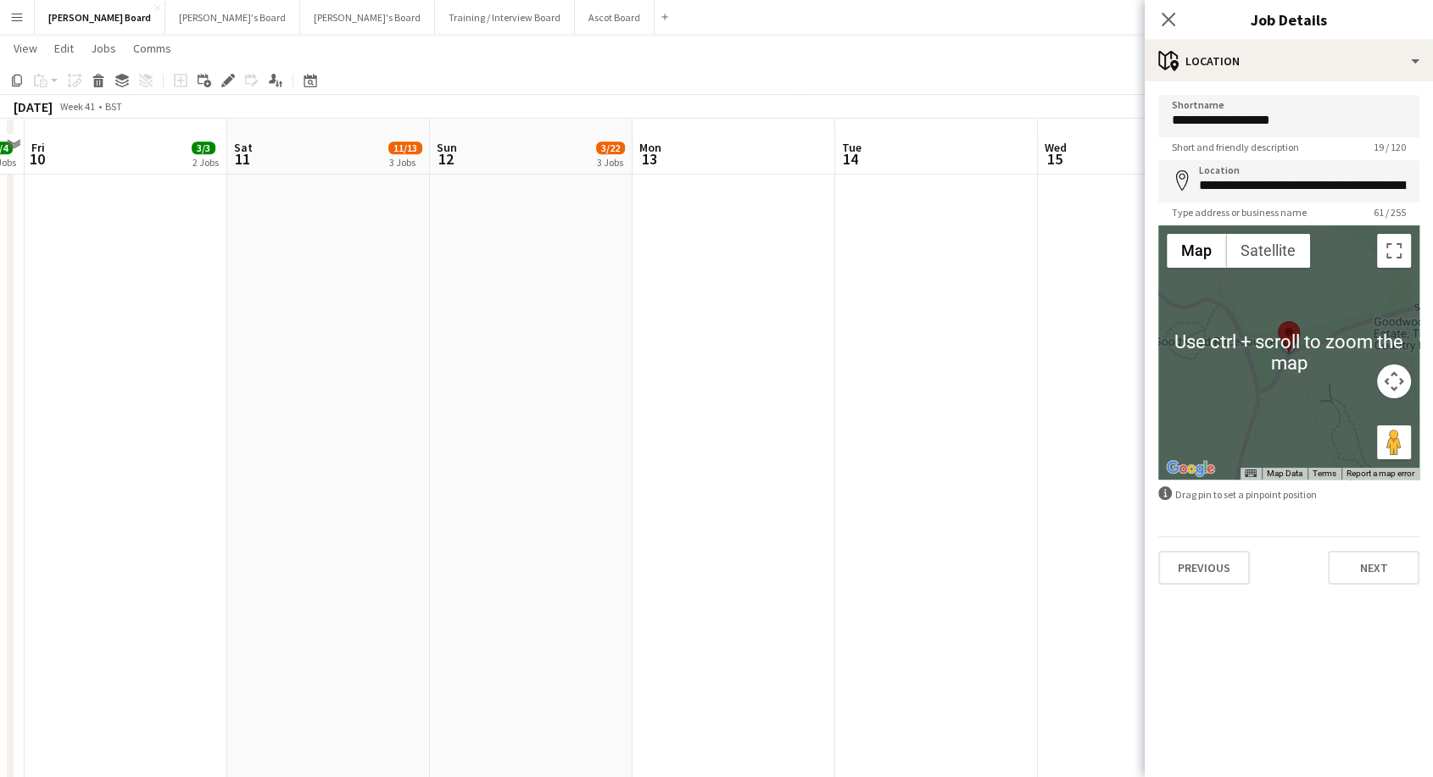
scroll to position [1062, 0]
drag, startPoint x: 1269, startPoint y: 430, endPoint x: 1274, endPoint y: 415, distance: 16.1
click at [1269, 429] on div at bounding box center [1288, 352] width 261 height 254
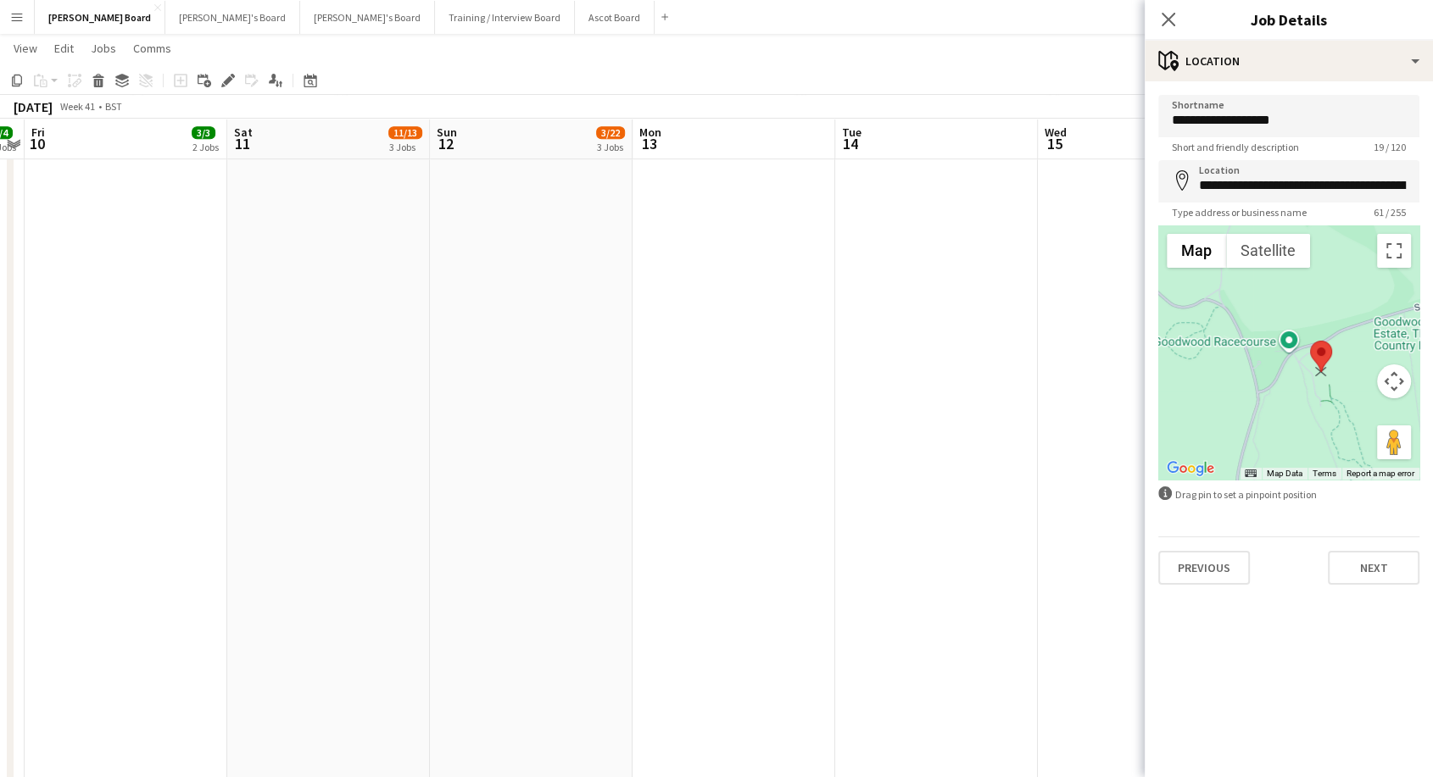
drag, startPoint x: 1289, startPoint y: 334, endPoint x: 1322, endPoint y: 353, distance: 39.1
click at [1310, 341] on area at bounding box center [1310, 341] width 0 height 0
type input "**********"
click at [1363, 573] on button "Next" at bounding box center [1374, 568] width 92 height 34
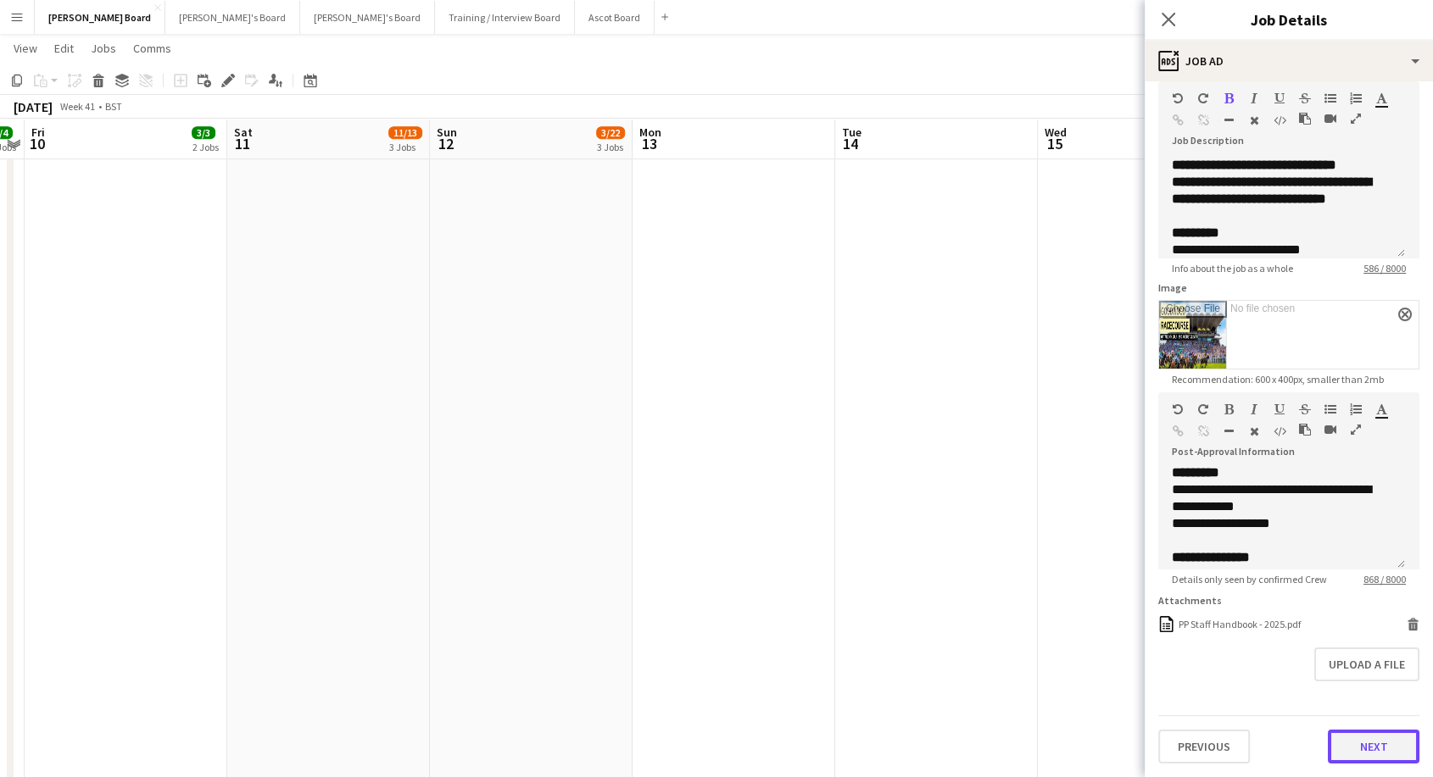
scroll to position [90, 0]
click at [1354, 698] on form "**********" at bounding box center [1288, 390] width 288 height 748
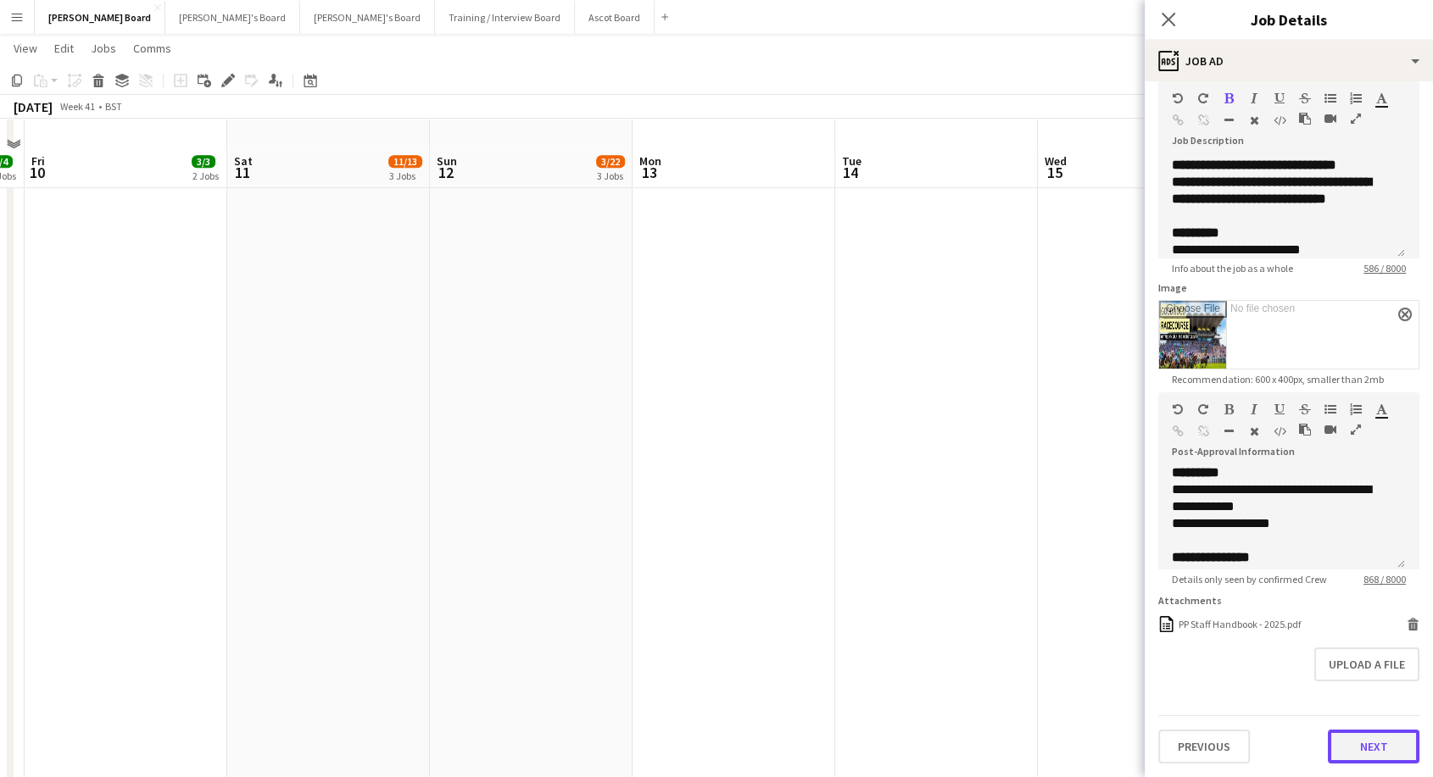
scroll to position [1439, 0]
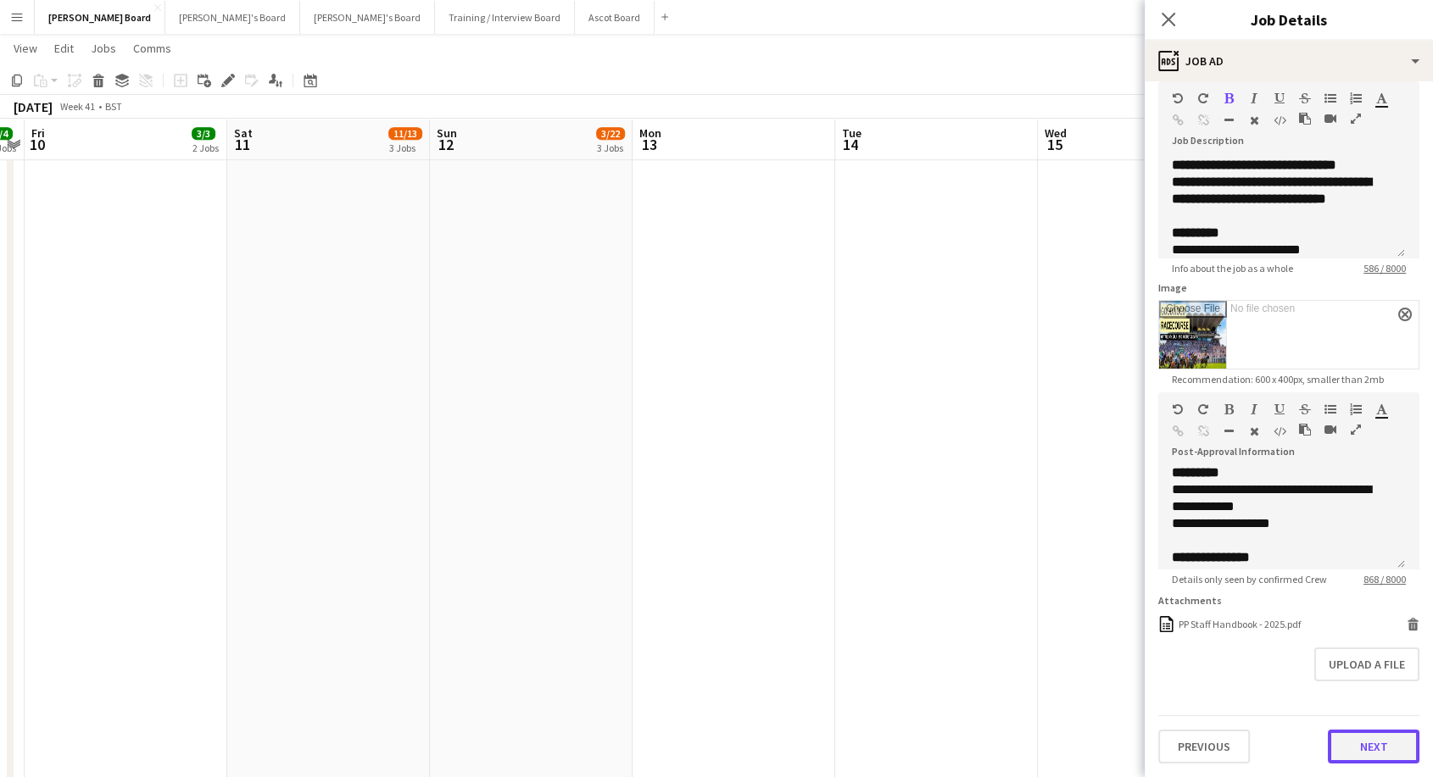
click at [1350, 758] on button "Next" at bounding box center [1374, 747] width 92 height 34
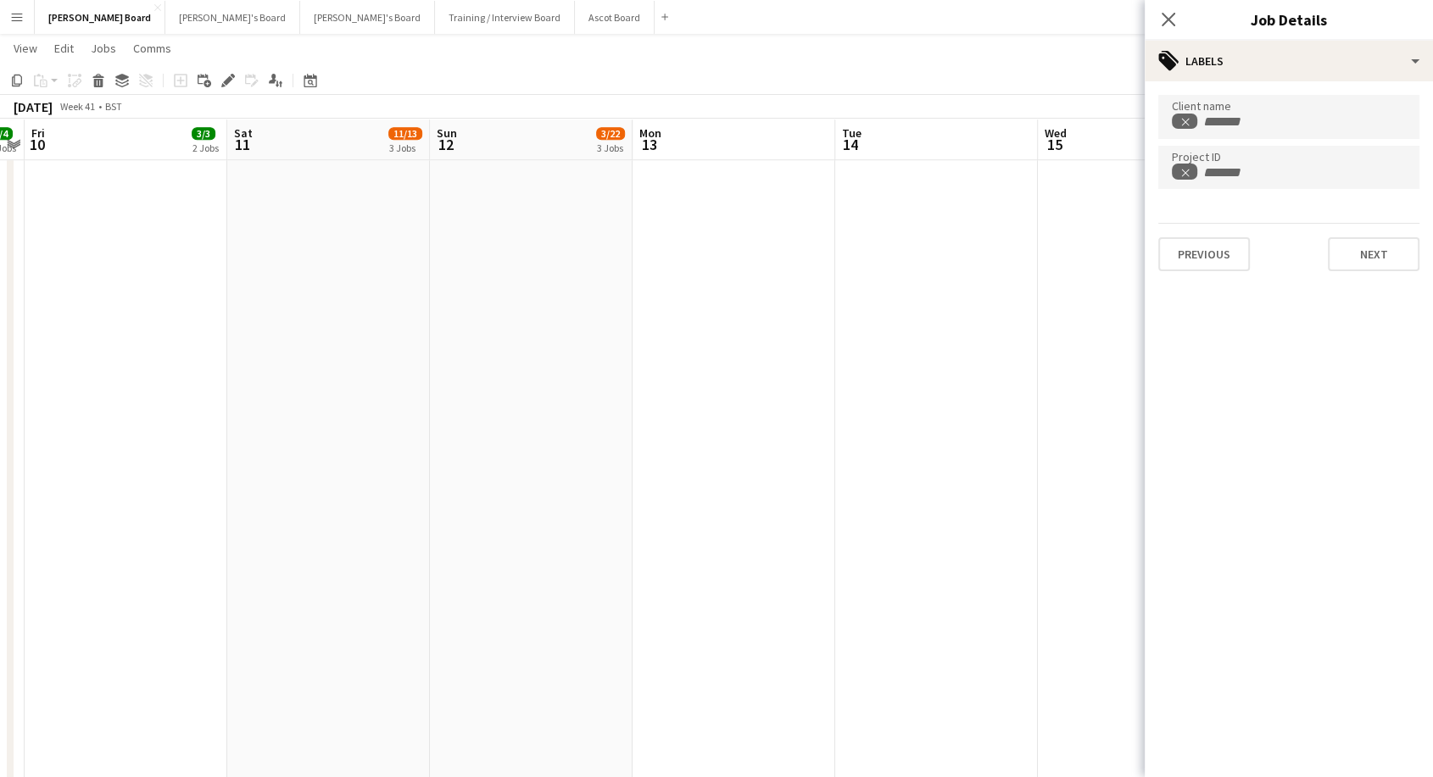
scroll to position [0, 0]
click at [1377, 256] on button "Next" at bounding box center [1374, 254] width 92 height 34
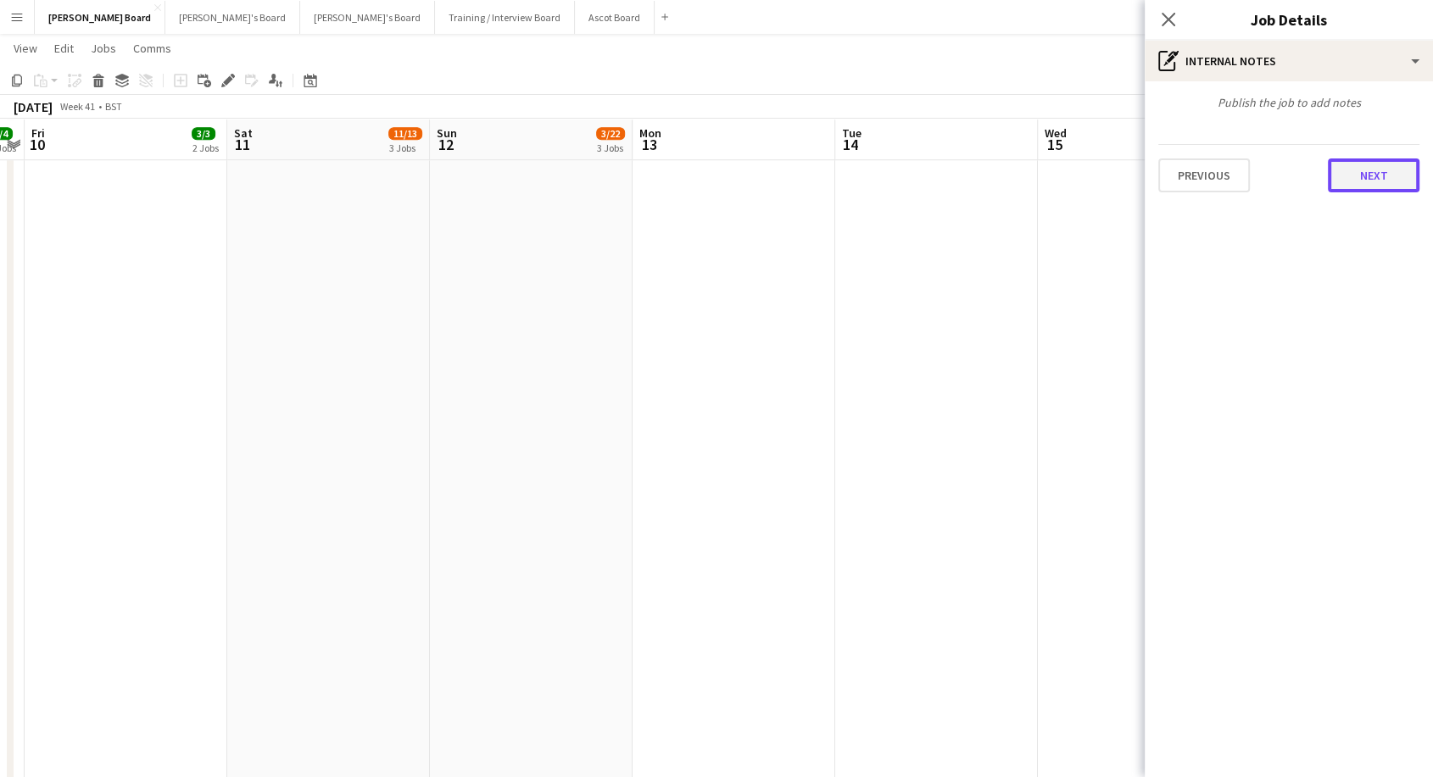
click at [1363, 179] on button "Next" at bounding box center [1374, 176] width 92 height 34
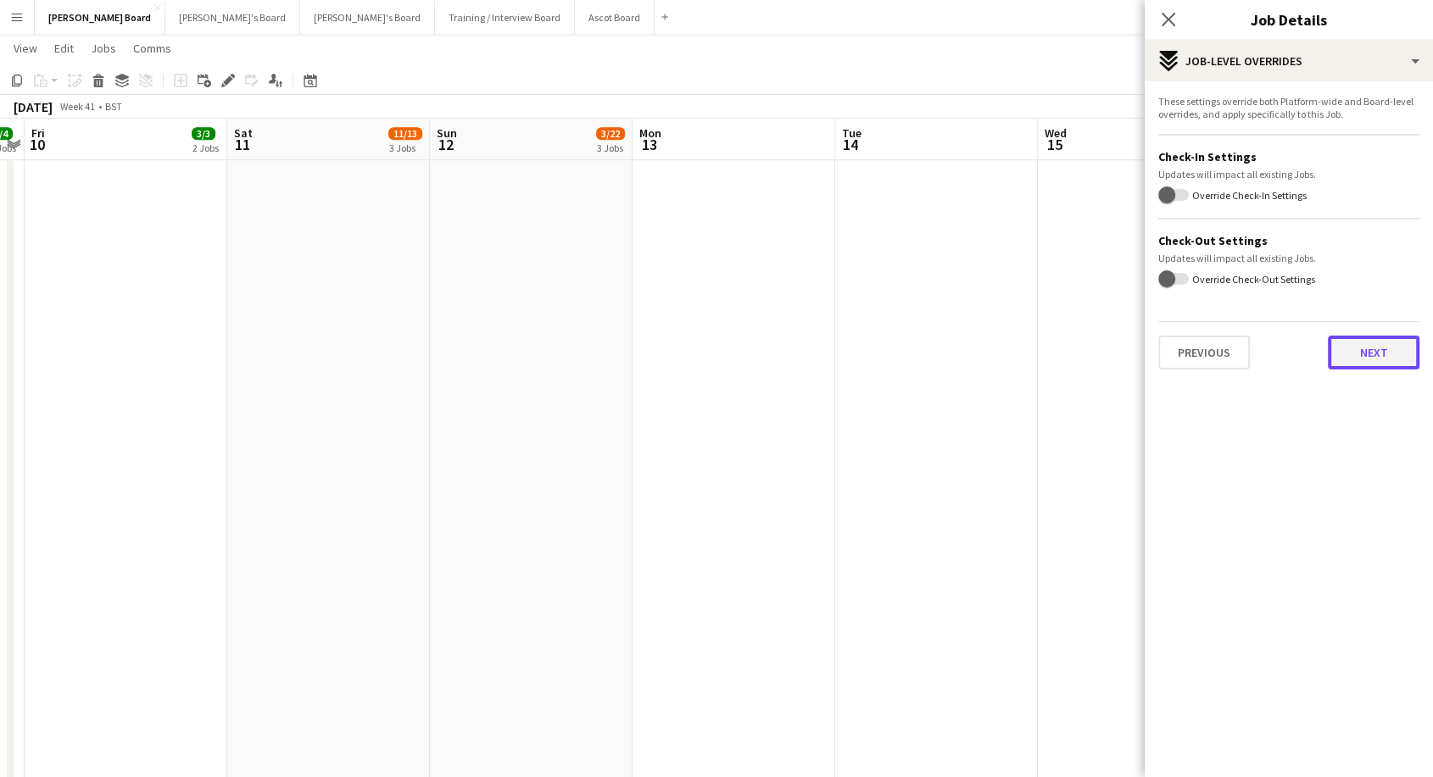
click at [1370, 356] on button "Next" at bounding box center [1374, 353] width 92 height 34
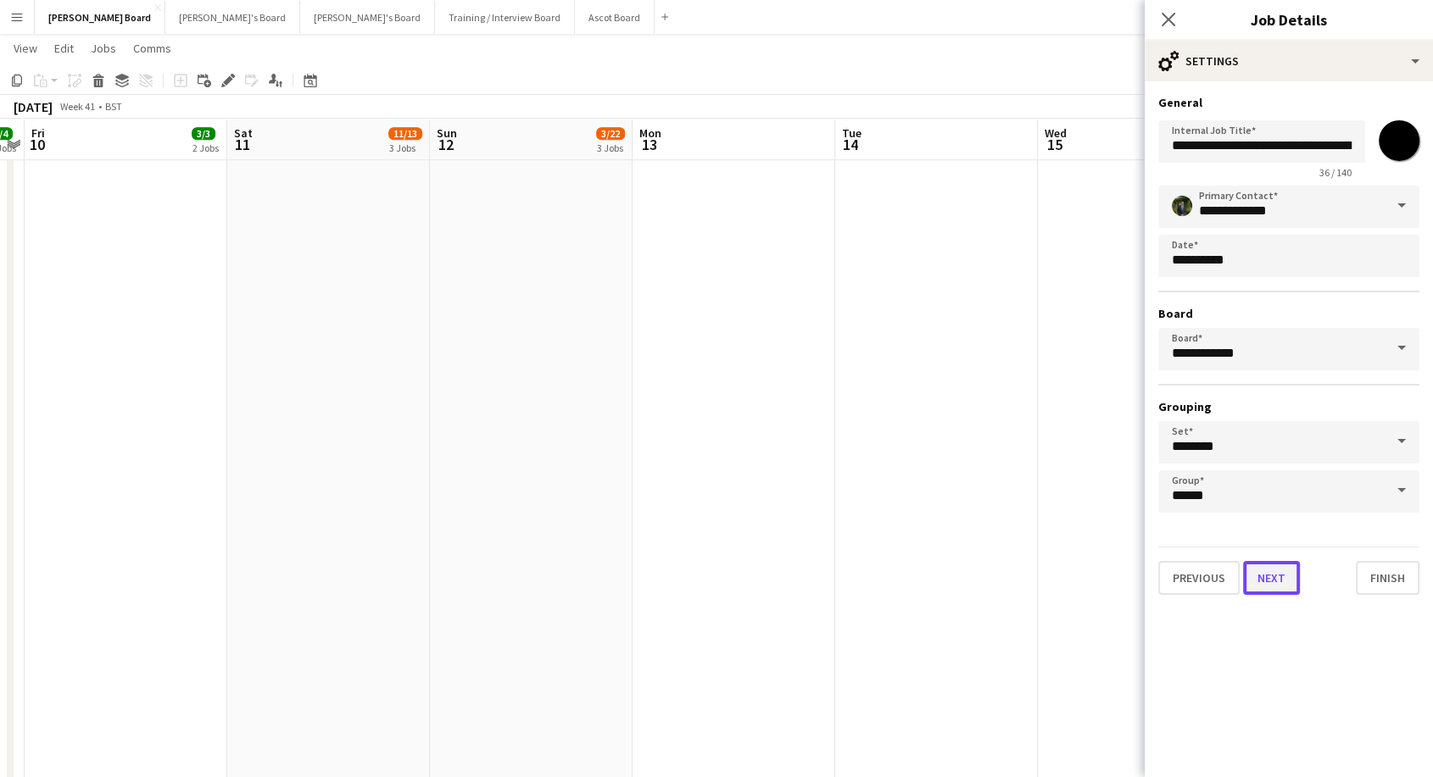
click at [1261, 576] on button "Next" at bounding box center [1271, 578] width 57 height 34
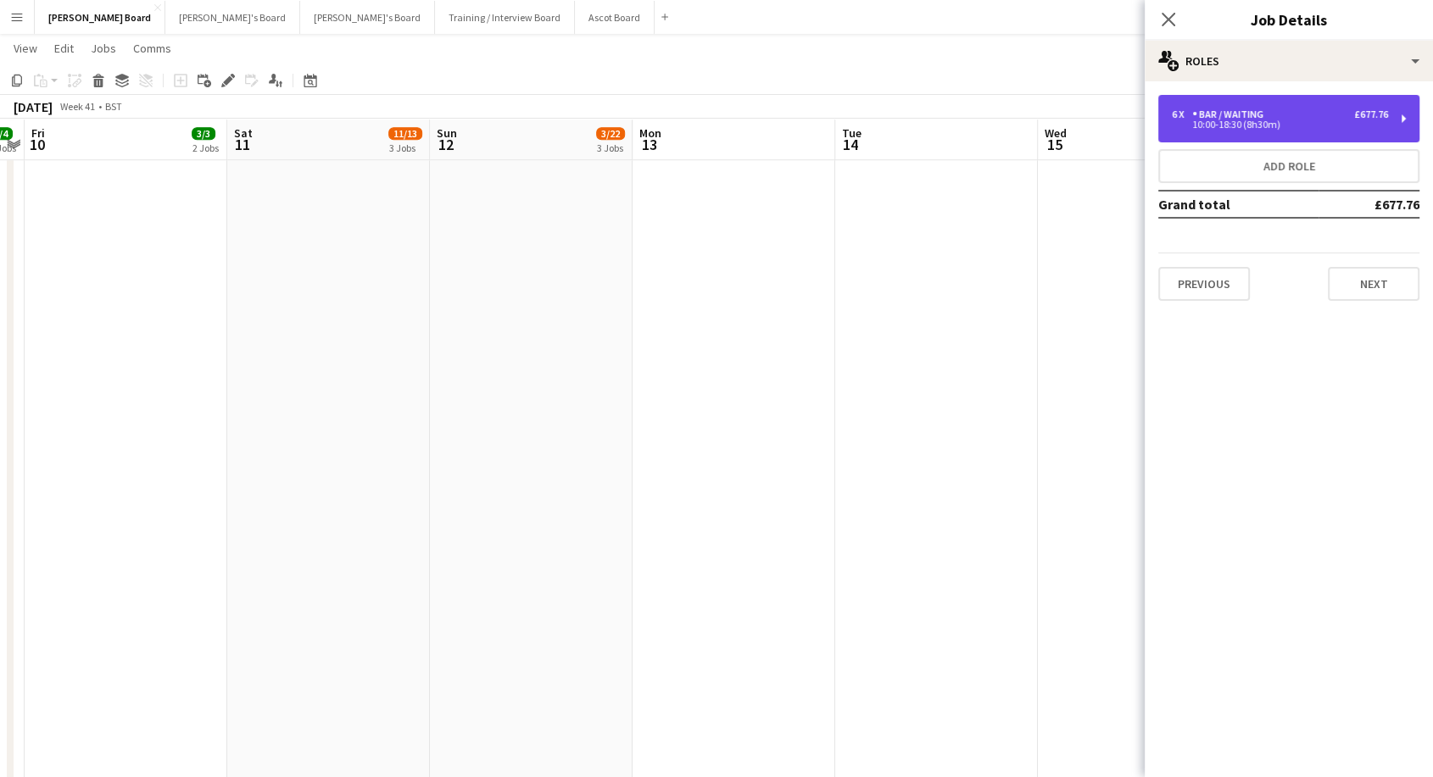
drag, startPoint x: 1255, startPoint y: 119, endPoint x: 1264, endPoint y: 176, distance: 58.4
click at [1256, 119] on div "Bar / Waiting" at bounding box center [1231, 115] width 78 height 12
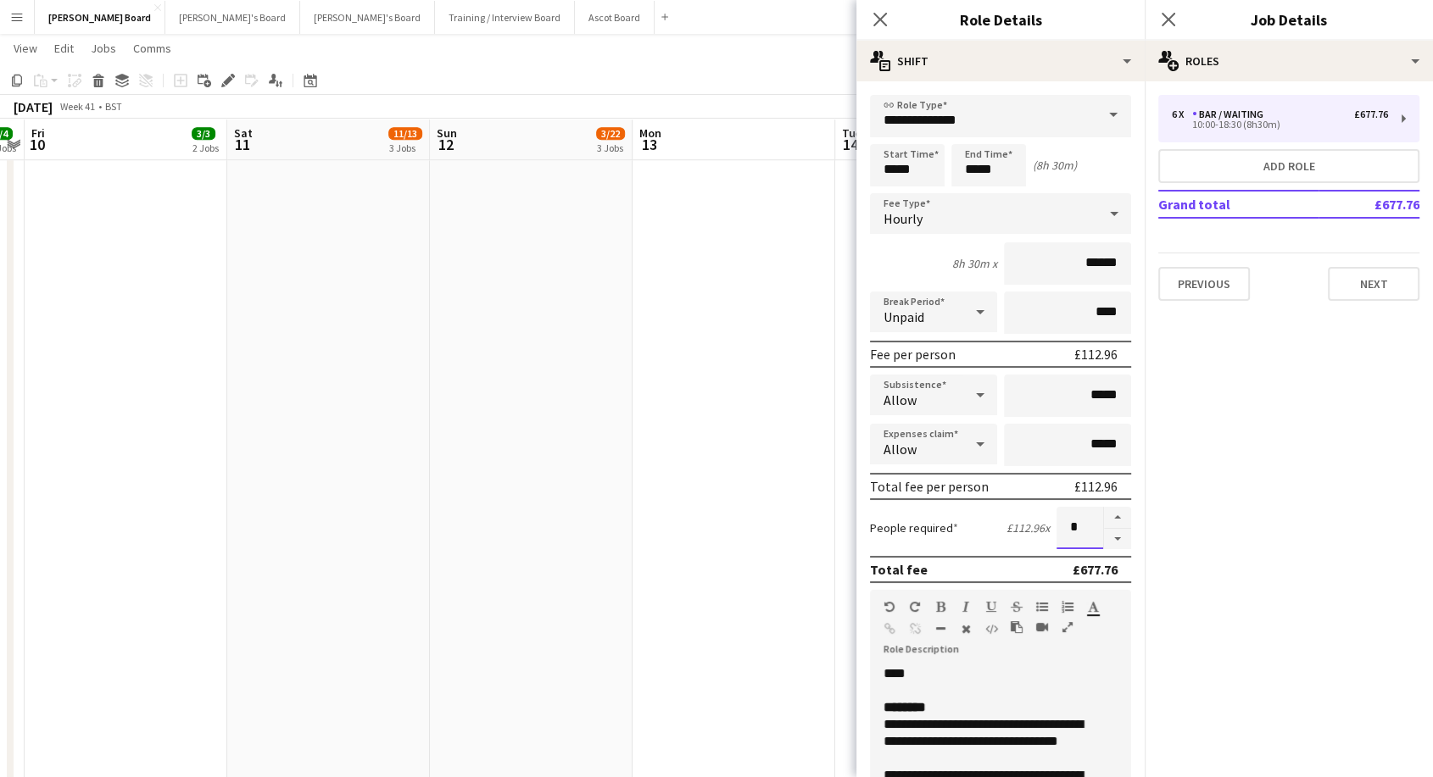
drag, startPoint x: 1058, startPoint y: 531, endPoint x: 1013, endPoint y: 530, distance: 44.9
click at [1013, 530] on div "People required £112.96 x *" at bounding box center [1000, 528] width 261 height 42
type input "**"
click at [1388, 293] on button "Next" at bounding box center [1374, 284] width 92 height 34
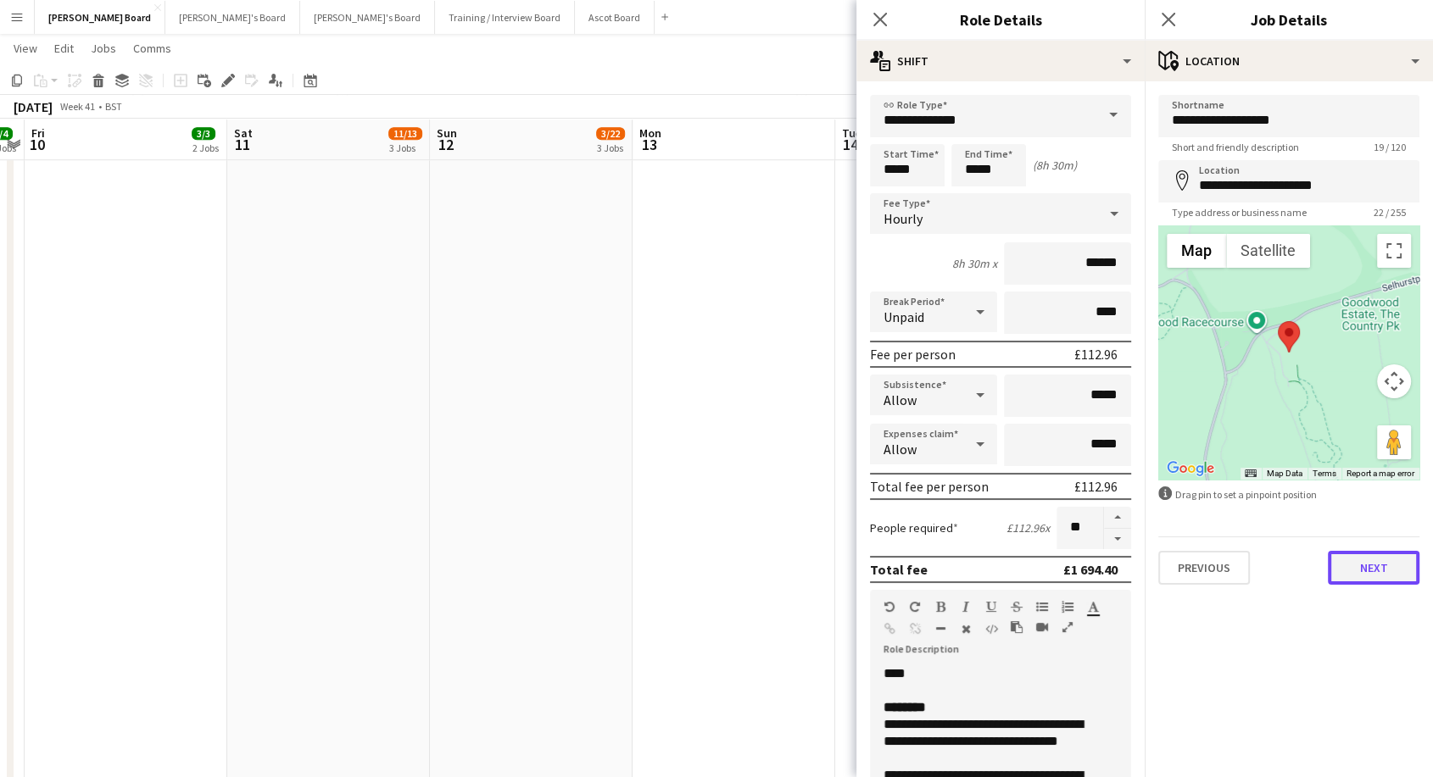
click at [1375, 570] on button "Next" at bounding box center [1374, 568] width 92 height 34
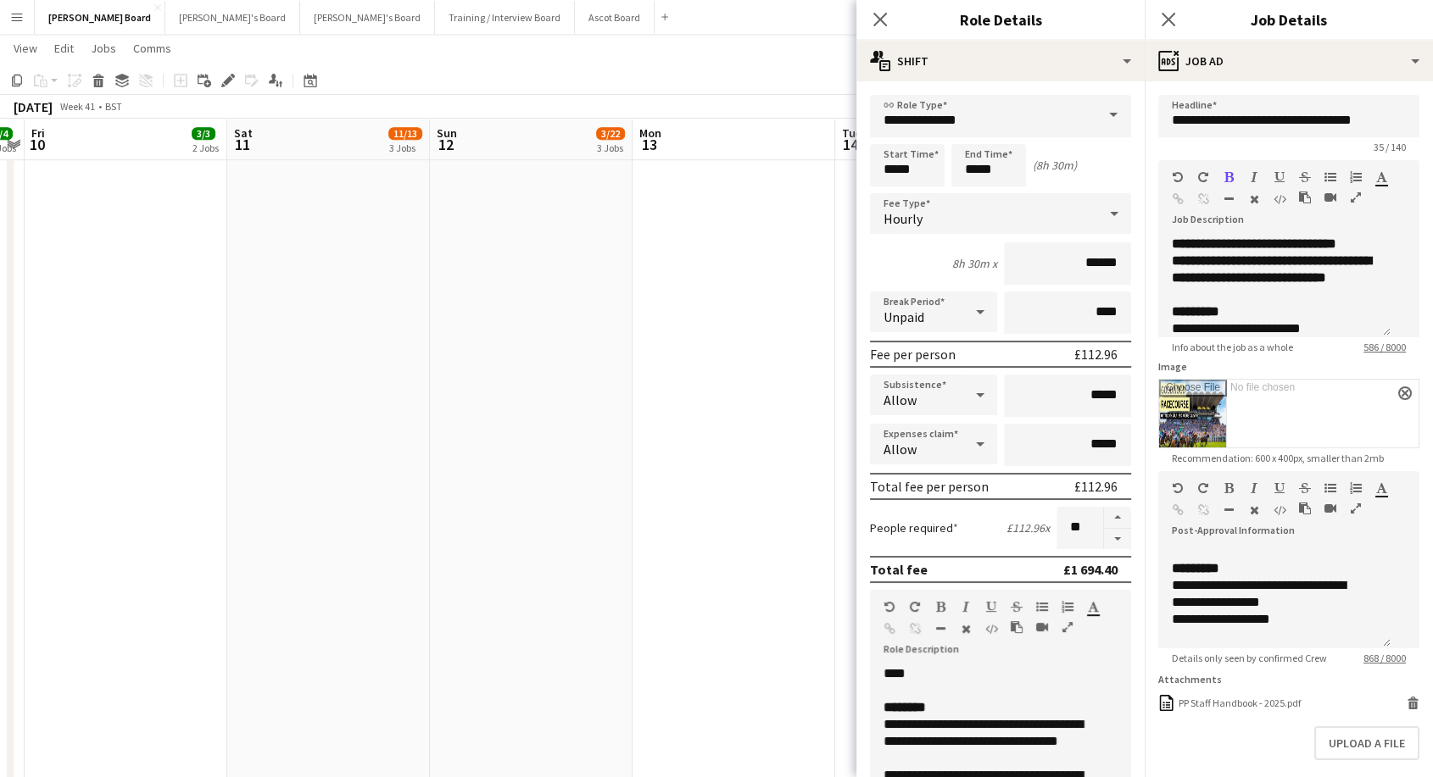
scroll to position [410, 0]
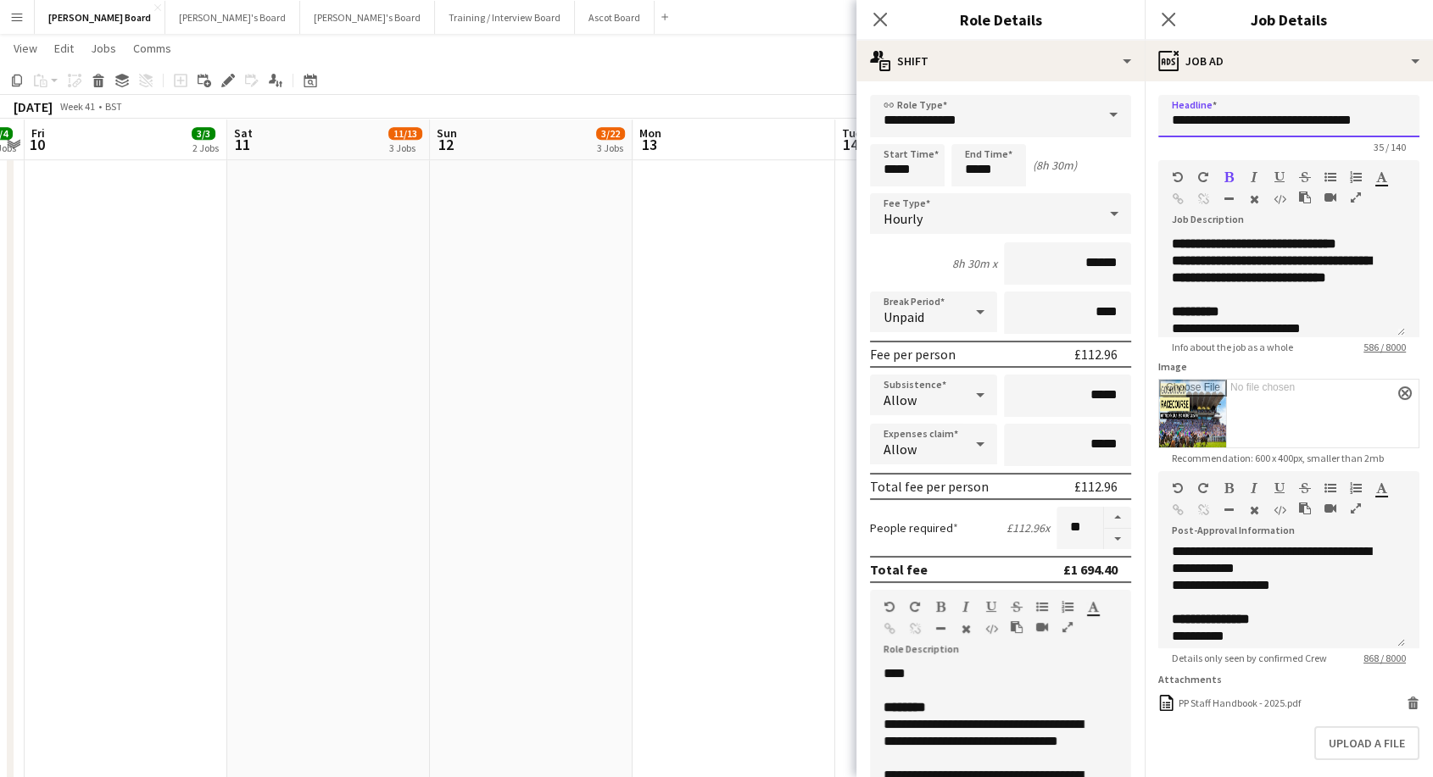
click at [1303, 119] on input "**********" at bounding box center [1288, 116] width 261 height 42
type input "**********"
click at [1164, 11] on icon "Close pop-in" at bounding box center [1168, 19] width 16 height 16
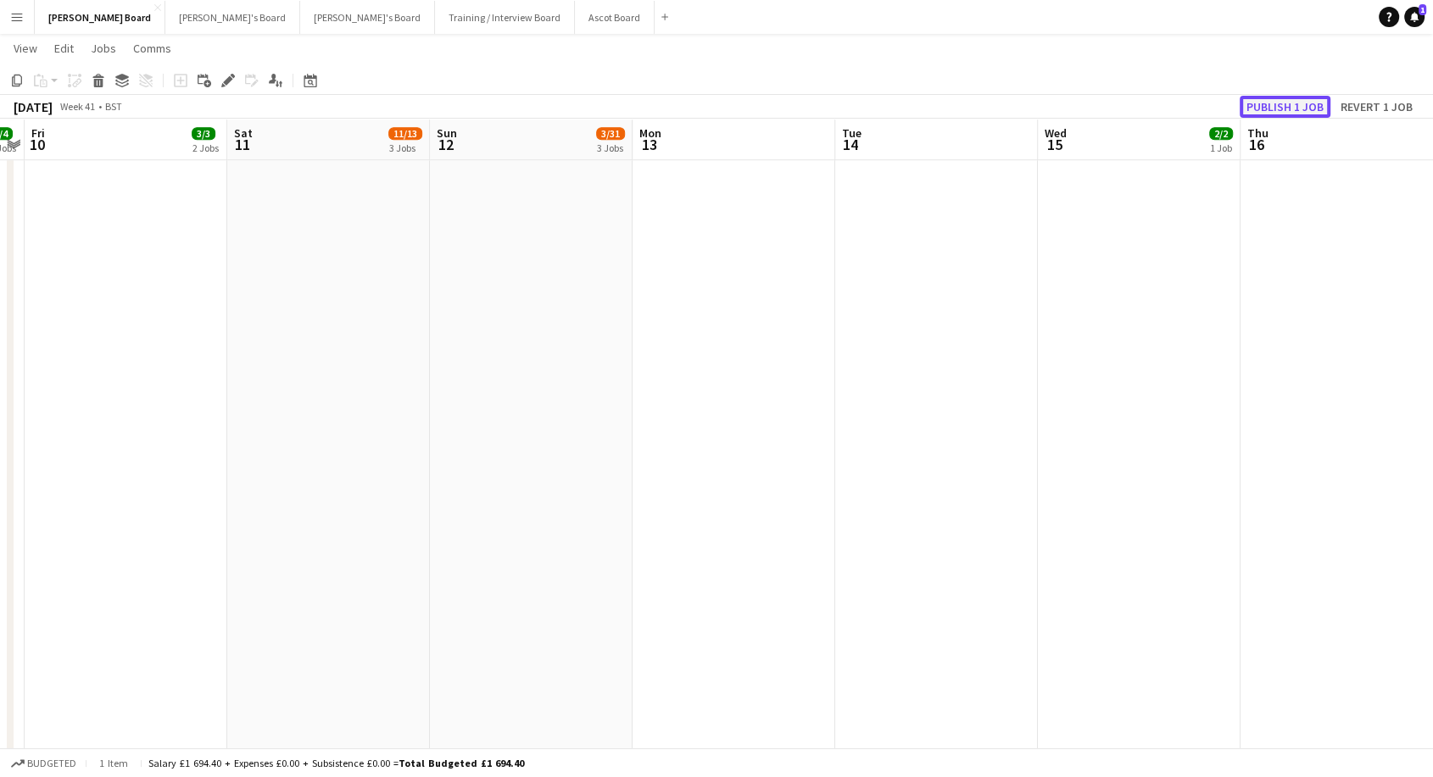
click at [1282, 106] on button "Publish 1 job" at bounding box center [1284, 107] width 91 height 22
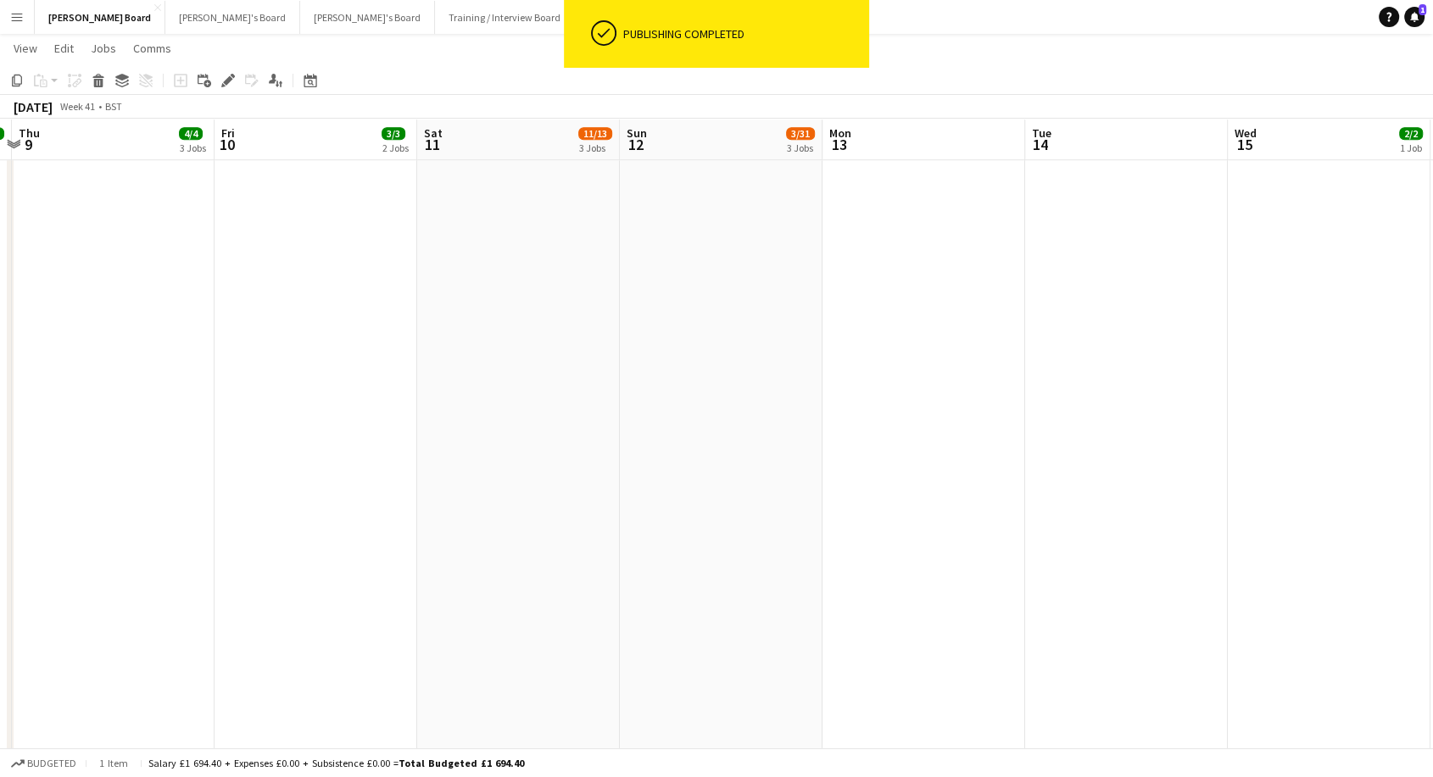
scroll to position [0, 376]
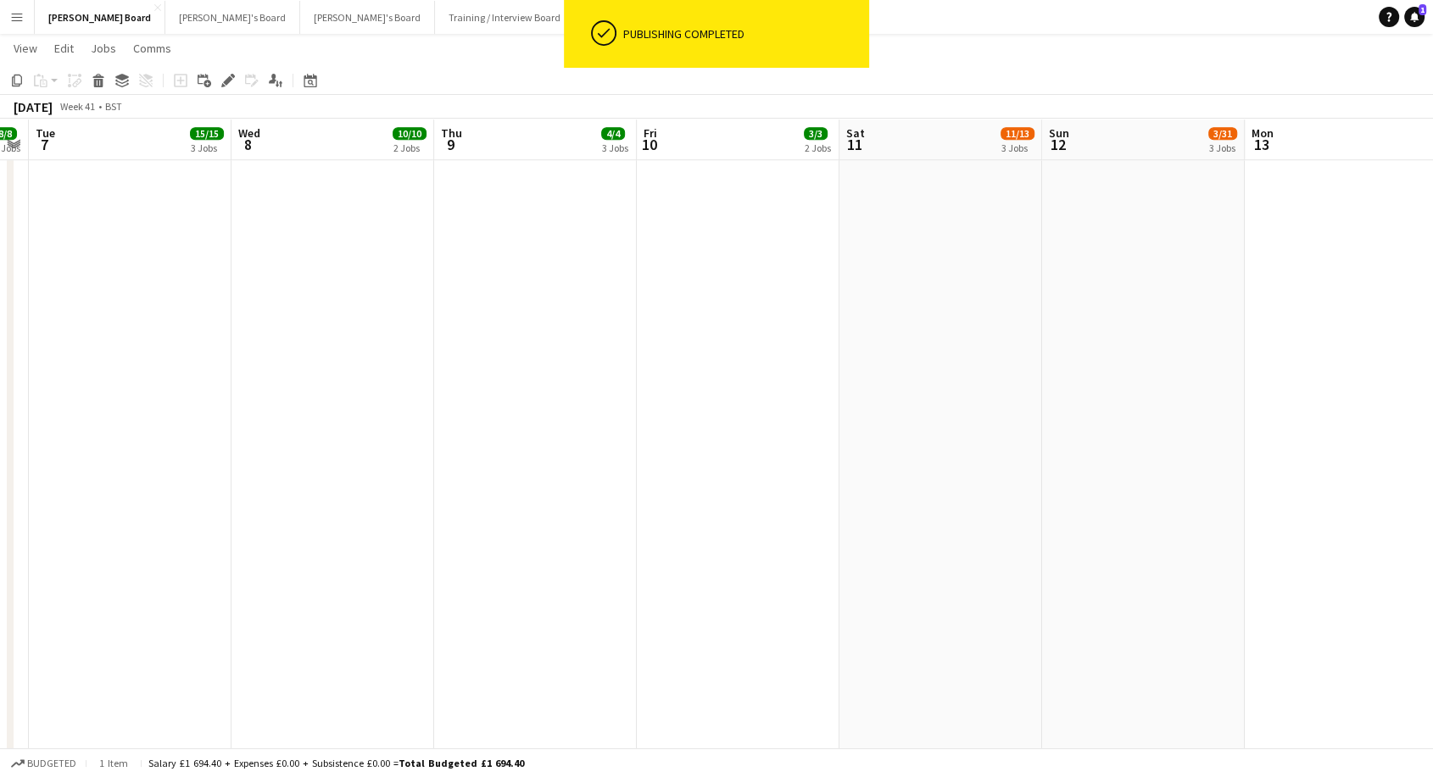
drag, startPoint x: 136, startPoint y: 253, endPoint x: 748, endPoint y: 296, distance: 613.6
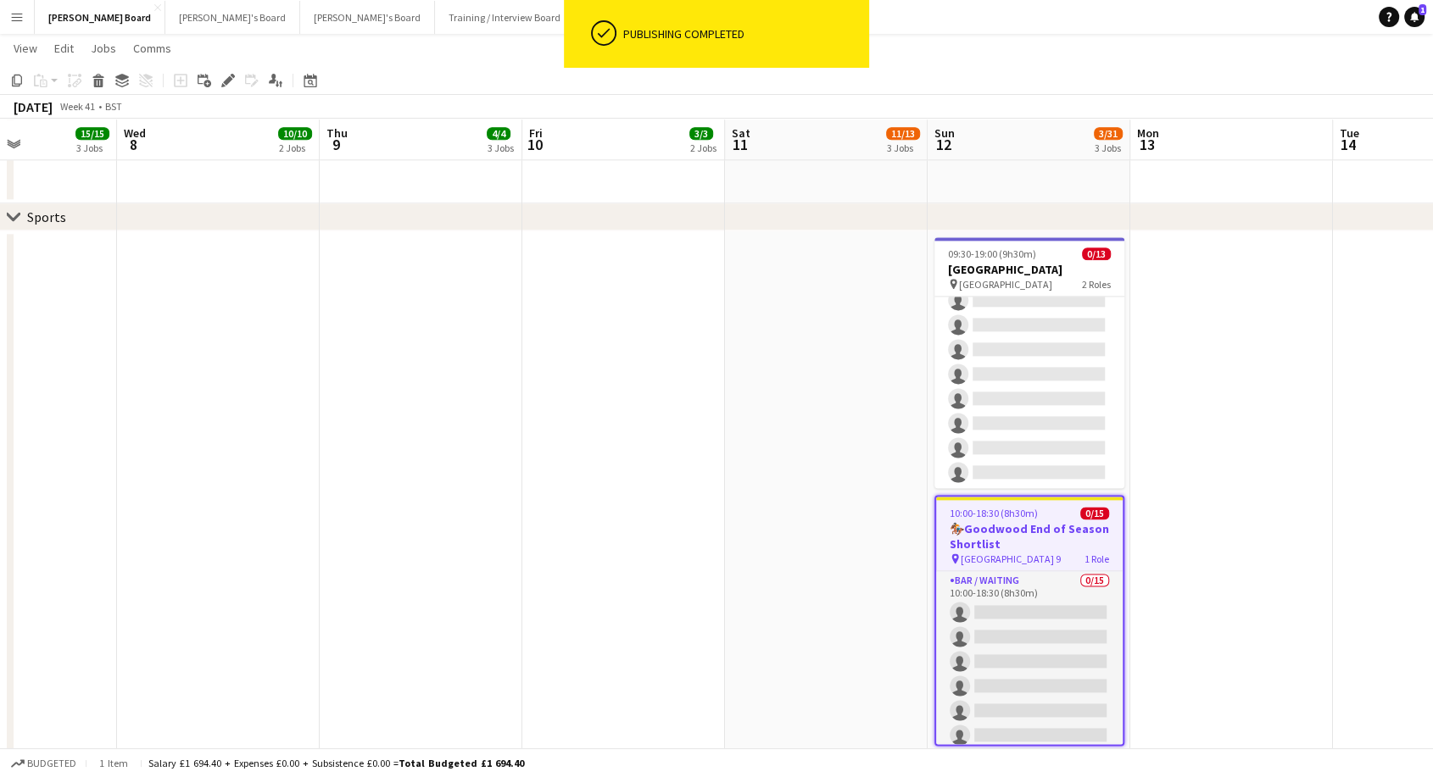
scroll to position [0, 493]
drag, startPoint x: 1250, startPoint y: 354, endPoint x: 1133, endPoint y: 376, distance: 119.0
click at [1133, 376] on app-calendar-viewport "Sun 5 5/5 2 Jobs Mon 6 8/8 2 Jobs Tue 7 15/15 3 Jobs Wed 8 10/10 2 Jobs Thu 9 4…" at bounding box center [716, 561] width 1433 height 5374
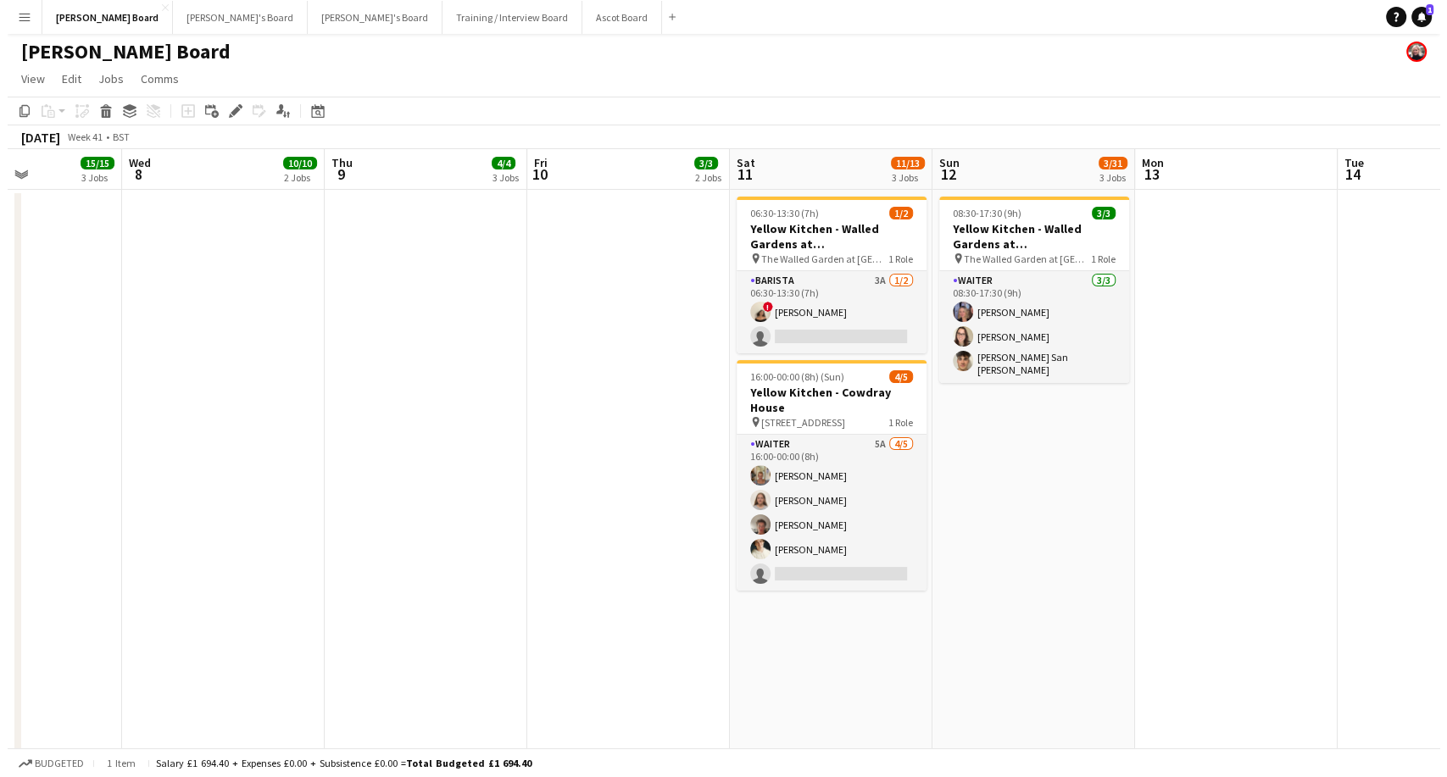
scroll to position [0, 0]
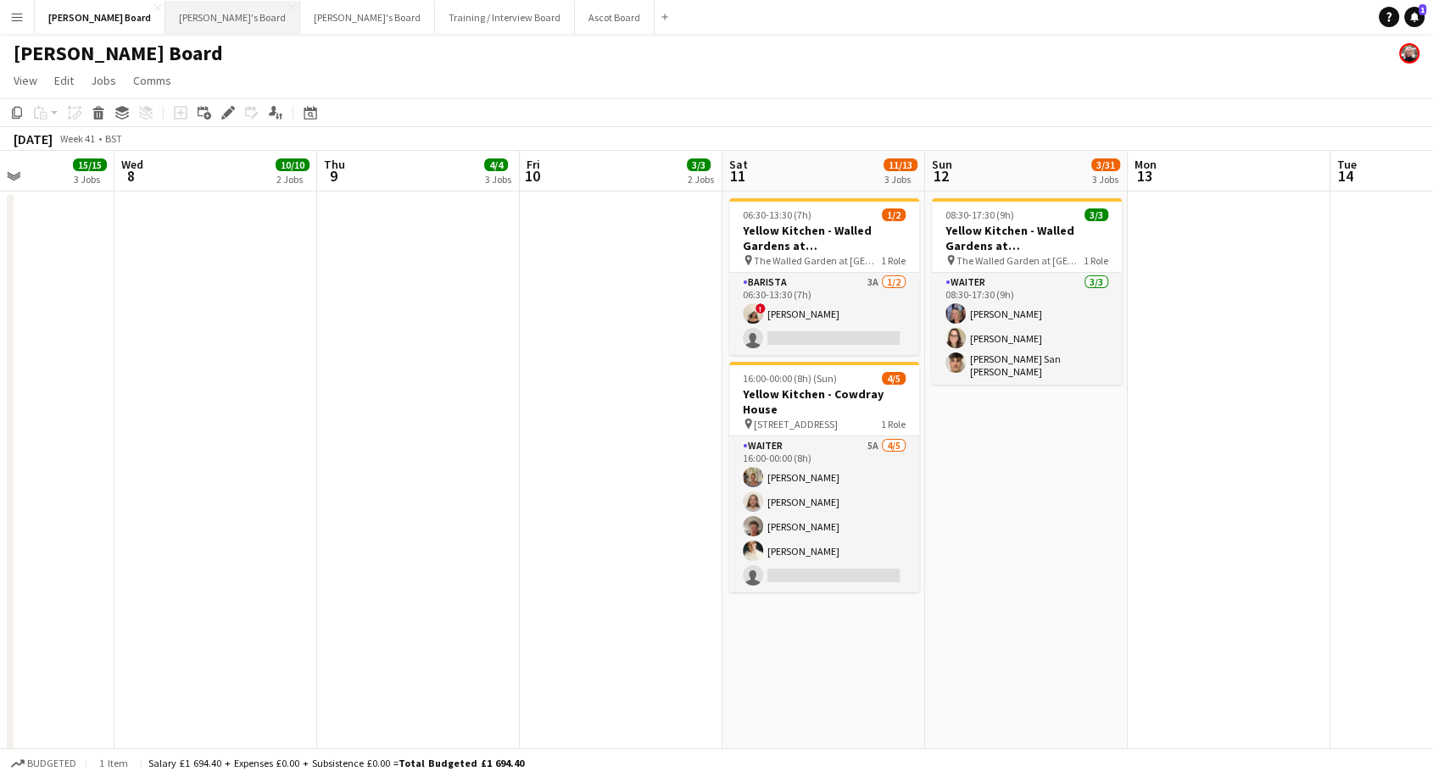
drag, startPoint x: 176, startPoint y: 13, endPoint x: 199, endPoint y: 15, distance: 23.0
click at [177, 13] on button "Jakub's Board Close" at bounding box center [232, 17] width 135 height 33
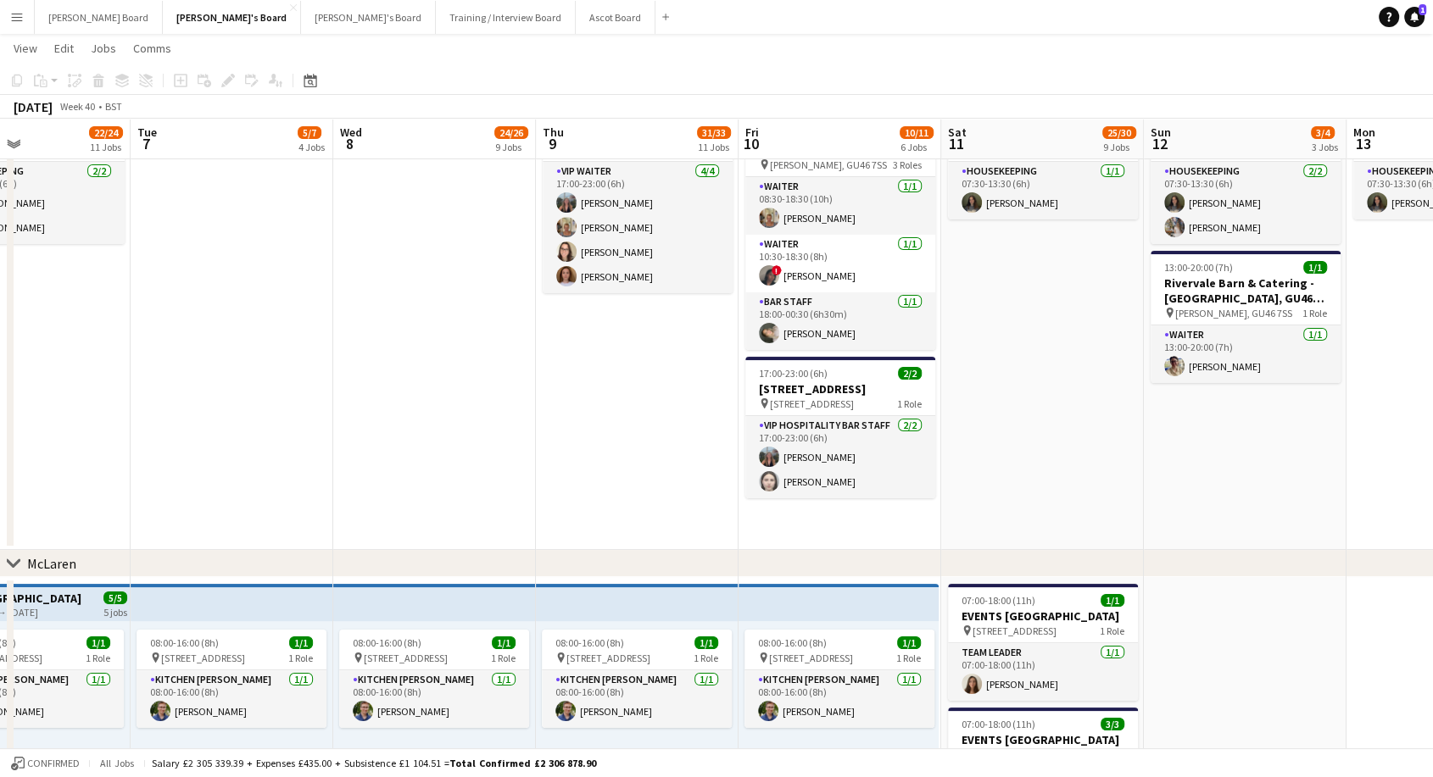
scroll to position [0, 541]
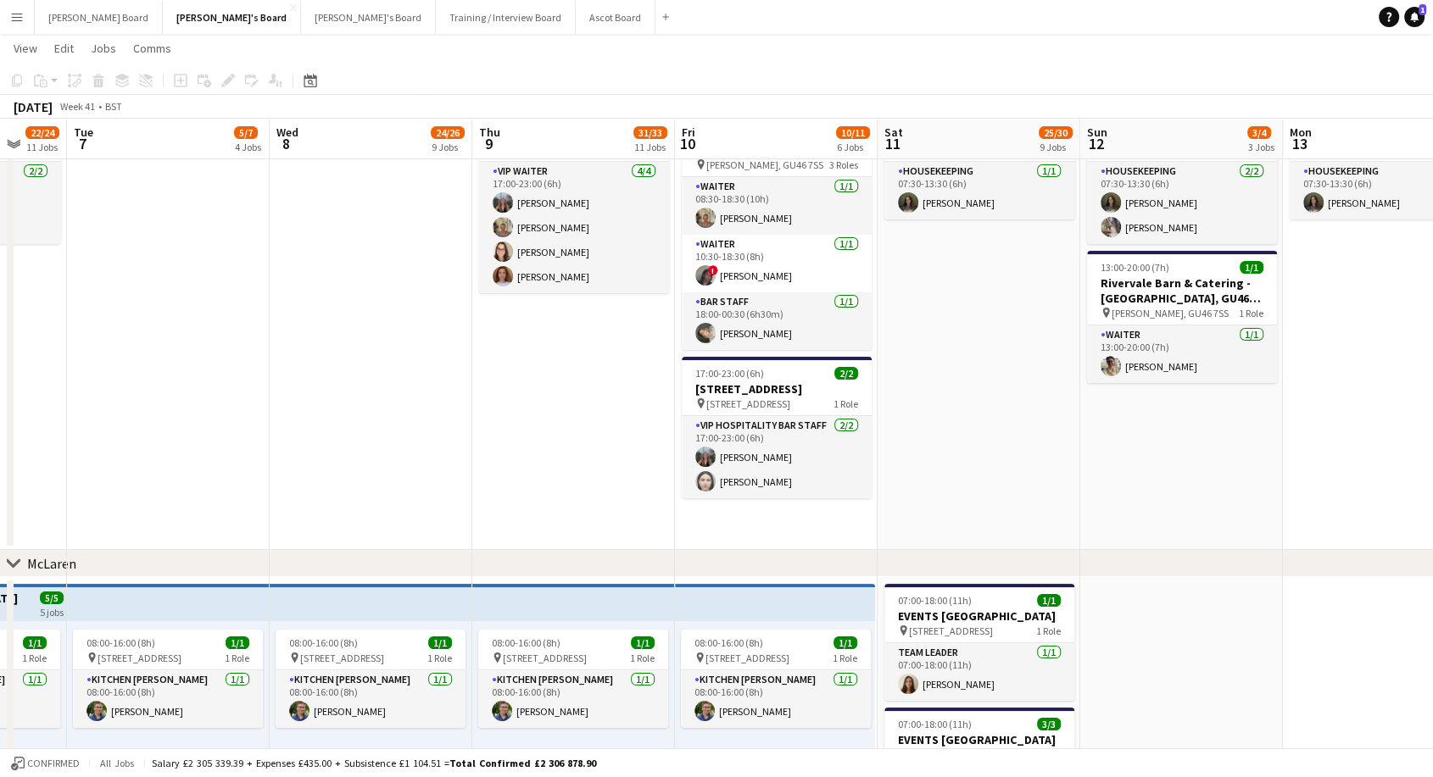
drag, startPoint x: 1016, startPoint y: 411, endPoint x: 475, endPoint y: 438, distance: 541.5
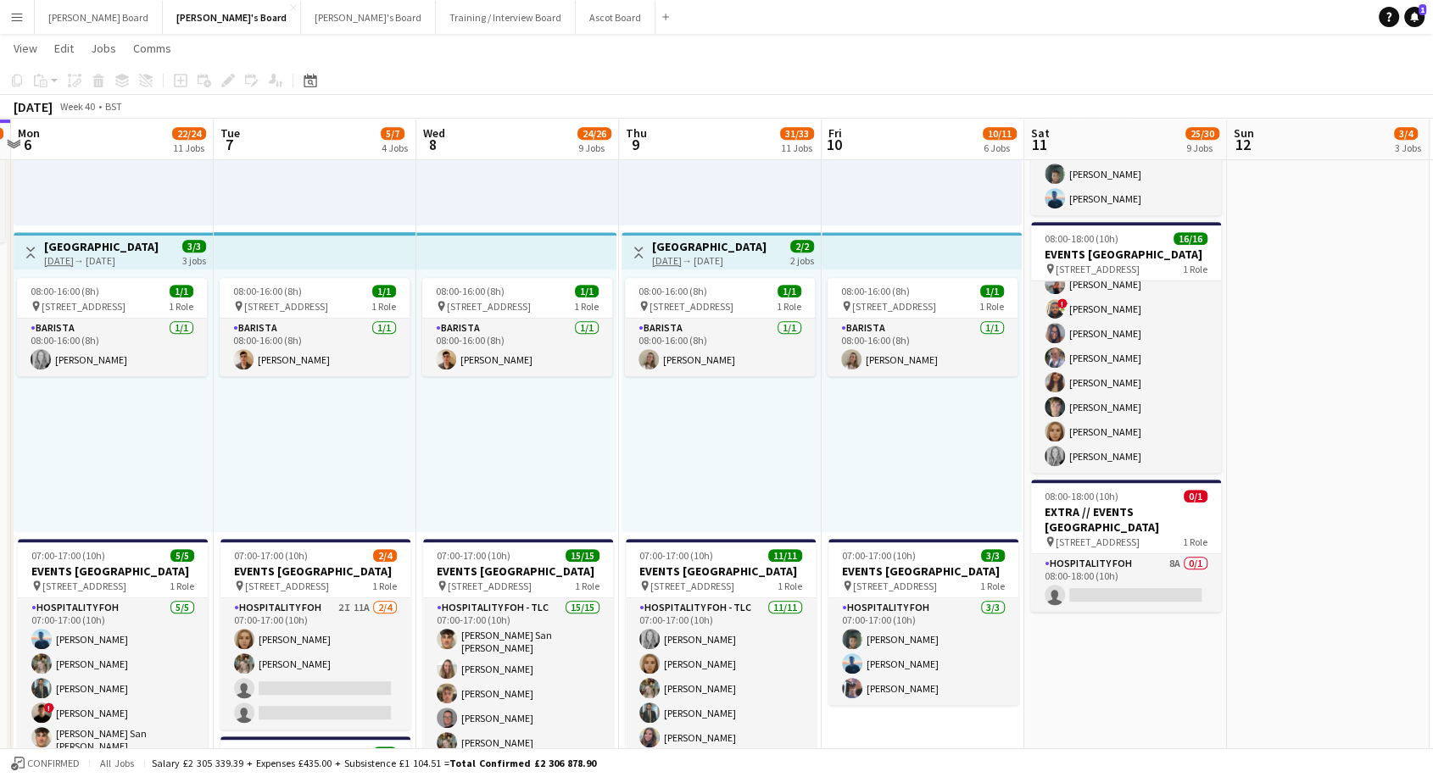
scroll to position [0, 613]
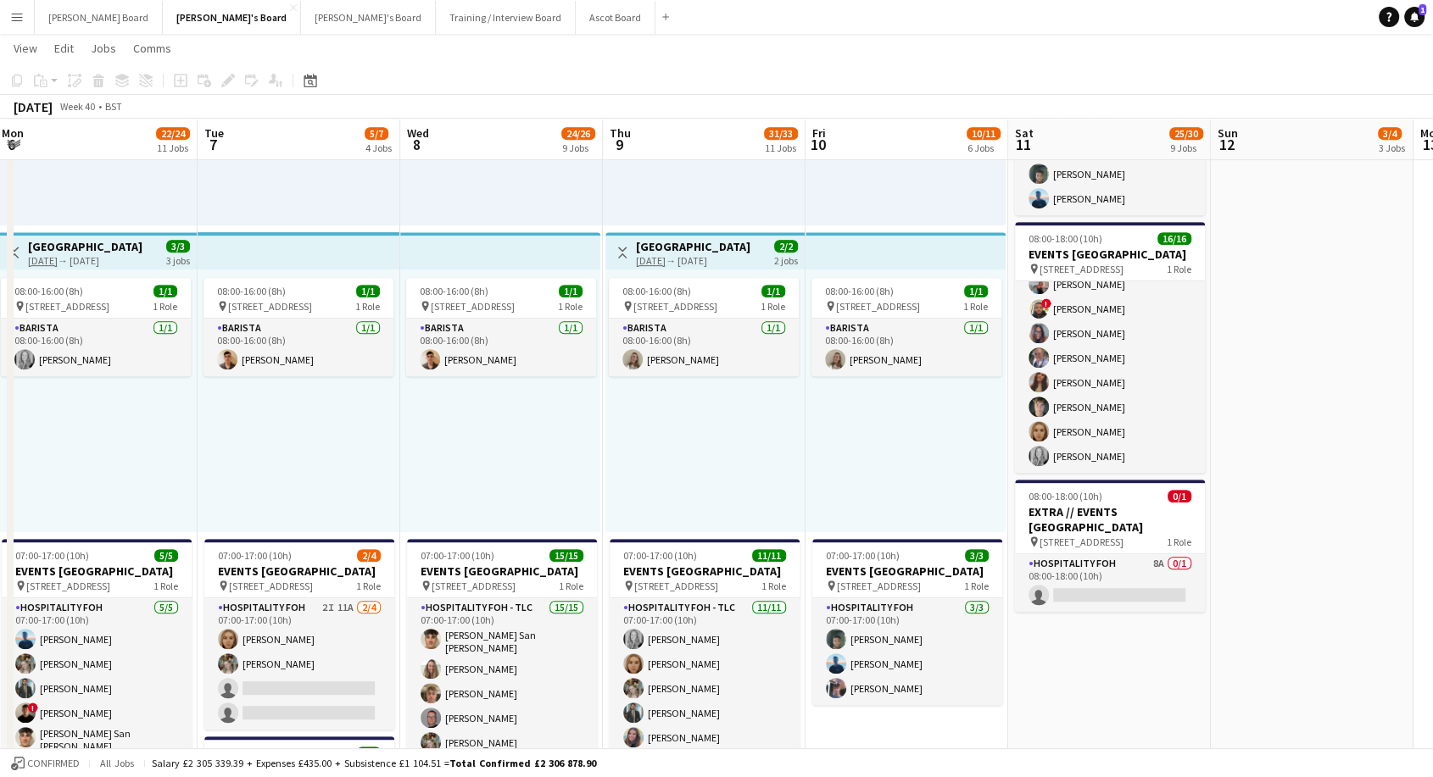
drag, startPoint x: 332, startPoint y: 431, endPoint x: 463, endPoint y: 443, distance: 131.1
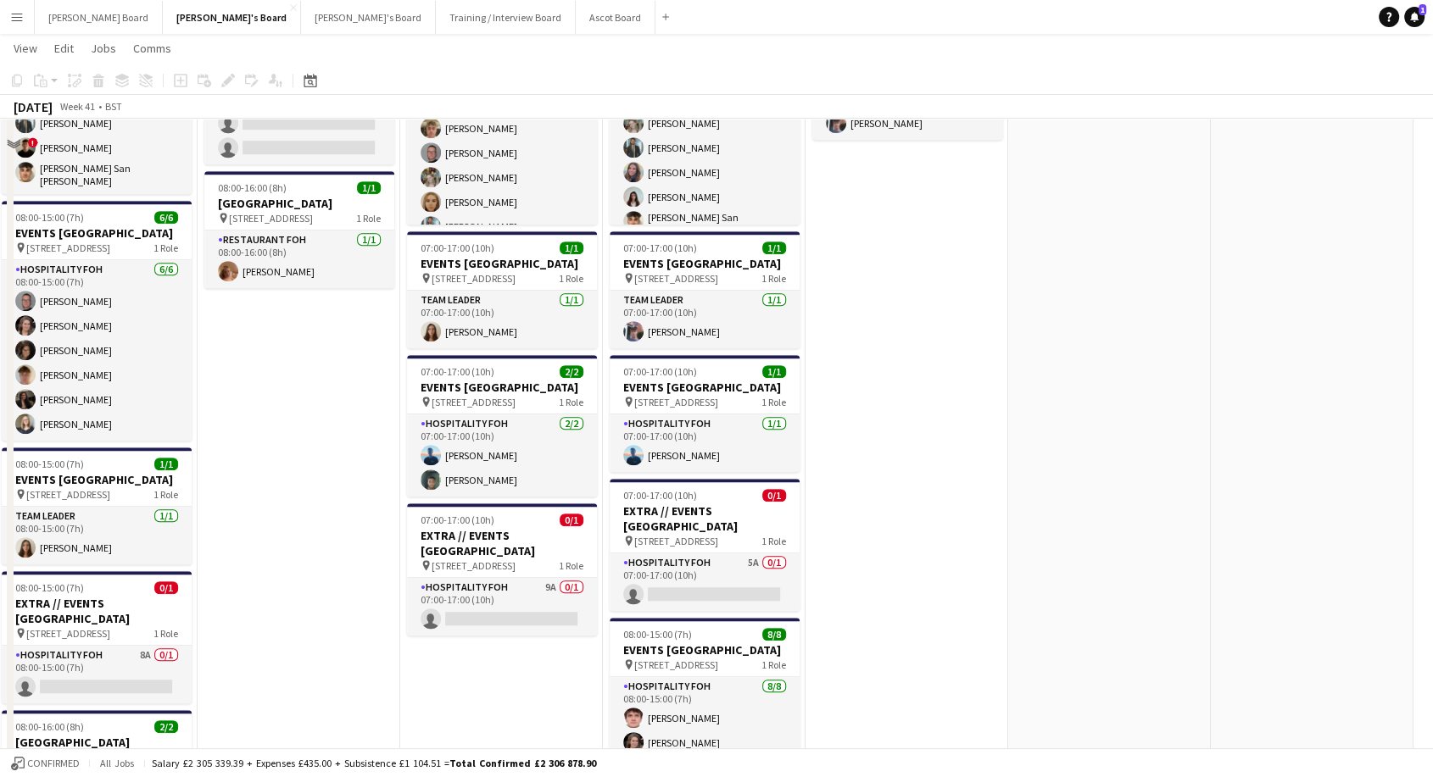
scroll to position [1130, 0]
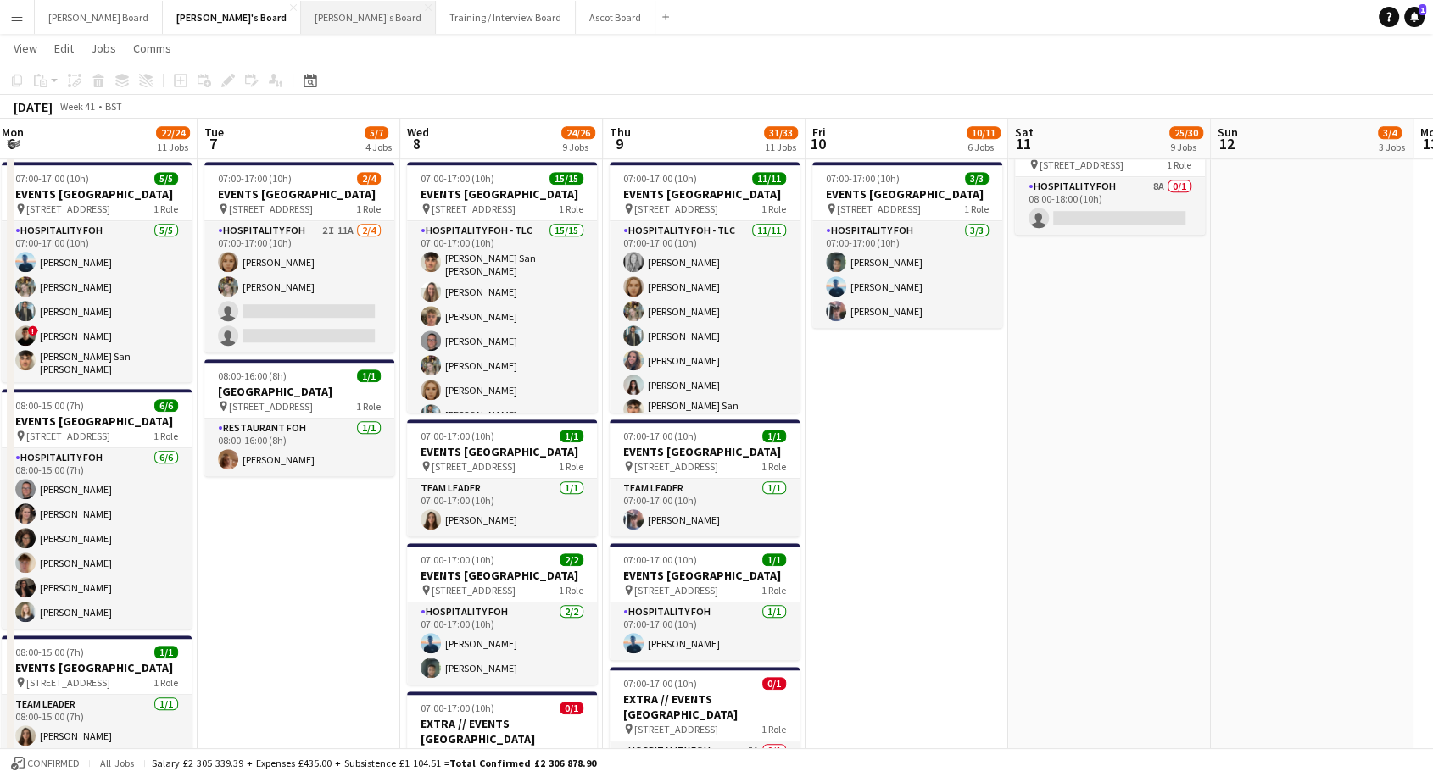
click at [301, 12] on button "Thomasina's Board Close" at bounding box center [368, 17] width 135 height 33
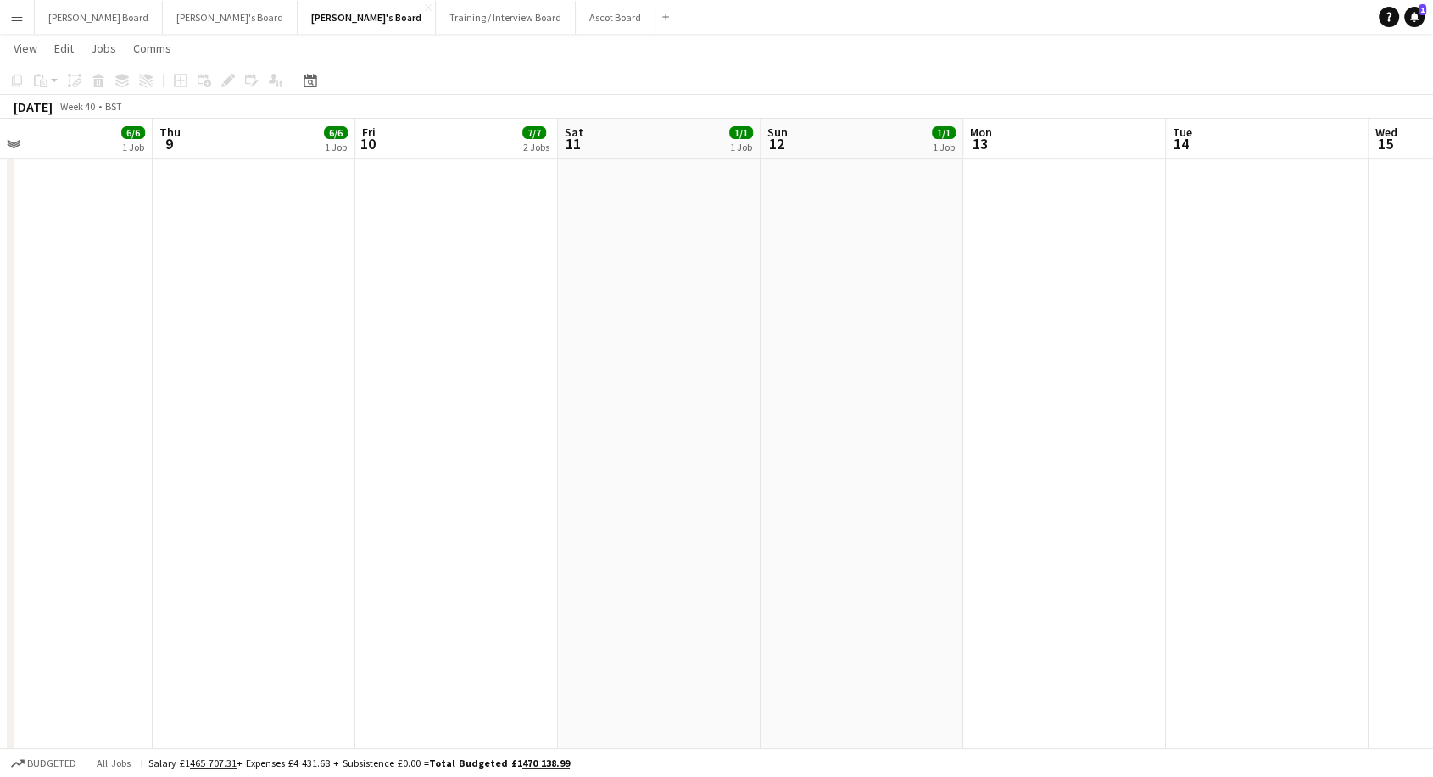
drag, startPoint x: 1068, startPoint y: 557, endPoint x: 213, endPoint y: 546, distance: 855.4
click at [210, 548] on app-calendar-viewport "Sat 4 31/38 6 Jobs Sun 5 Mon 6 6/6 1 Job Tue 7 8/8 1 Job Wed 8 6/6 1 Job Thu 9 …" at bounding box center [716, 497] width 1433 height 2199
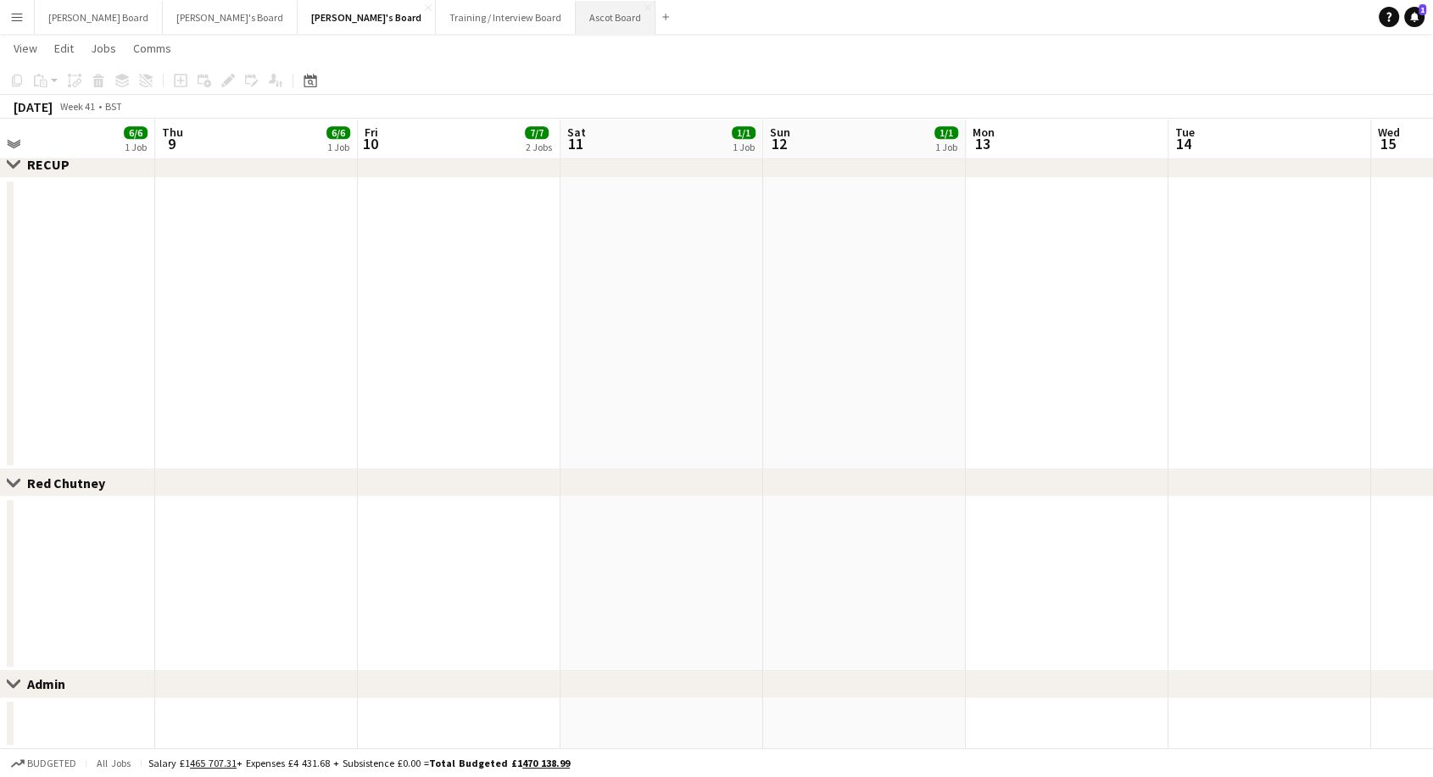
click at [576, 15] on button "Ascot Board Close" at bounding box center [616, 17] width 80 height 33
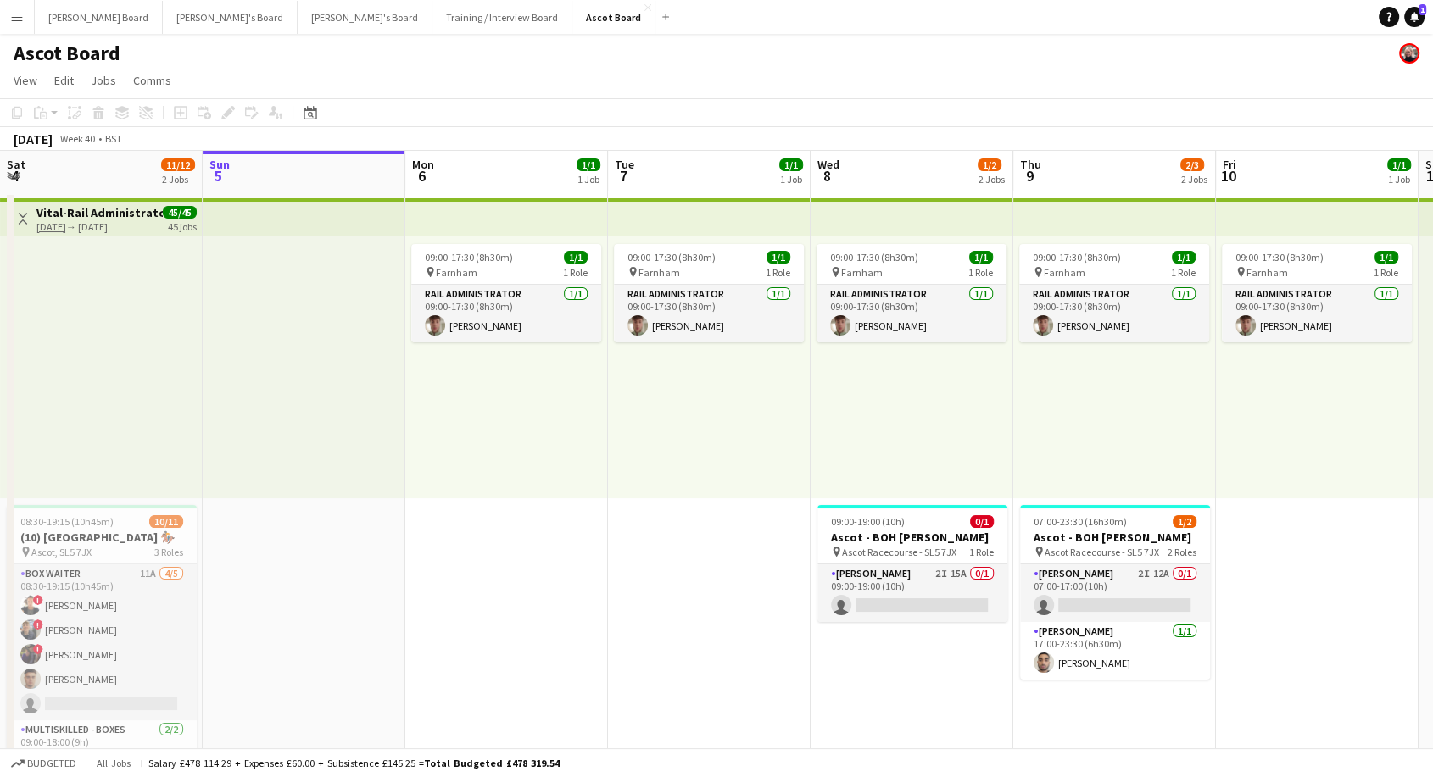
drag, startPoint x: 913, startPoint y: 589, endPoint x: 755, endPoint y: 597, distance: 157.9
click at [912, 589] on app-card-role "Porter - BOH 2I 15A 0/1 09:00-19:00 (10h) single-neutral-actions" at bounding box center [912, 594] width 190 height 58
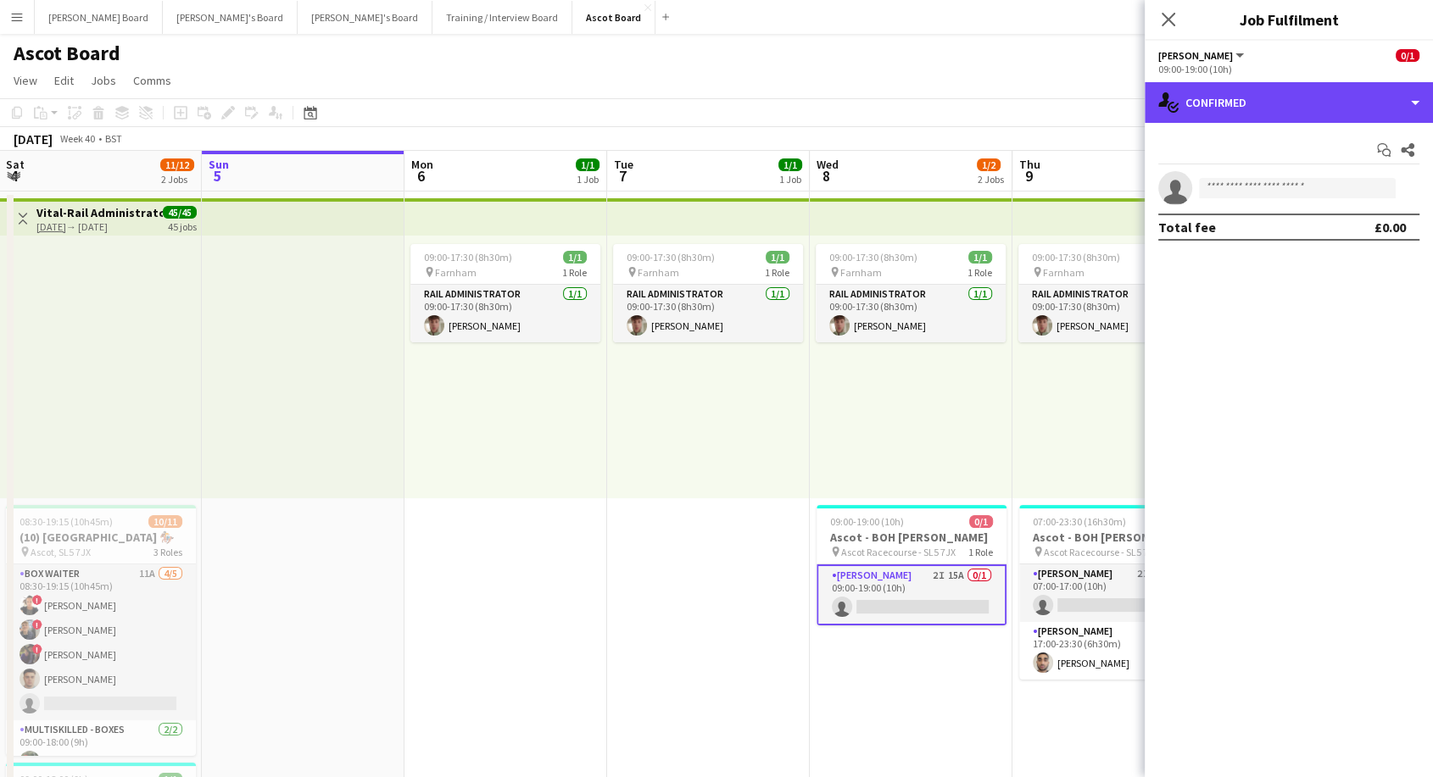
drag, startPoint x: 1234, startPoint y: 108, endPoint x: 1236, endPoint y: 136, distance: 28.0
click at [1234, 109] on div "single-neutral-actions-check-2 Confirmed" at bounding box center [1288, 102] width 288 height 41
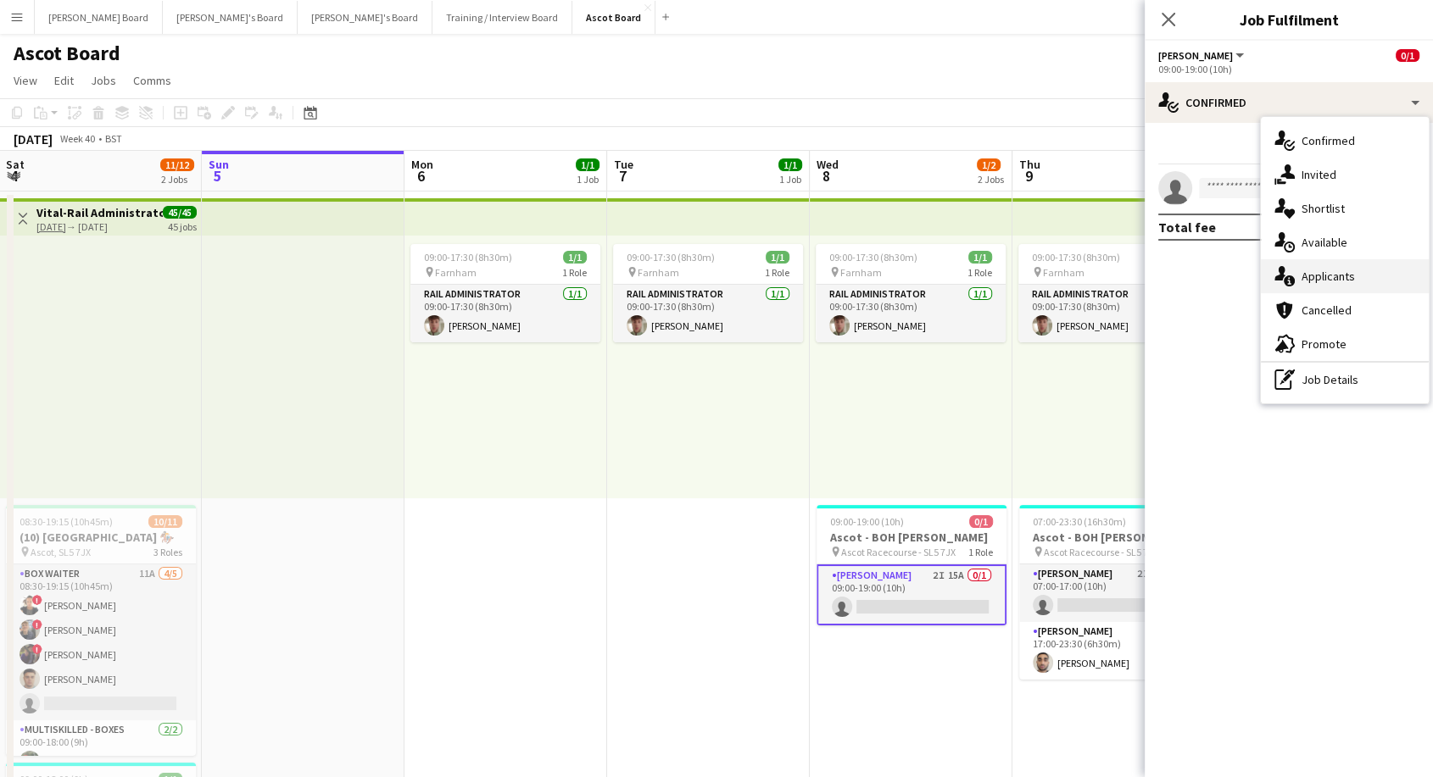
drag, startPoint x: 1327, startPoint y: 264, endPoint x: 1290, endPoint y: 267, distance: 36.5
click at [1327, 265] on div "single-neutral-actions-information Applicants" at bounding box center [1345, 276] width 168 height 34
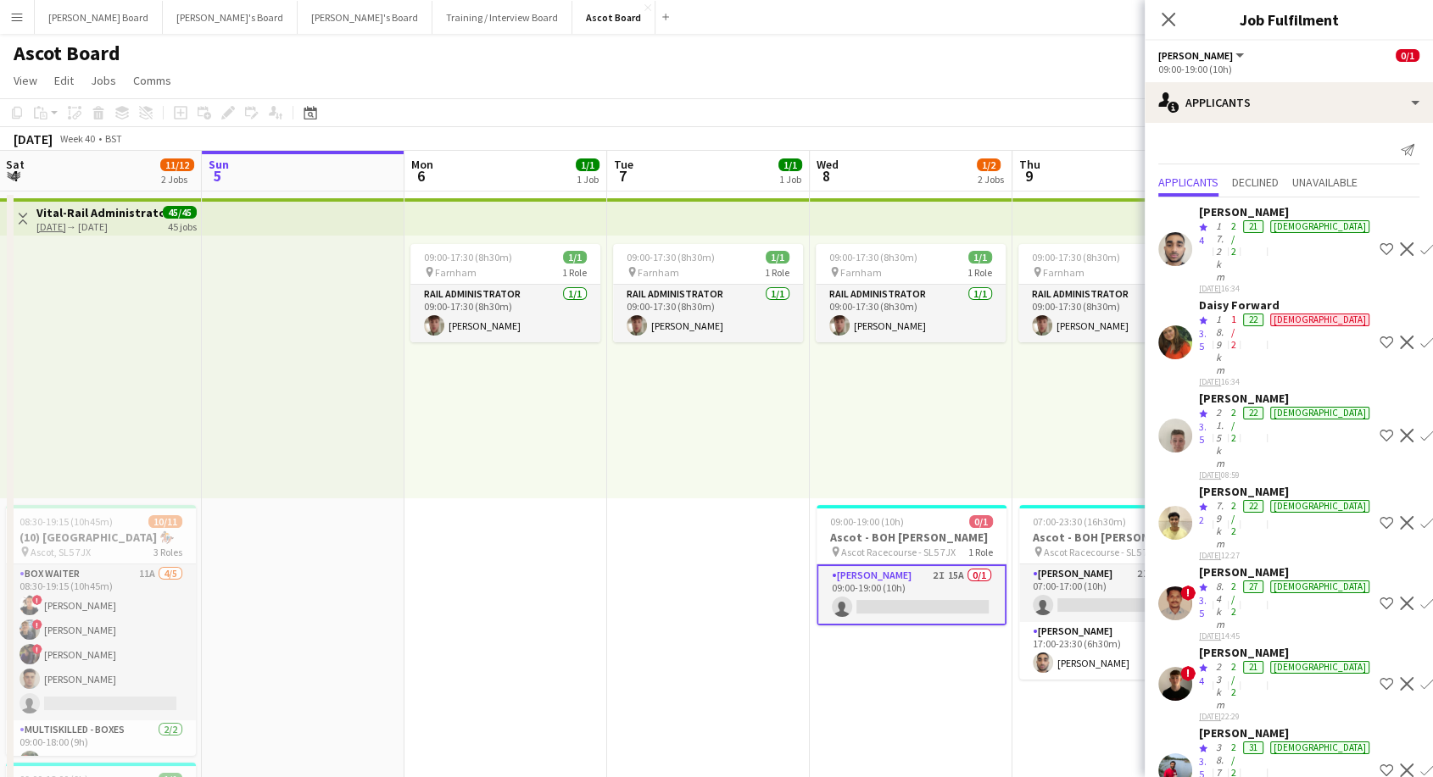
click at [1420, 242] on app-icon "Confirm" at bounding box center [1427, 249] width 14 height 14
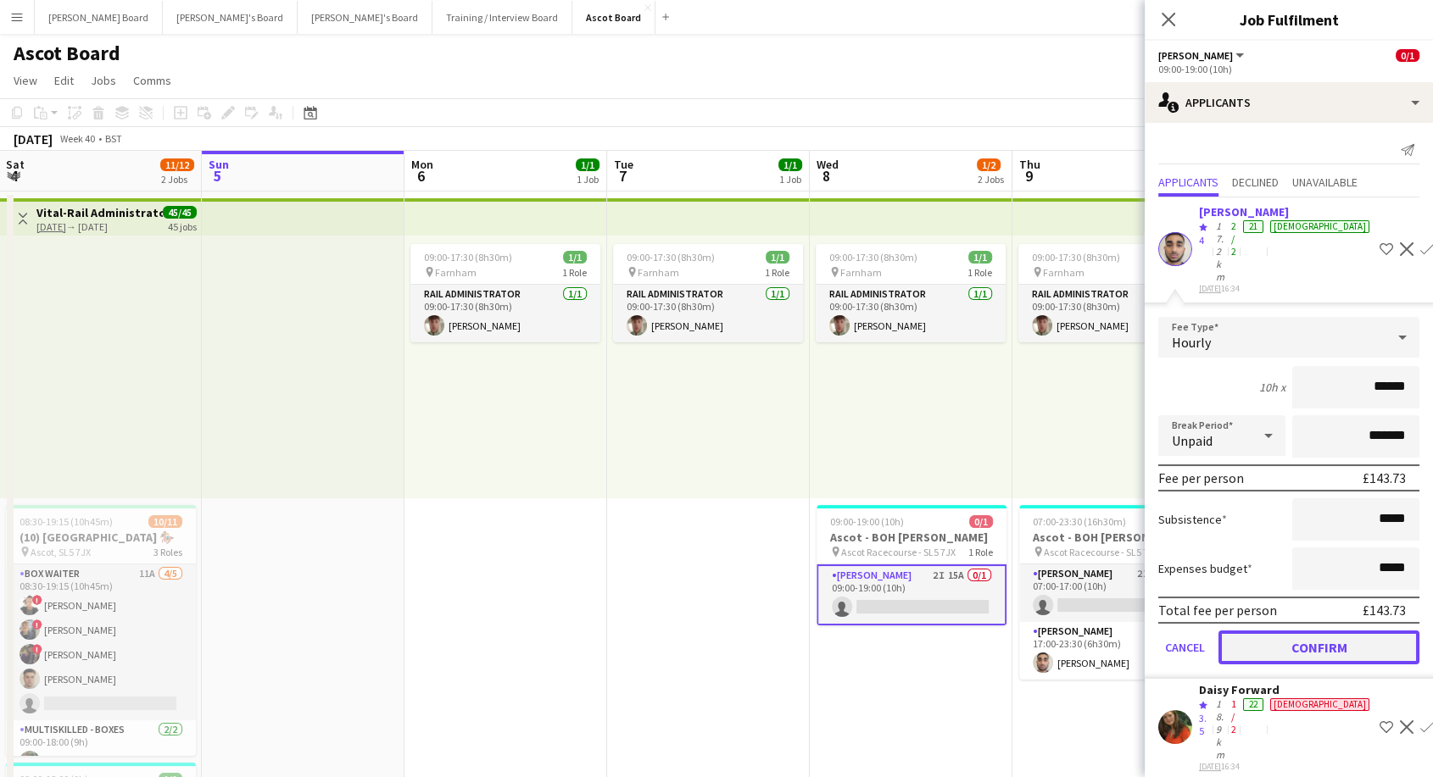
click at [1313, 631] on button "Confirm" at bounding box center [1318, 648] width 201 height 34
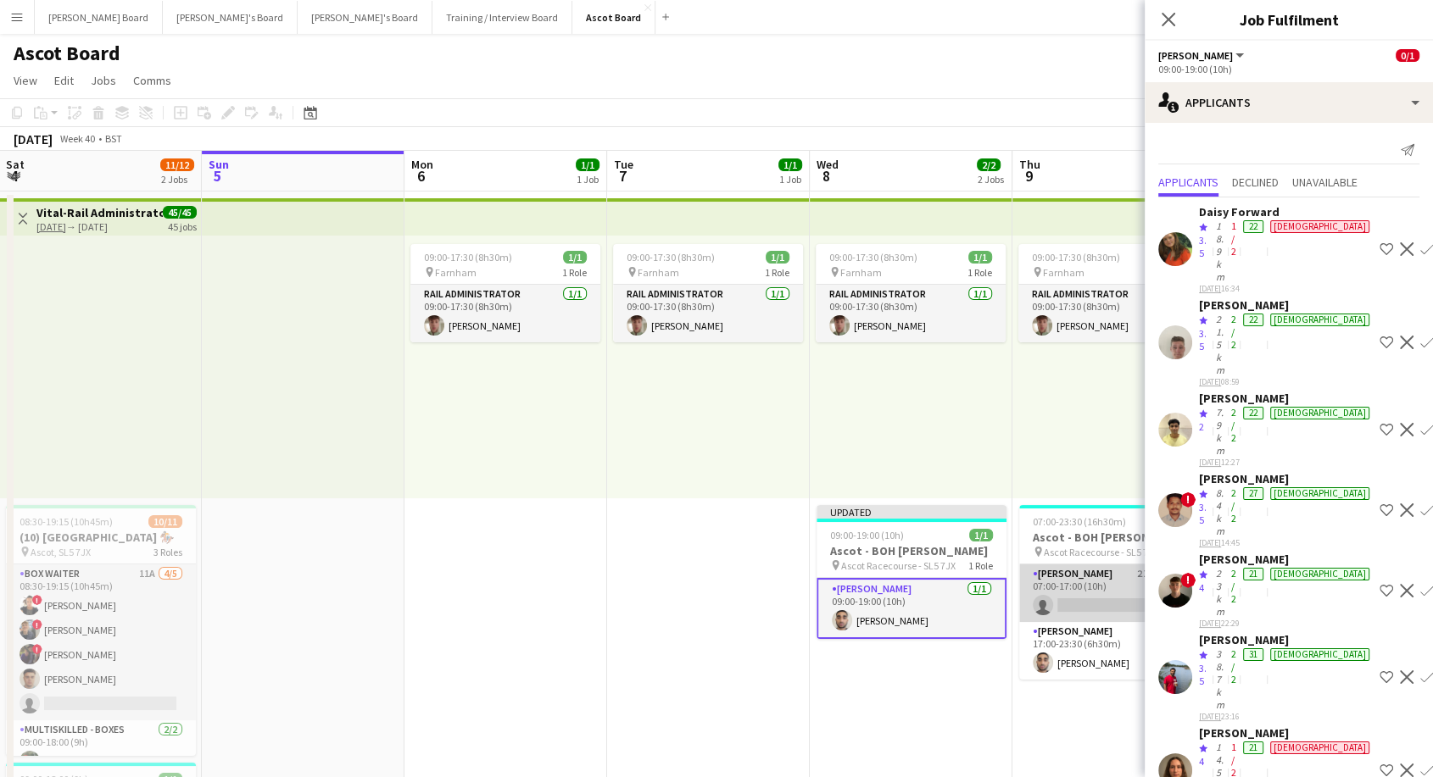
click at [1095, 579] on app-card-role "Porter - BOH 2I 12A 0/1 07:00-17:00 (10h) single-neutral-actions" at bounding box center [1114, 594] width 190 height 58
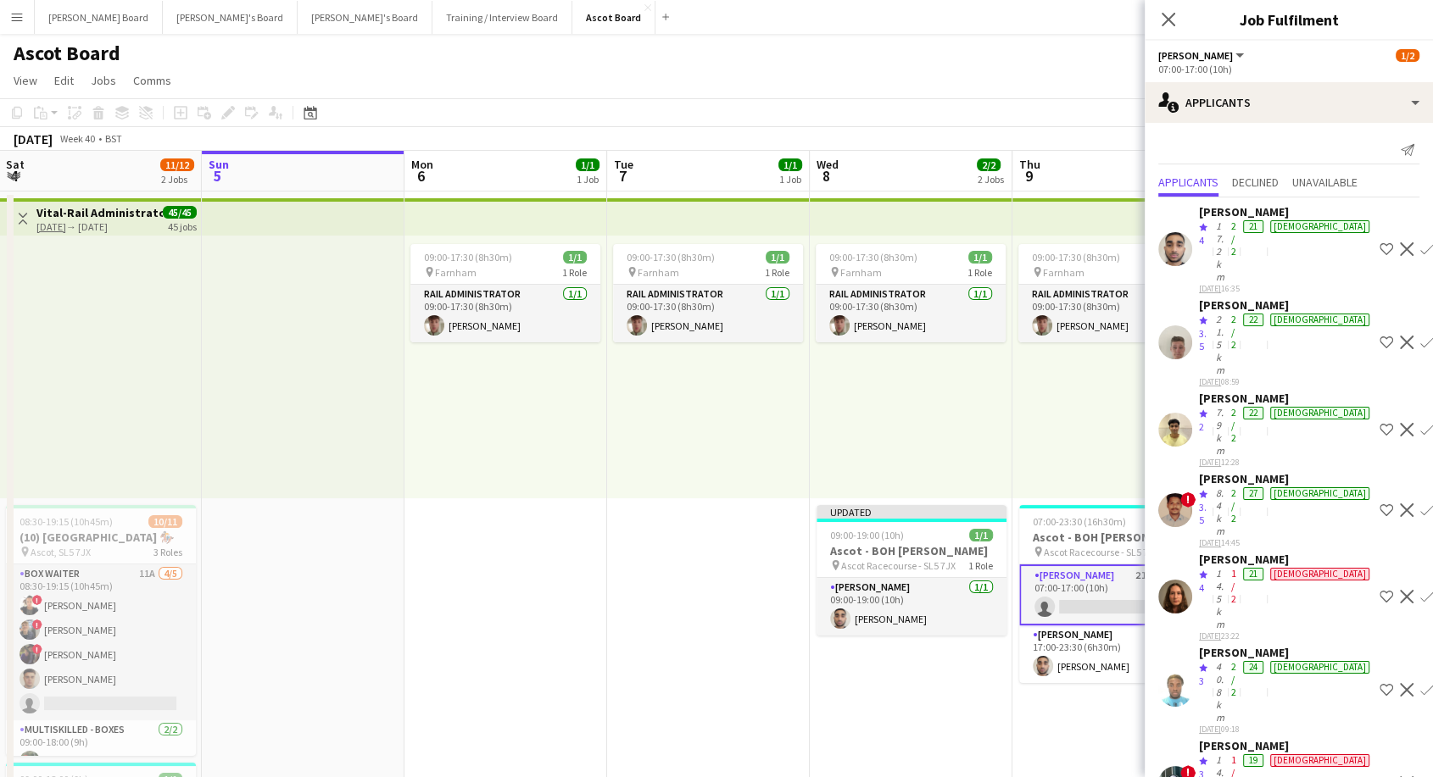
click at [1420, 242] on app-icon "Confirm" at bounding box center [1427, 249] width 14 height 14
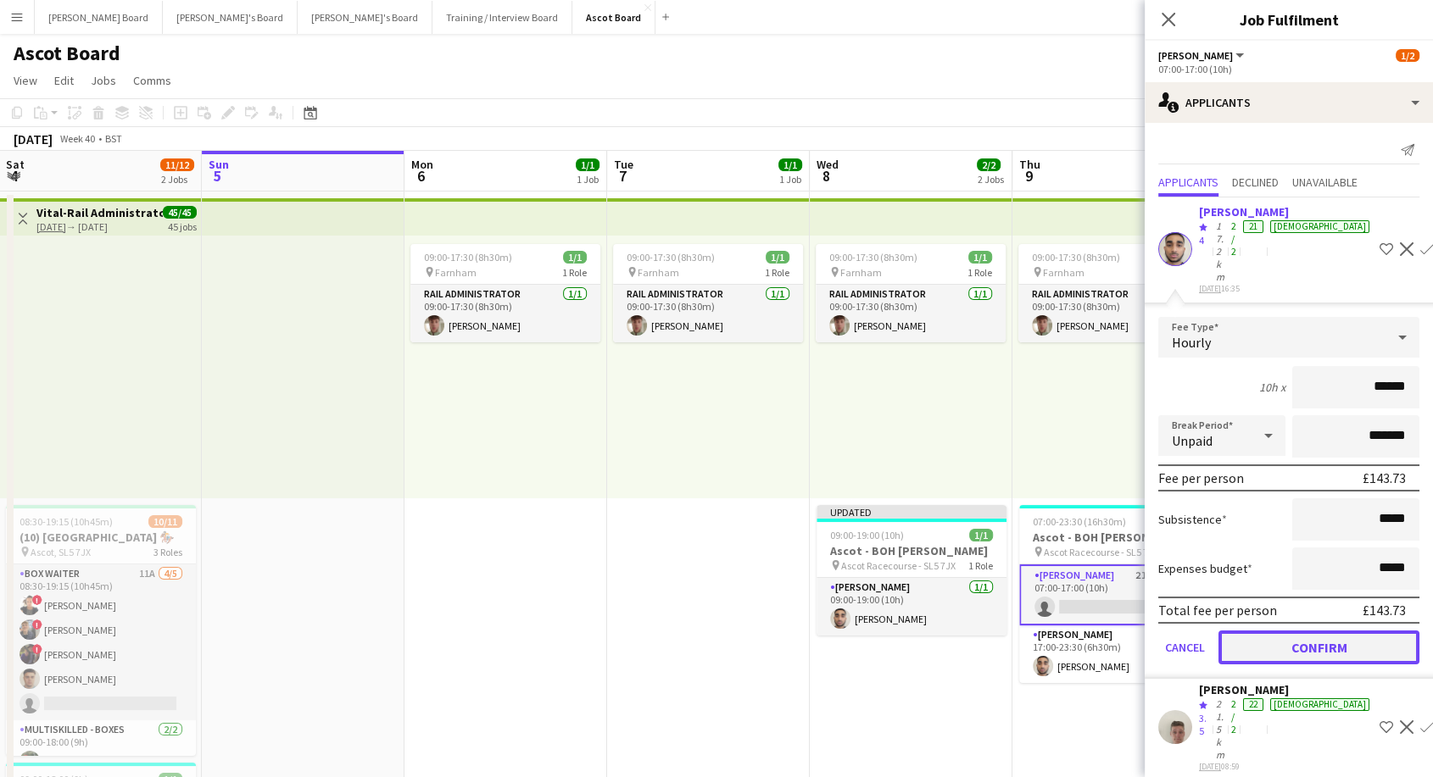
click at [1311, 631] on button "Confirm" at bounding box center [1318, 648] width 201 height 34
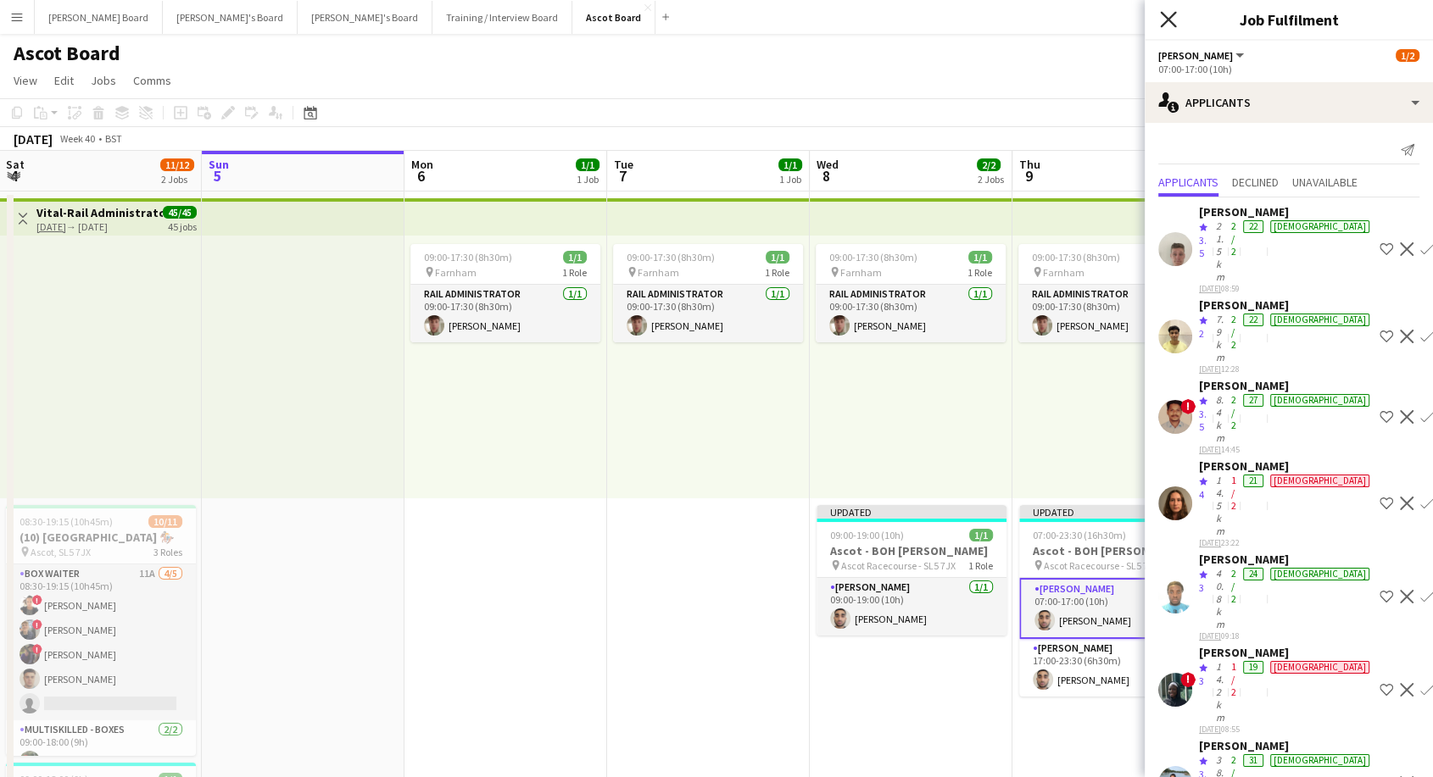
click at [1173, 21] on icon "Close pop-in" at bounding box center [1168, 19] width 16 height 16
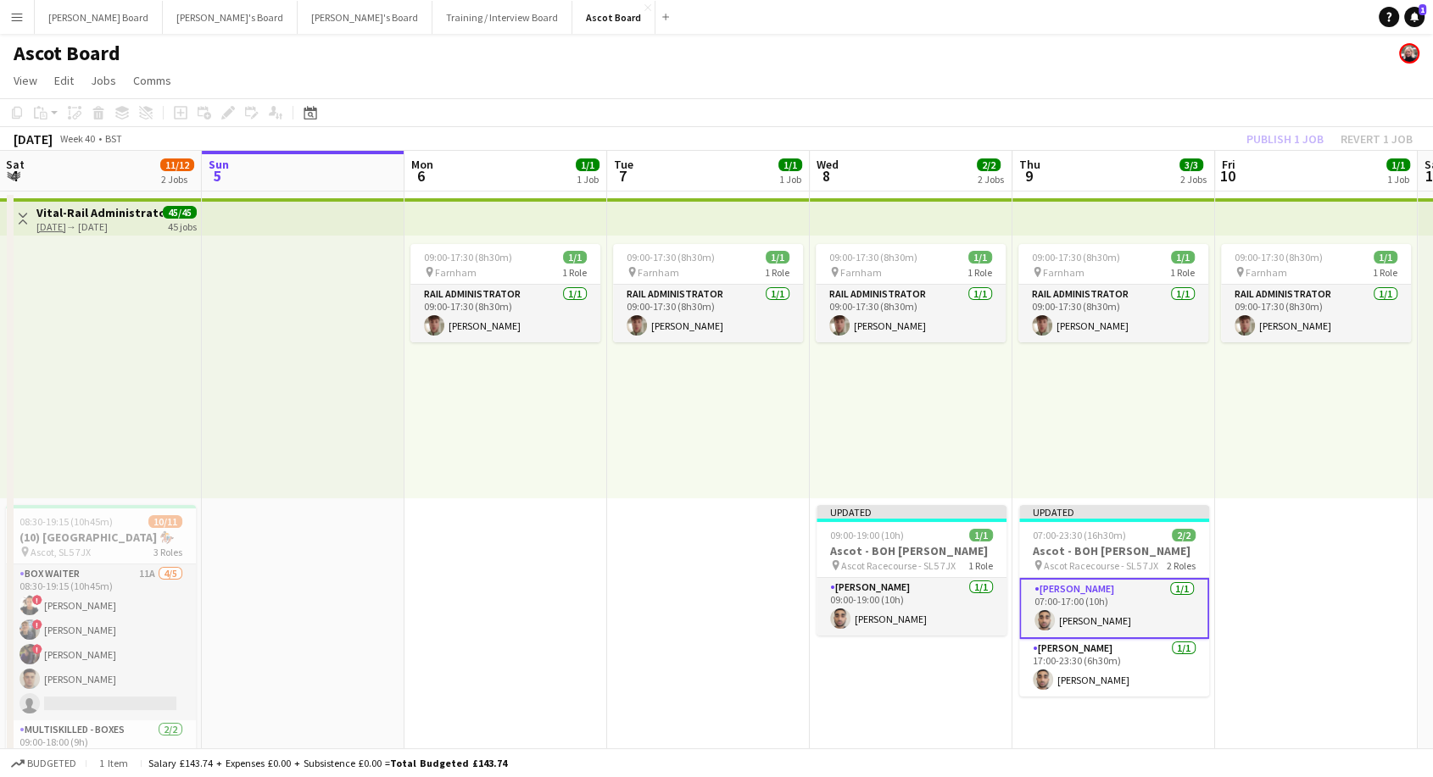
click at [1298, 139] on div "Publish 1 job Revert 1 job" at bounding box center [1329, 139] width 207 height 22
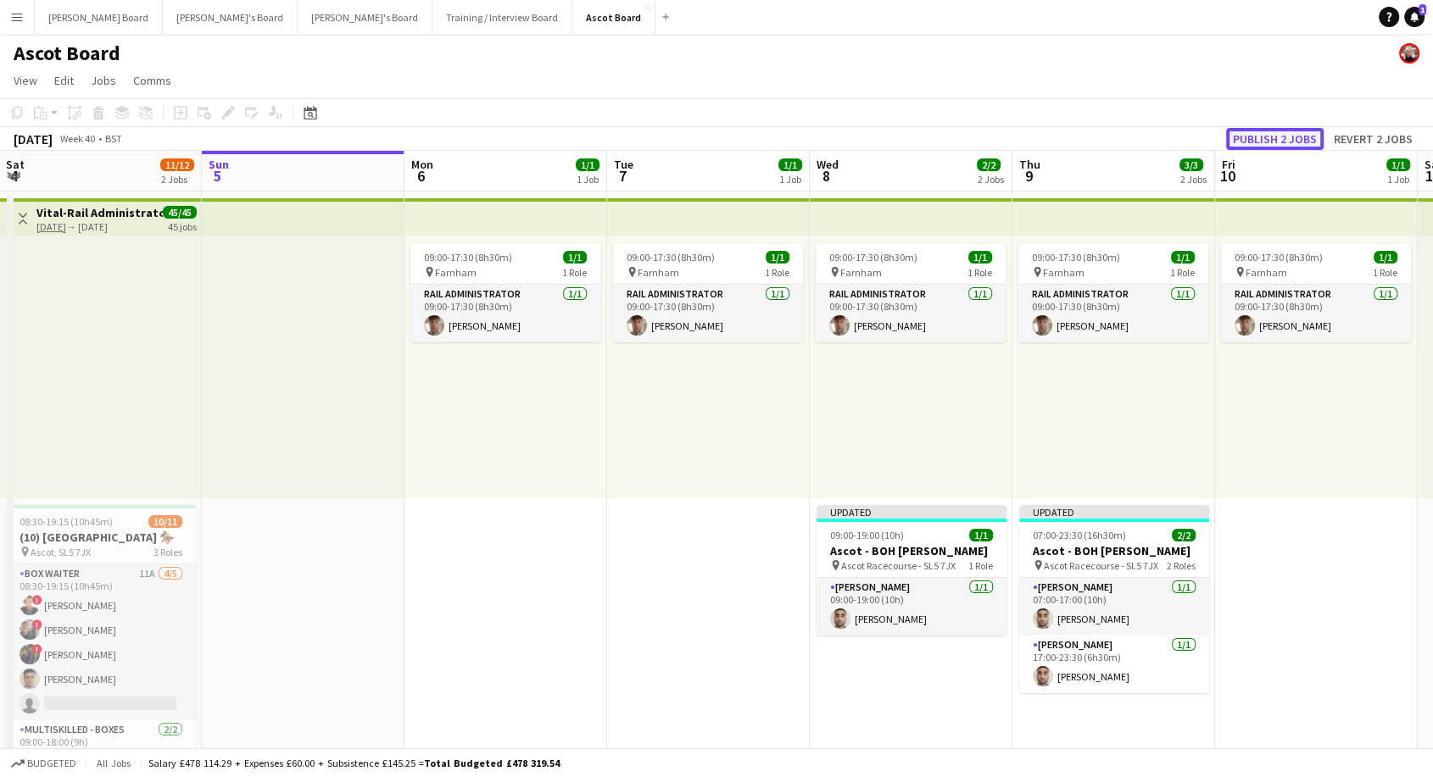
click at [1296, 137] on button "Publish 2 jobs" at bounding box center [1274, 139] width 97 height 22
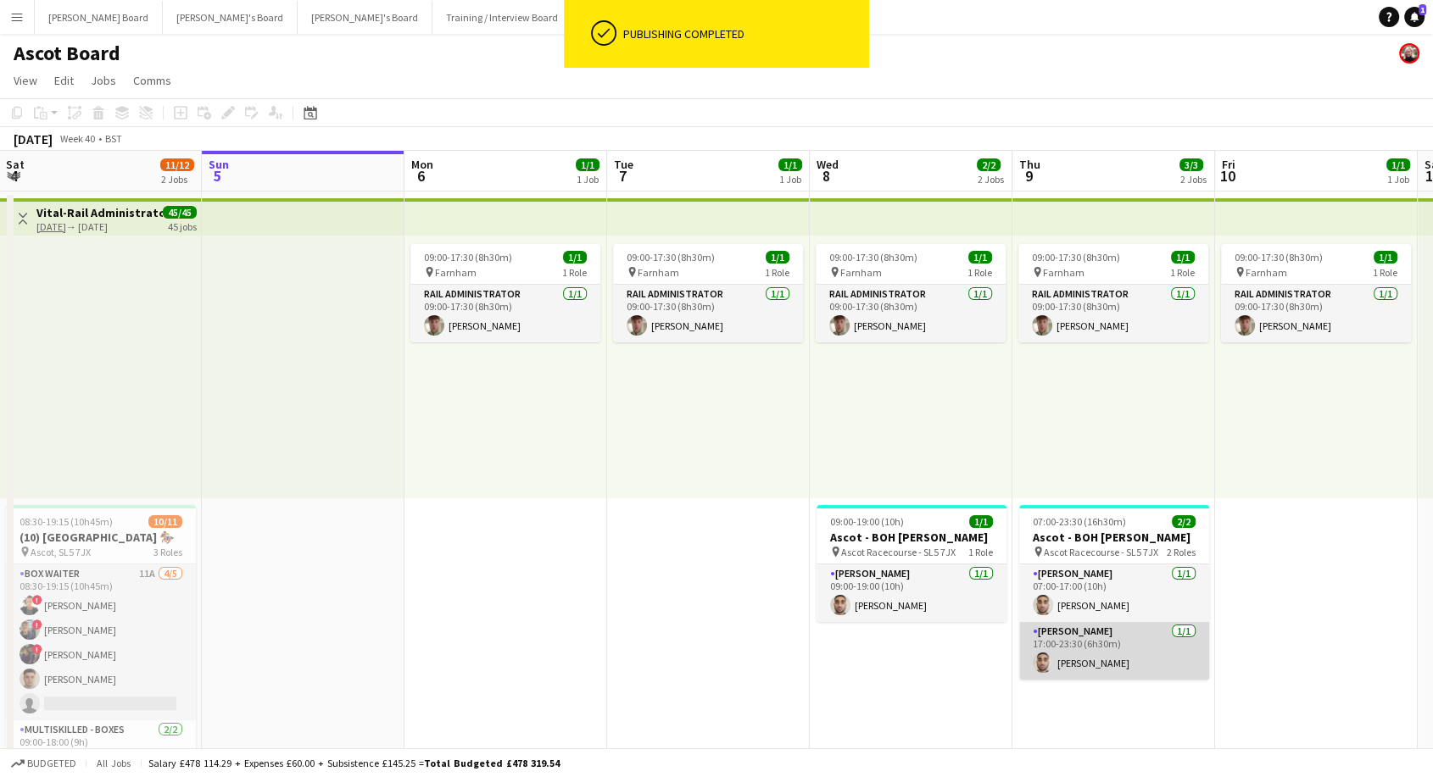
click at [1111, 641] on app-card-role "Porter - BOH 1/1 17:00-23:30 (6h30m) Haris Saeed" at bounding box center [1114, 651] width 190 height 58
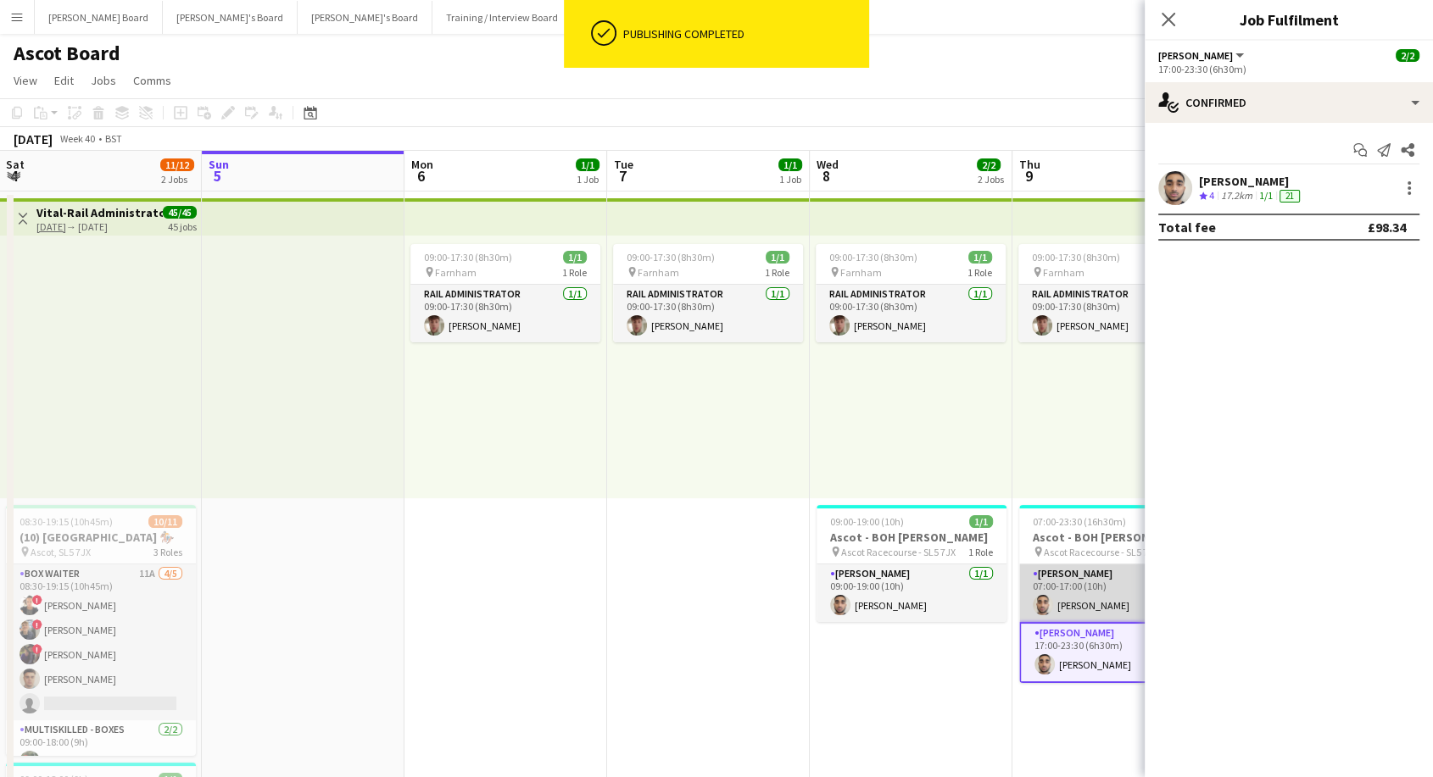
click at [1096, 592] on app-card-role "Porter - BOH 1/1 07:00-17:00 (10h) Haris Saeed" at bounding box center [1114, 594] width 190 height 58
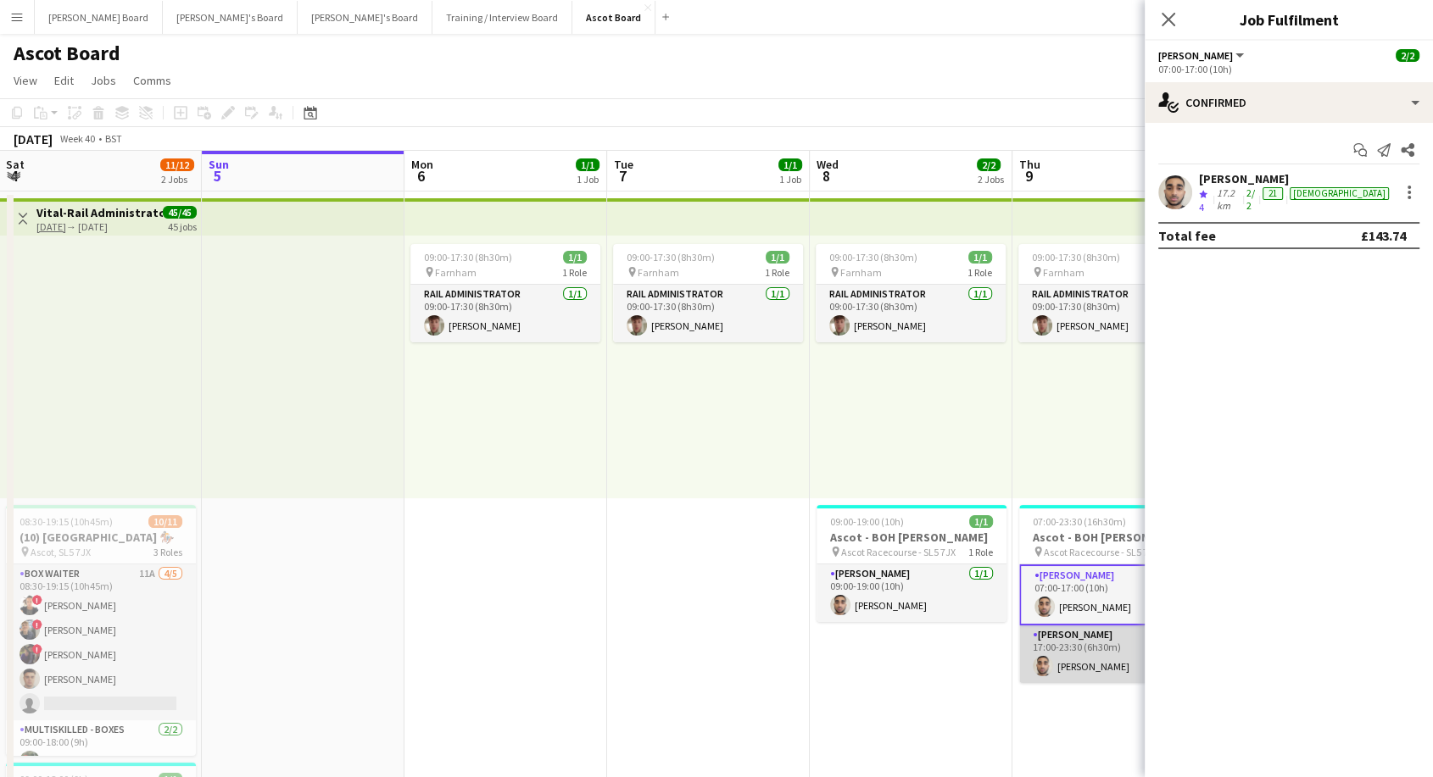
click at [1077, 658] on app-card-role "Porter - BOH 1/1 17:00-23:30 (6h30m) Haris Saeed" at bounding box center [1114, 655] width 190 height 58
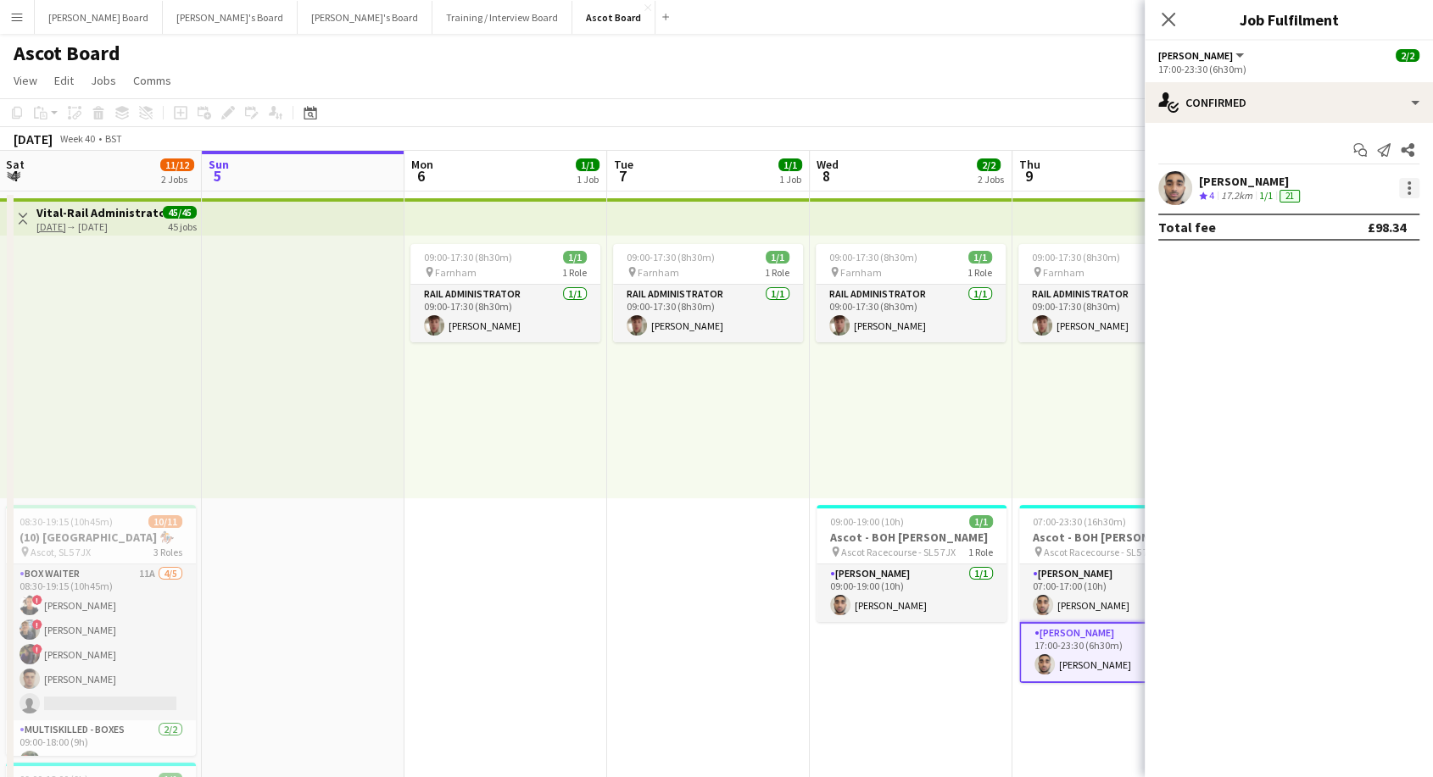
click at [1411, 193] on div at bounding box center [1409, 188] width 20 height 20
click at [1332, 387] on span "Remove" at bounding box center [1325, 382] width 51 height 14
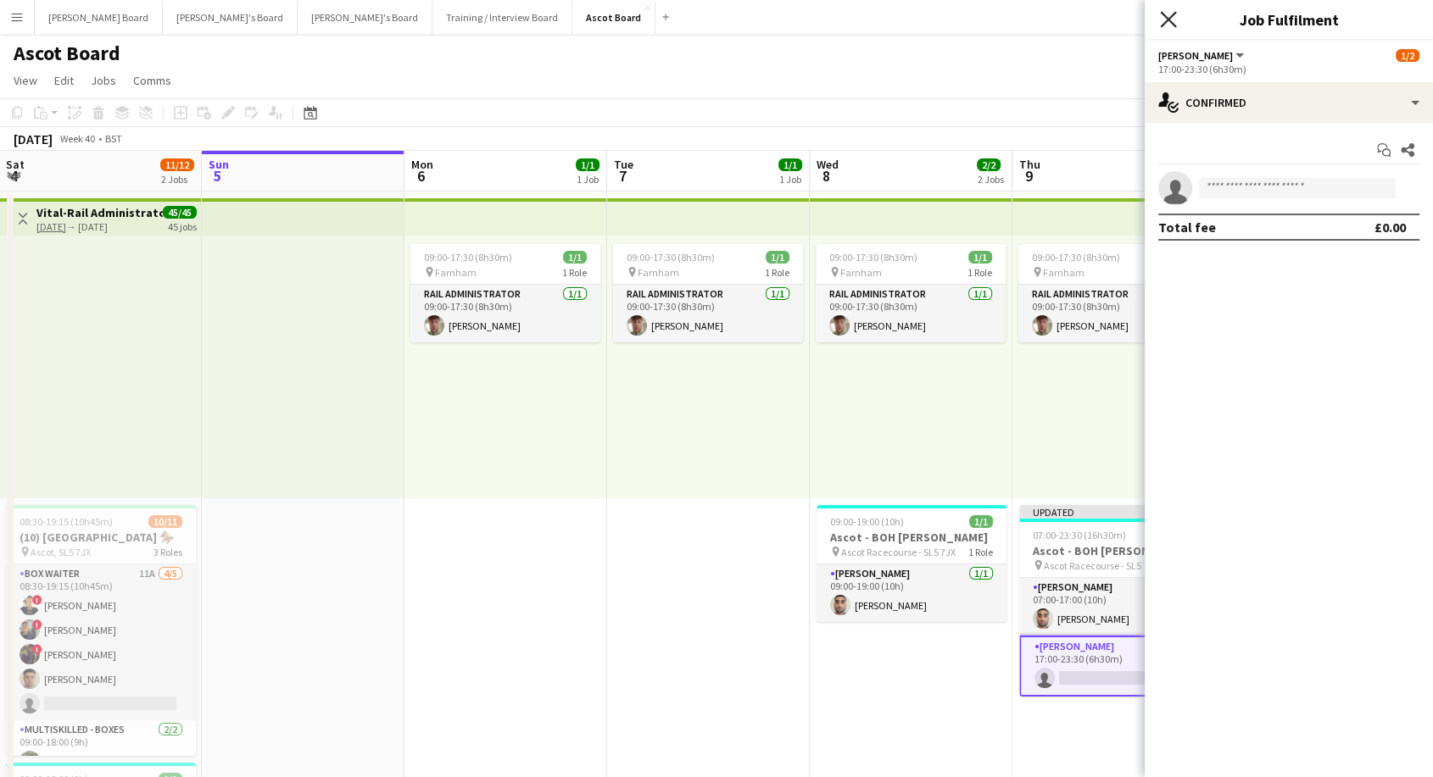
click at [1175, 24] on icon "Close pop-in" at bounding box center [1168, 19] width 16 height 16
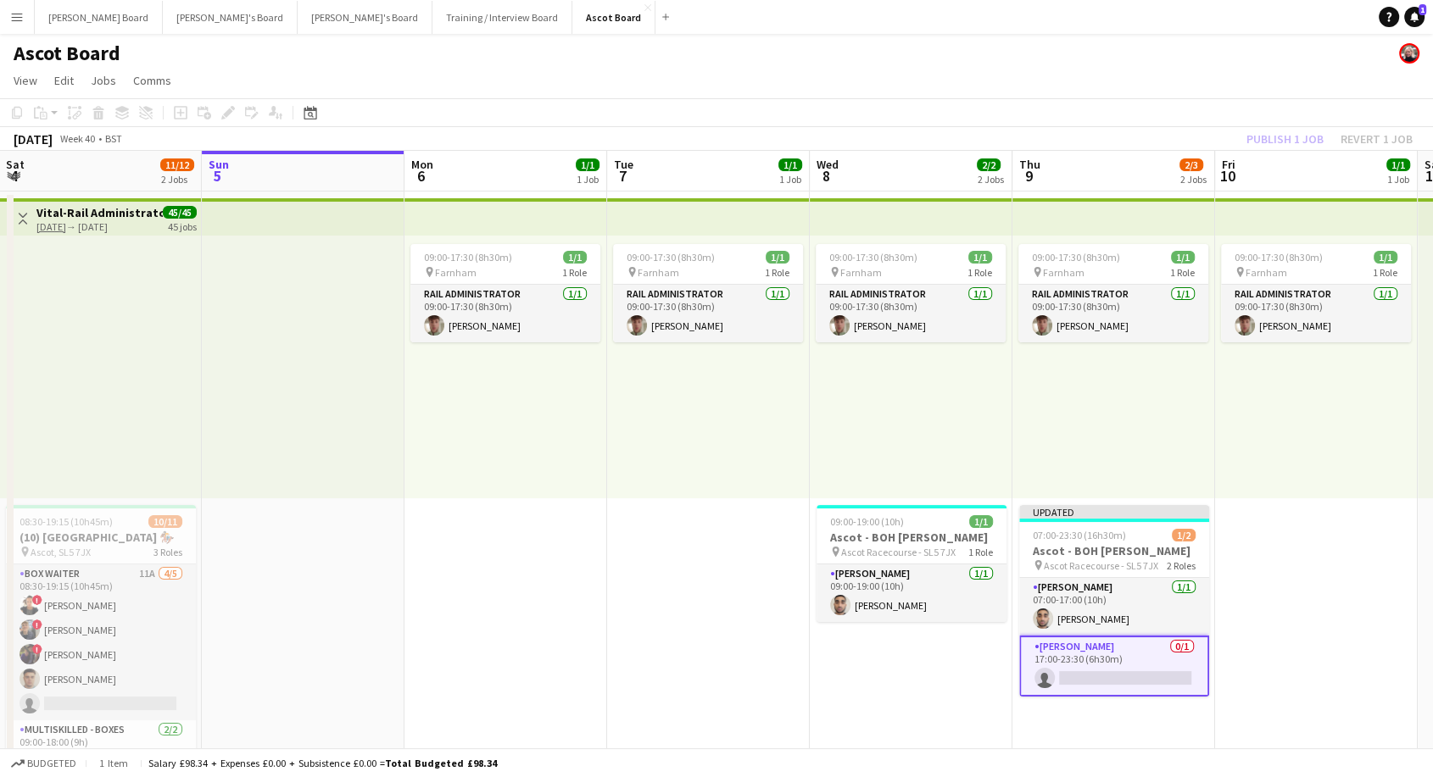
click at [1289, 143] on div "Publish 1 job Revert 1 job" at bounding box center [1329, 139] width 207 height 22
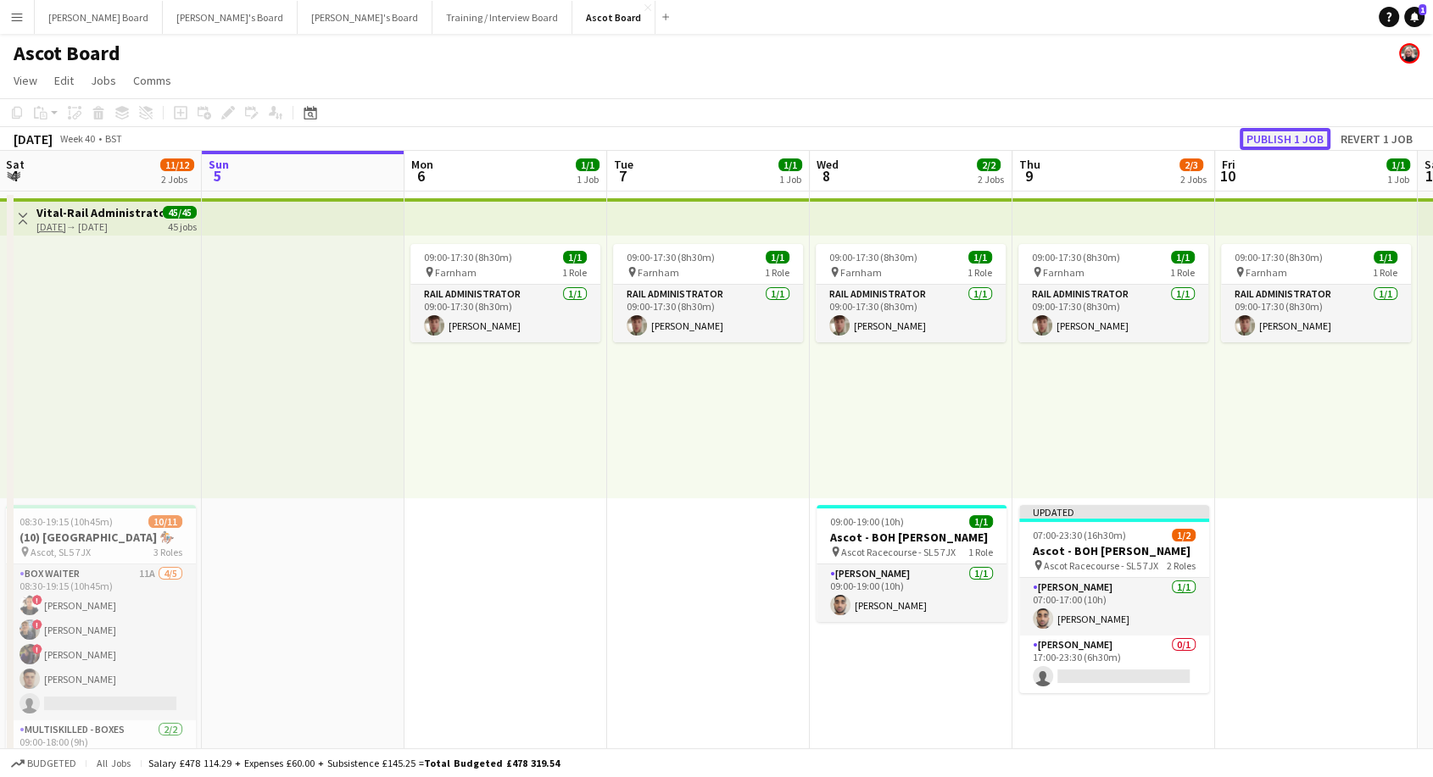
drag, startPoint x: 1286, startPoint y: 133, endPoint x: 1247, endPoint y: 262, distance: 134.6
click at [1285, 133] on button "Publish 1 job" at bounding box center [1284, 139] width 91 height 22
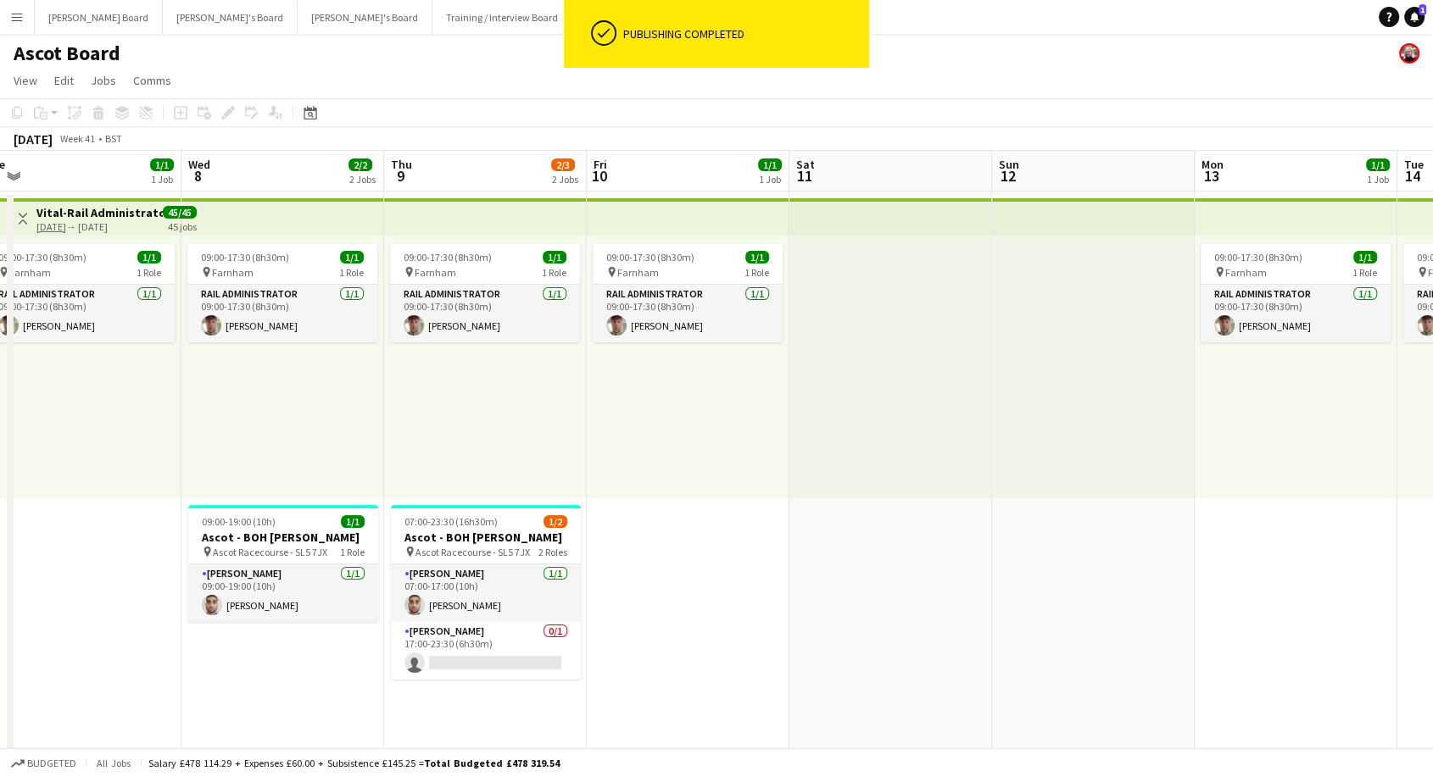
drag, startPoint x: 1280, startPoint y: 589, endPoint x: 652, endPoint y: 583, distance: 628.2
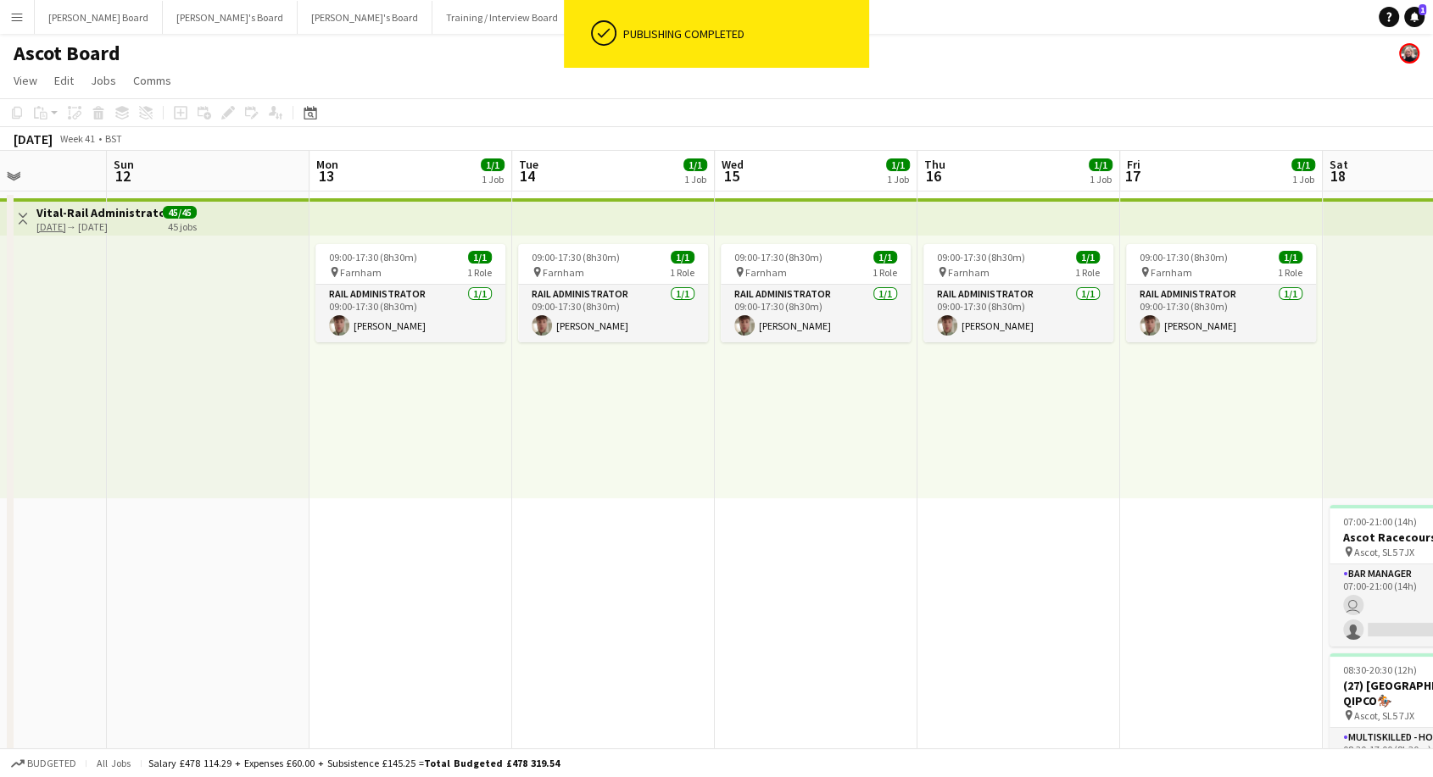
drag, startPoint x: 1058, startPoint y: 588, endPoint x: 173, endPoint y: 515, distance: 888.0
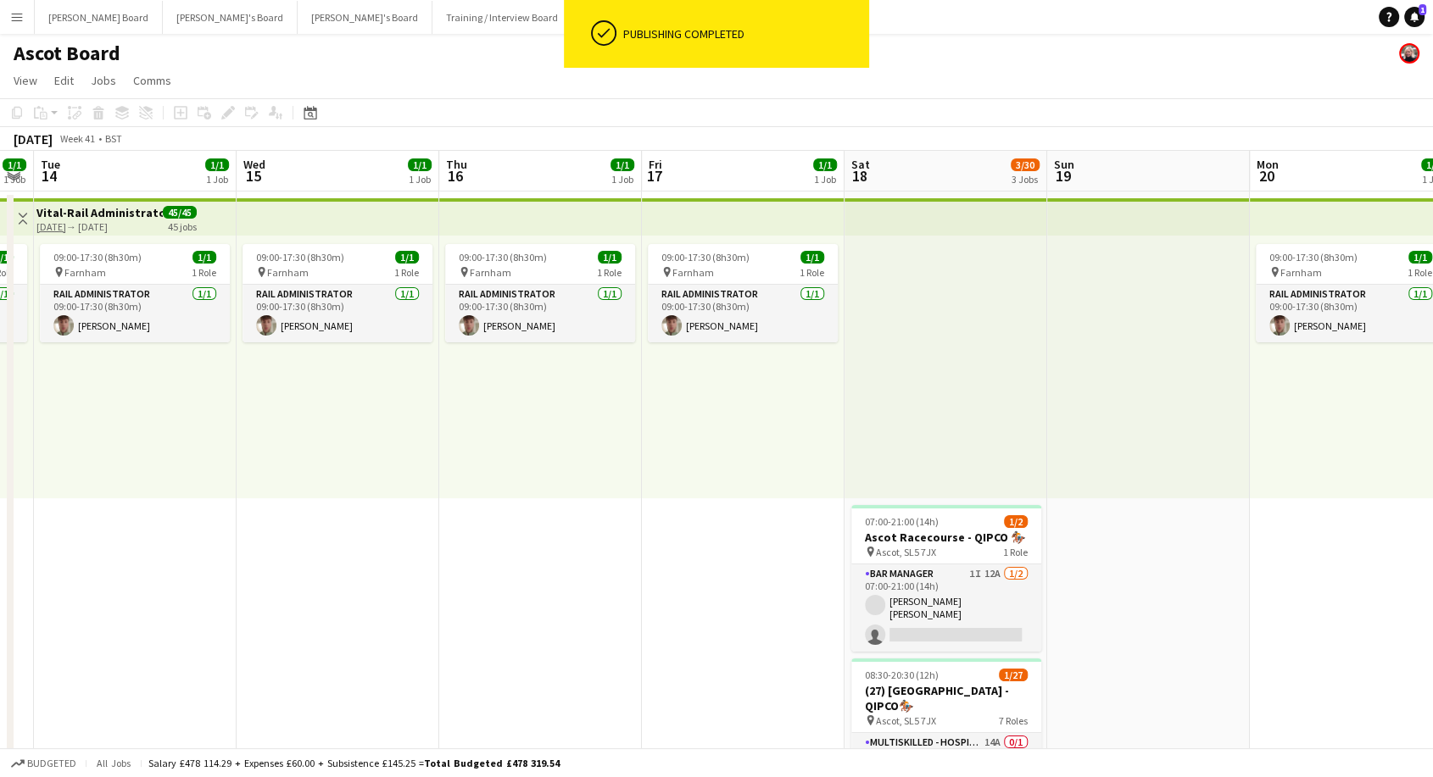
scroll to position [0, 799]
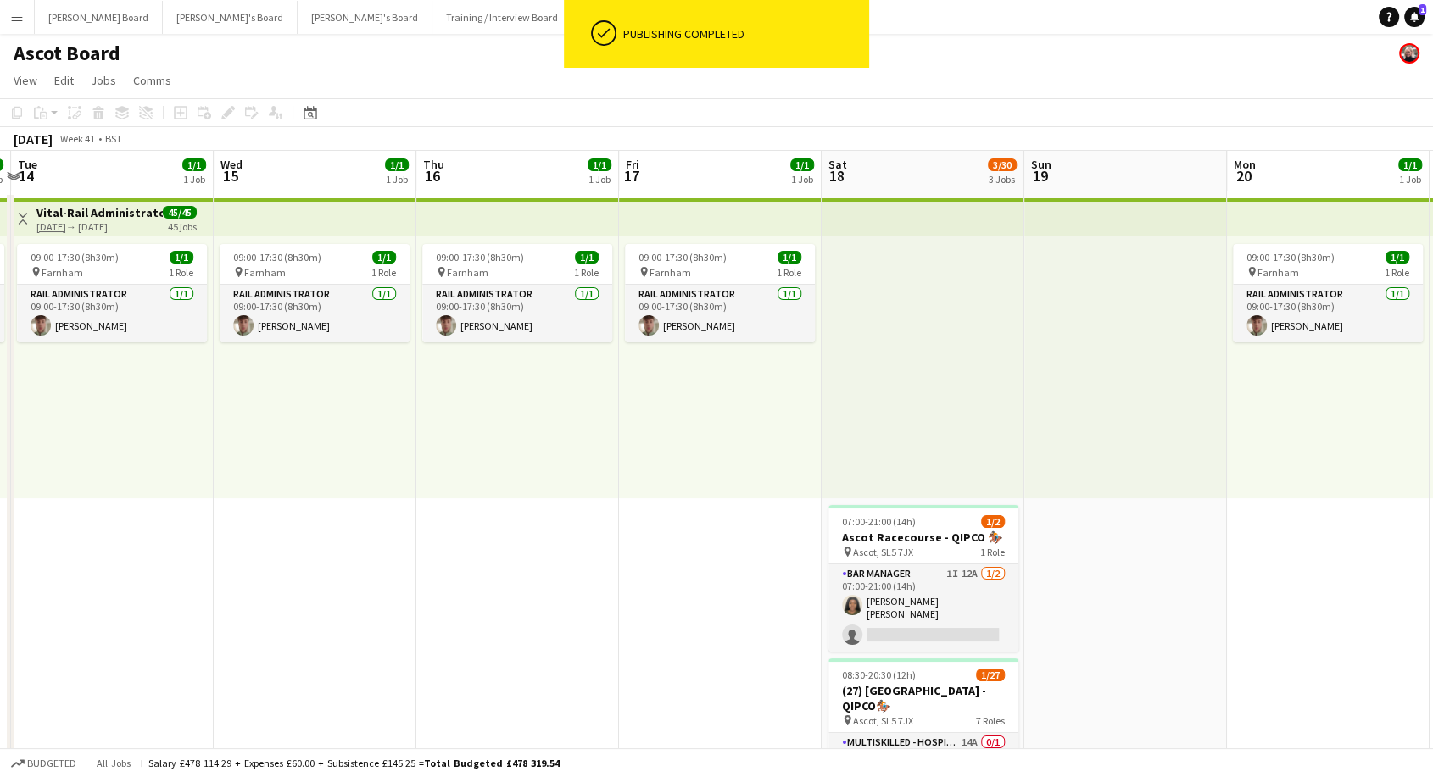
drag, startPoint x: 937, startPoint y: 603, endPoint x: 481, endPoint y: 593, distance: 455.3
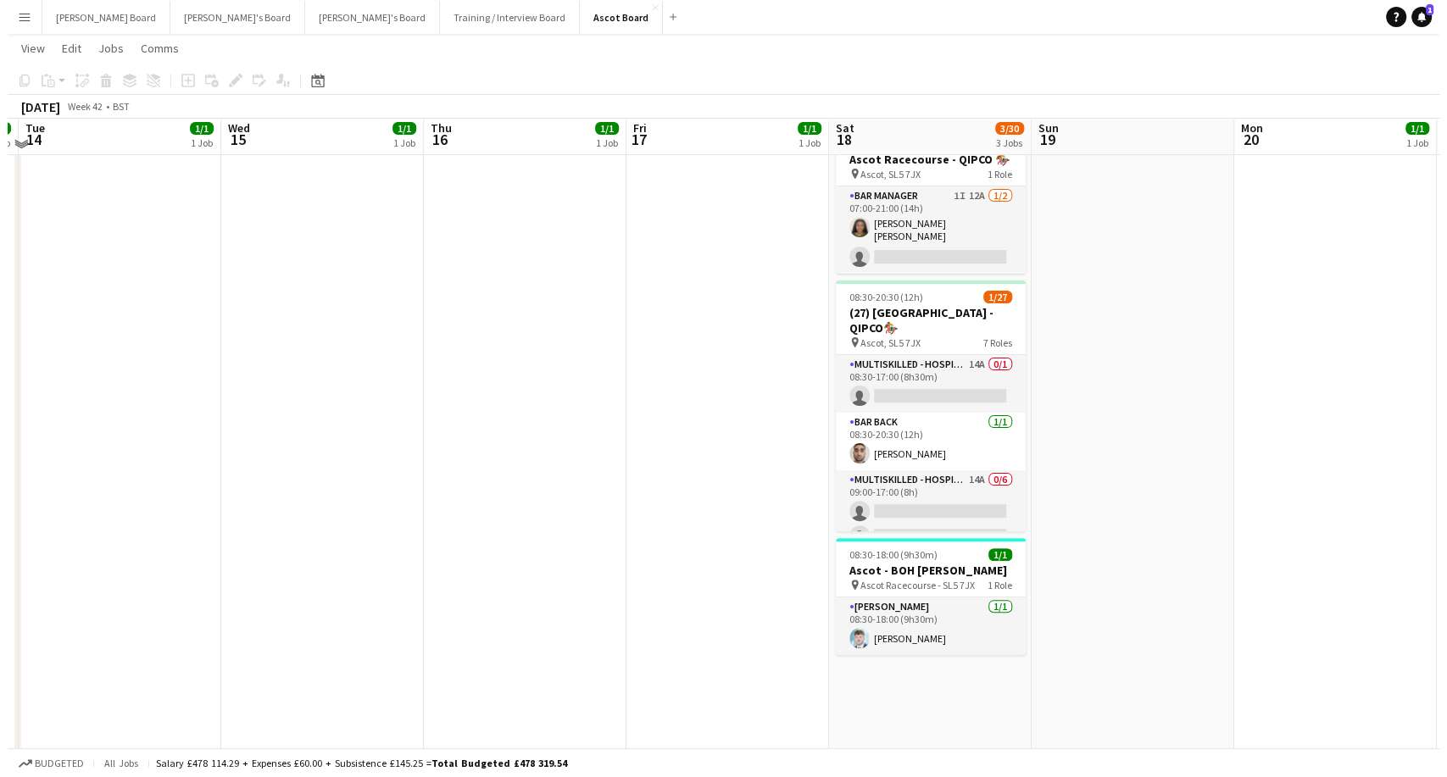
scroll to position [0, 0]
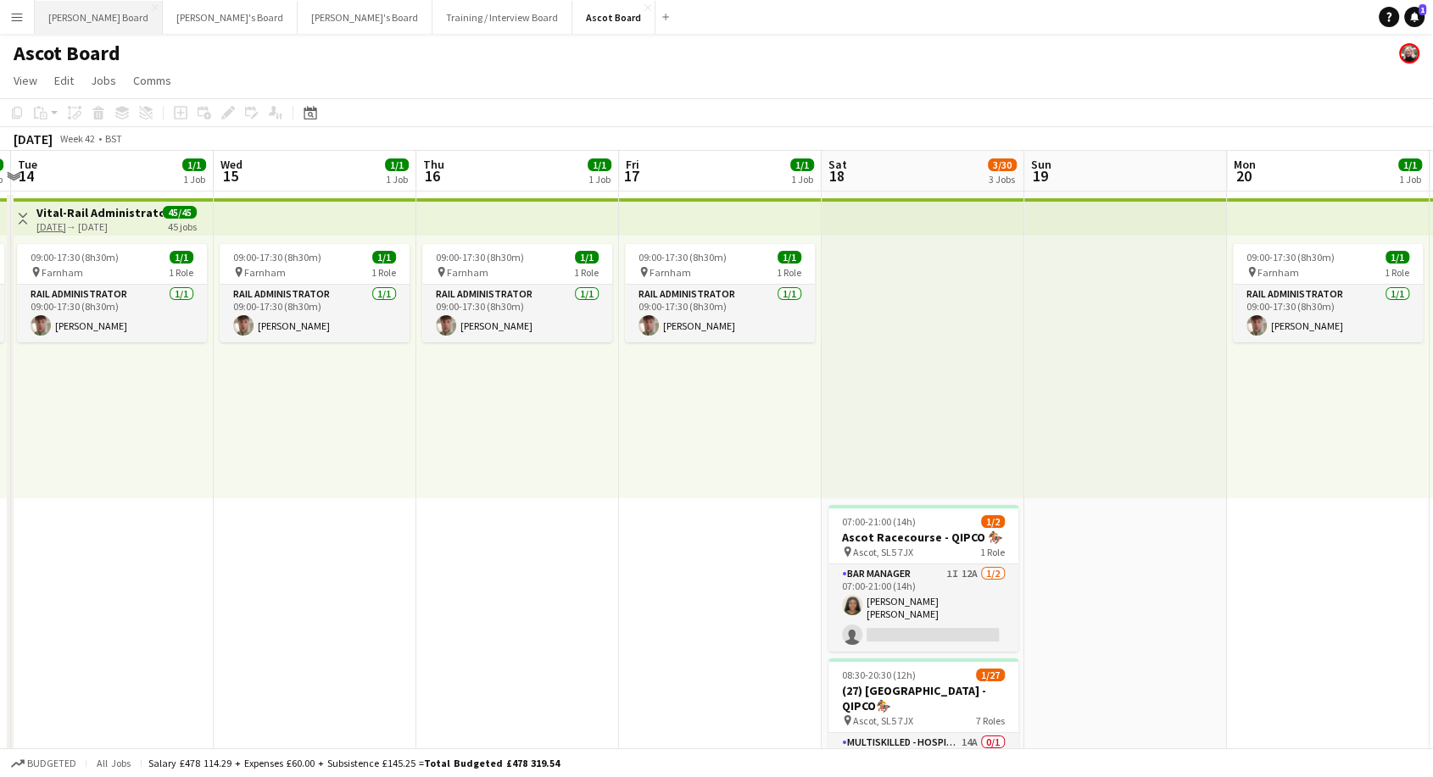
click at [90, 16] on button "Dean's Board Close" at bounding box center [99, 17] width 128 height 33
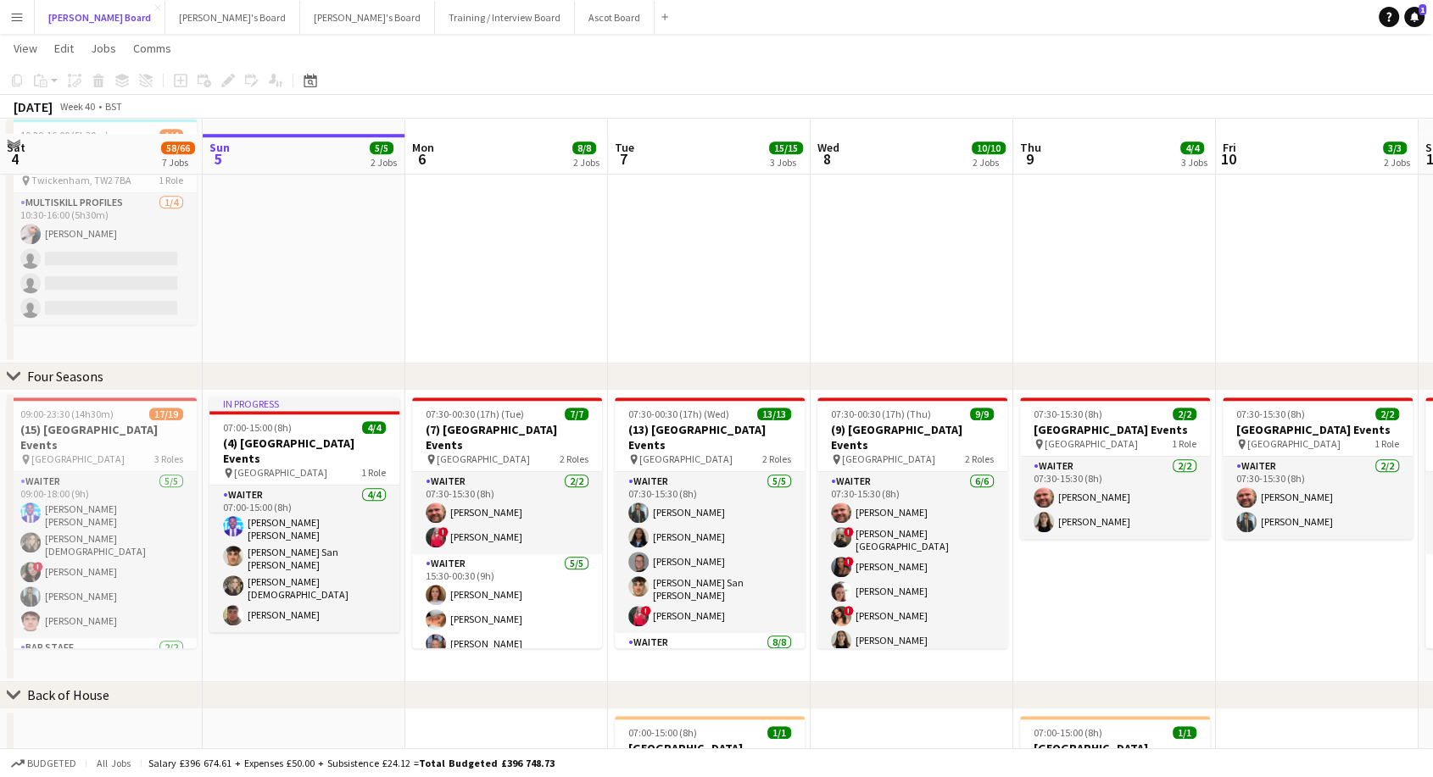
scroll to position [1318, 0]
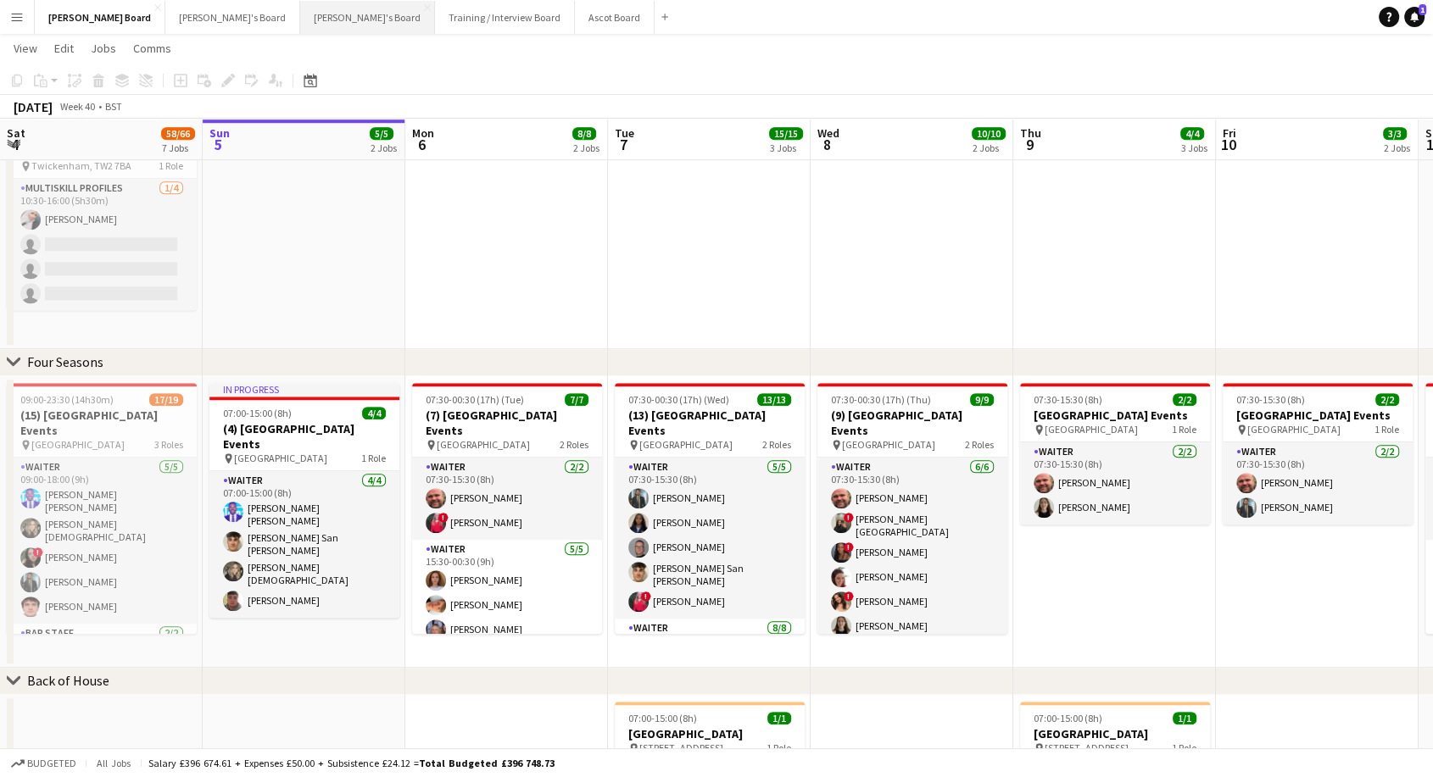
click at [300, 8] on button "Thomasina's Board Close" at bounding box center [367, 17] width 135 height 33
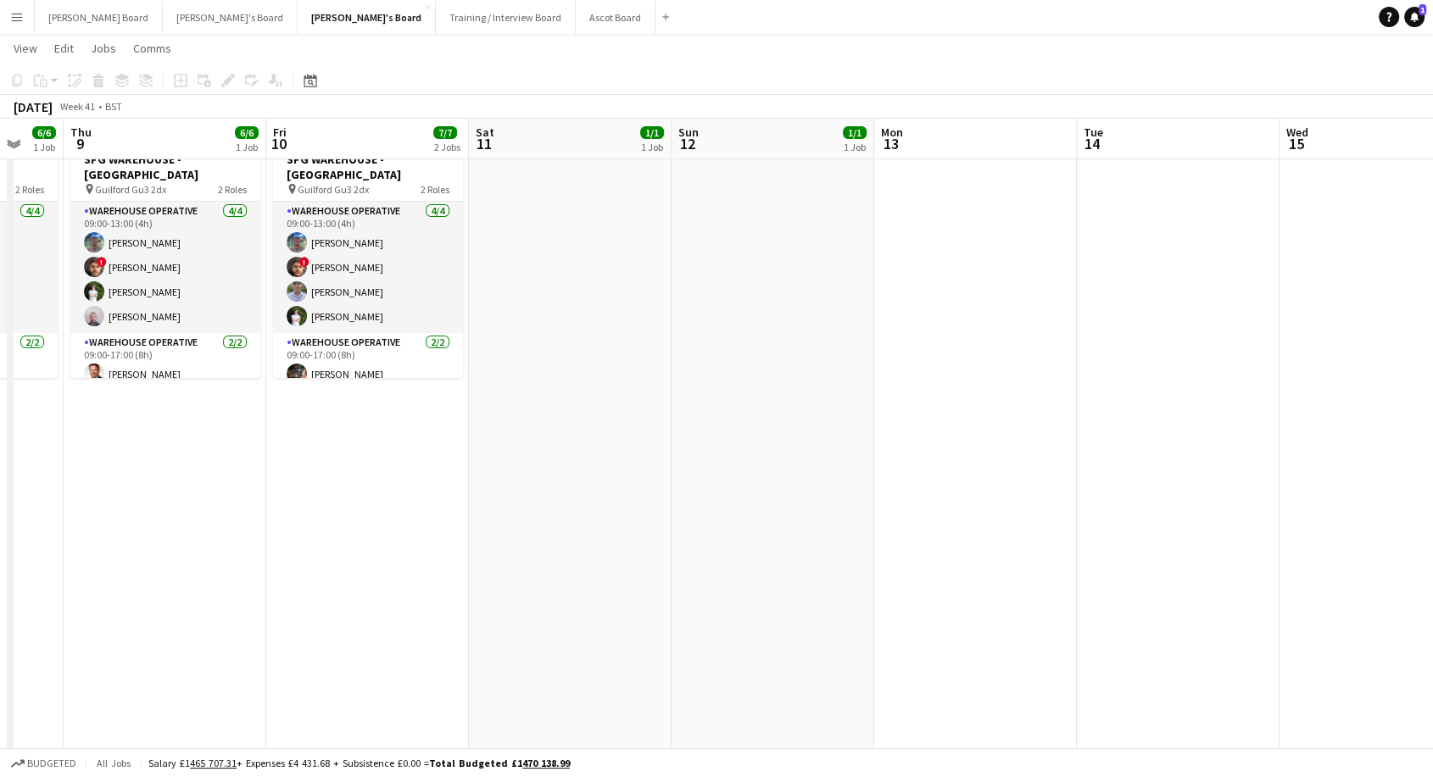
scroll to position [0, 546]
drag, startPoint x: 507, startPoint y: 504, endPoint x: 161, endPoint y: 554, distance: 349.5
click at [161, 554] on app-calendar-viewport "Mon 6 6/6 1 Job Tue 7 8/8 1 Job Wed 8 6/6 1 Job Thu 9 6/6 1 Job Fri 10 7/7 2 Jo…" at bounding box center [716, 789] width 1433 height 2199
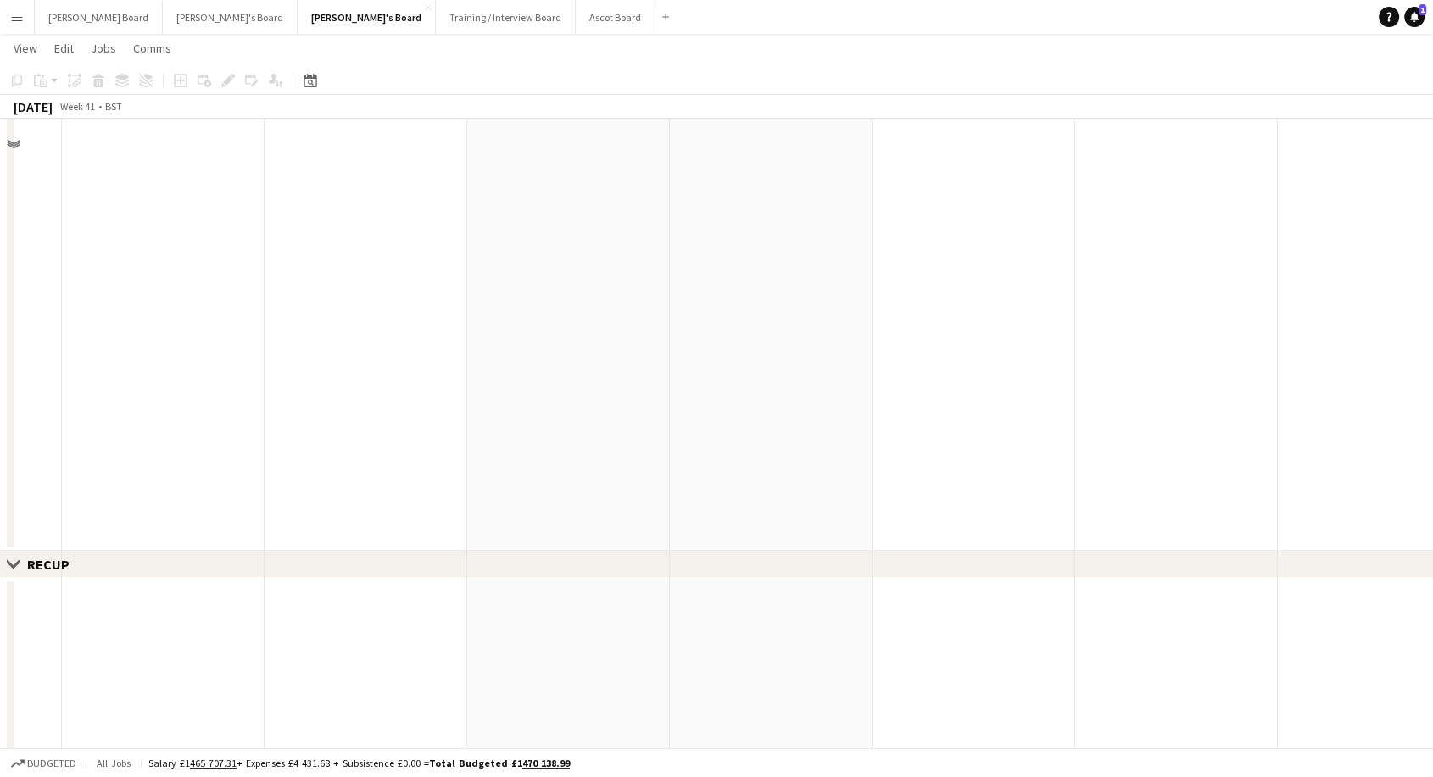
scroll to position [848, 0]
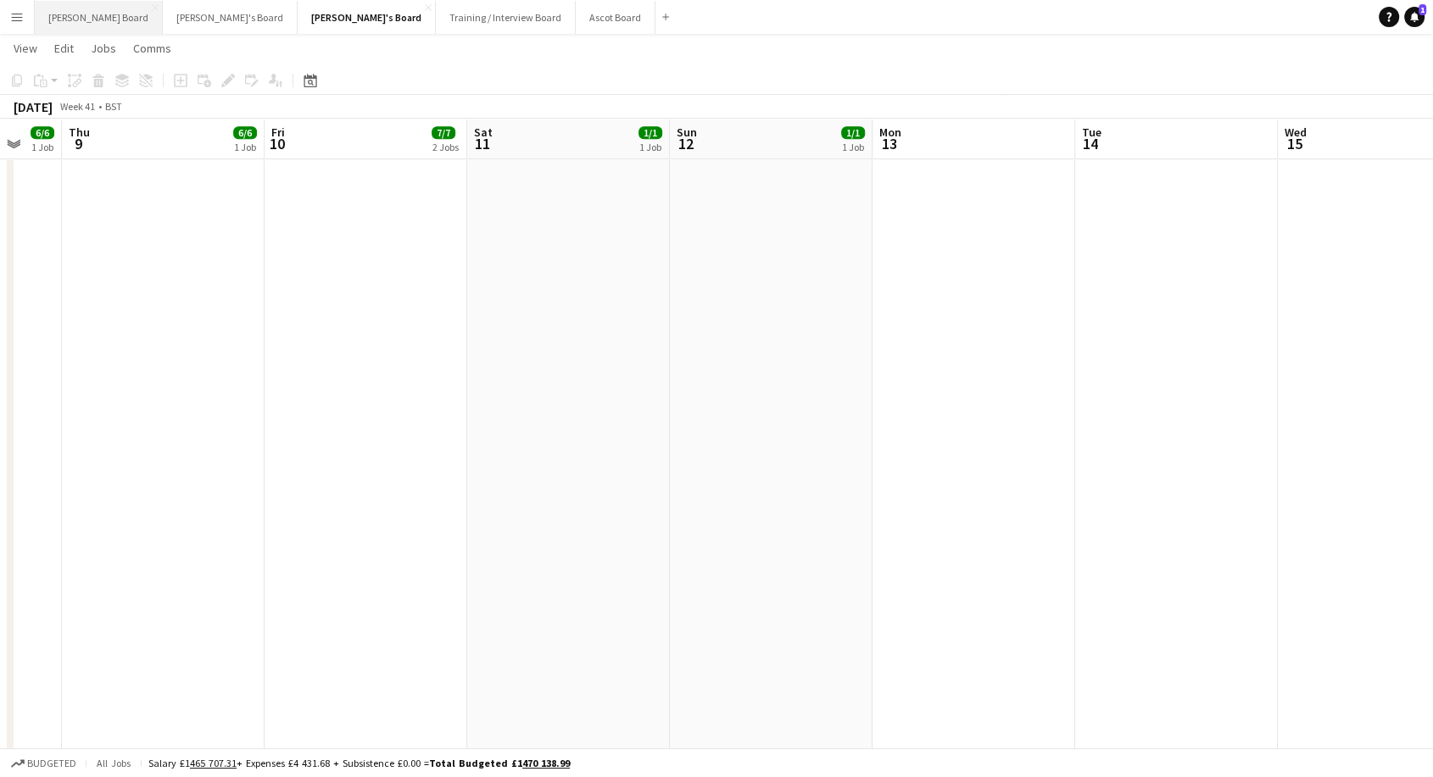
click at [40, 20] on button "Dean's Board Close" at bounding box center [99, 17] width 128 height 33
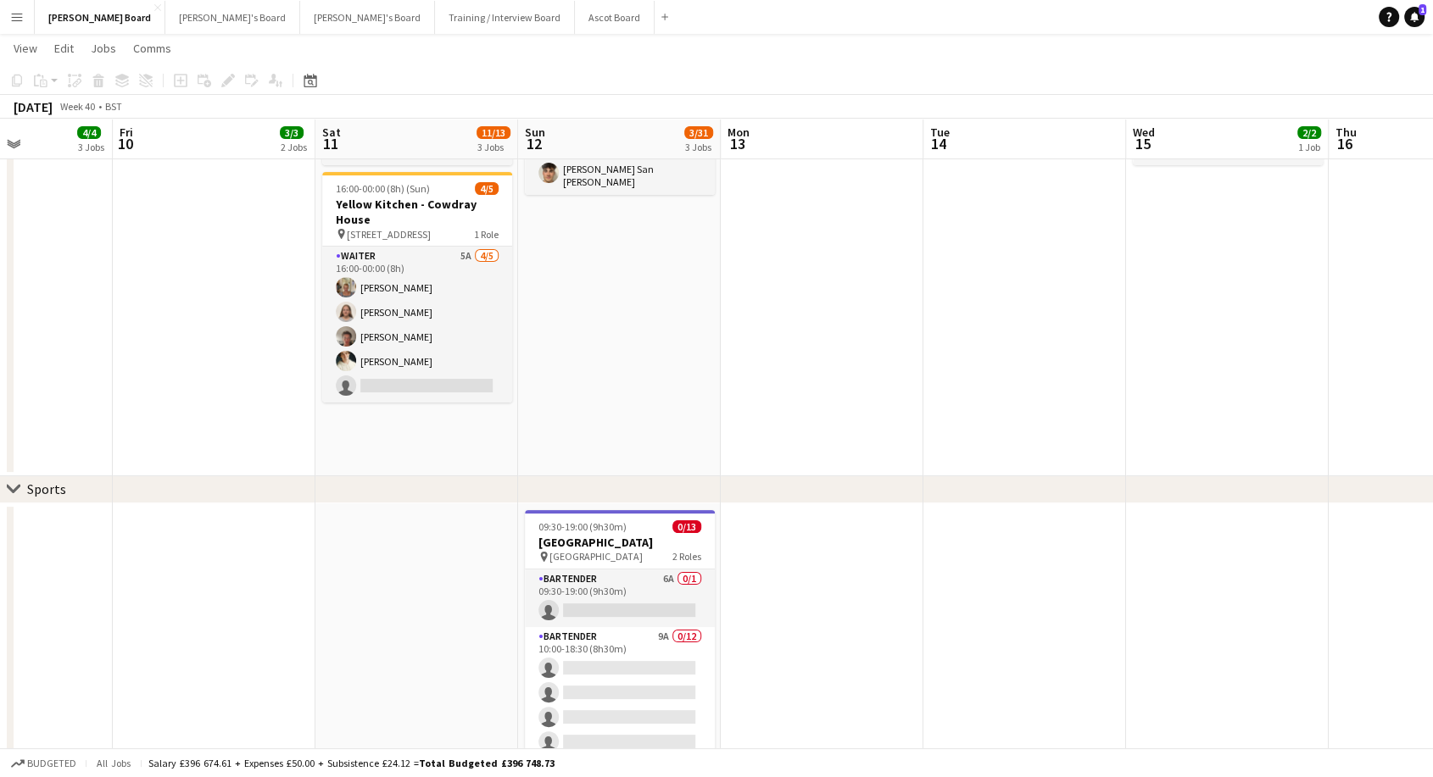
scroll to position [0, 752]
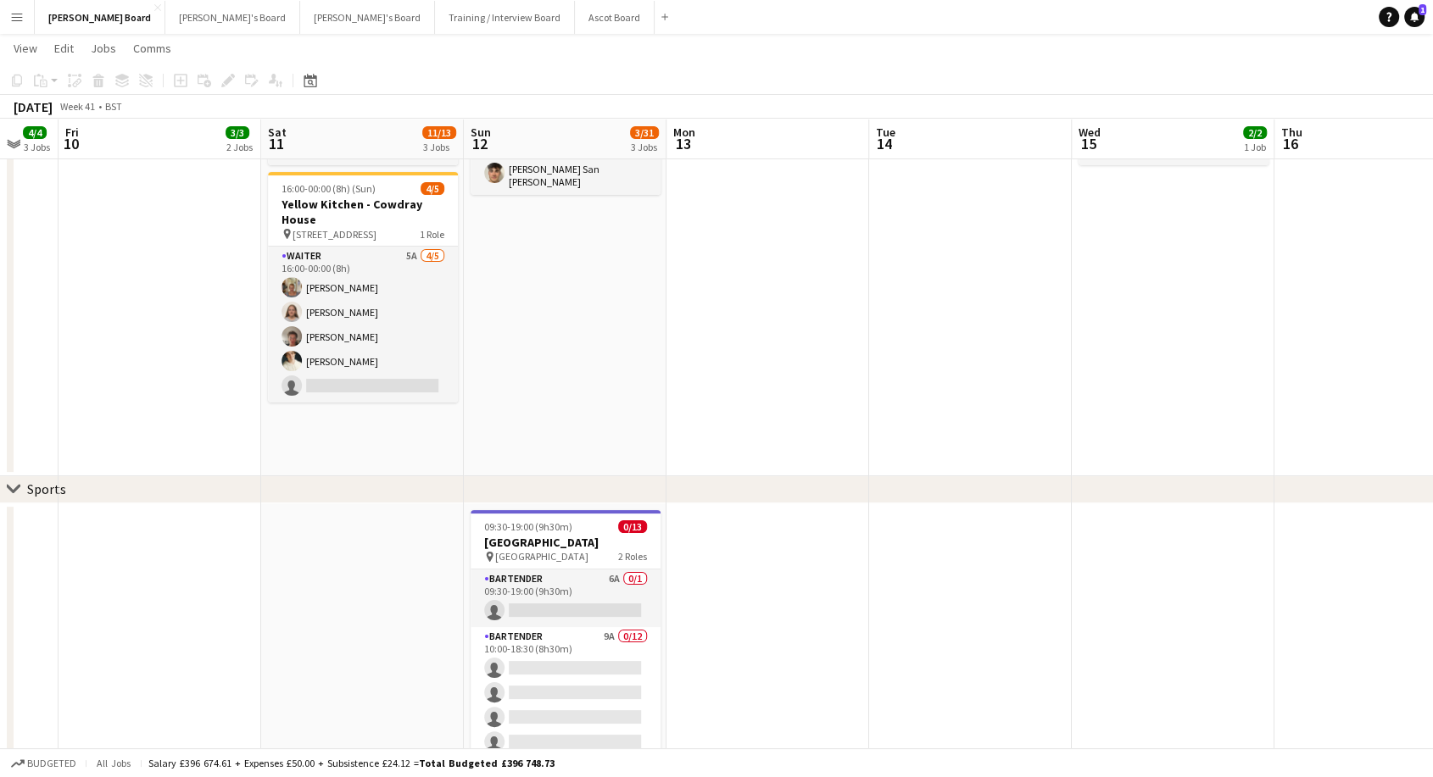
drag, startPoint x: 1075, startPoint y: 398, endPoint x: 26, endPoint y: 461, distance: 1050.5
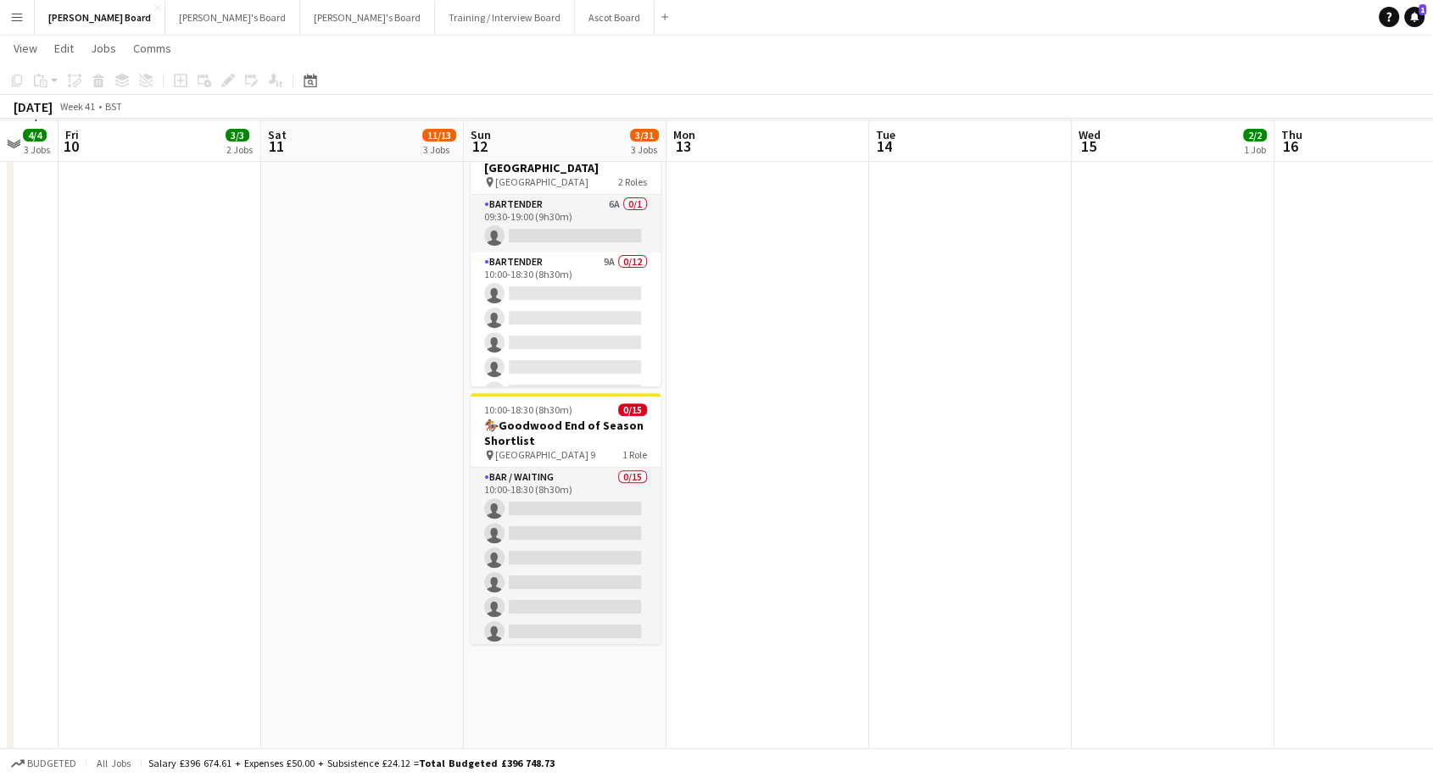
scroll to position [565, 0]
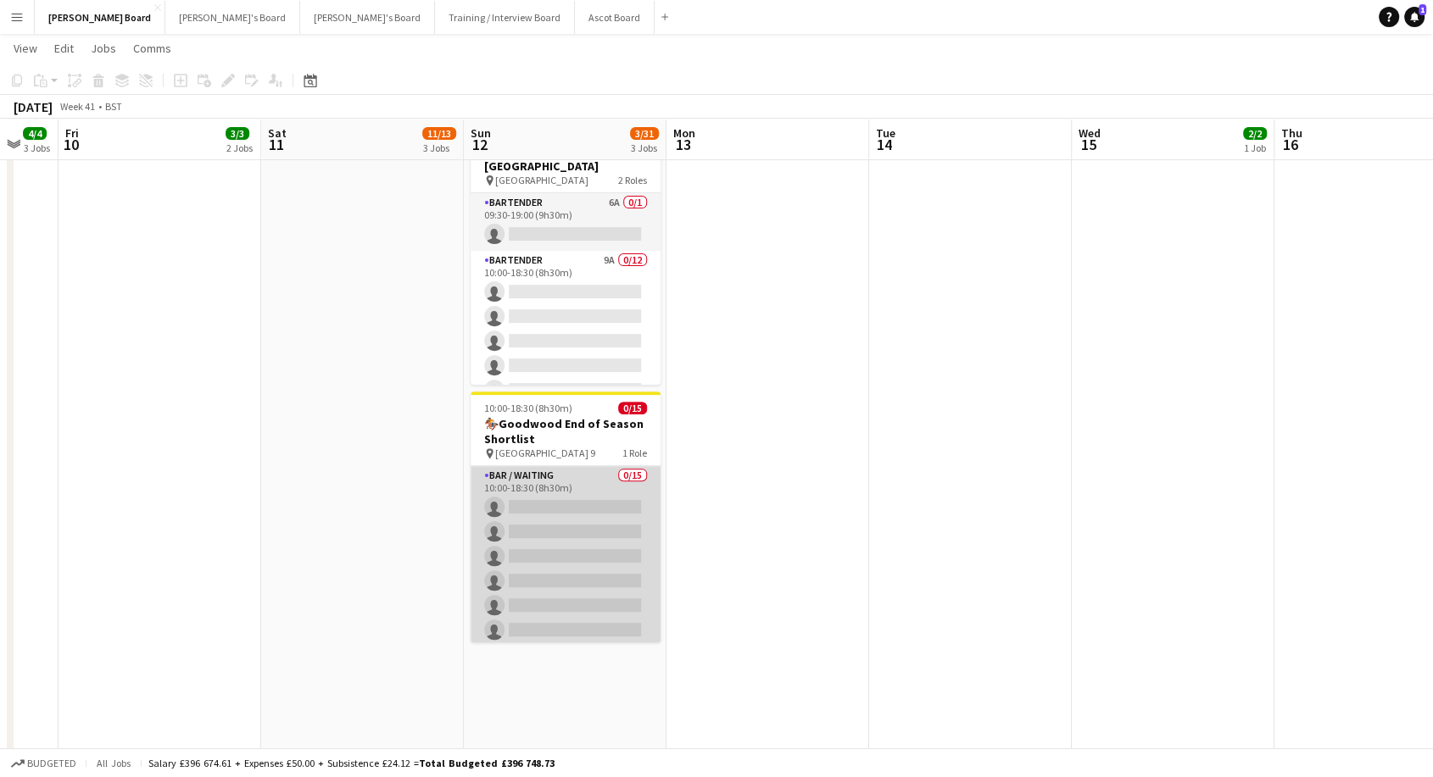
click at [554, 487] on app-card-role "Bar / Waiting 0/15 10:00-18:30 (8h30m) single-neutral-actions single-neutral-ac…" at bounding box center [565, 667] width 190 height 402
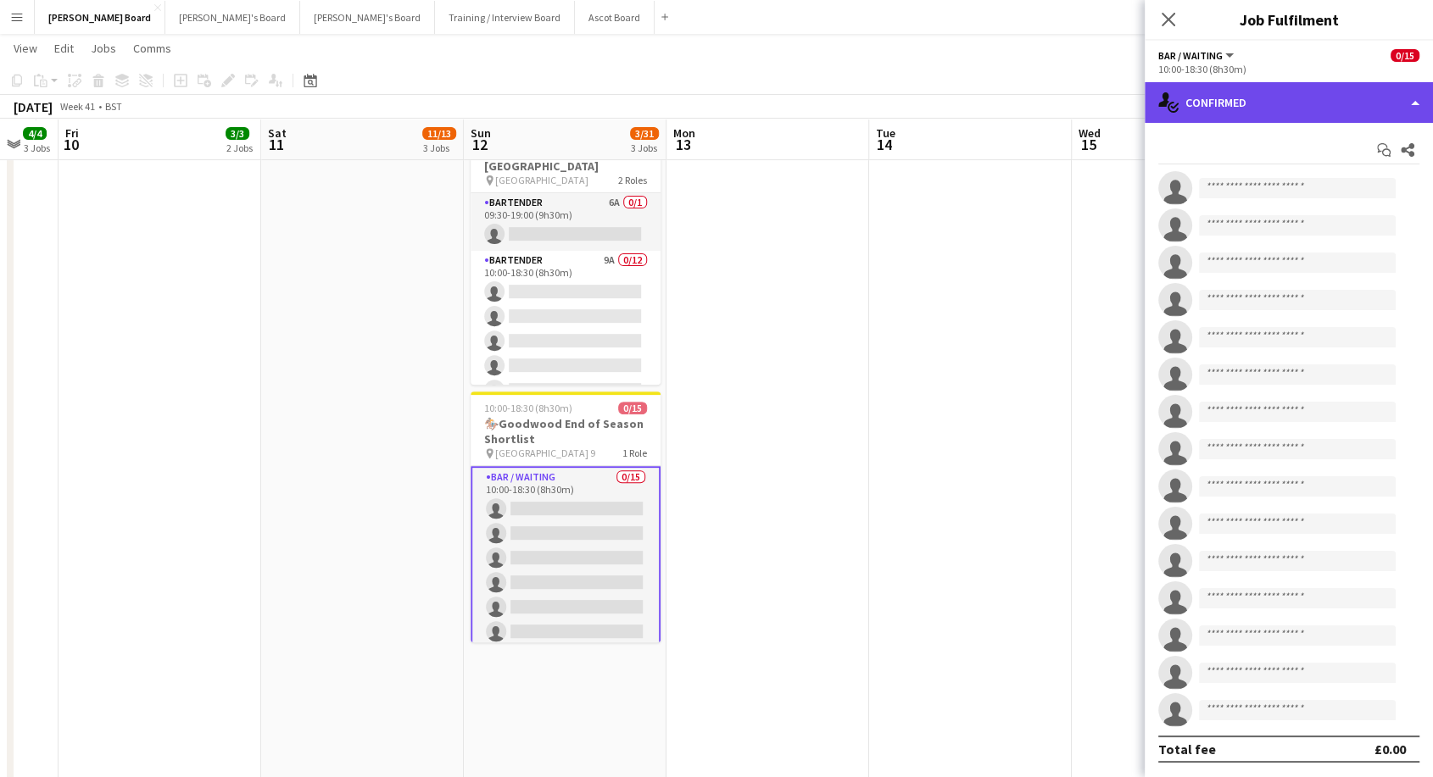
drag, startPoint x: 1255, startPoint y: 109, endPoint x: 1256, endPoint y: 164, distance: 54.3
click at [1255, 110] on div "single-neutral-actions-check-2 Confirmed" at bounding box center [1288, 102] width 288 height 41
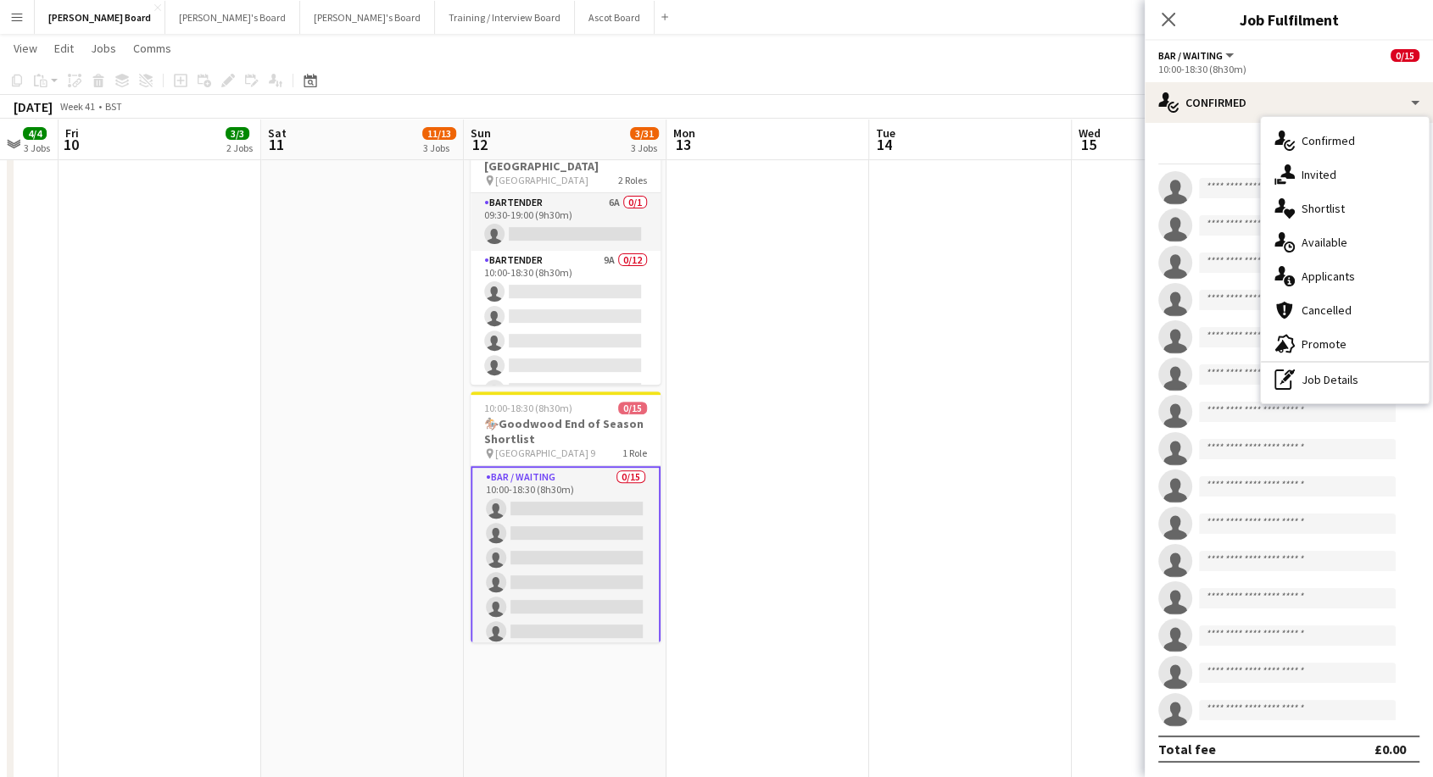
click at [1318, 275] on span "Applicants" at bounding box center [1327, 276] width 53 height 15
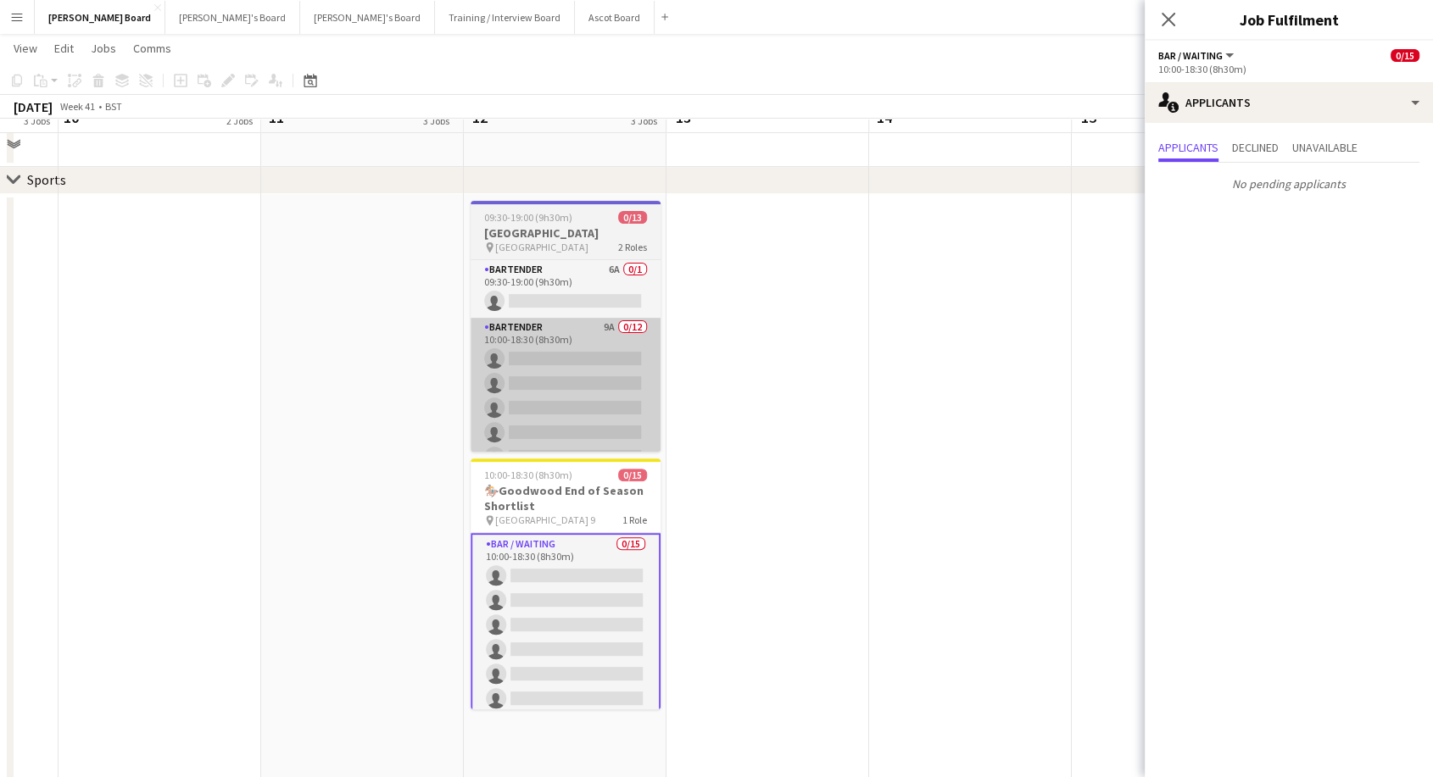
scroll to position [470, 0]
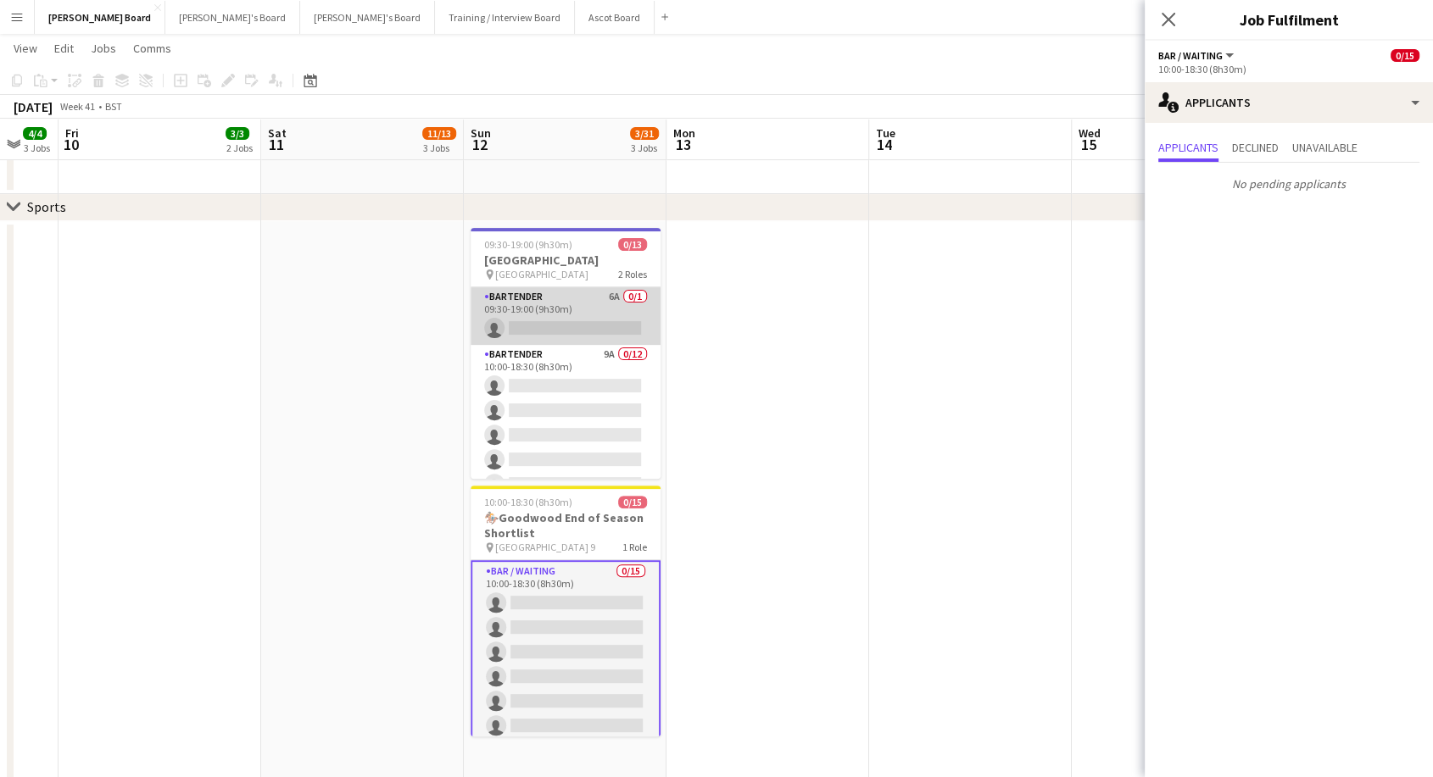
click at [570, 318] on app-card-role "Bartender 6A 0/1 09:30-19:00 (9h30m) single-neutral-actions" at bounding box center [565, 316] width 190 height 58
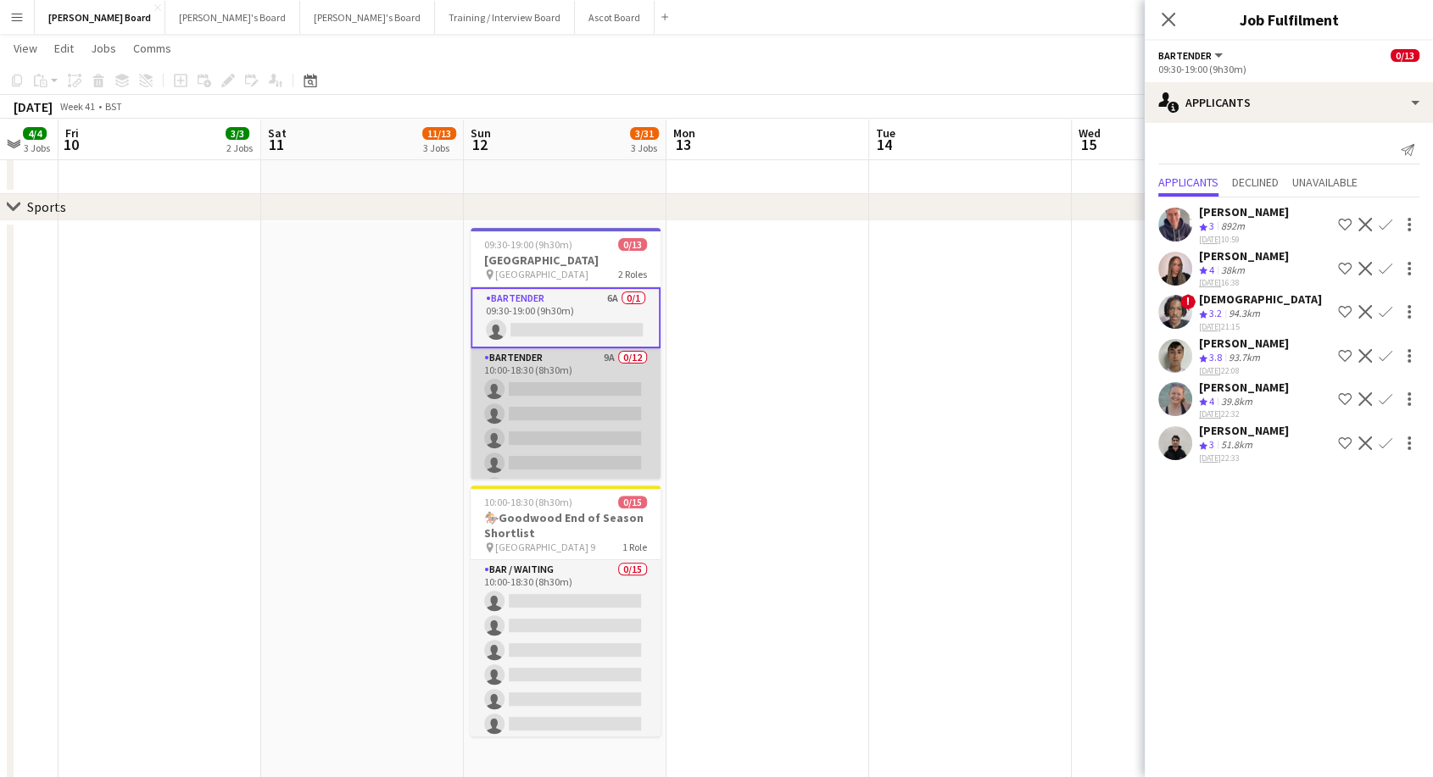
click at [566, 411] on app-card-role "Bartender 9A 0/12 10:00-18:30 (8h30m) single-neutral-actions single-neutral-act…" at bounding box center [565, 512] width 190 height 328
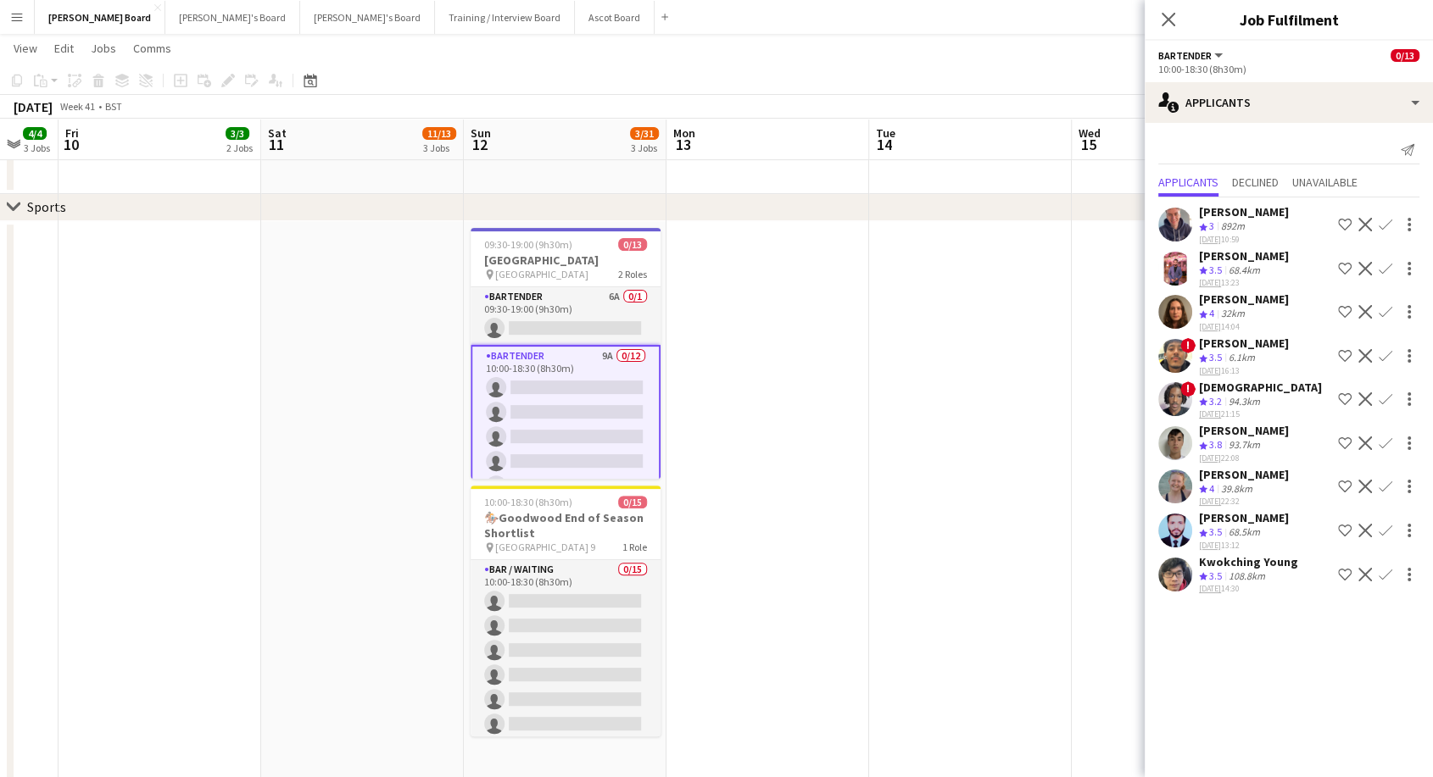
click at [805, 426] on app-date-cell at bounding box center [767, 709] width 203 height 976
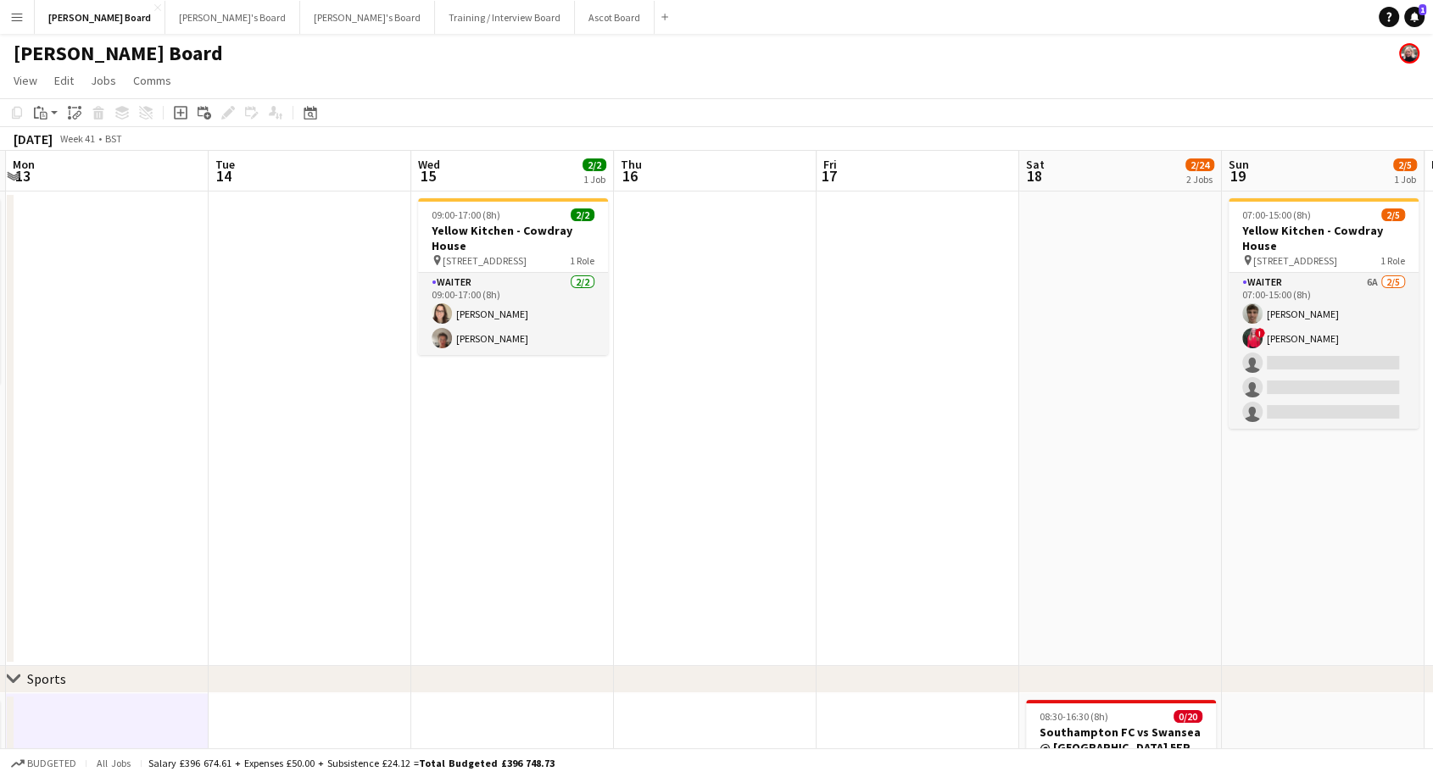
scroll to position [0, 627]
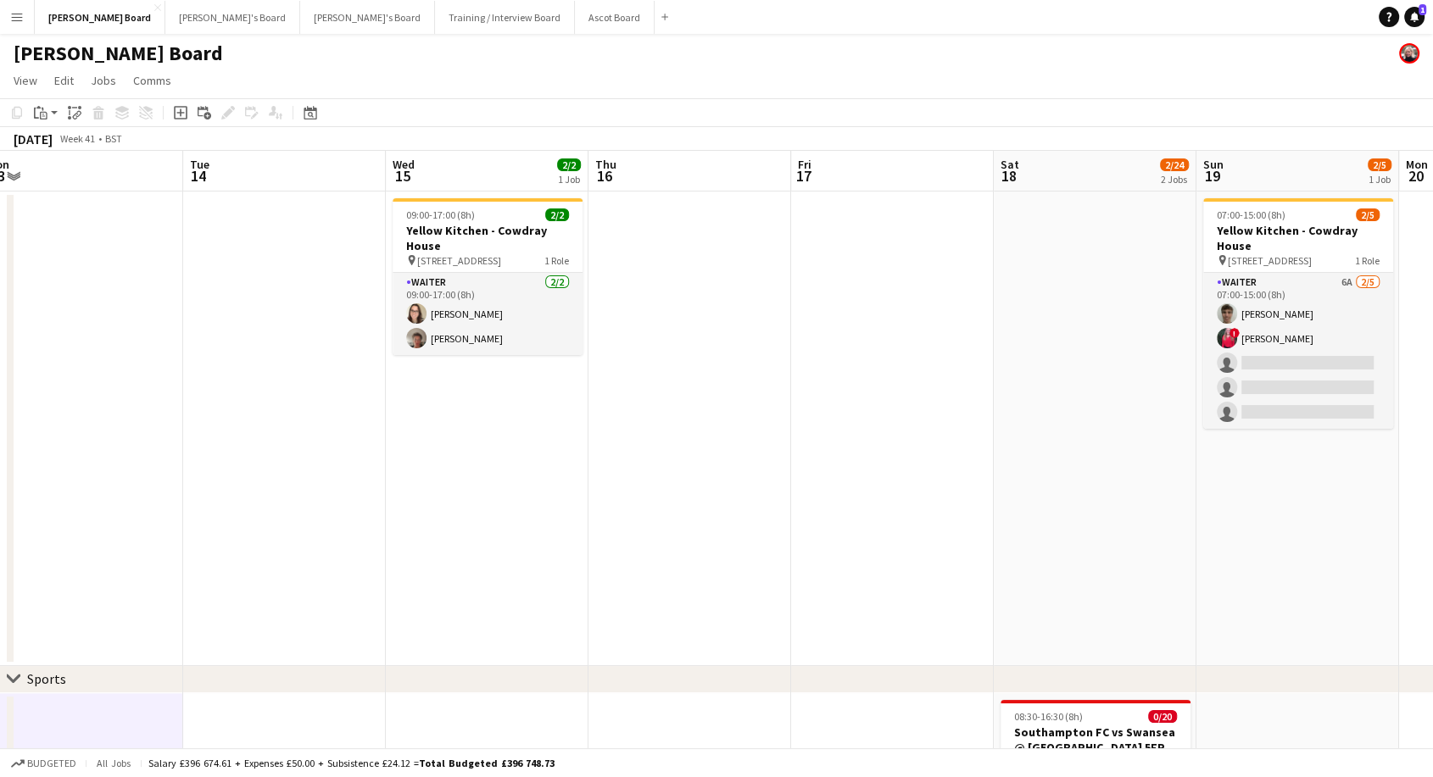
drag, startPoint x: 973, startPoint y: 459, endPoint x: 287, endPoint y: 515, distance: 688.1
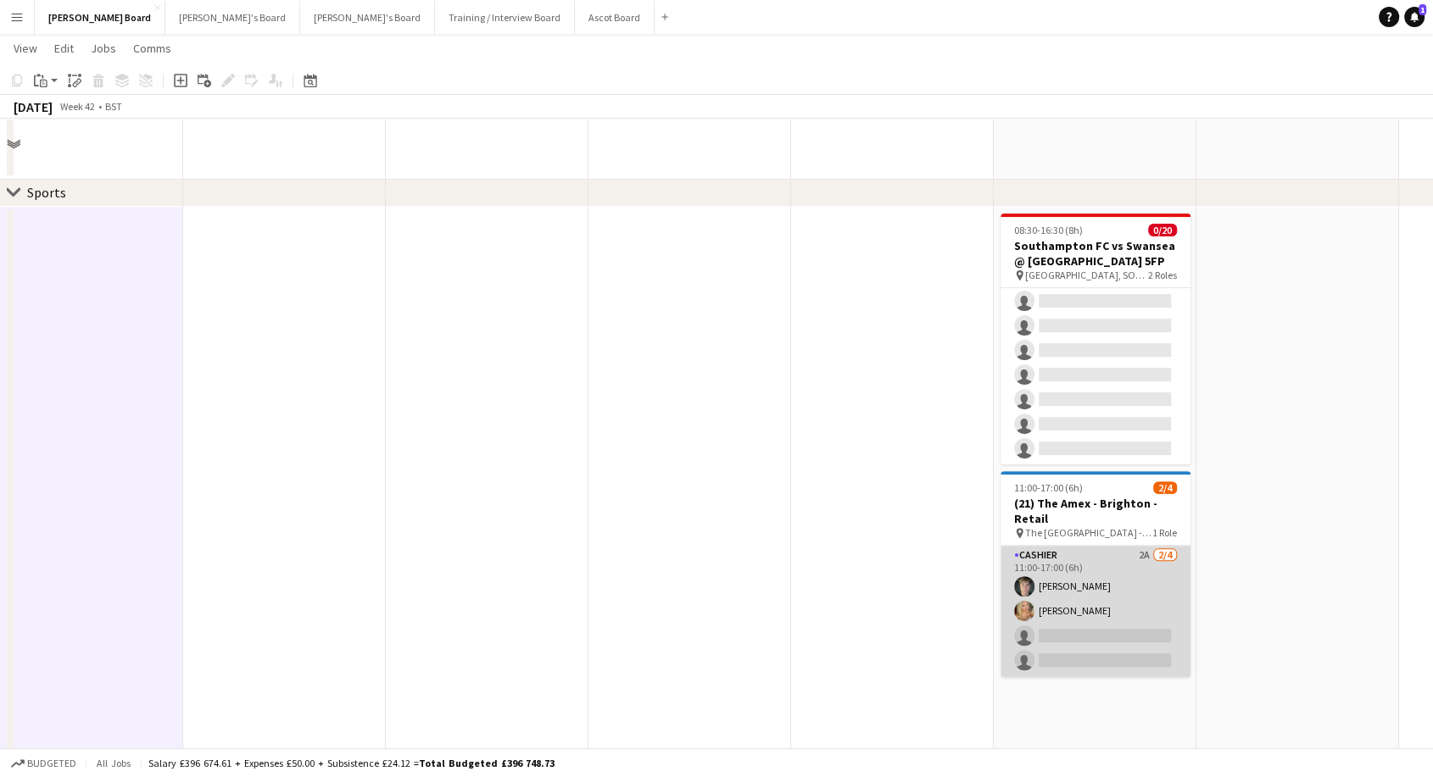
scroll to position [565, 0]
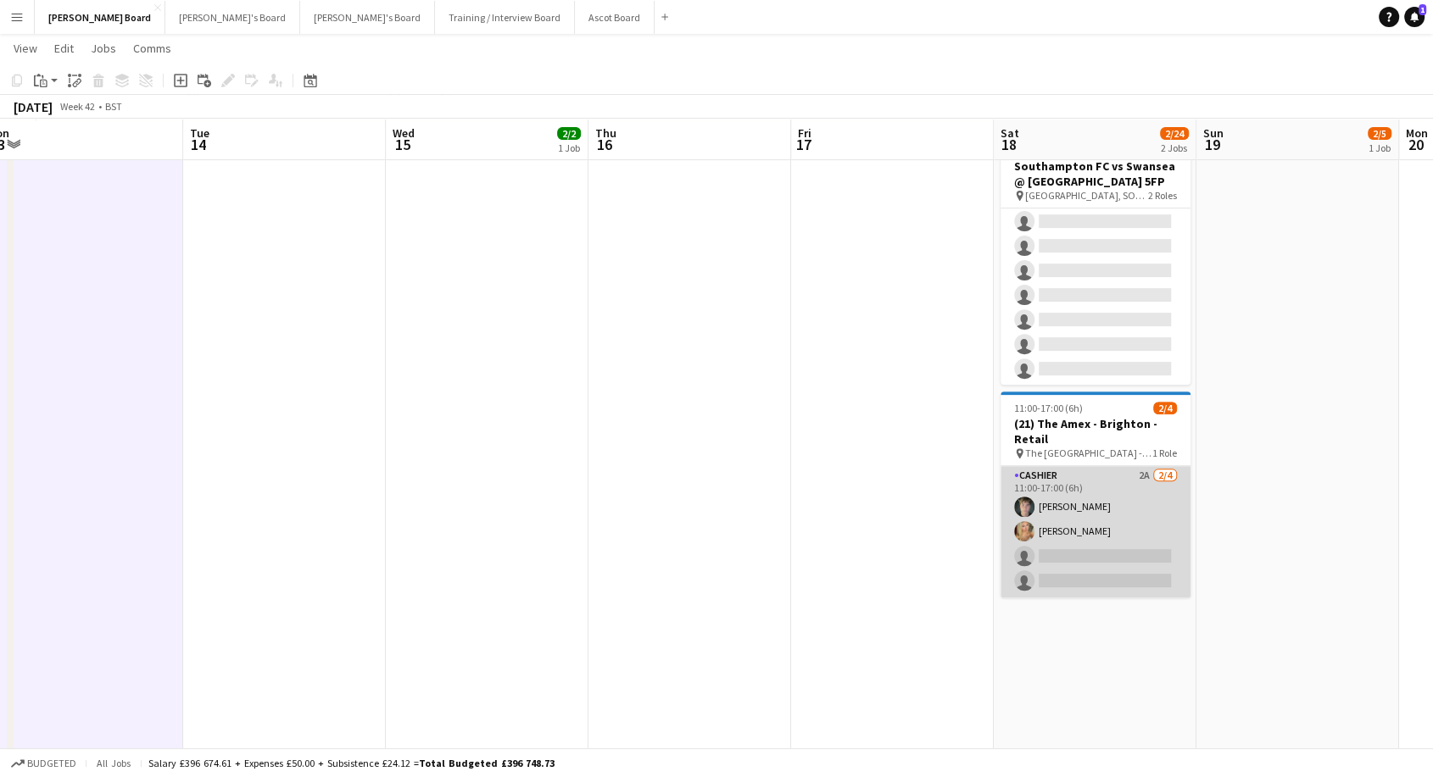
click at [1104, 539] on app-card-role "Cashier 2A 2/4 11:00-17:00 (6h) Euan Dixte jasmine stevens single-neutral-actio…" at bounding box center [1095, 531] width 190 height 131
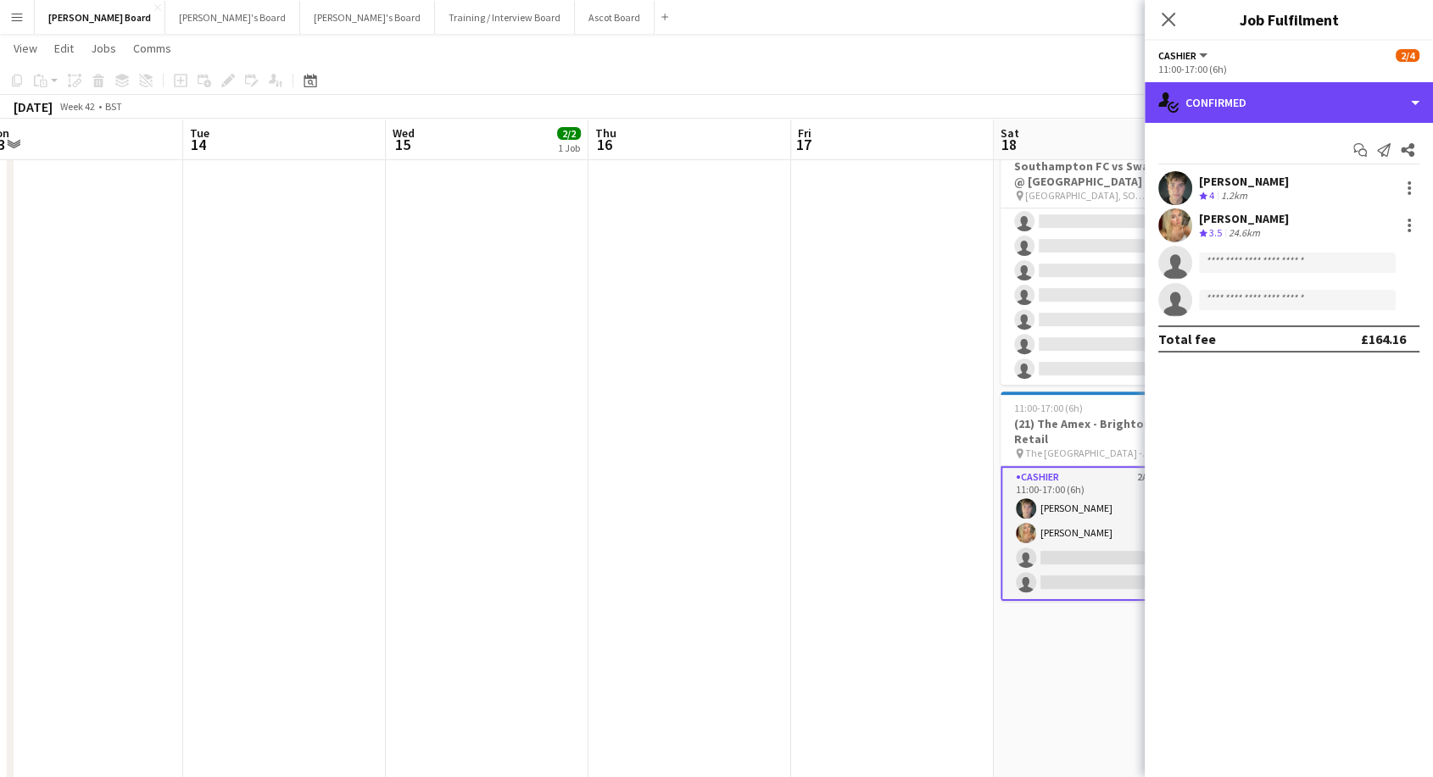
drag, startPoint x: 1265, startPoint y: 87, endPoint x: 1284, endPoint y: 212, distance: 126.1
click at [1264, 89] on div "single-neutral-actions-check-2 Confirmed" at bounding box center [1288, 102] width 288 height 41
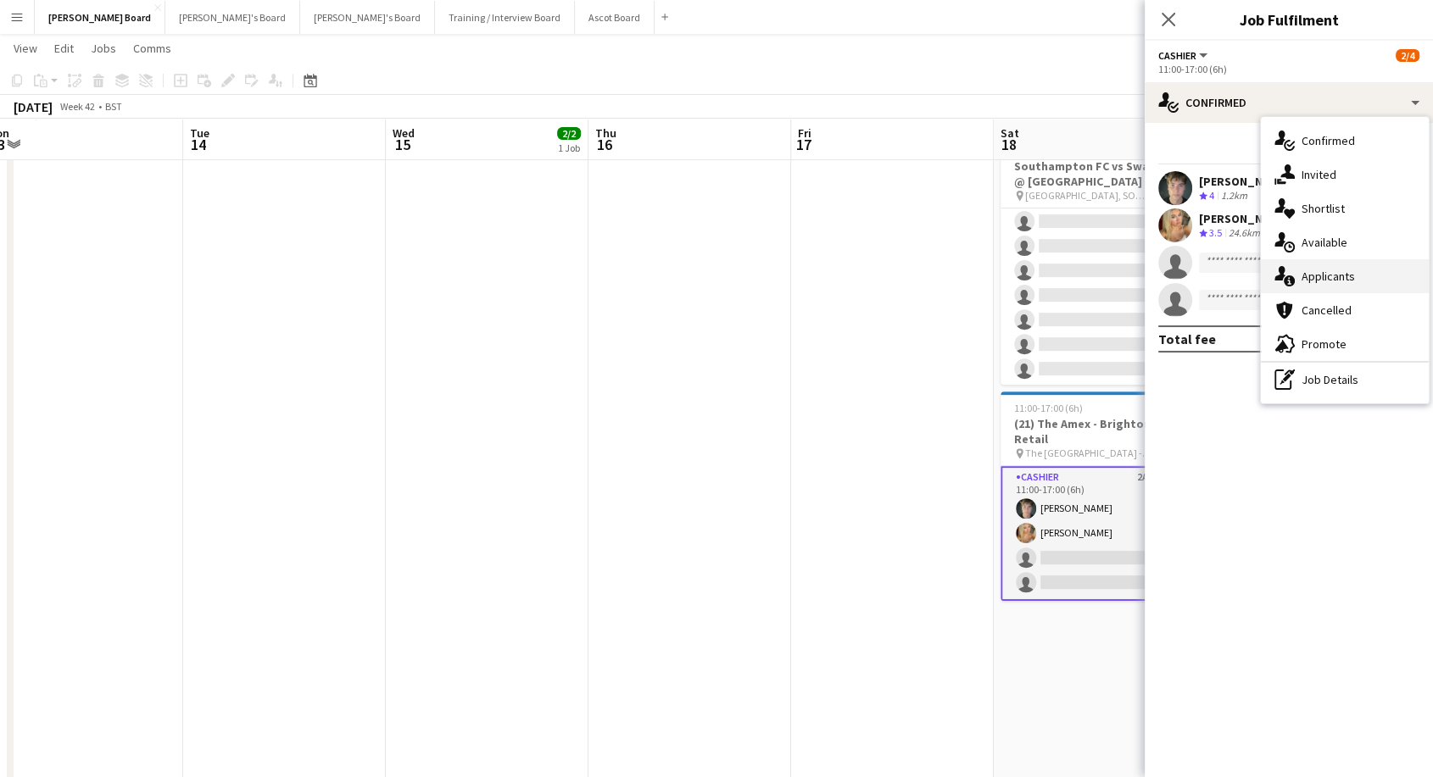
click at [1310, 269] on span "Applicants" at bounding box center [1327, 276] width 53 height 15
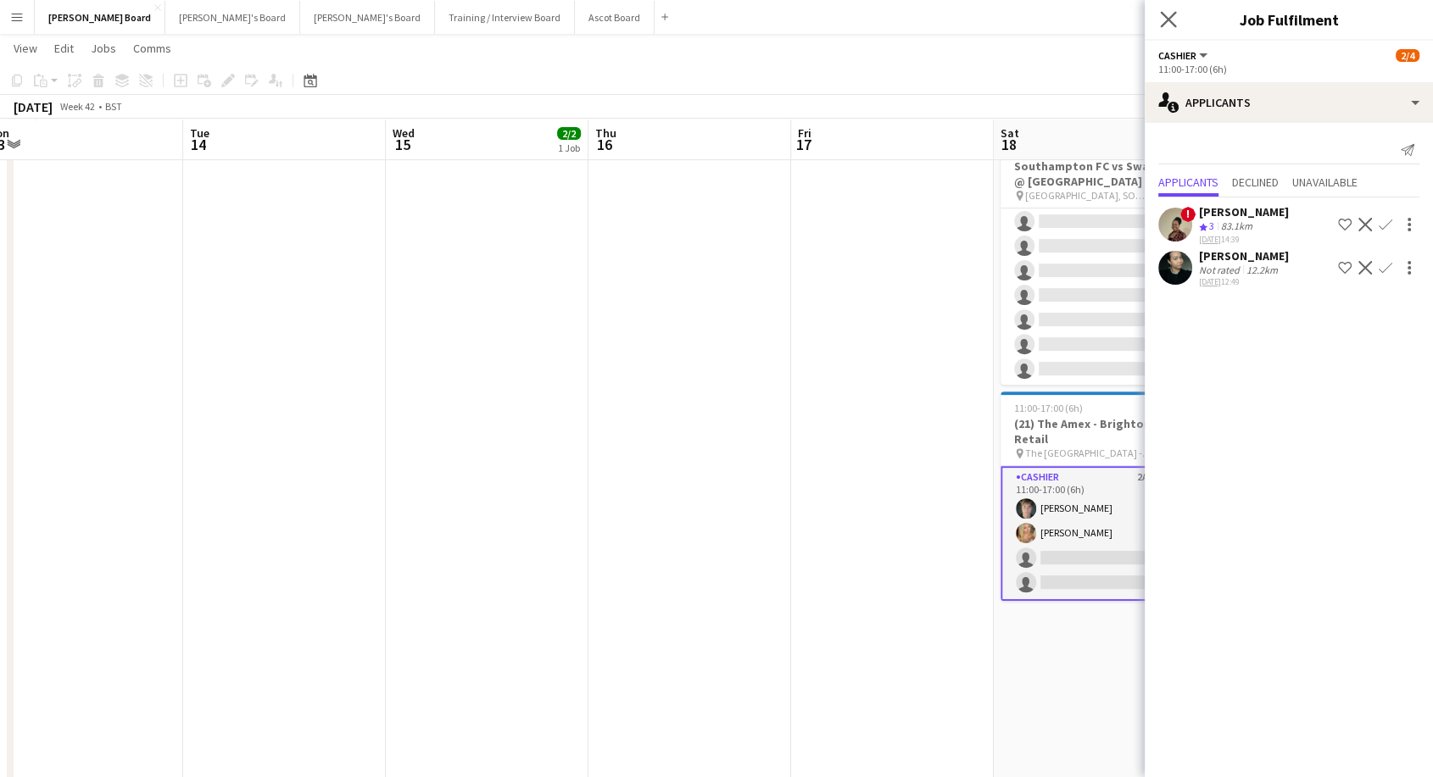
click at [1168, 8] on app-icon "Close pop-in" at bounding box center [1168, 20] width 25 height 25
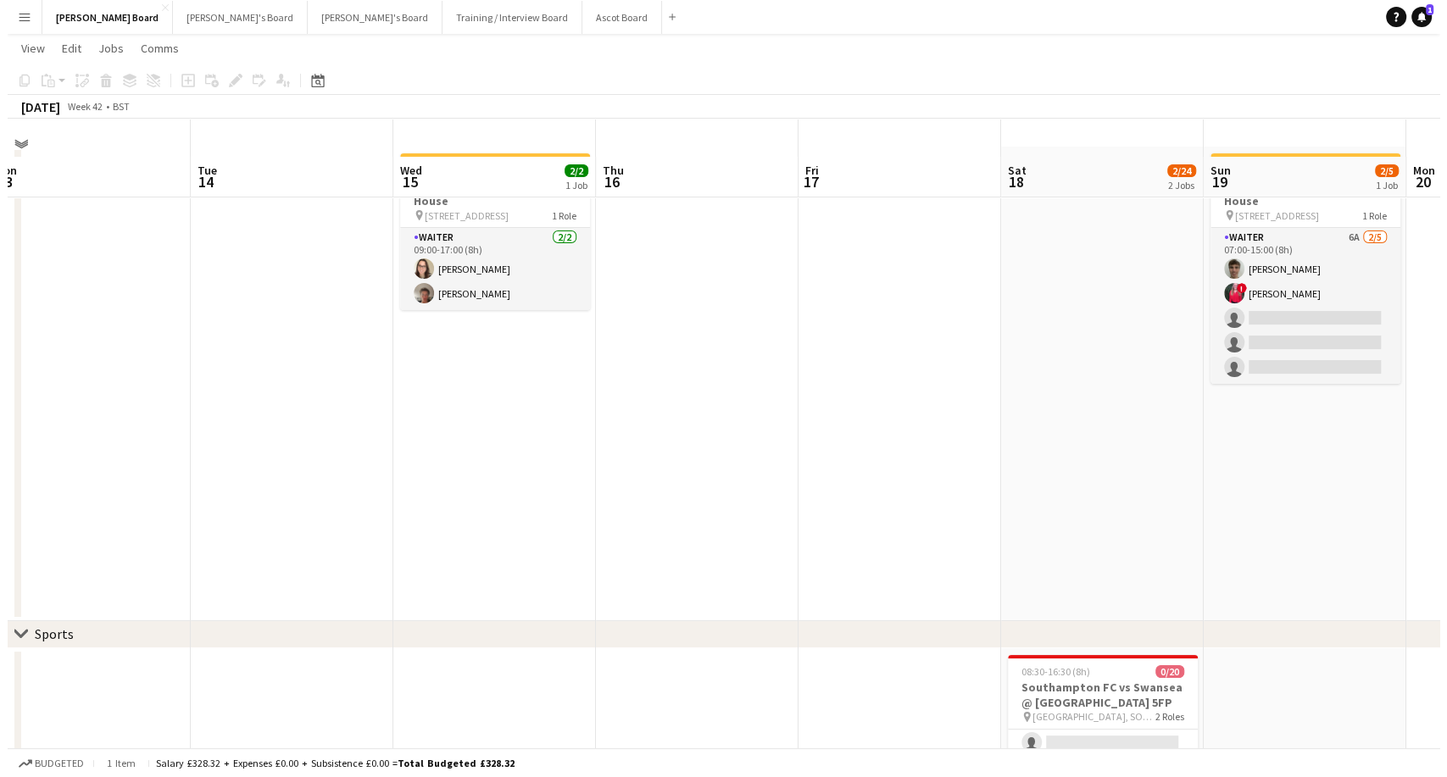
scroll to position [0, 0]
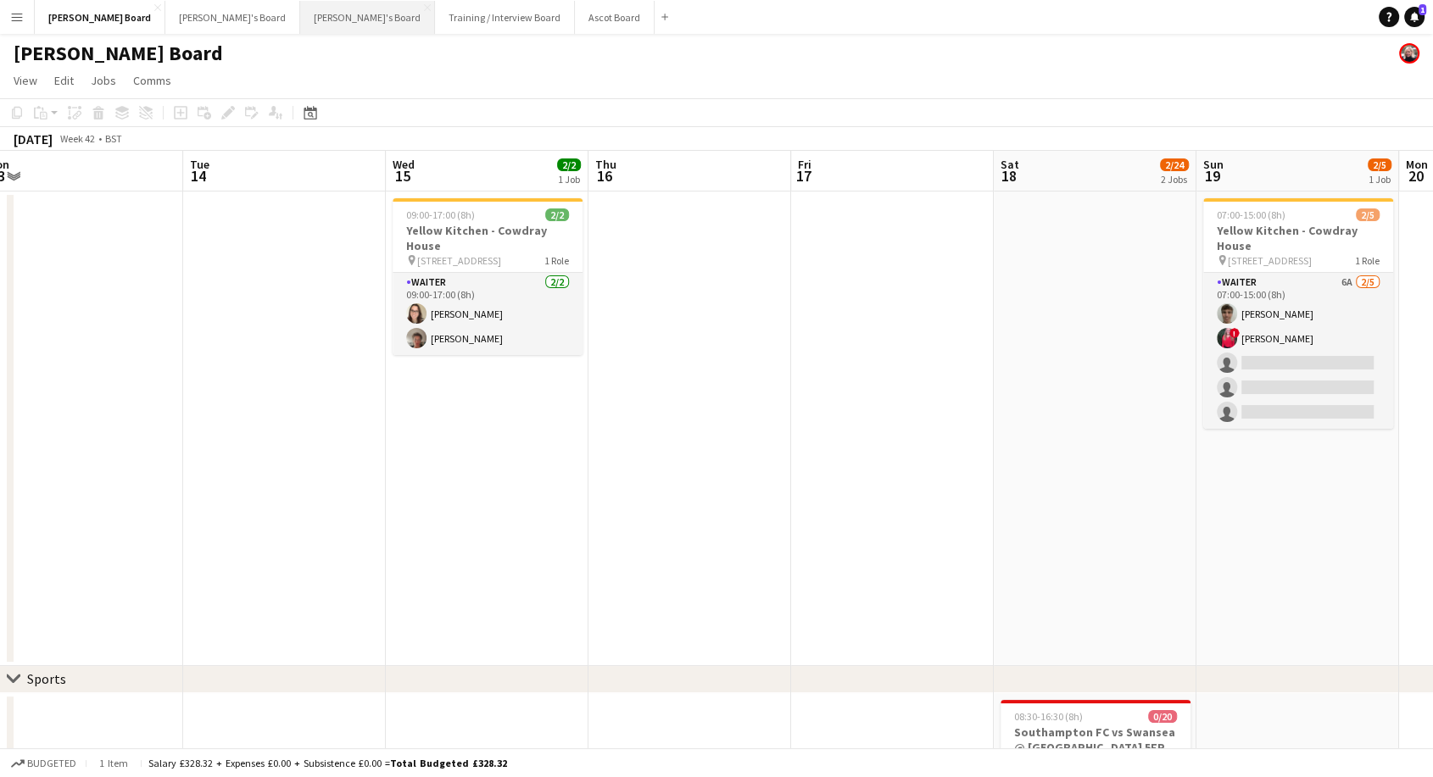
click at [300, 12] on button "Thomasina's Board Close" at bounding box center [367, 17] width 135 height 33
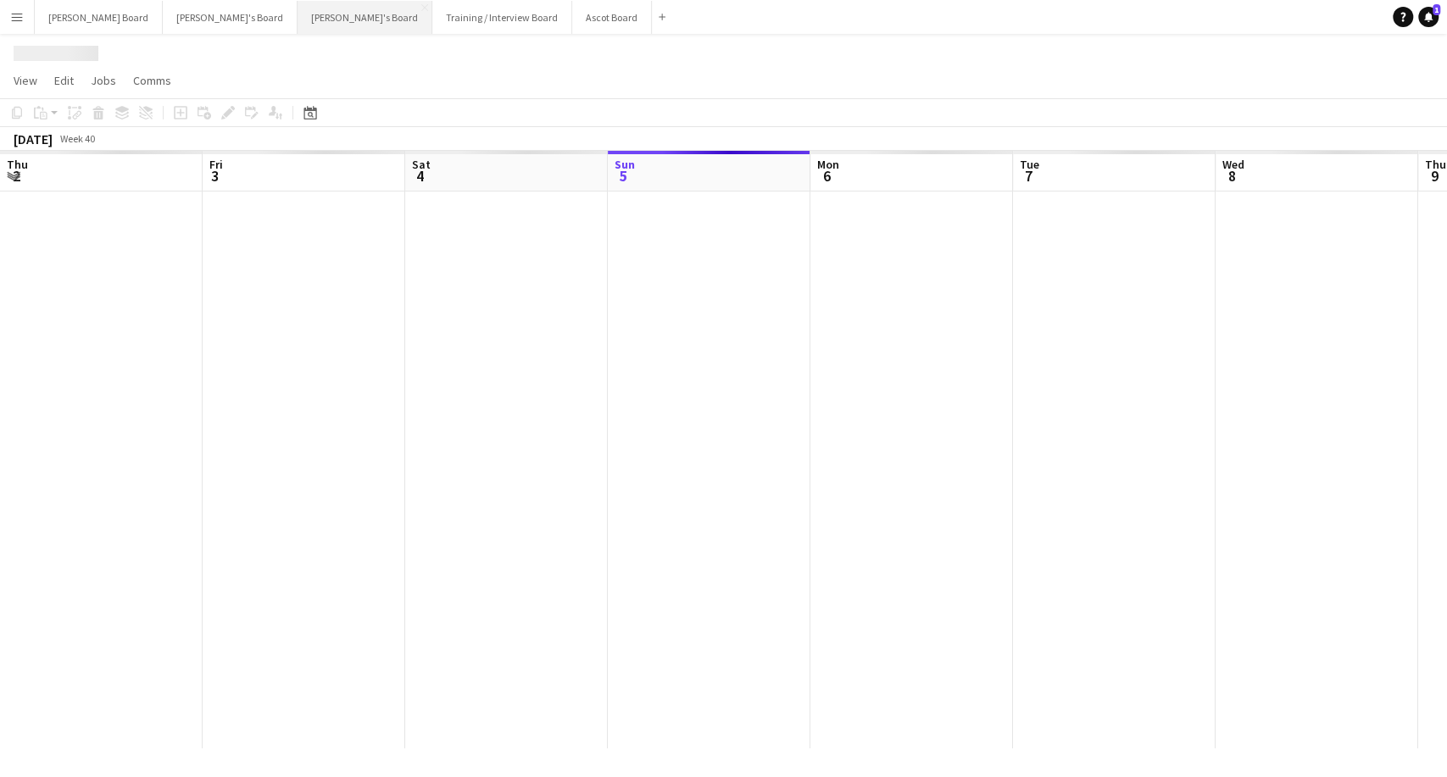
scroll to position [0, 405]
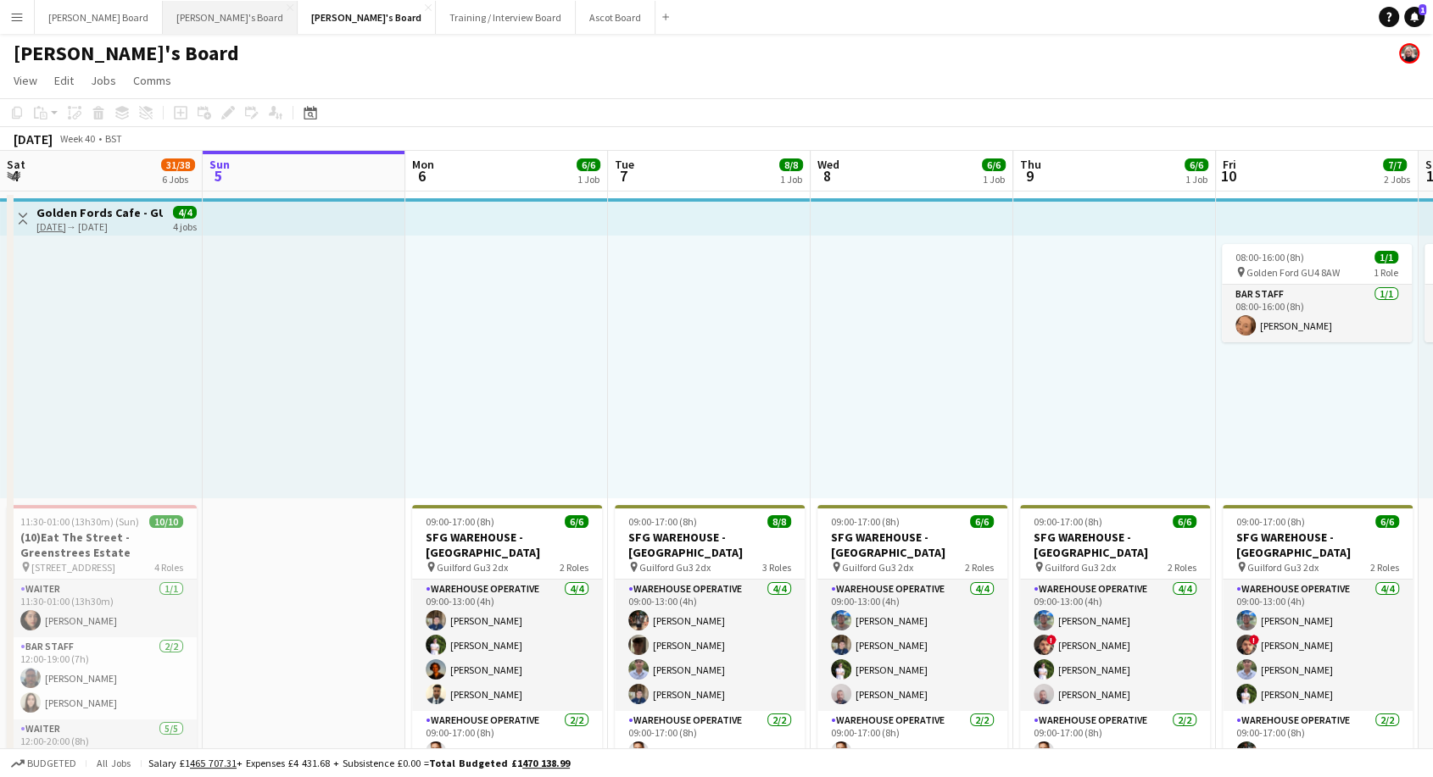
click at [163, 19] on button "Jakub's Board Close" at bounding box center [230, 17] width 135 height 33
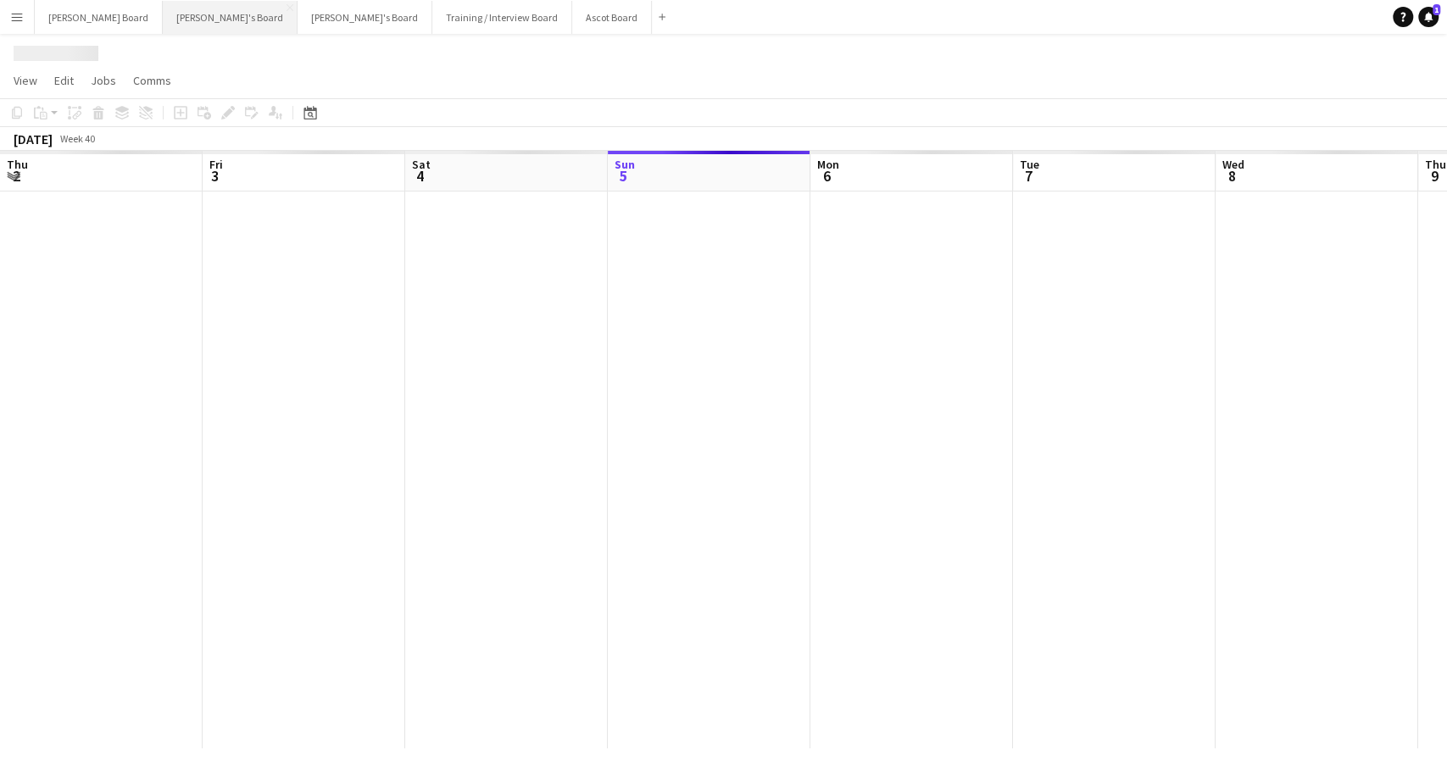
scroll to position [0, 405]
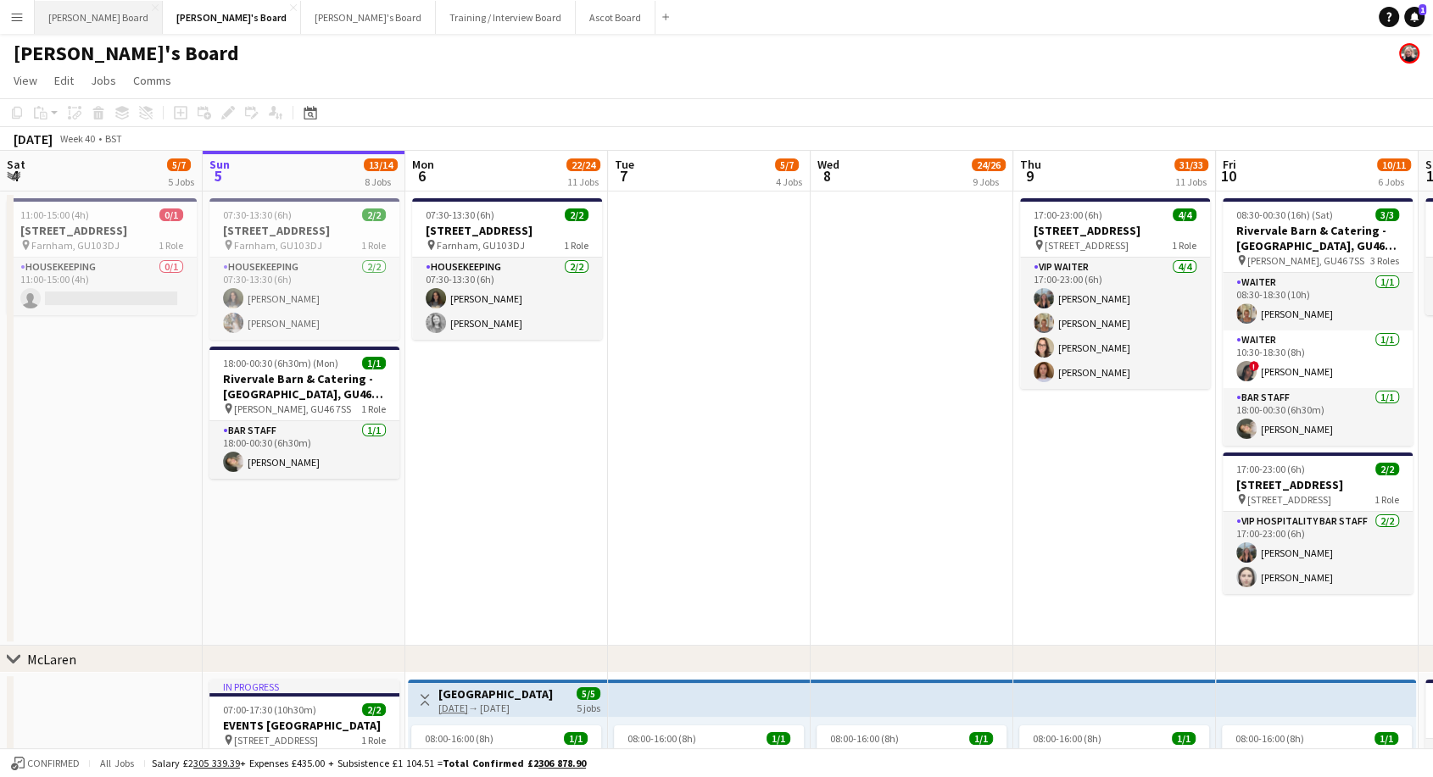
click at [78, 19] on button "Dean's Board Close" at bounding box center [99, 17] width 128 height 33
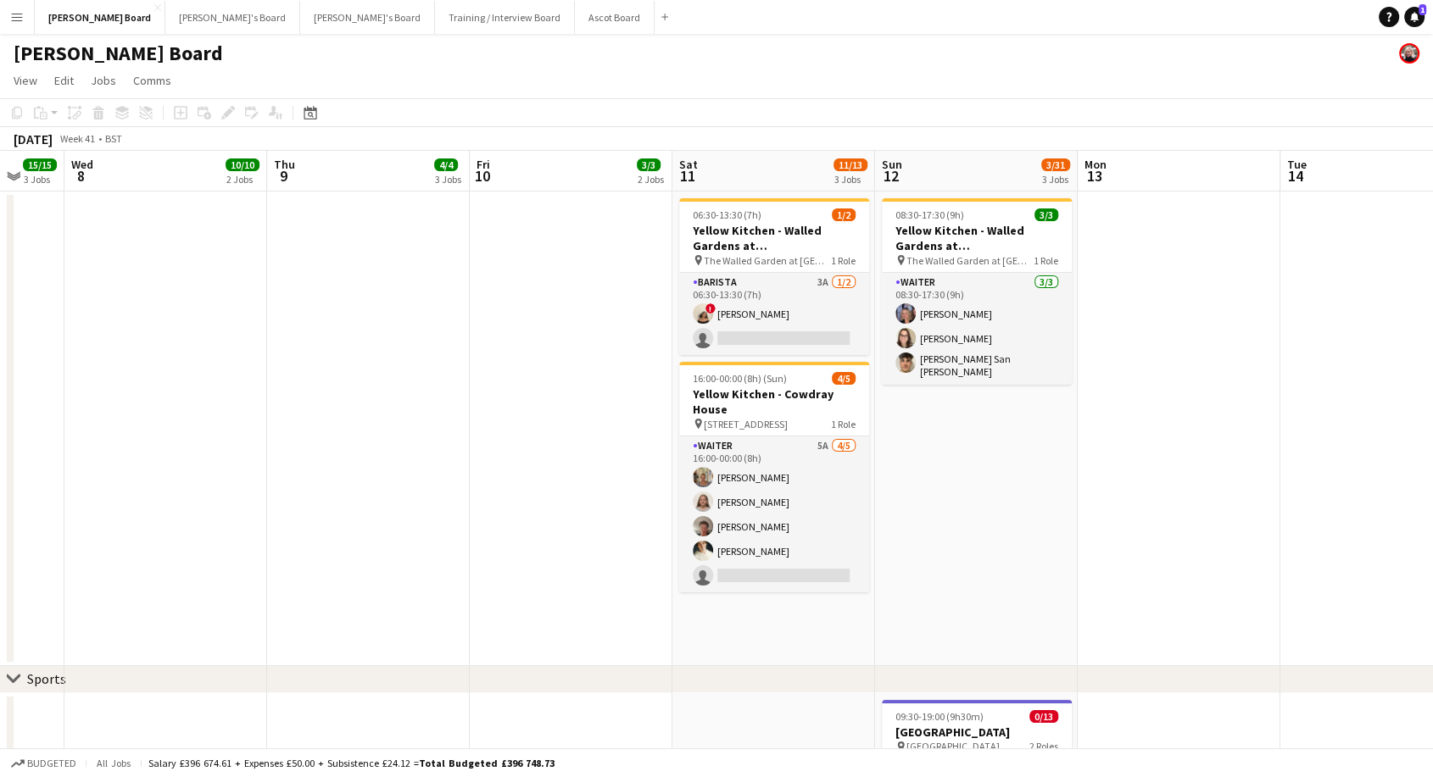
scroll to position [0, 746]
drag, startPoint x: 834, startPoint y: 475, endPoint x: 87, endPoint y: 555, distance: 751.2
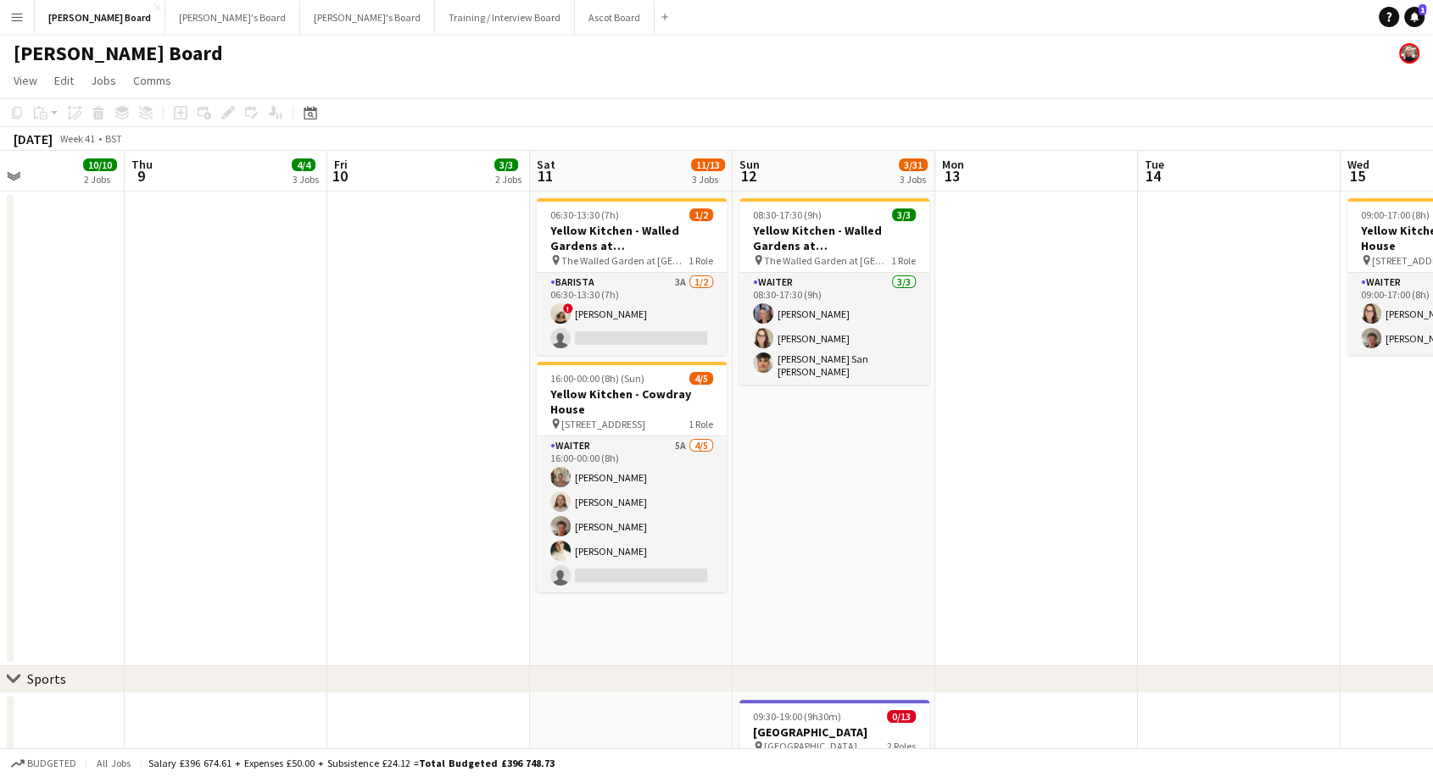
drag, startPoint x: 1050, startPoint y: 554, endPoint x: 906, endPoint y: 571, distance: 145.1
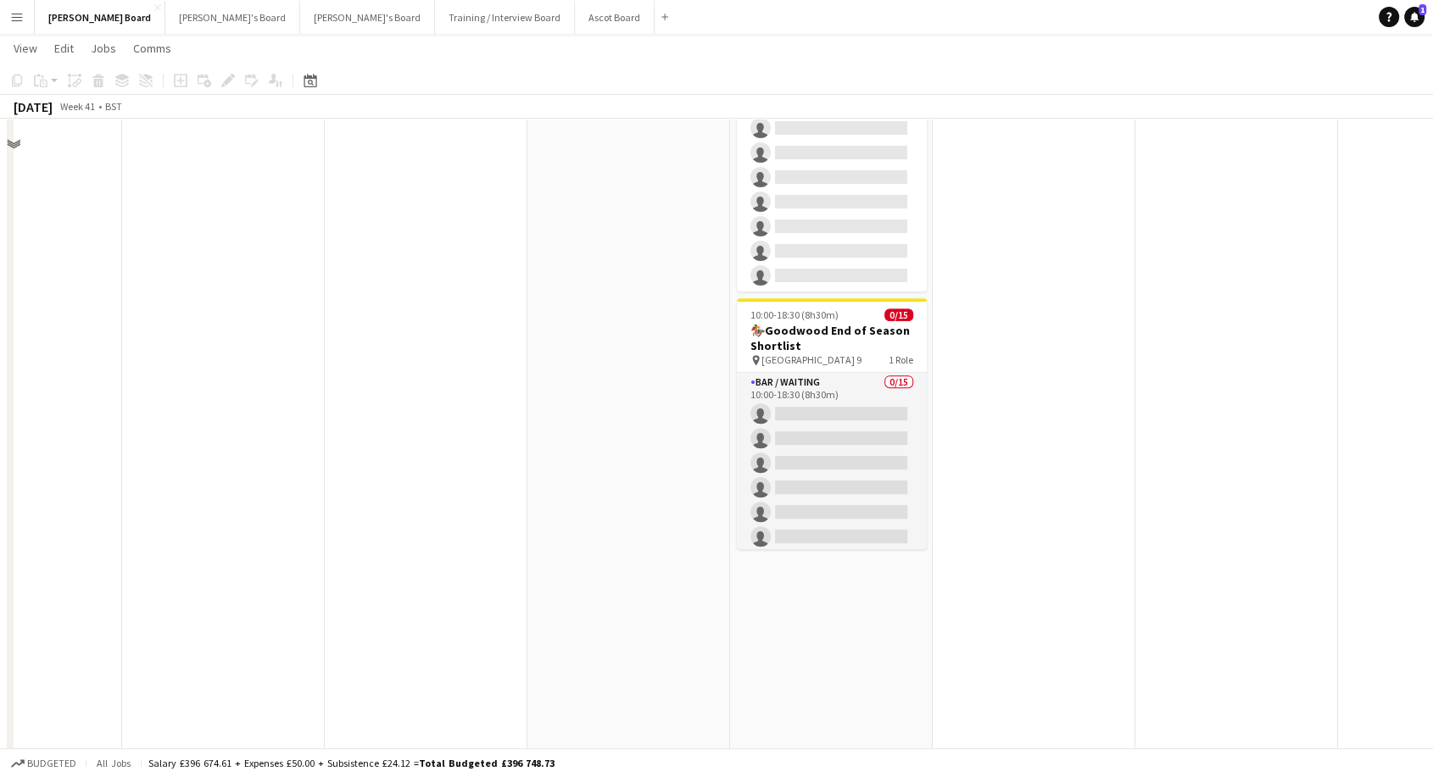
scroll to position [659, 0]
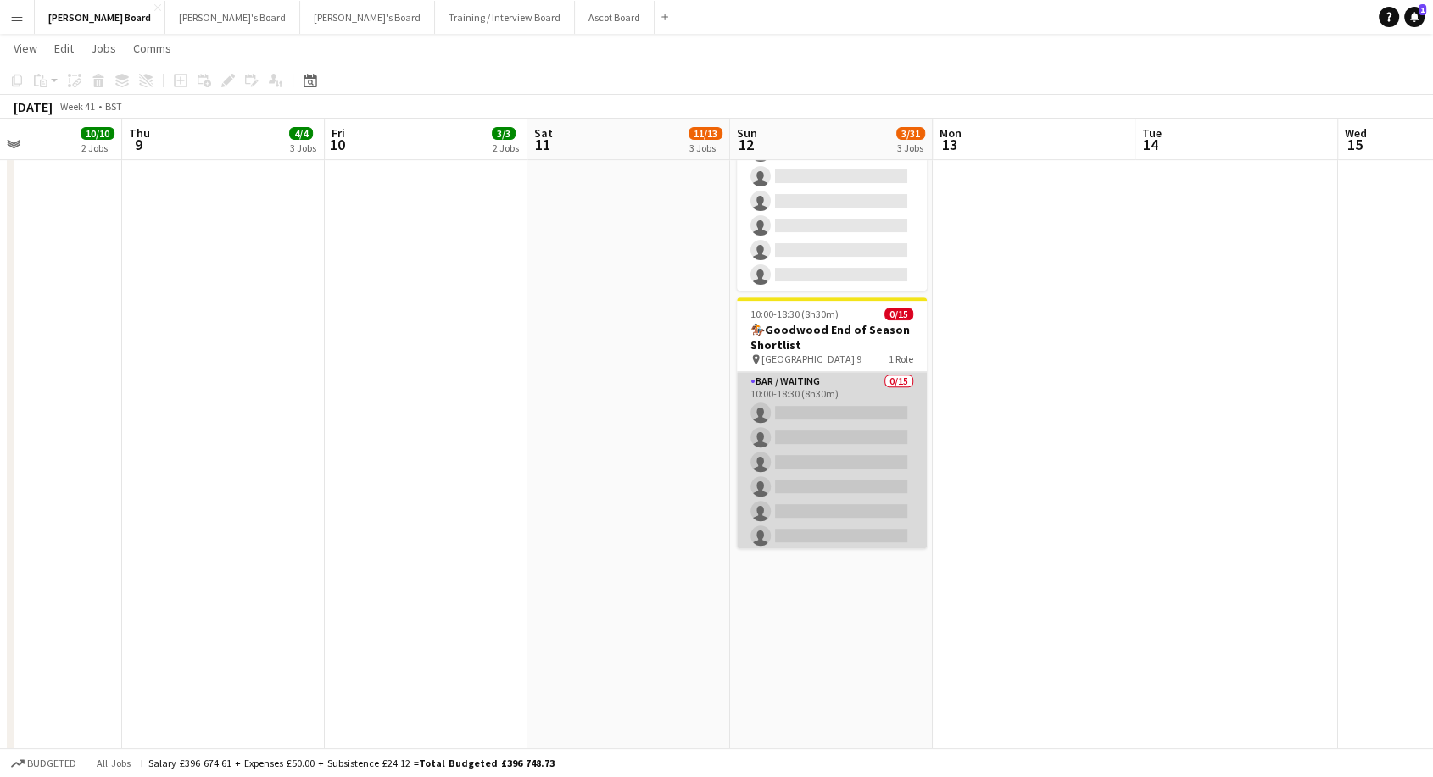
click at [849, 454] on app-card-role "Bar / Waiting 0/15 10:00-18:30 (8h30m) single-neutral-actions single-neutral-ac…" at bounding box center [832, 573] width 190 height 402
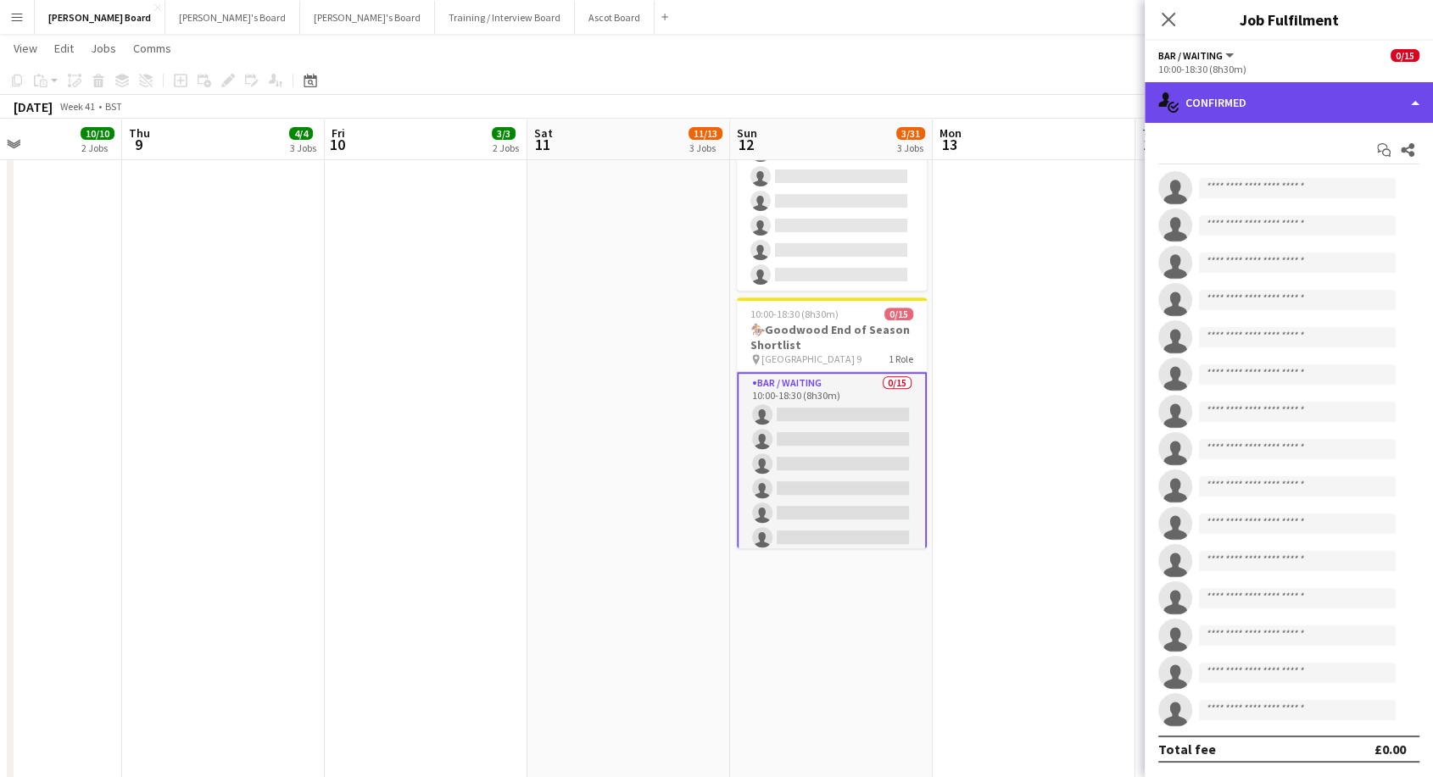
click at [1294, 107] on div "single-neutral-actions-check-2 Confirmed" at bounding box center [1288, 102] width 288 height 41
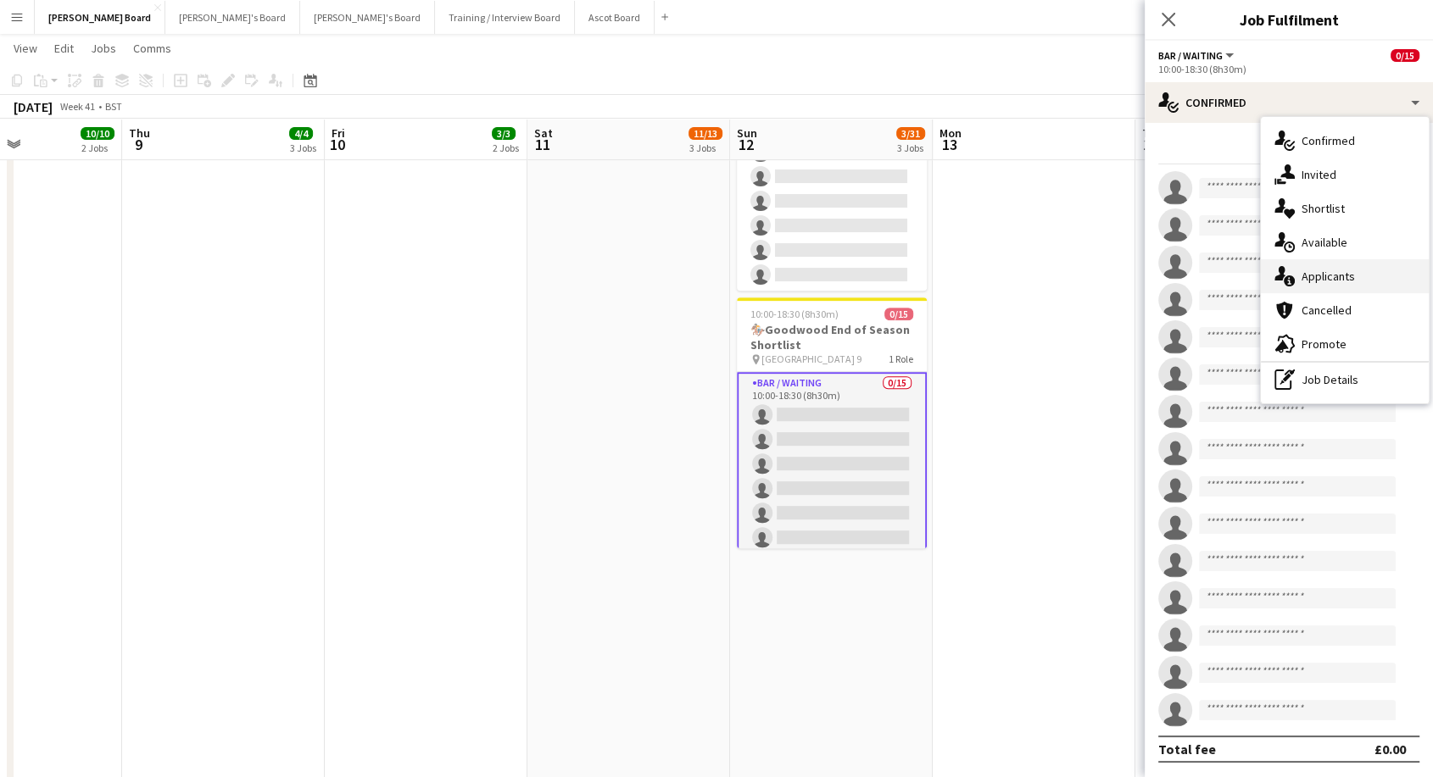
click at [1352, 276] on span "Applicants" at bounding box center [1327, 276] width 53 height 15
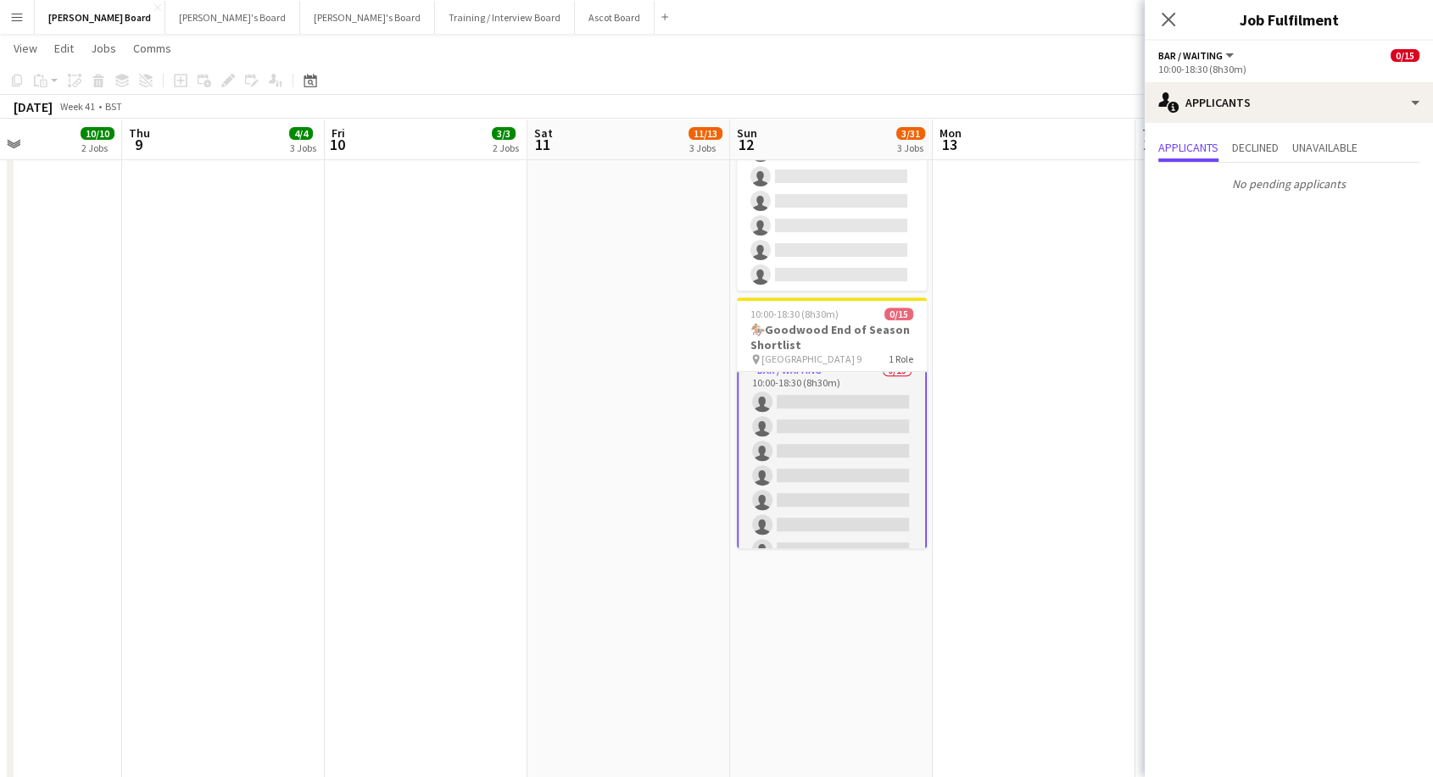
scroll to position [0, 0]
click at [843, 484] on app-card-role "Bar / Waiting 0/15 10:00-18:30 (8h30m) single-neutral-actions single-neutral-ac…" at bounding box center [832, 574] width 190 height 405
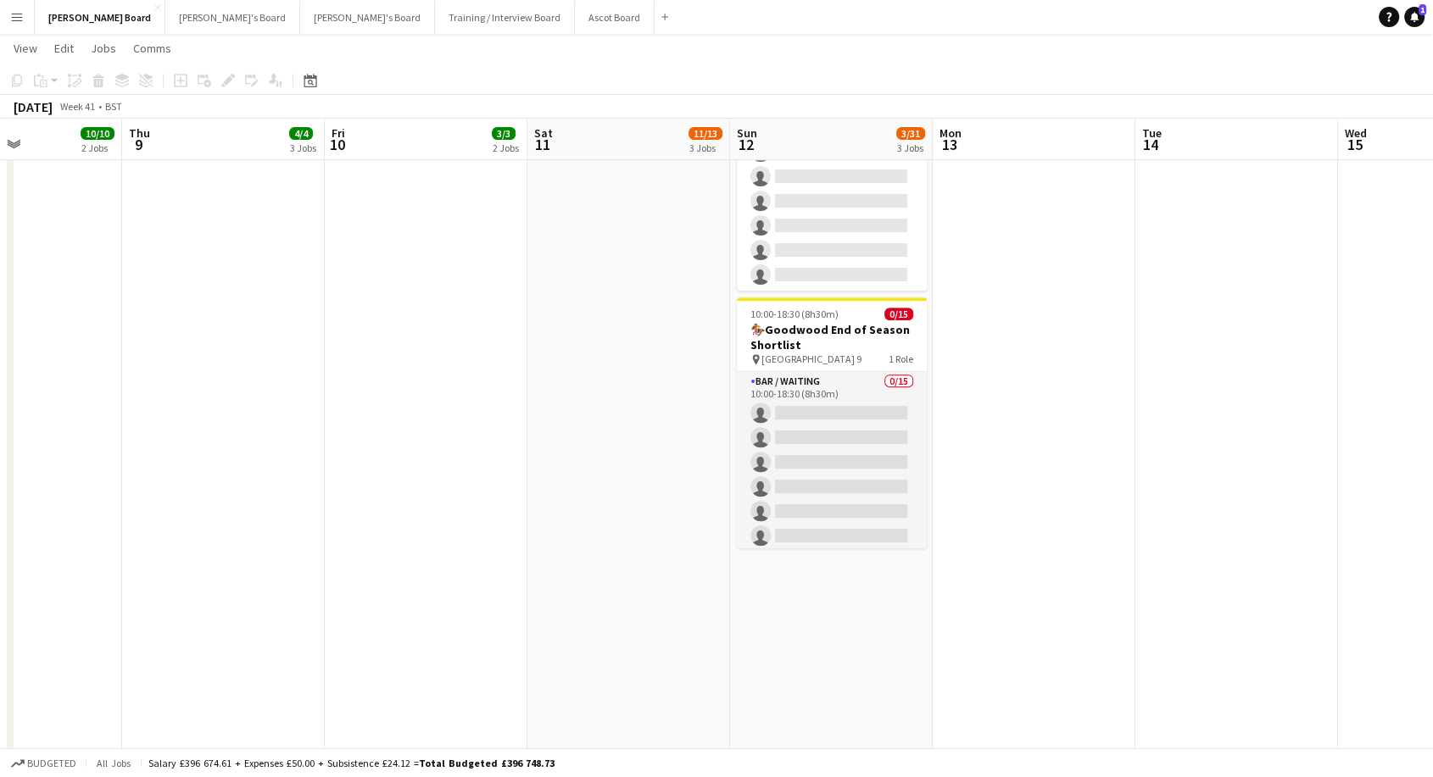
click at [10, 18] on app-icon "Menu" at bounding box center [17, 17] width 14 height 14
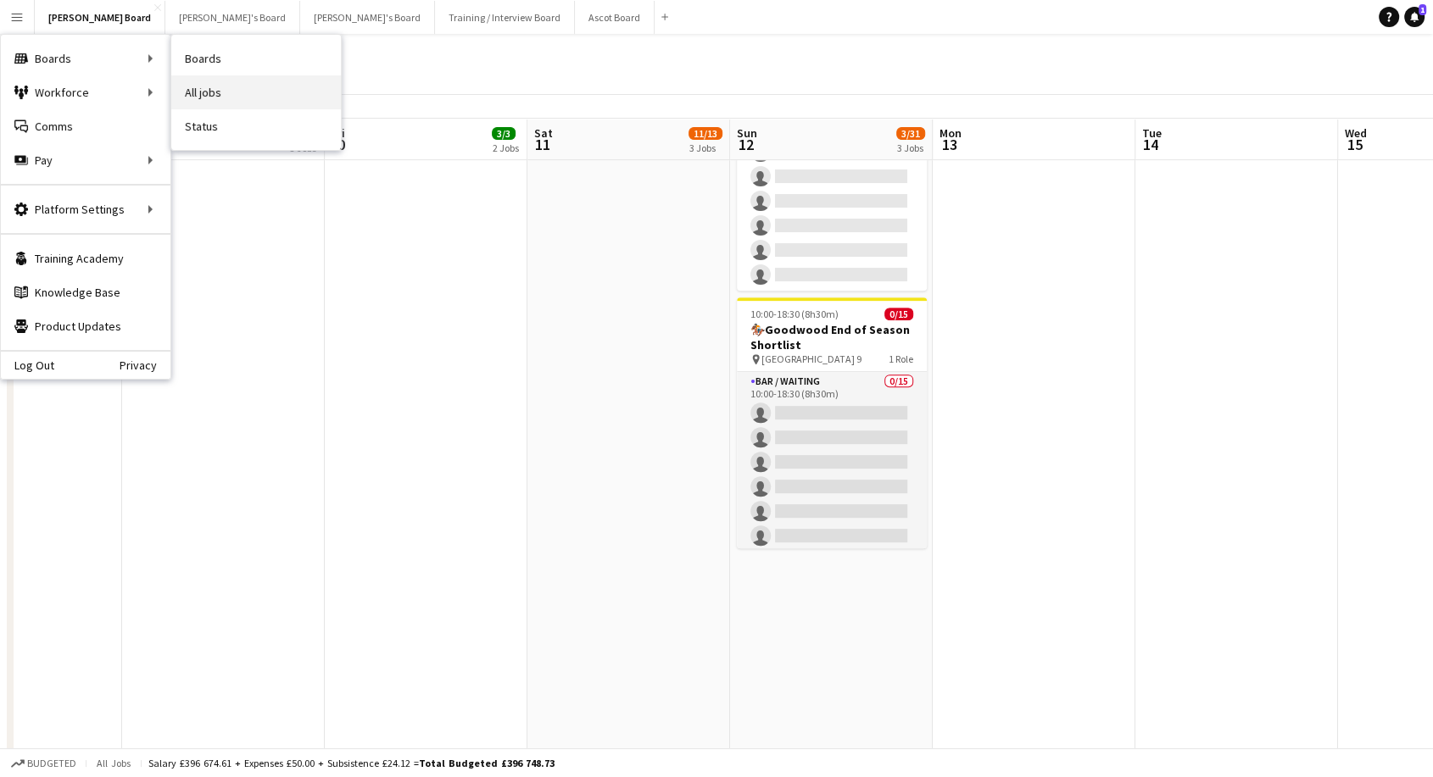
click at [205, 97] on link "All jobs" at bounding box center [256, 92] width 170 height 34
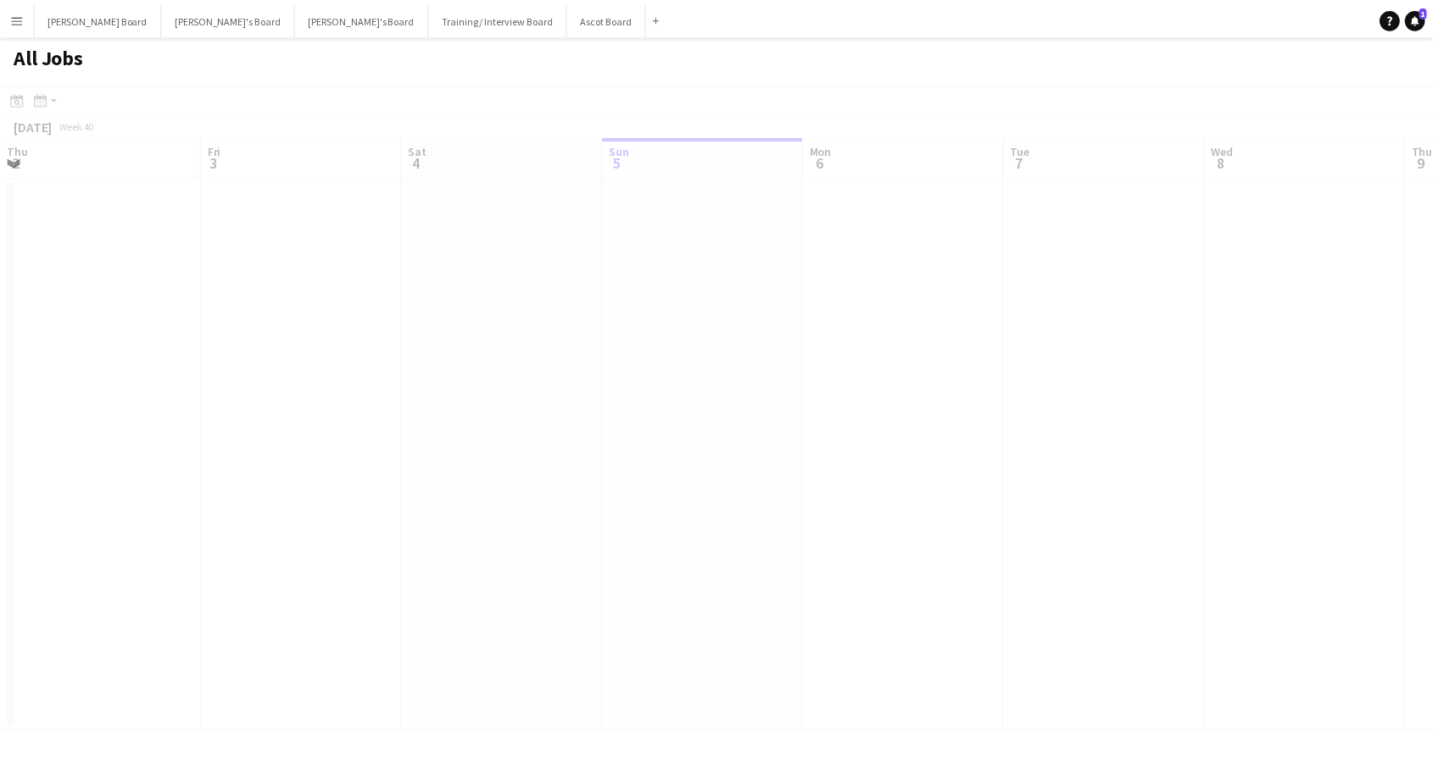
scroll to position [0, 405]
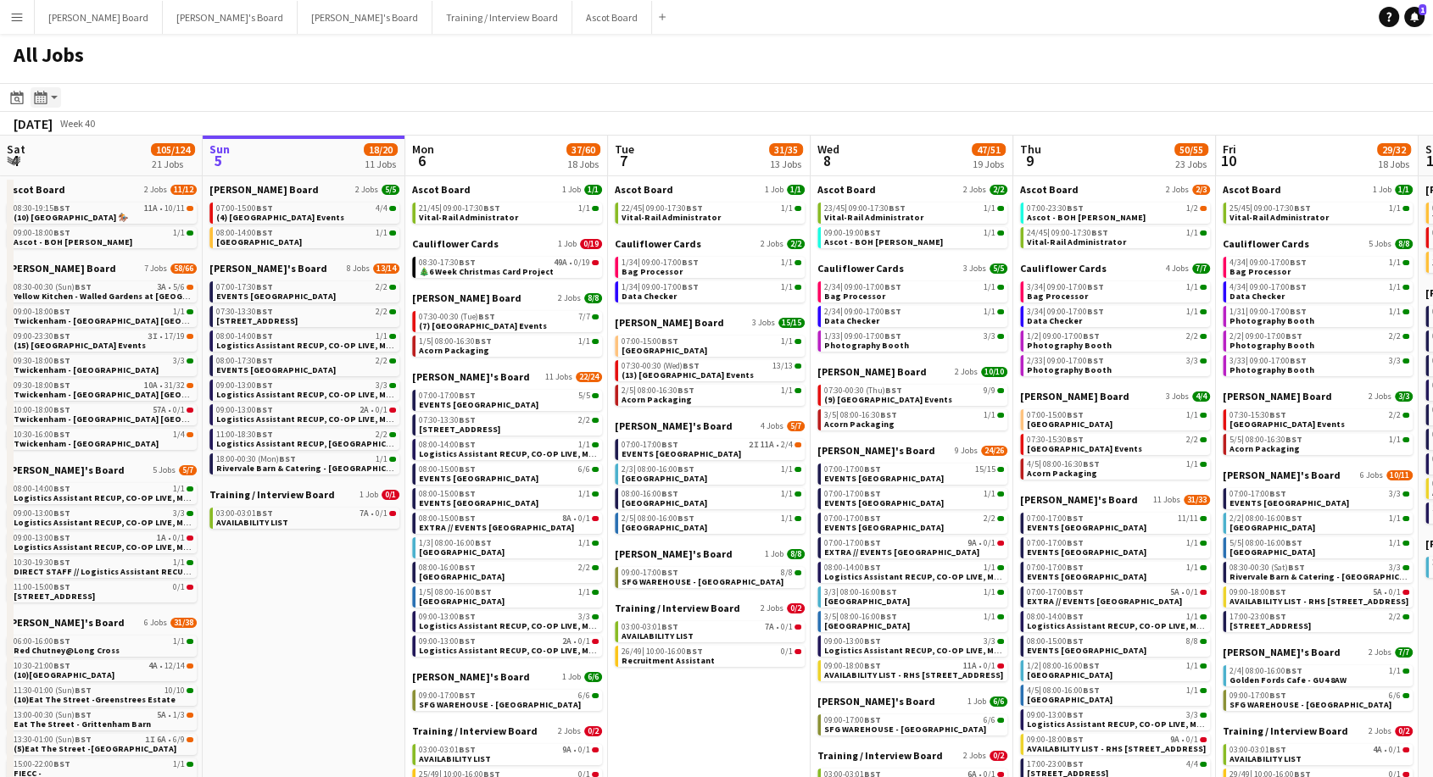
click at [45, 98] on icon "Month view / Day view" at bounding box center [41, 98] width 14 height 14
click at [19, 97] on icon "Date picker" at bounding box center [17, 98] width 14 height 14
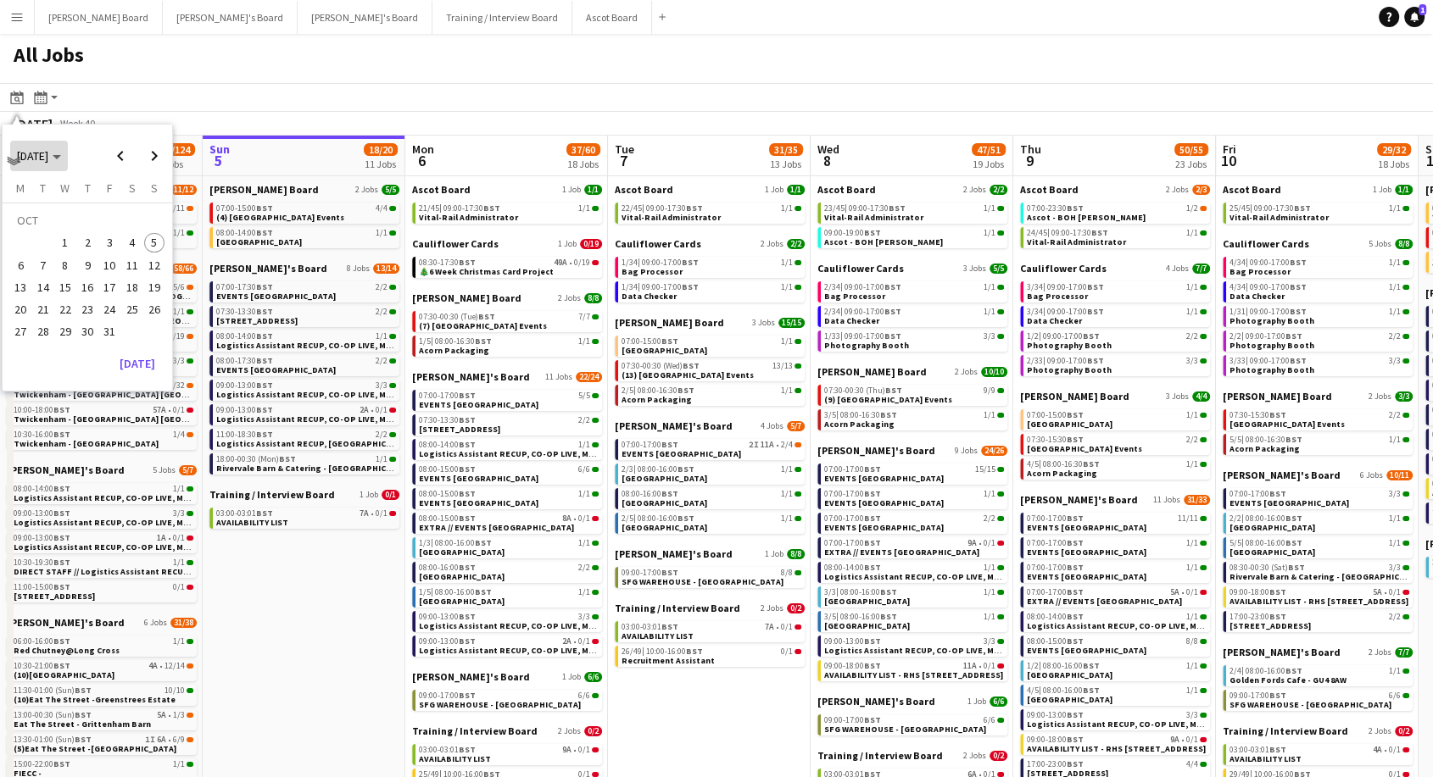
click at [48, 156] on span "[DATE]" at bounding box center [32, 155] width 31 height 15
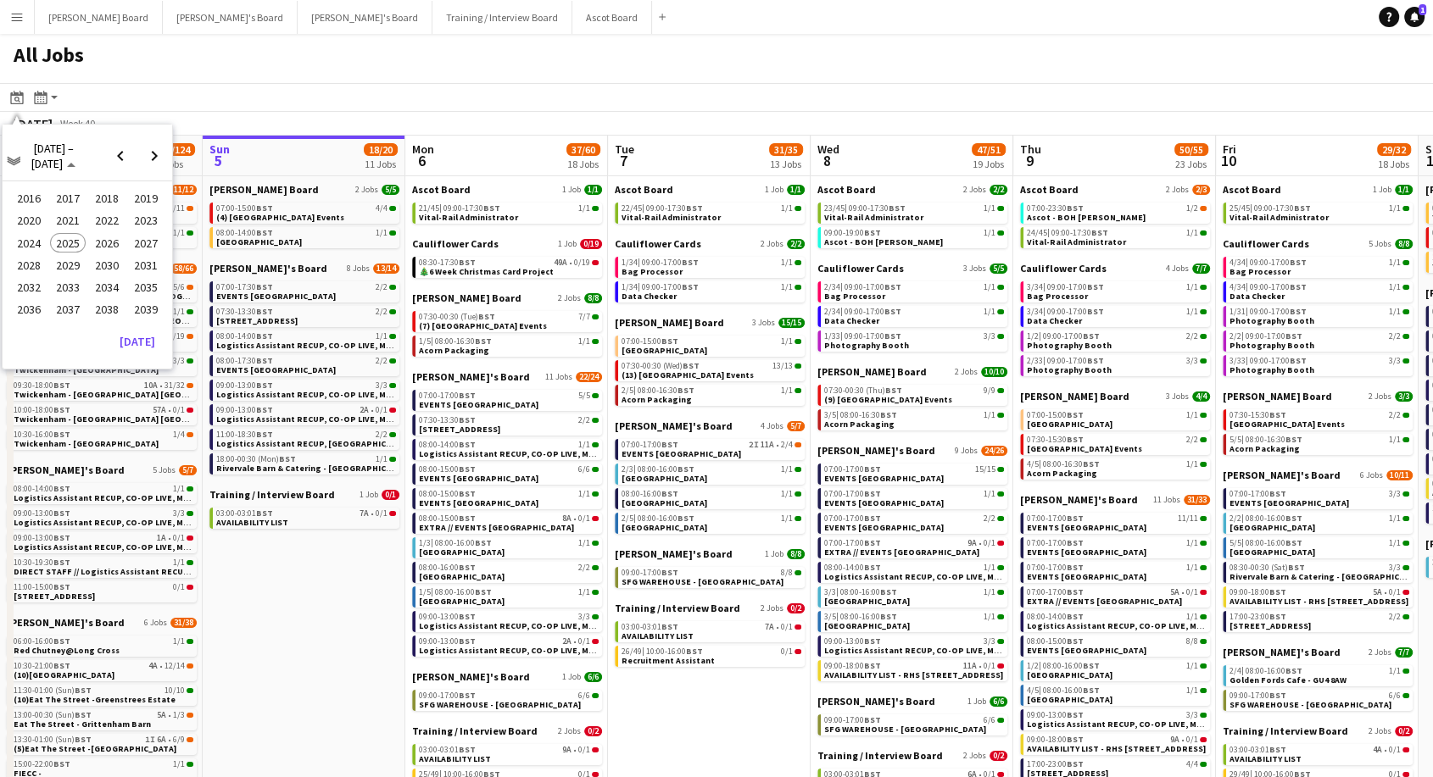
click at [38, 238] on span "2024" at bounding box center [28, 243] width 35 height 20
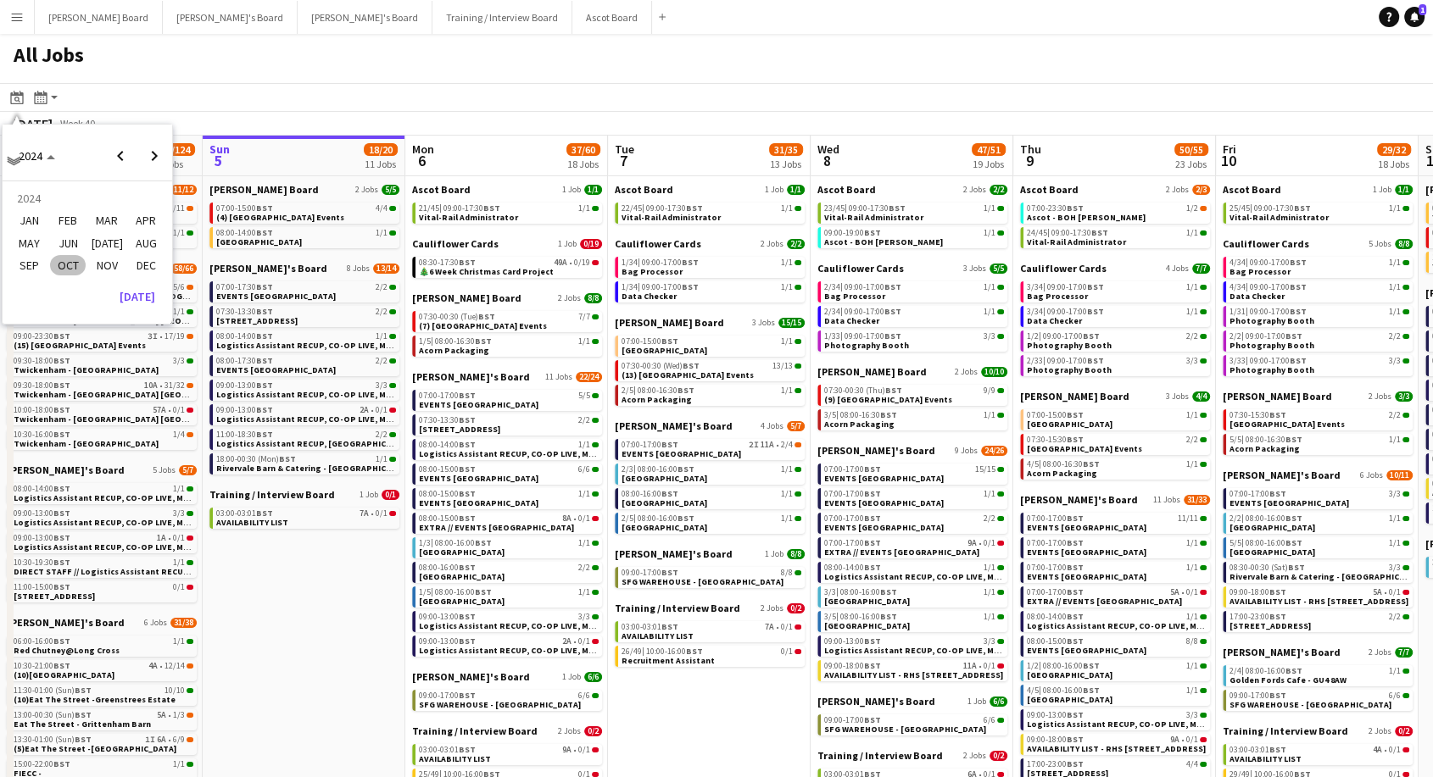
click at [75, 263] on span "OCT" at bounding box center [67, 265] width 35 height 20
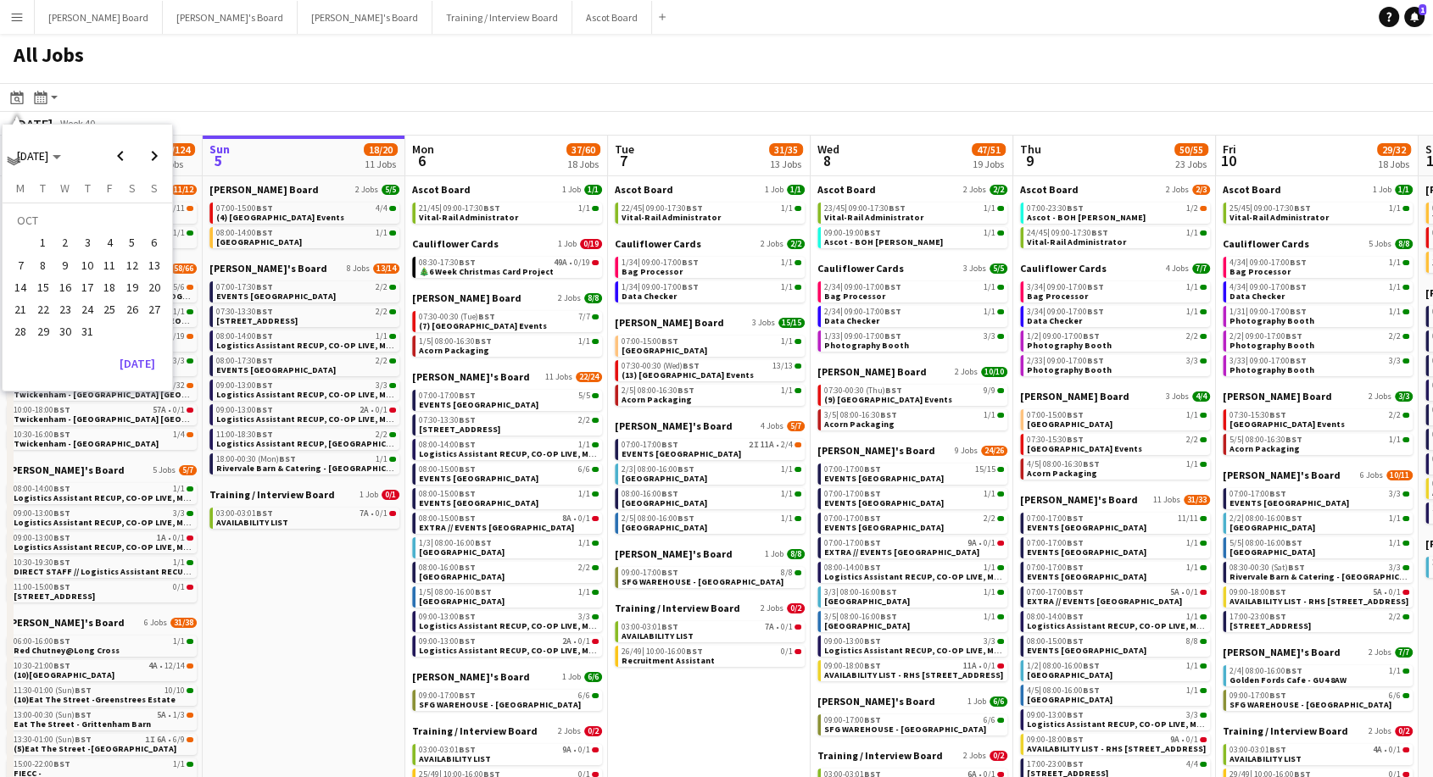
click at [21, 263] on span "7" at bounding box center [20, 265] width 20 height 20
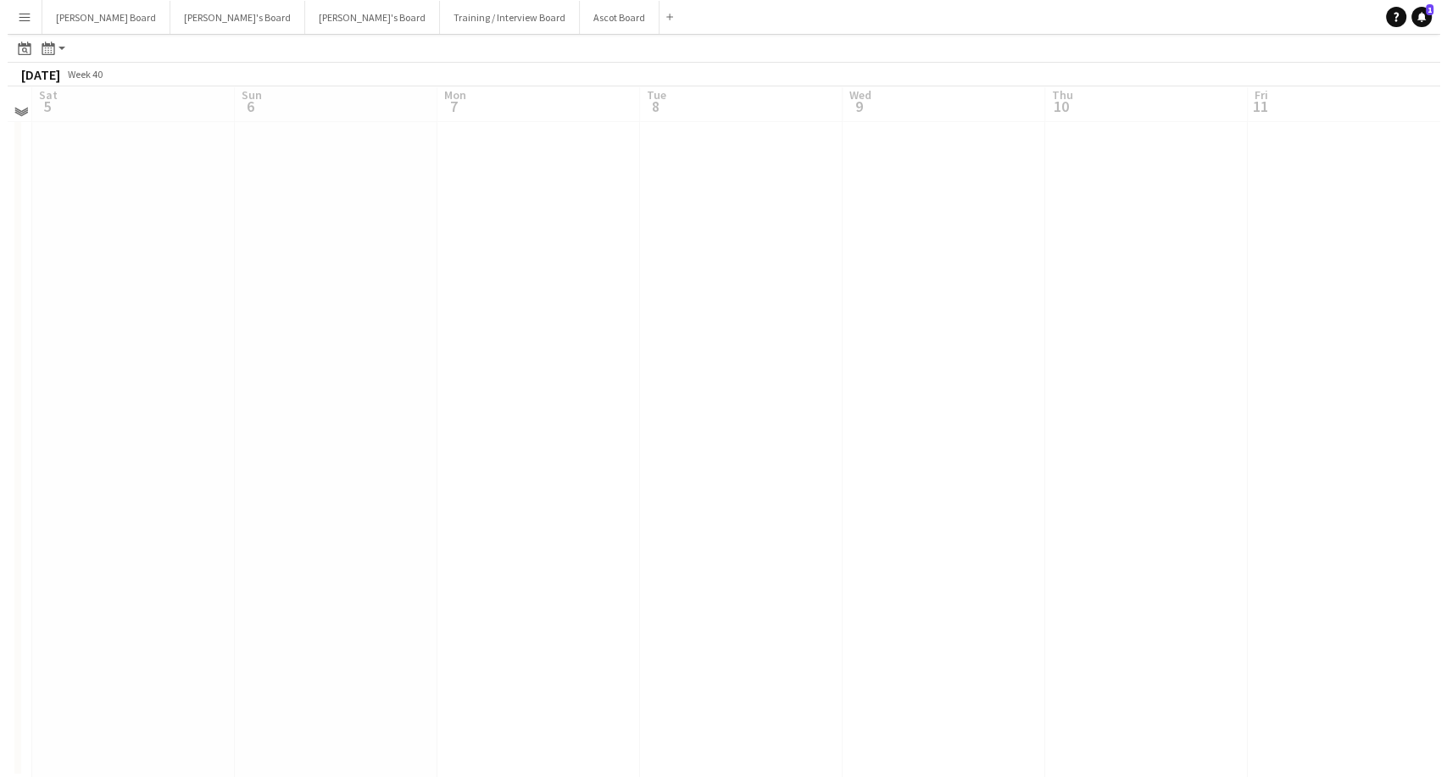
scroll to position [0, 0]
click at [103, 16] on button "Dean's Board Close" at bounding box center [99, 17] width 128 height 33
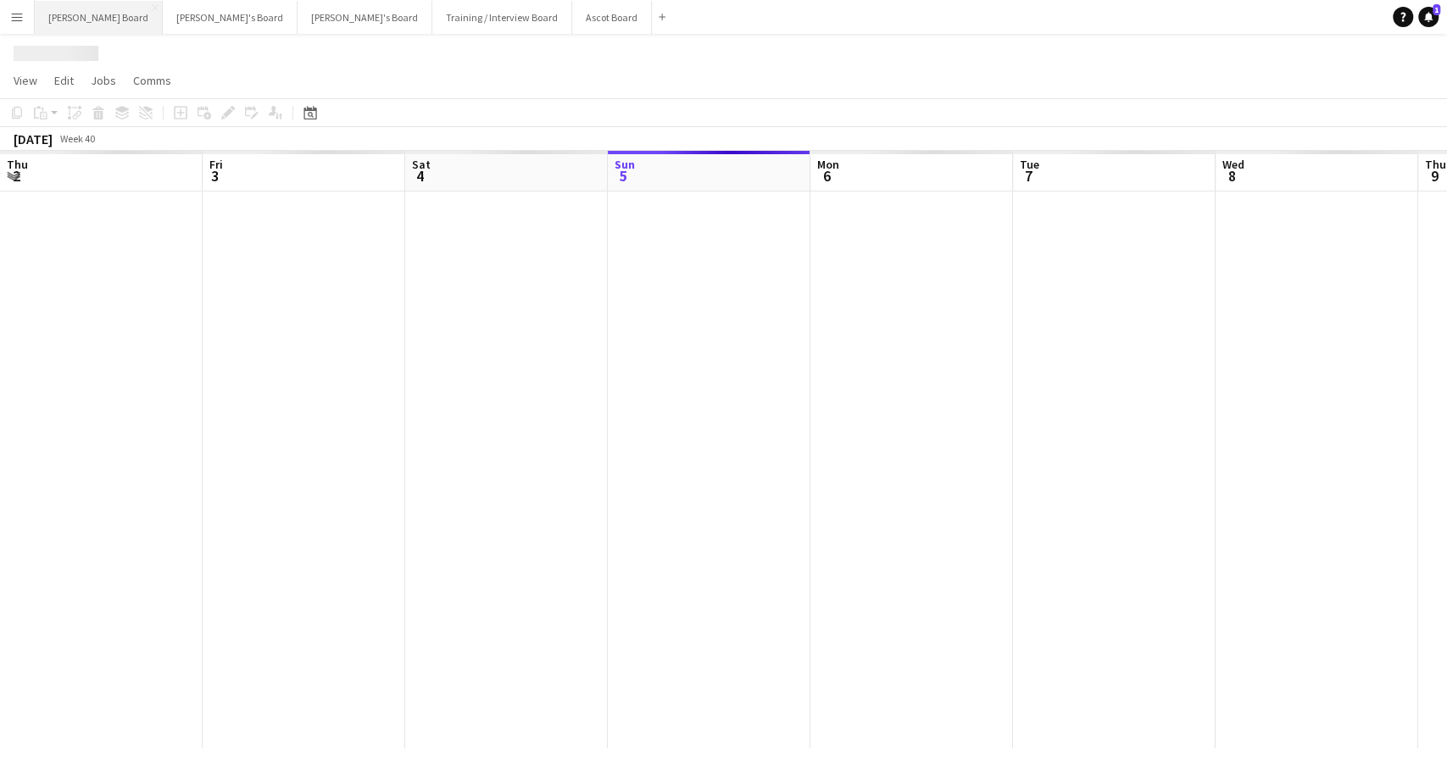
scroll to position [0, 405]
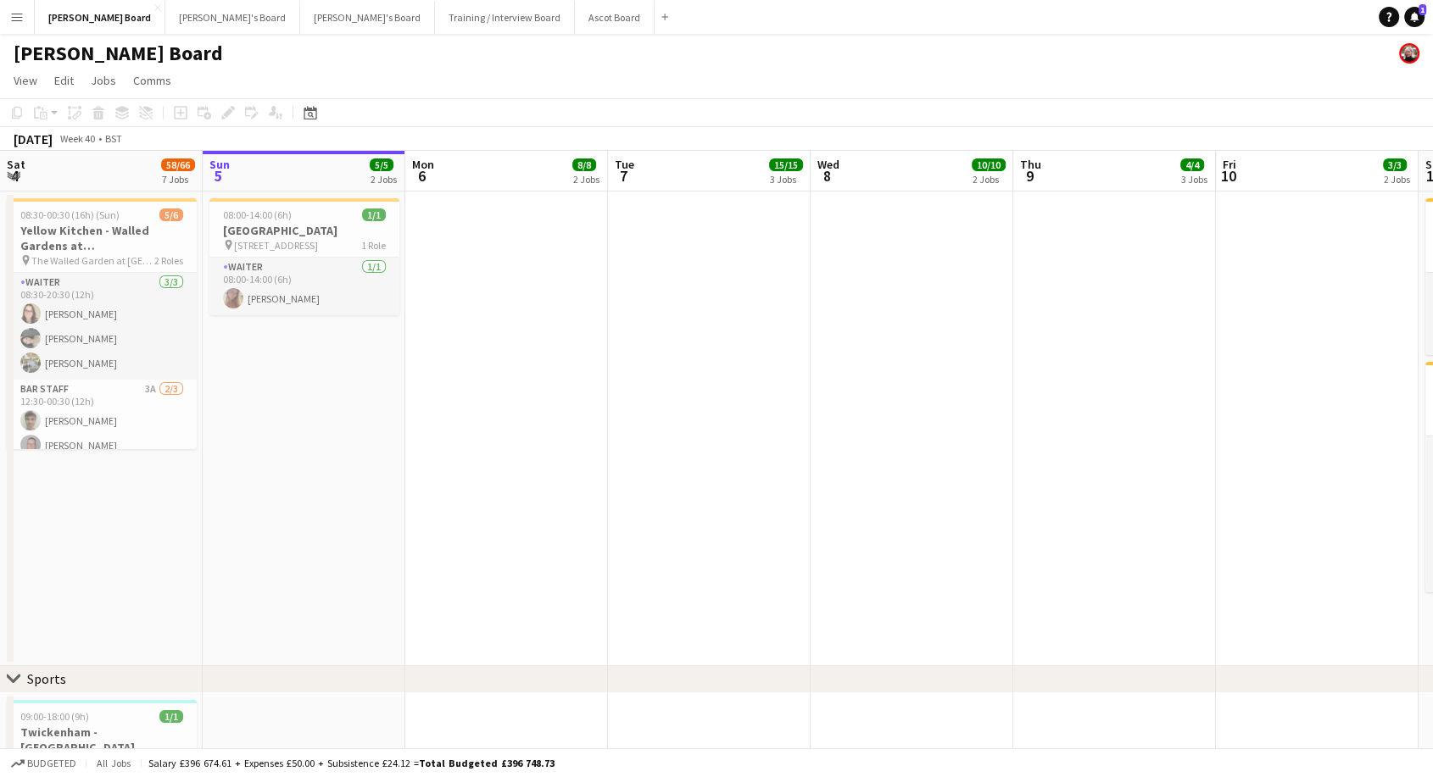
click at [14, 20] on app-icon "Menu" at bounding box center [17, 17] width 14 height 14
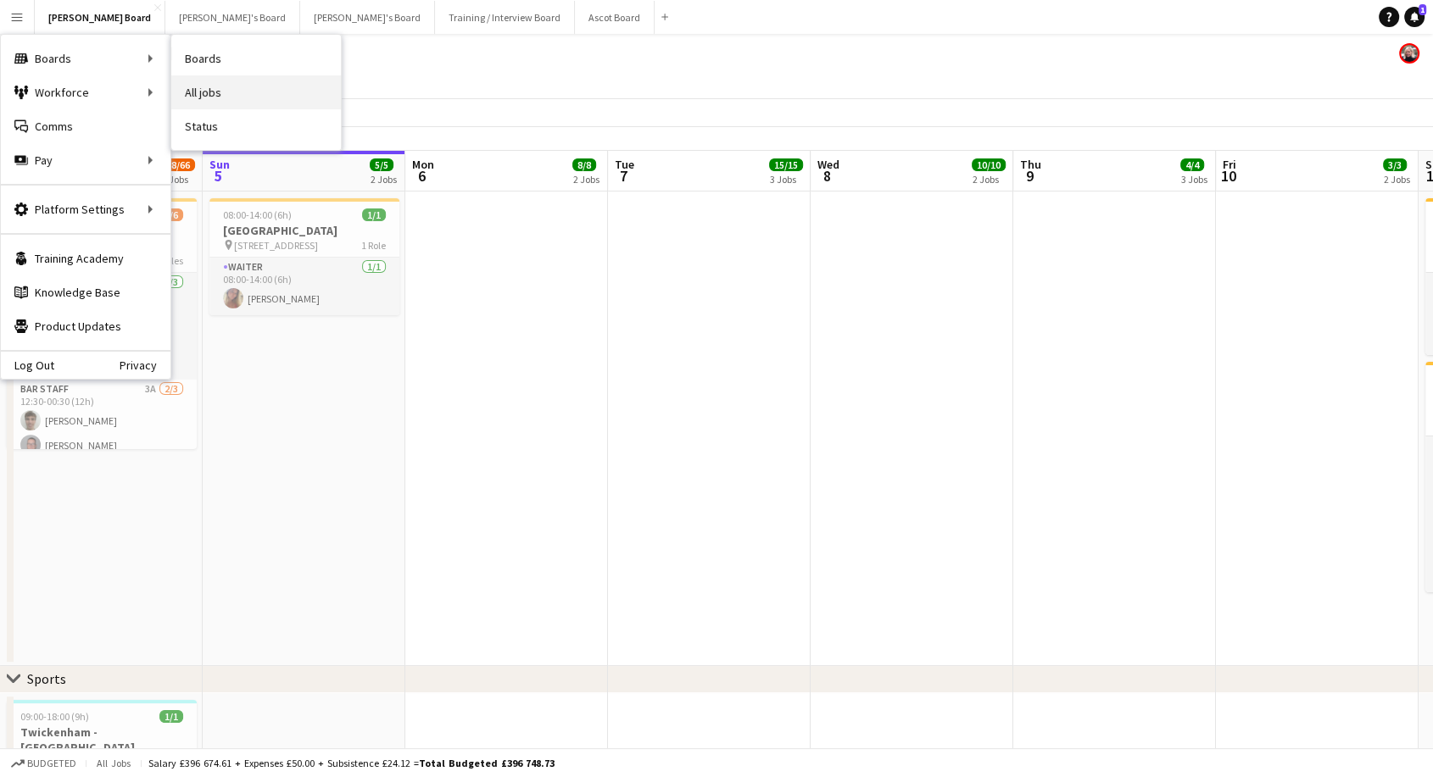
click at [241, 93] on link "All jobs" at bounding box center [256, 92] width 170 height 34
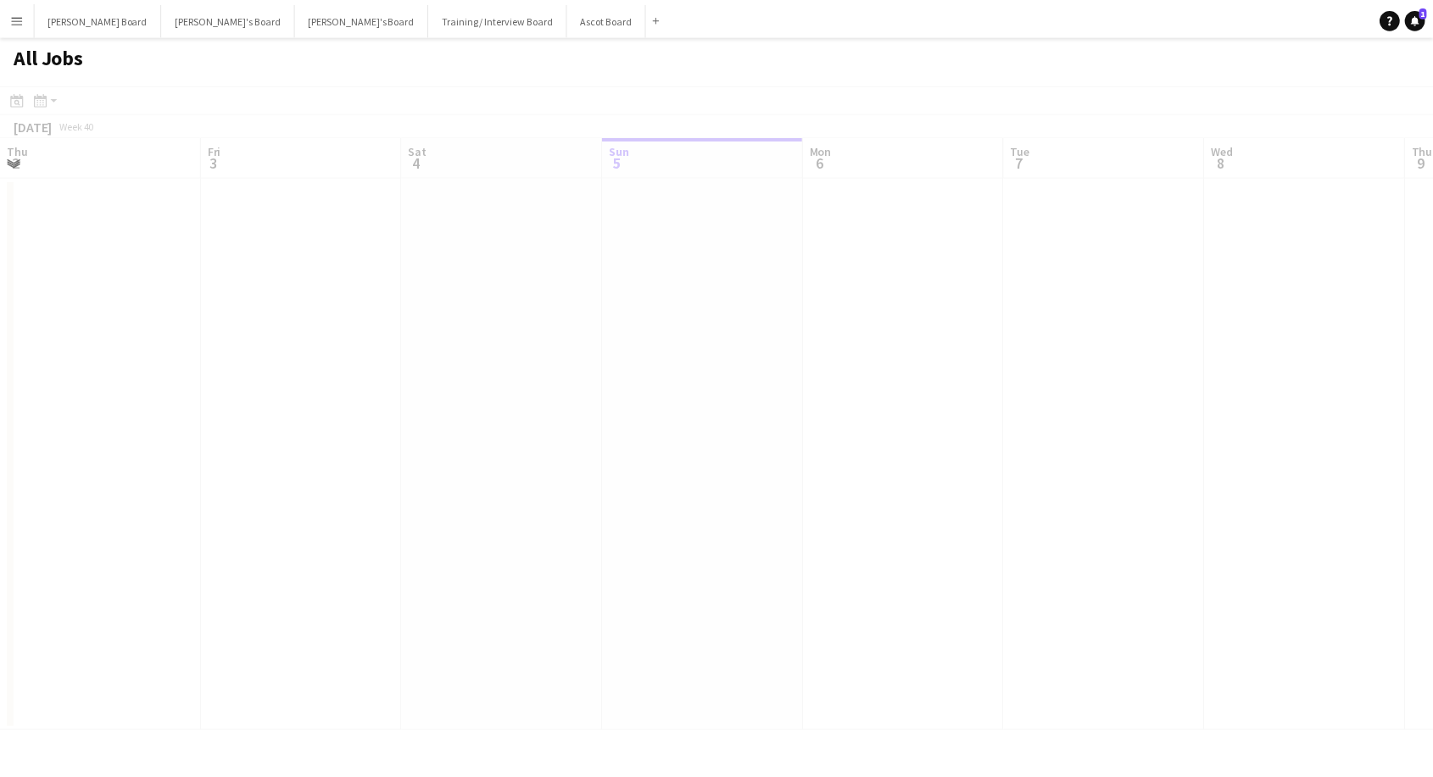
scroll to position [0, 405]
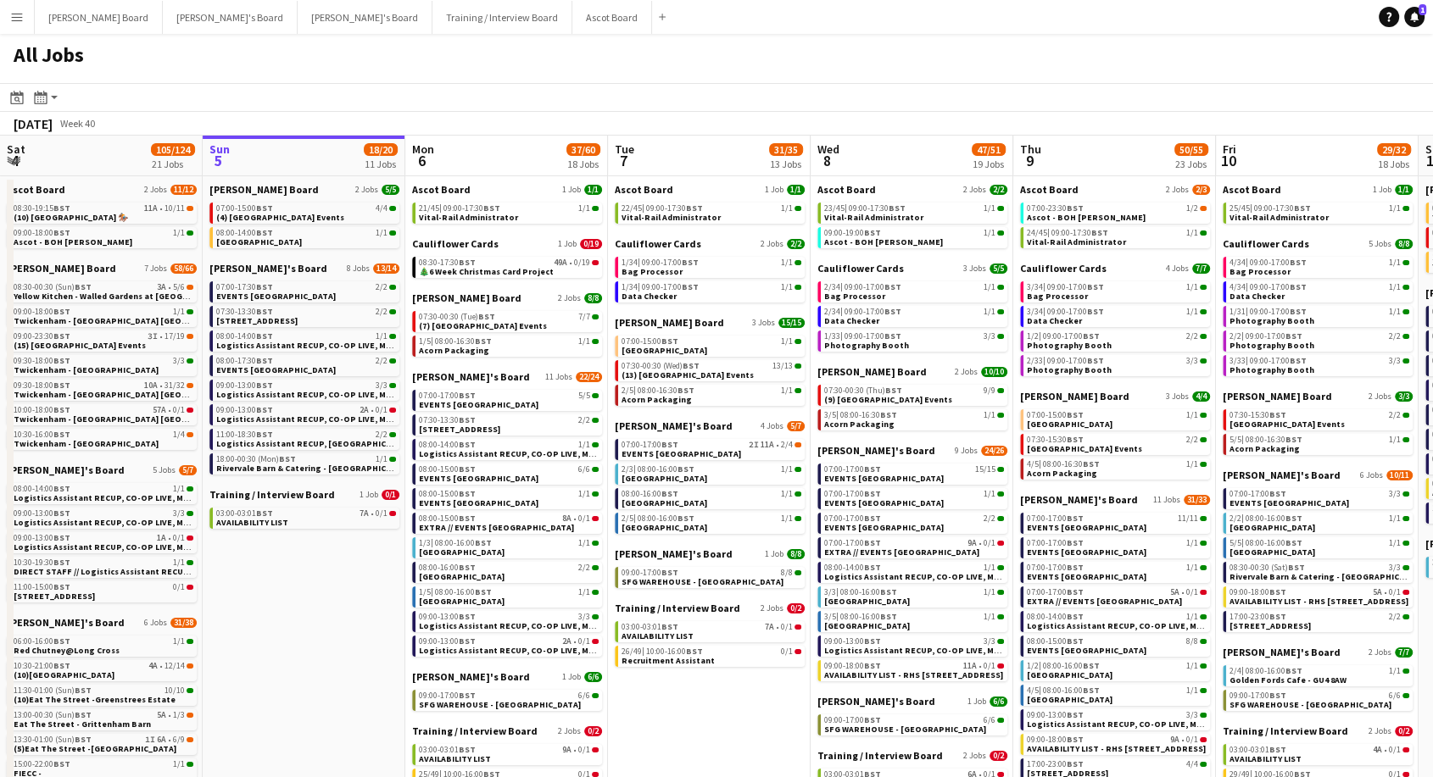
click at [17, 29] on button "Menu" at bounding box center [17, 17] width 34 height 34
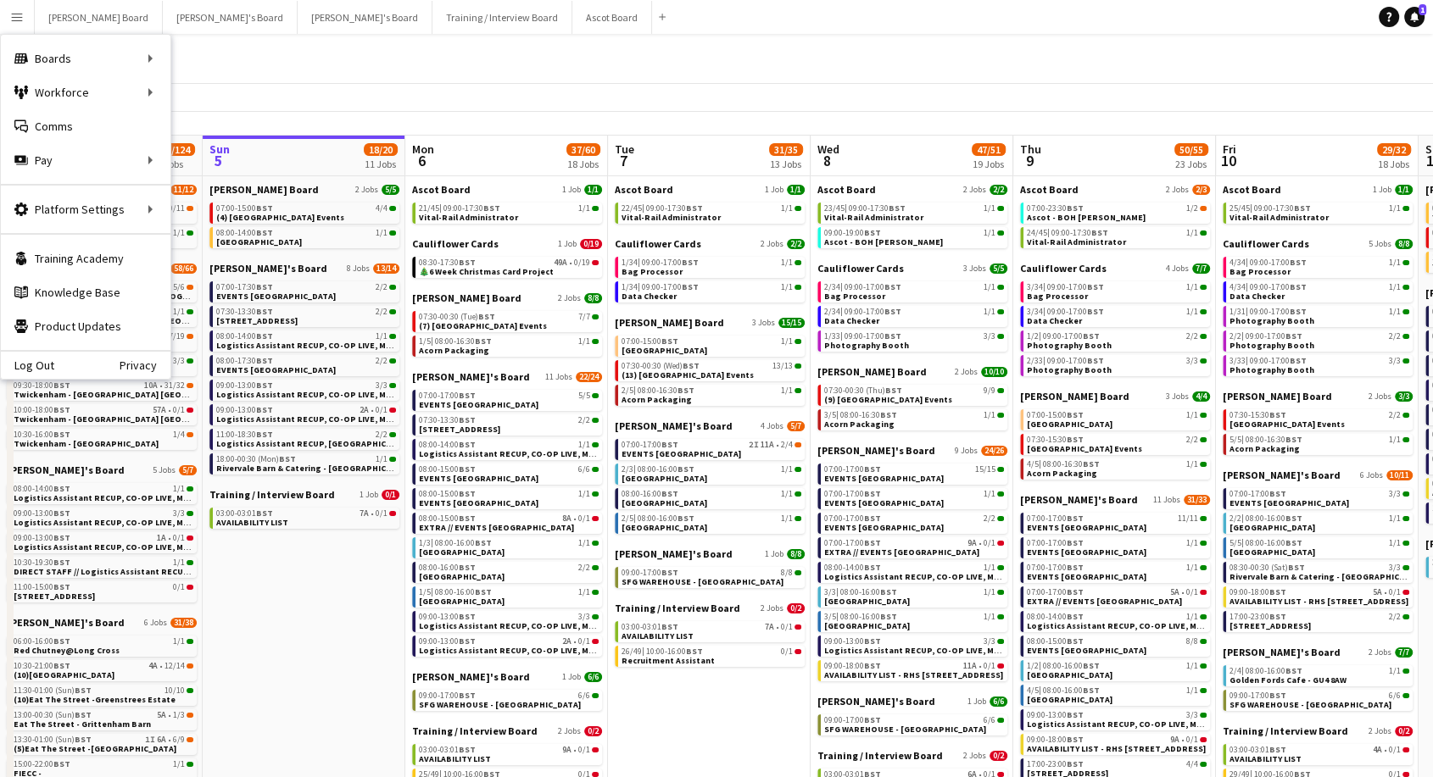
click at [20, 14] on app-icon "Menu" at bounding box center [17, 17] width 14 height 14
click at [259, 47] on div "All Jobs" at bounding box center [716, 58] width 1433 height 49
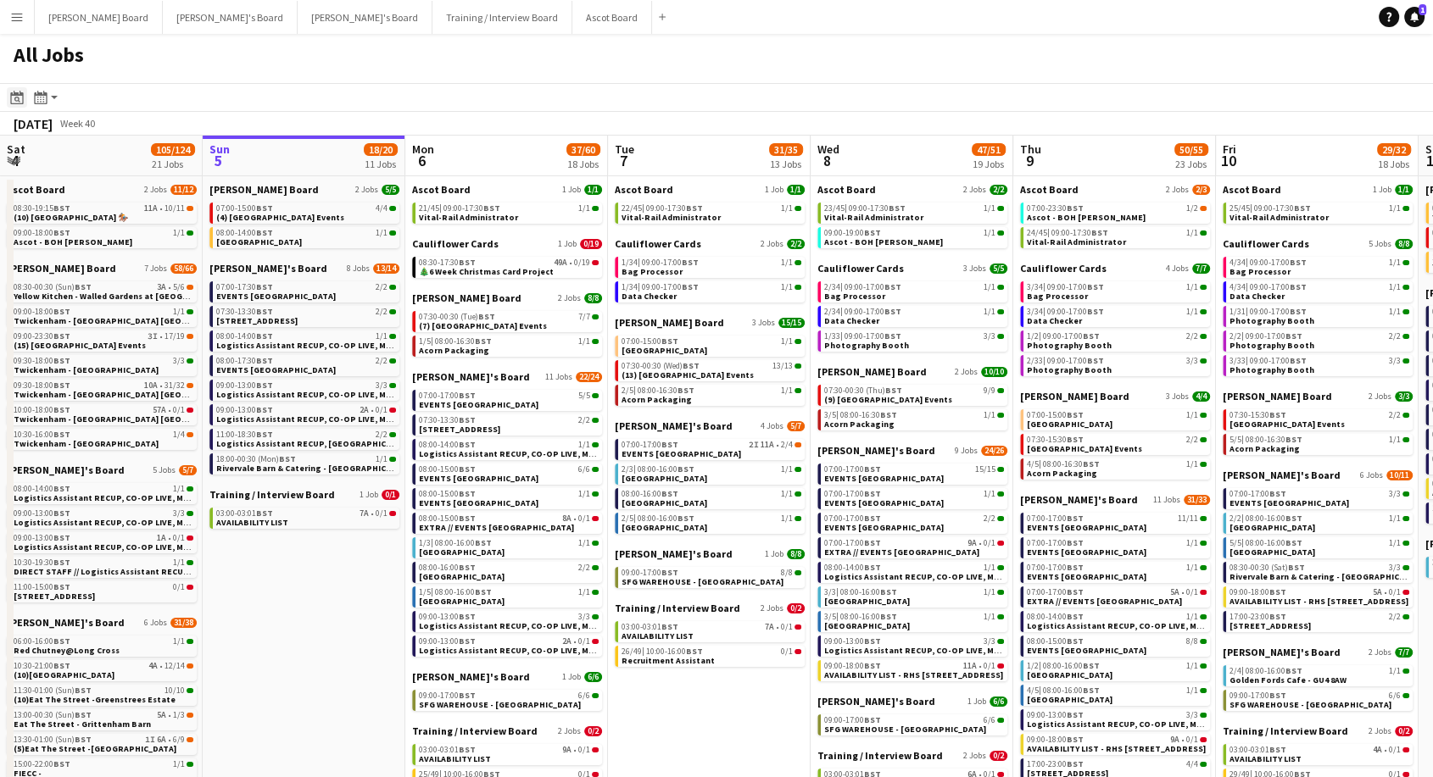
click at [19, 97] on icon "Date picker" at bounding box center [17, 98] width 14 height 14
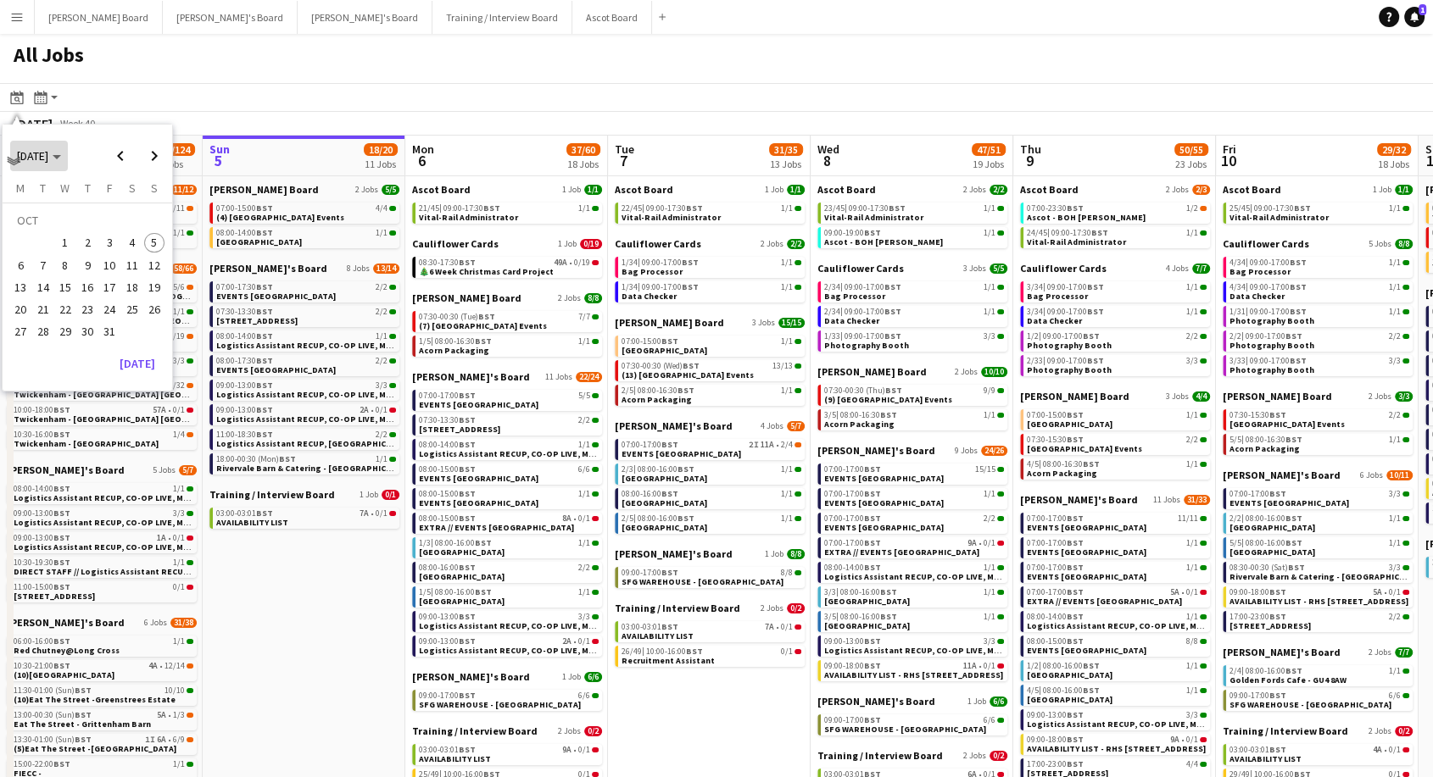
click at [40, 153] on span "[DATE]" at bounding box center [32, 155] width 31 height 15
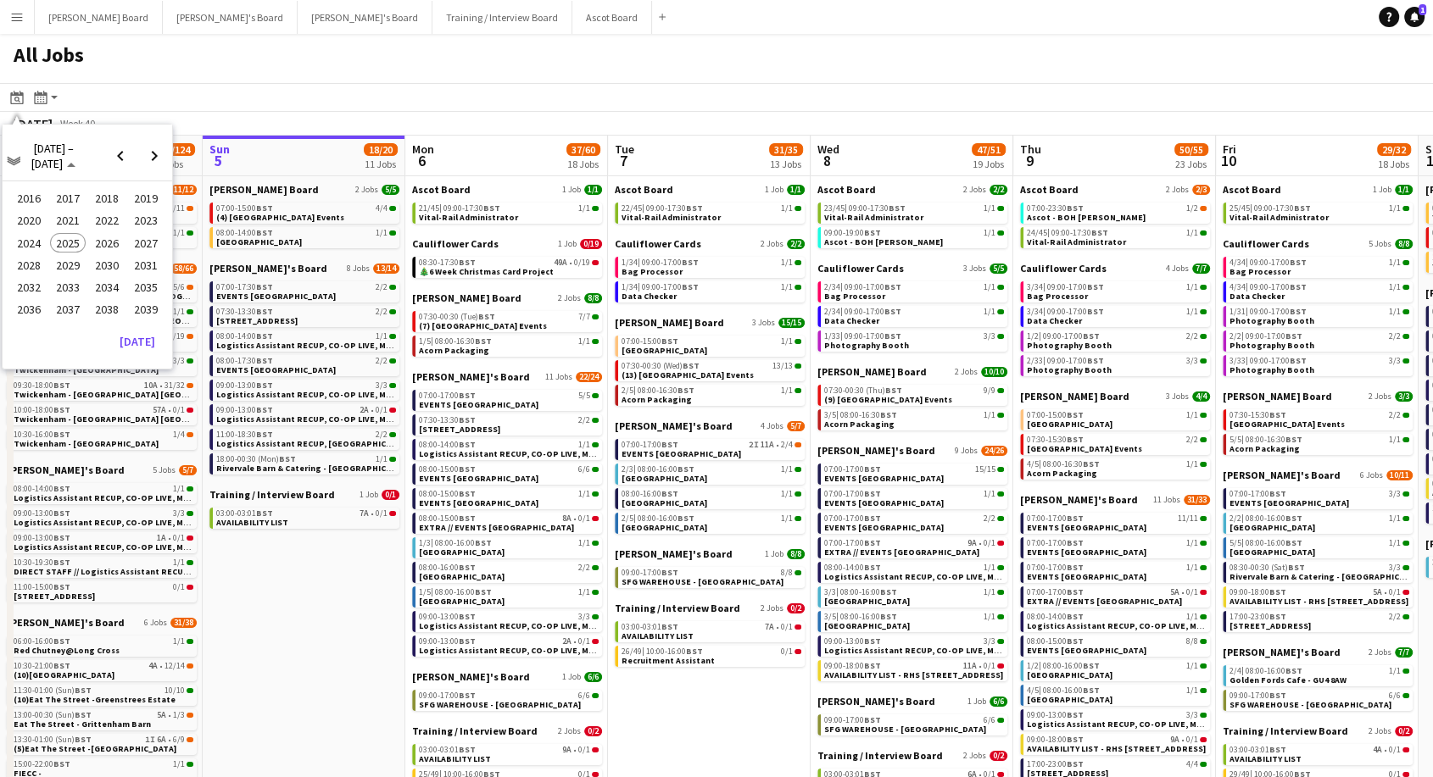
click at [31, 239] on span "2024" at bounding box center [28, 243] width 35 height 20
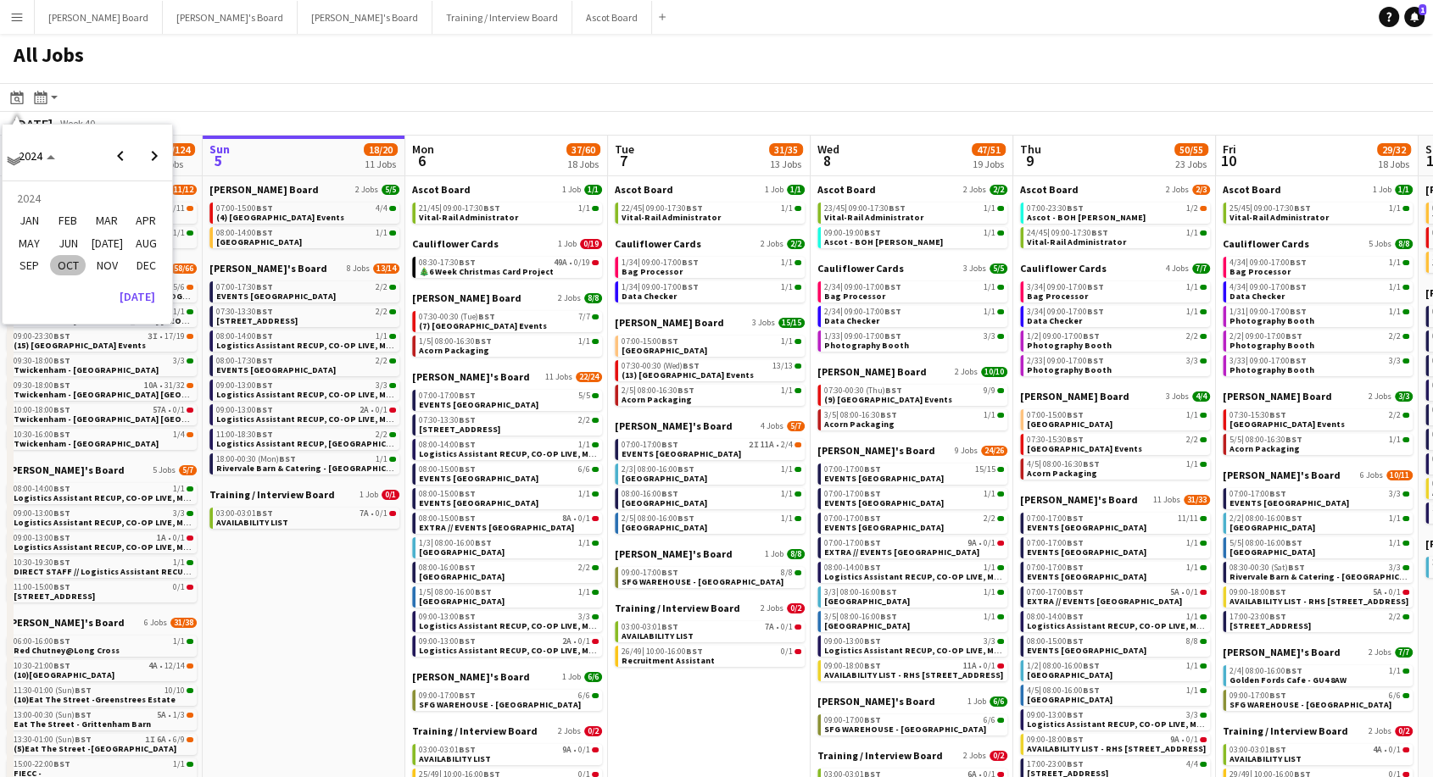
click at [68, 259] on span "OCT" at bounding box center [67, 265] width 35 height 20
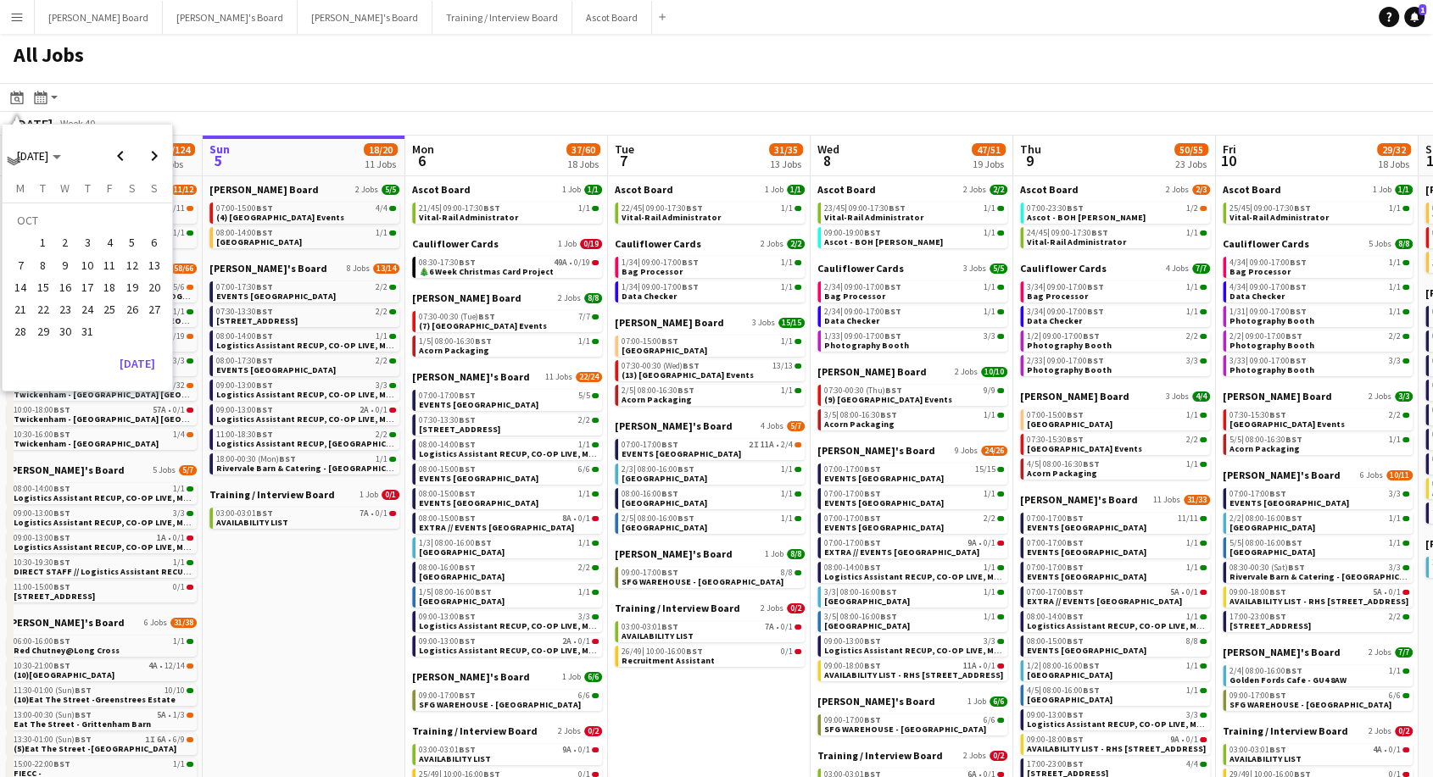
click at [20, 264] on span "7" at bounding box center [20, 265] width 20 height 20
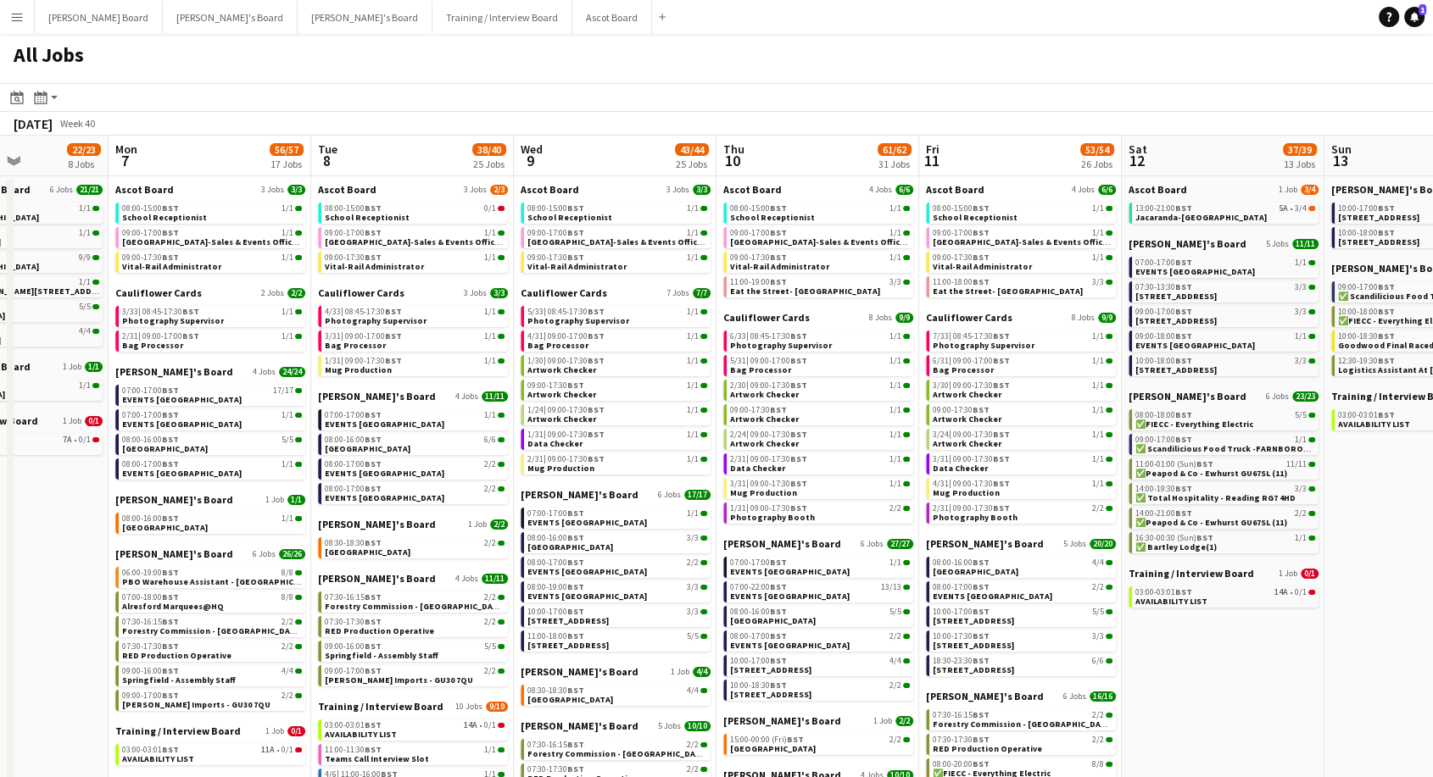
scroll to position [0, 501]
drag, startPoint x: 1060, startPoint y: 381, endPoint x: 738, endPoint y: 417, distance: 324.9
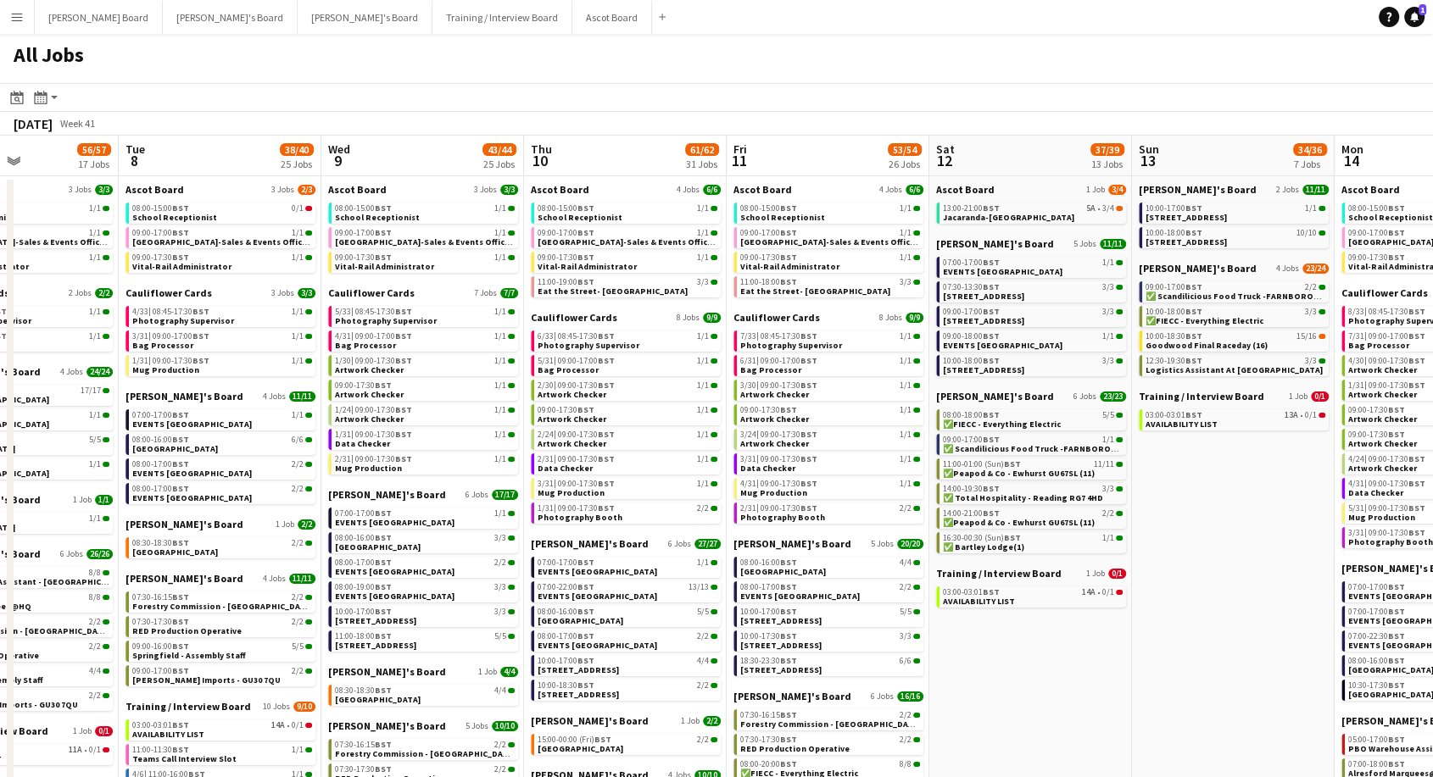
scroll to position [0, 692]
drag, startPoint x: 1398, startPoint y: 500, endPoint x: 1200, endPoint y: 484, distance: 198.2
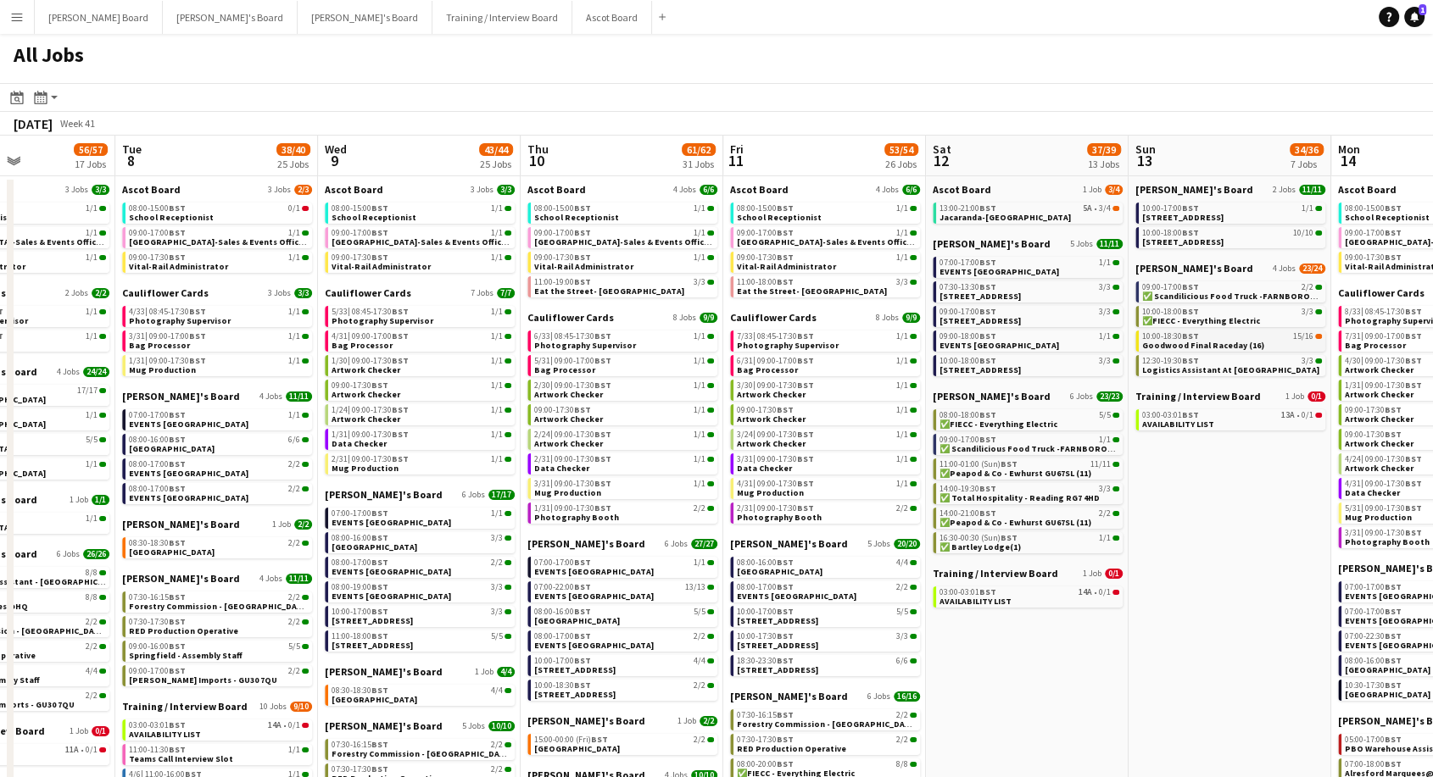
scroll to position [0, 696]
click at [1211, 341] on span "Goodwood Final Raceday (16)" at bounding box center [1202, 345] width 122 height 11
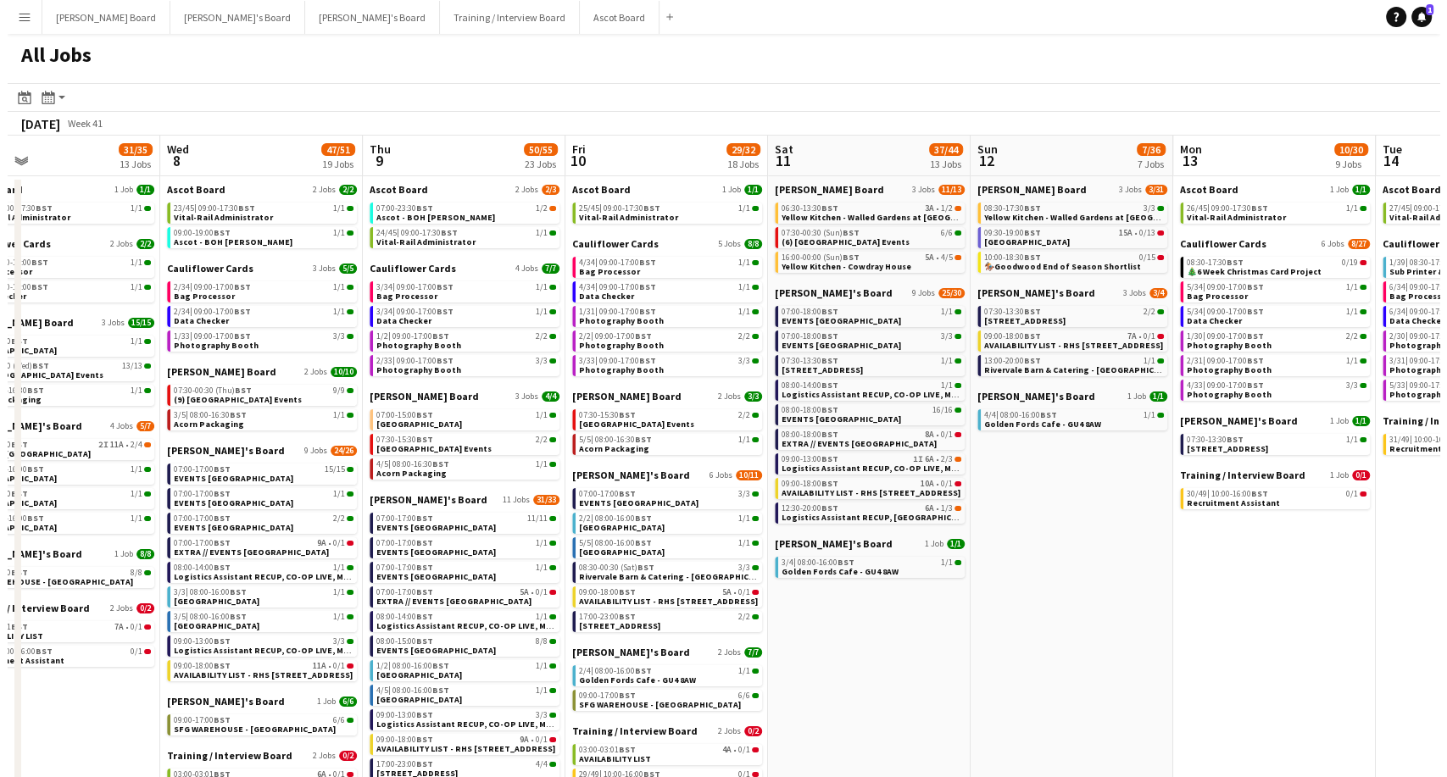
scroll to position [0, 660]
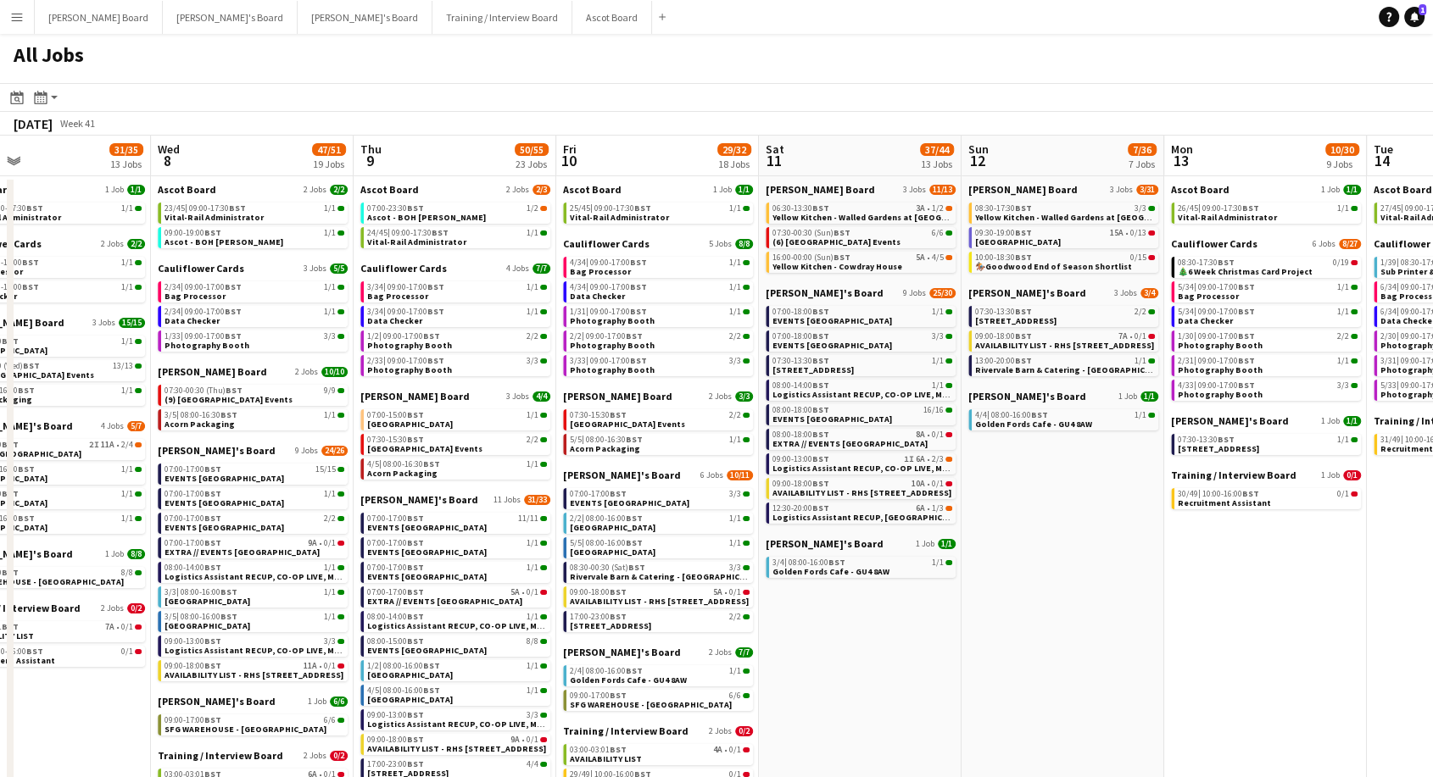
drag, startPoint x: 1021, startPoint y: 320, endPoint x: 412, endPoint y: 359, distance: 609.8
click at [412, 359] on app-calendar-viewport "Sat 4 105/124 21 Jobs Sun 5 18/20 11 Jobs Mon 6 37/60 18 Jobs Tue 7 31/35 13 Jo…" at bounding box center [716, 599] width 1433 height 926
drag, startPoint x: 86, startPoint y: 15, endPoint x: 119, endPoint y: 33, distance: 37.5
click at [86, 15] on button "Dean's Board Close" at bounding box center [99, 17] width 128 height 33
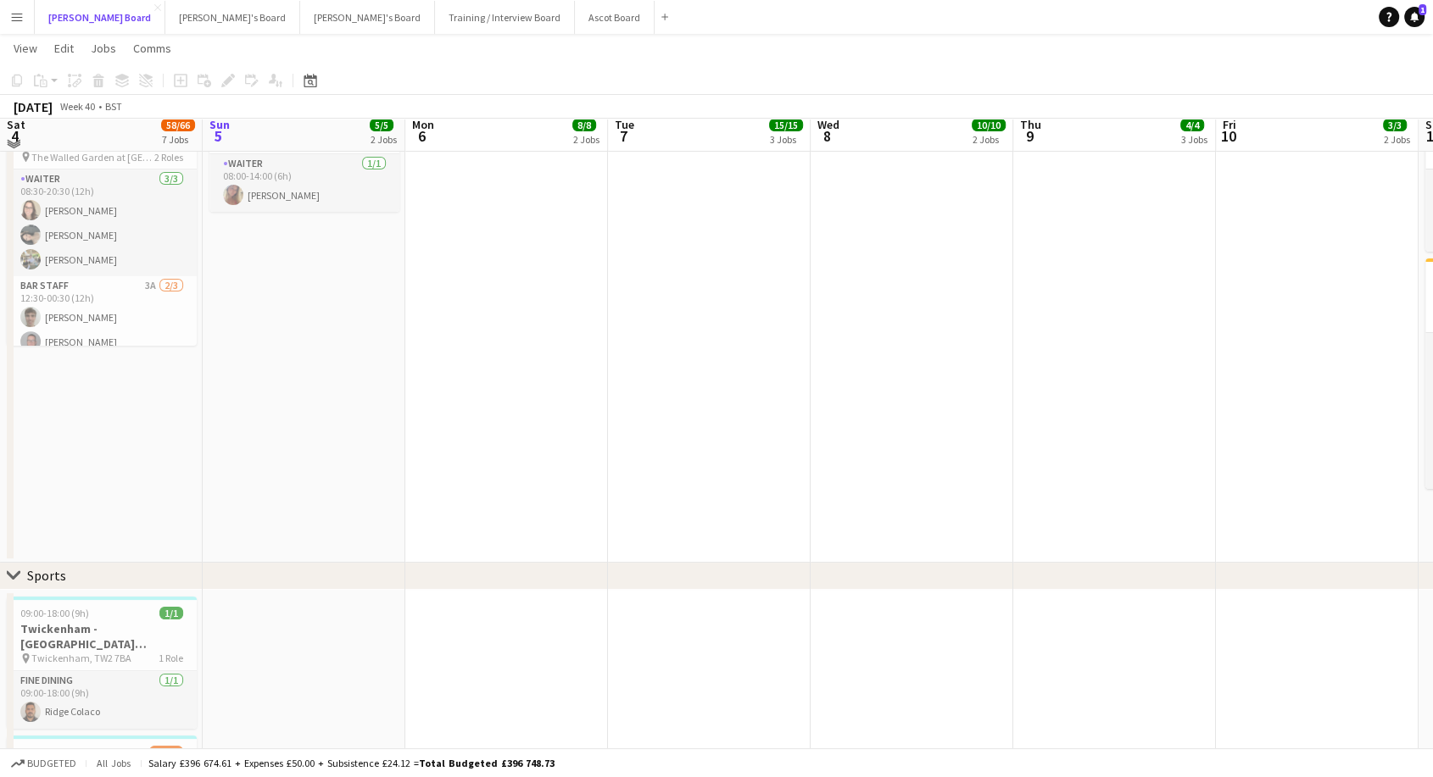
scroll to position [94, 0]
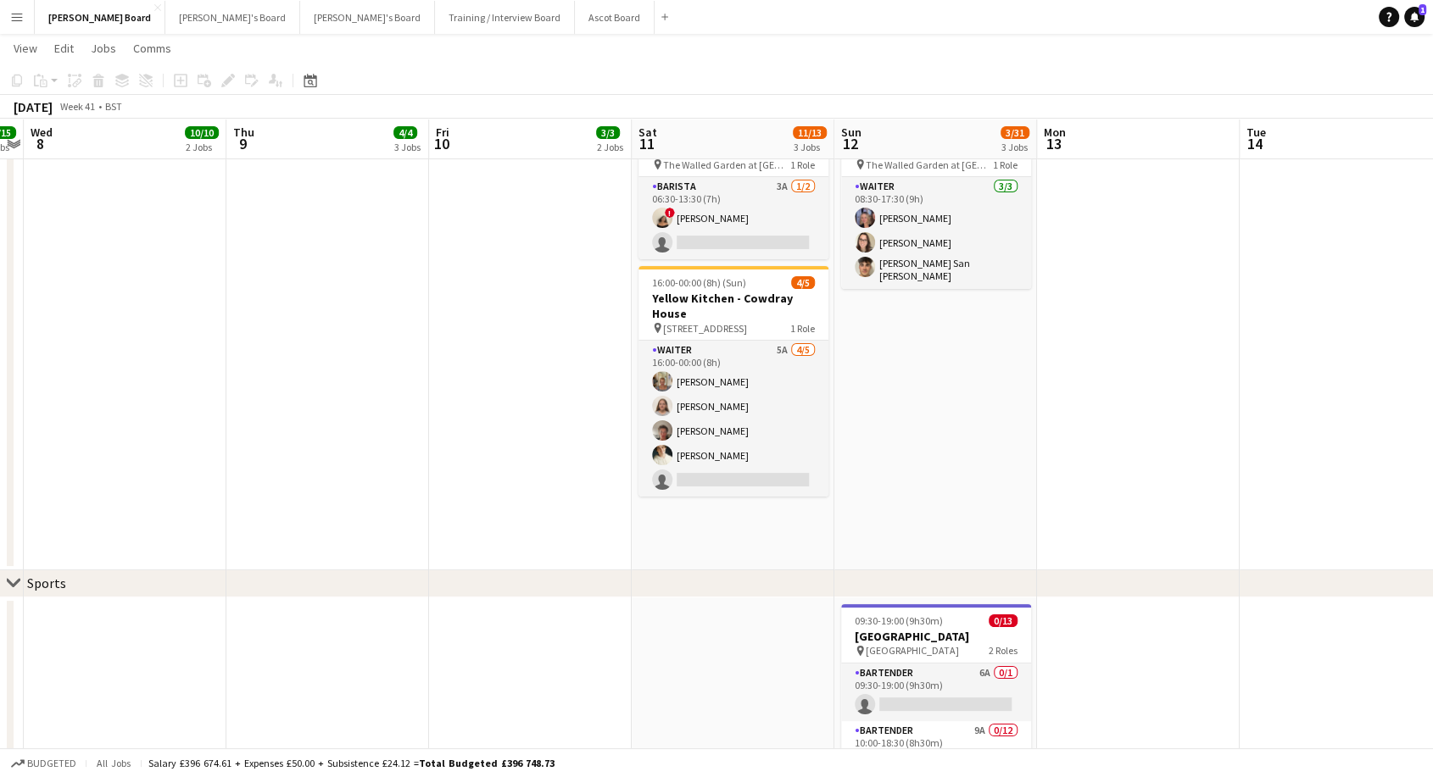
drag, startPoint x: 1075, startPoint y: 428, endPoint x: 287, endPoint y: 435, distance: 787.6
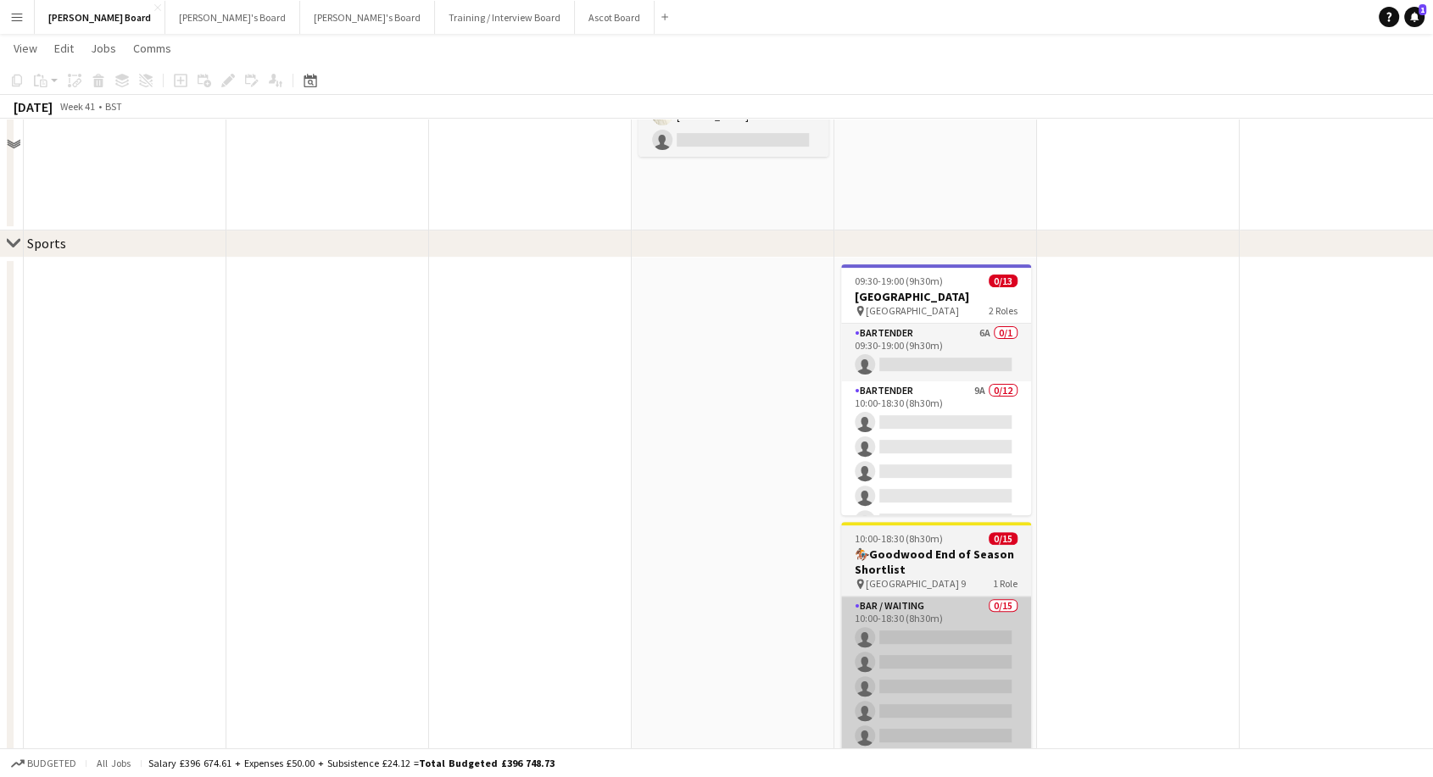
scroll to position [565, 0]
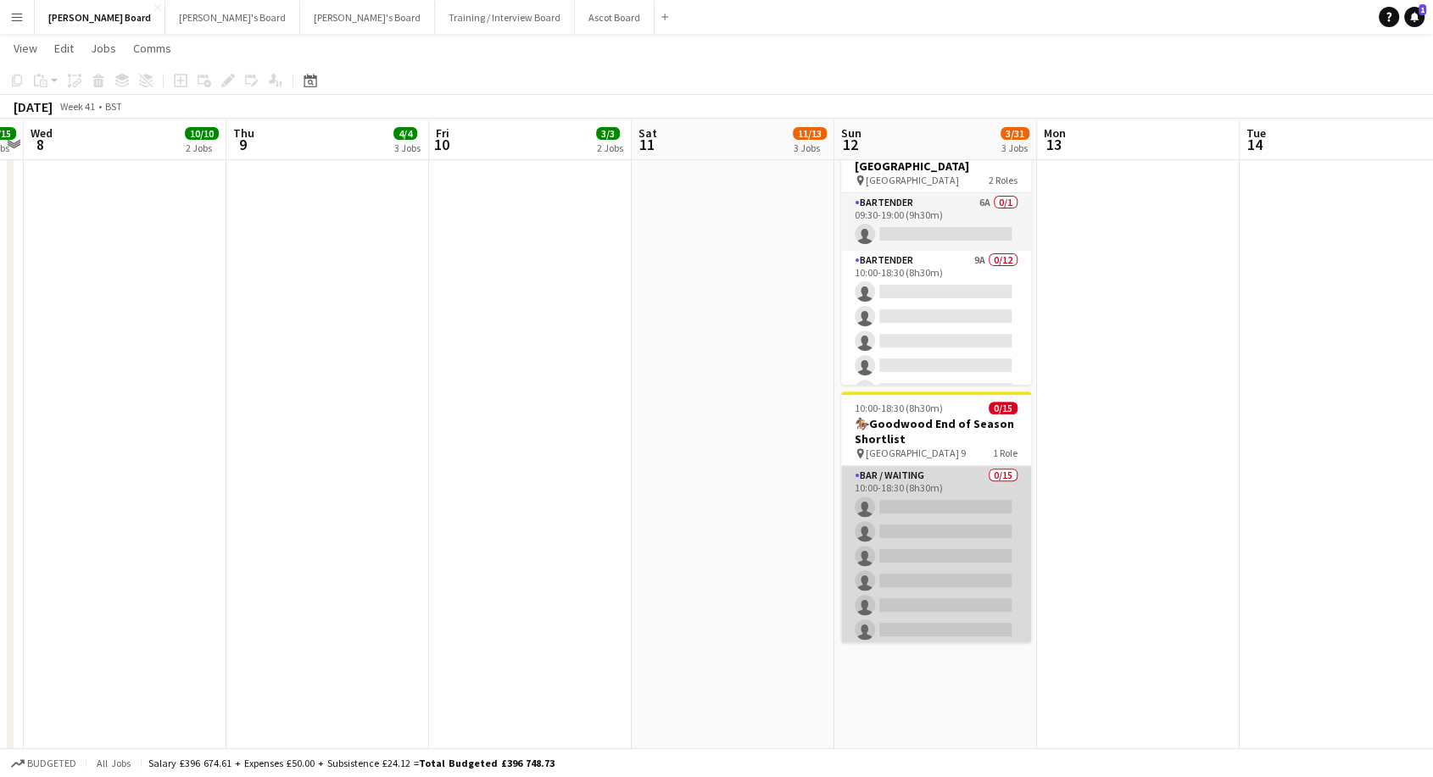
click at [888, 503] on app-card-role "Bar / Waiting 0/15 10:00-18:30 (8h30m) single-neutral-actions single-neutral-ac…" at bounding box center [936, 667] width 190 height 402
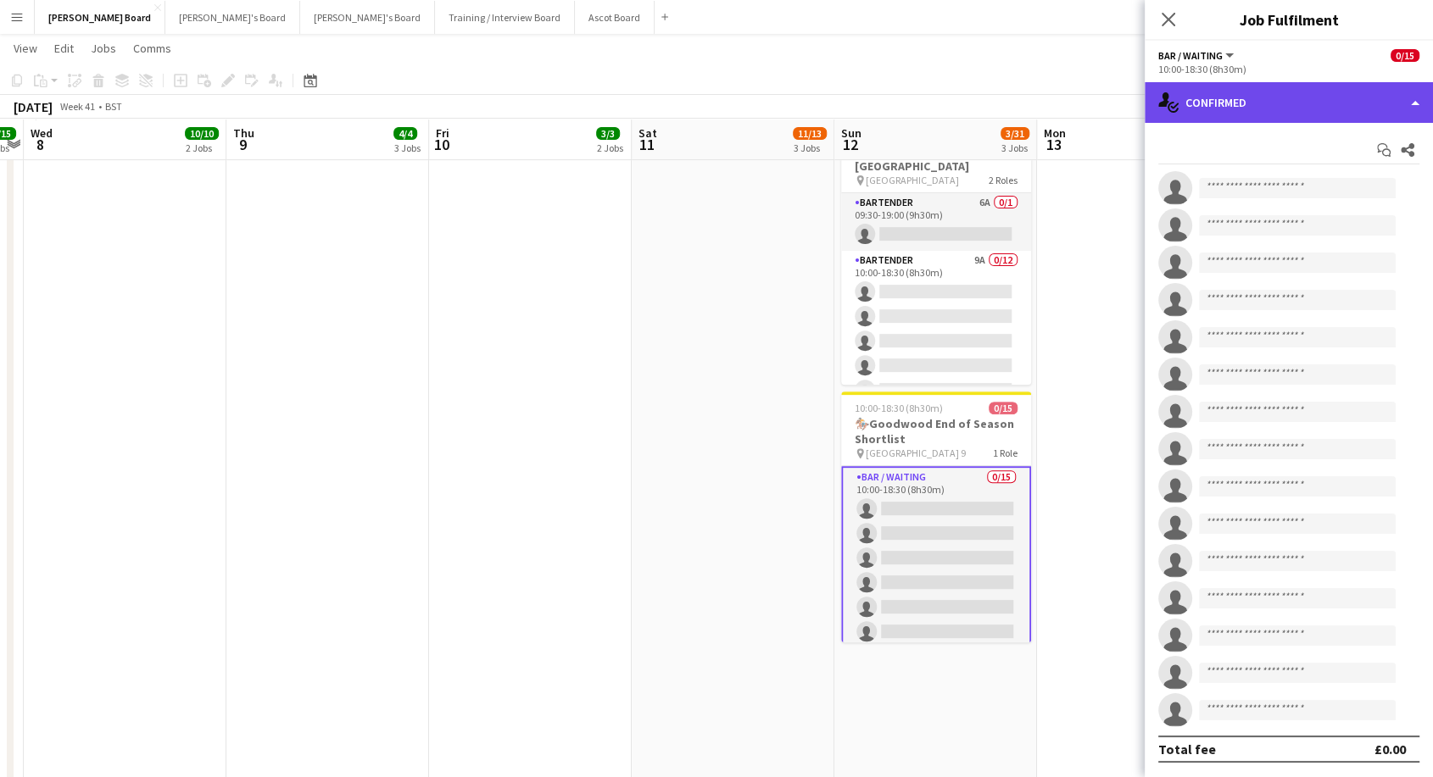
click at [1279, 102] on div "single-neutral-actions-check-2 Confirmed" at bounding box center [1288, 102] width 288 height 41
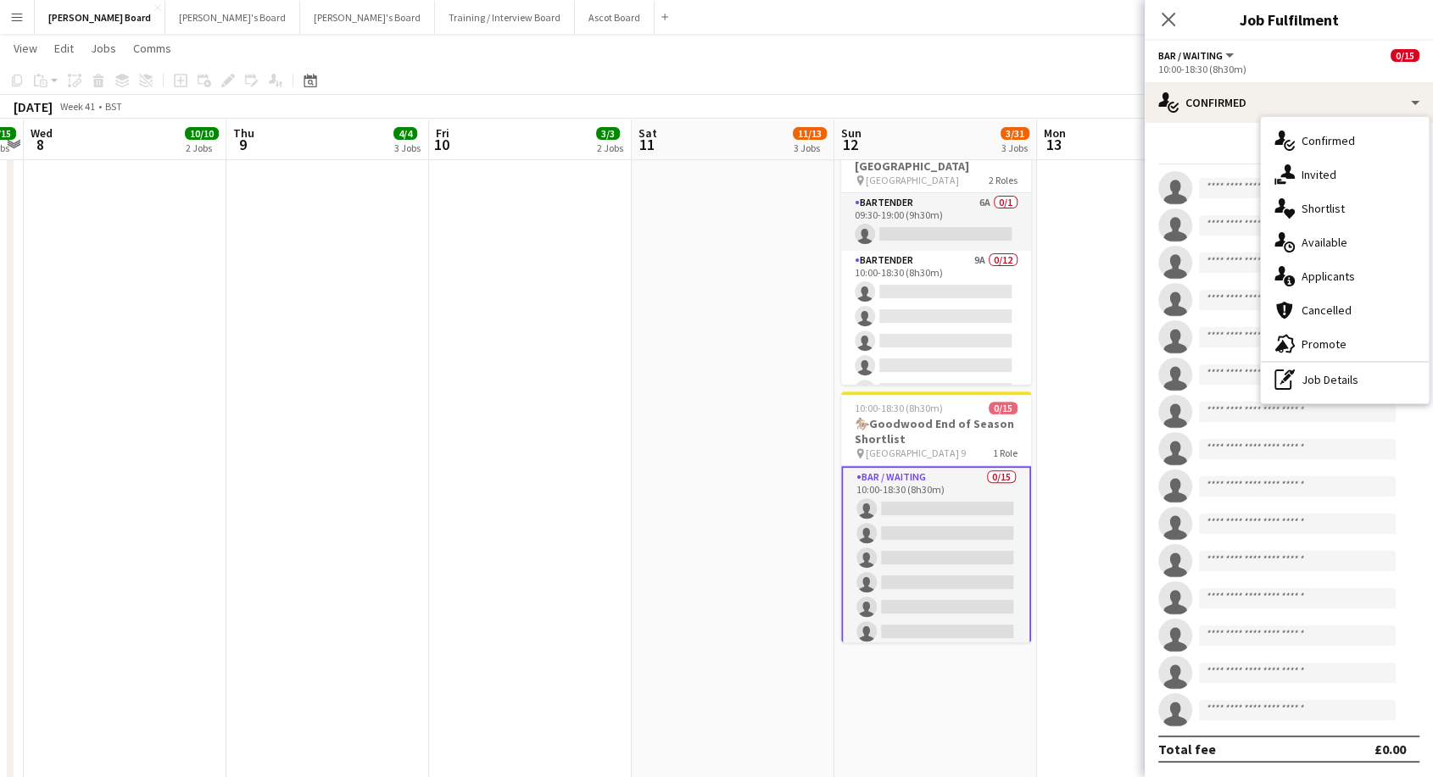
click at [1322, 278] on span "Applicants" at bounding box center [1327, 276] width 53 height 15
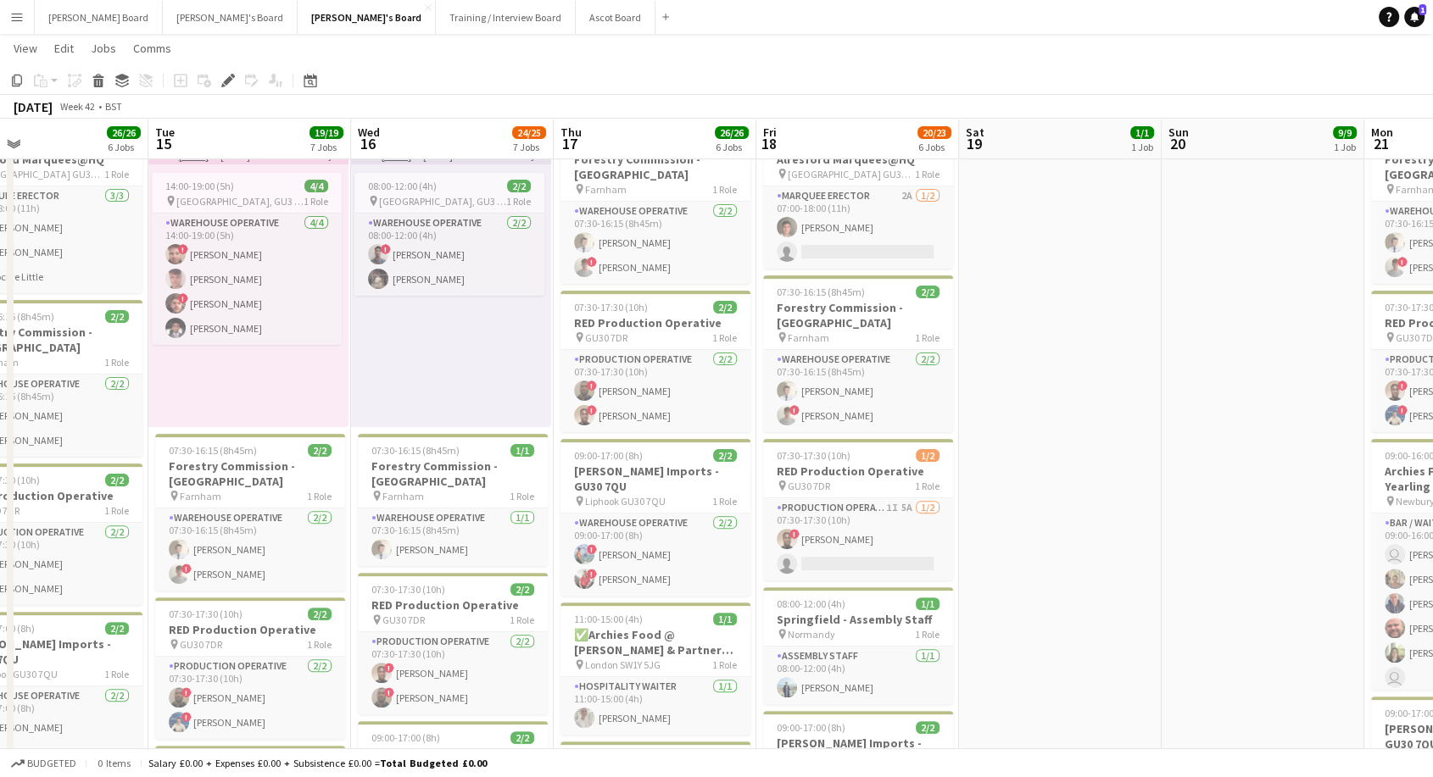
scroll to position [0, 465]
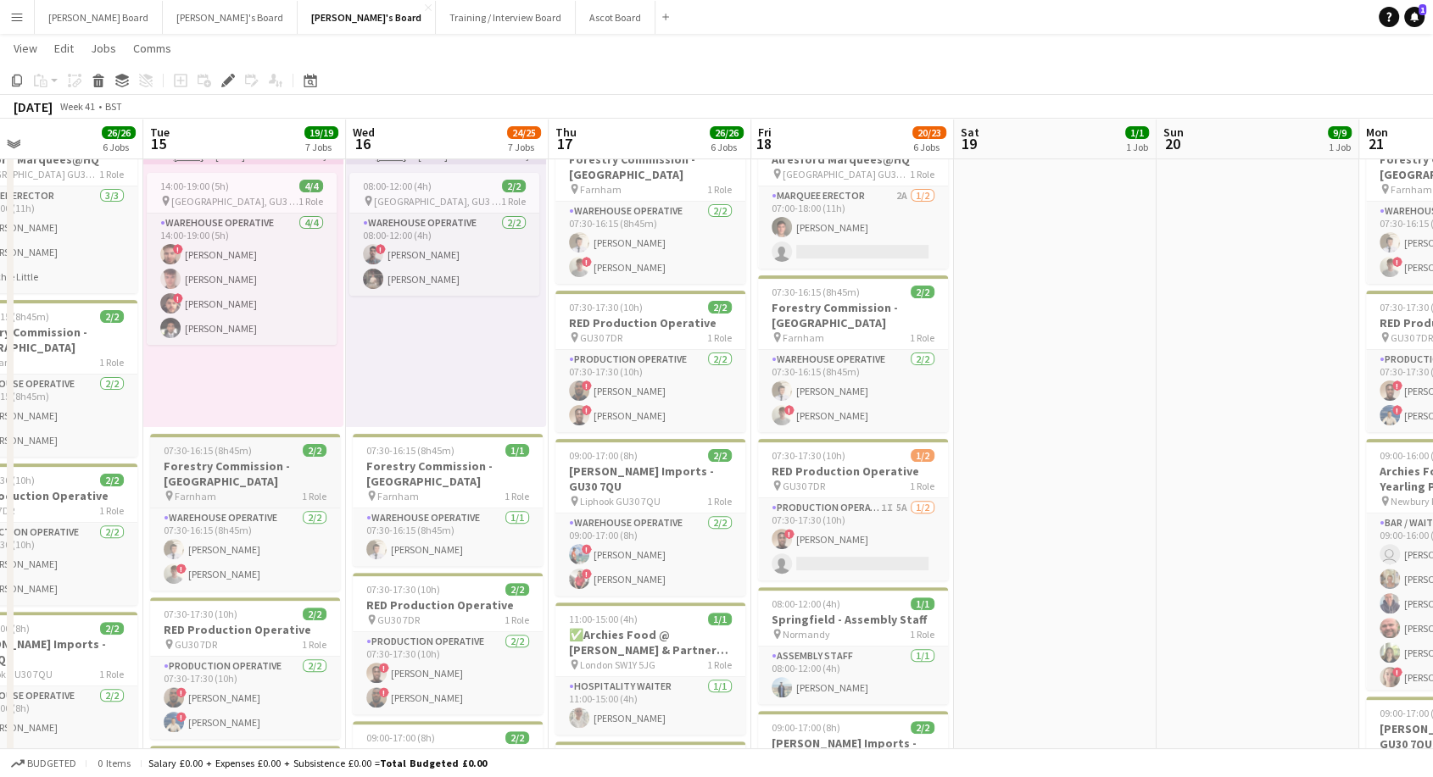
drag, startPoint x: 951, startPoint y: 429, endPoint x: 282, endPoint y: 483, distance: 671.0
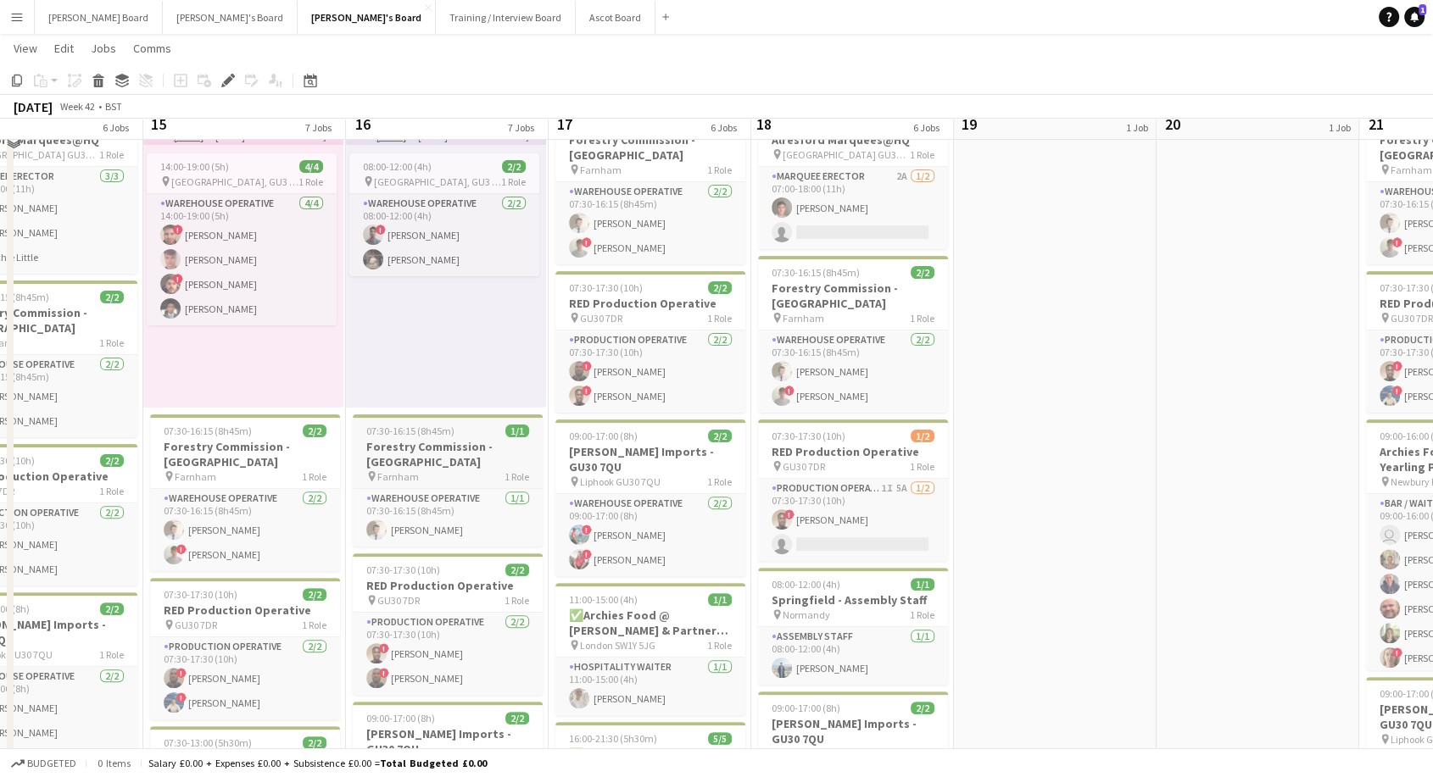
scroll to position [848, 0]
